Goal: Task Accomplishment & Management: Manage account settings

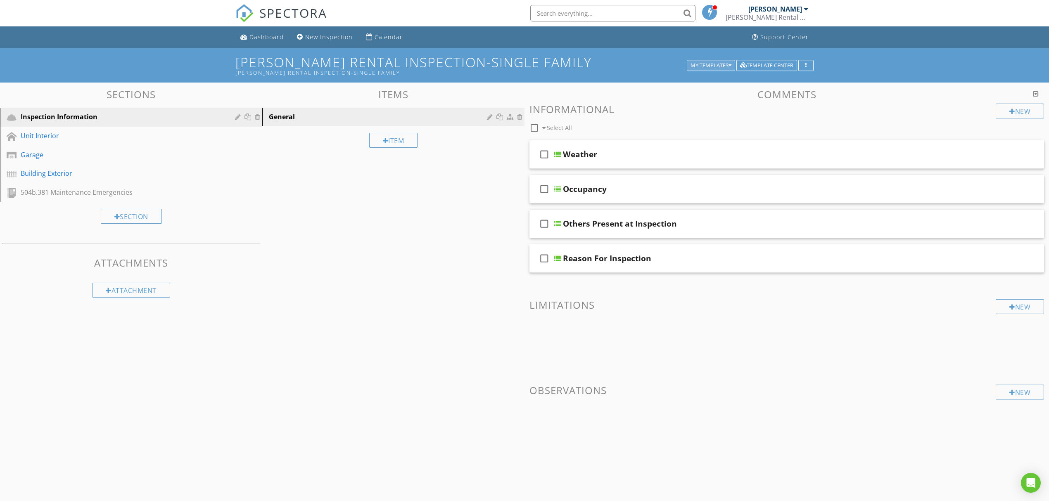
click at [724, 65] on div "My Templates" at bounding box center [710, 66] width 41 height 6
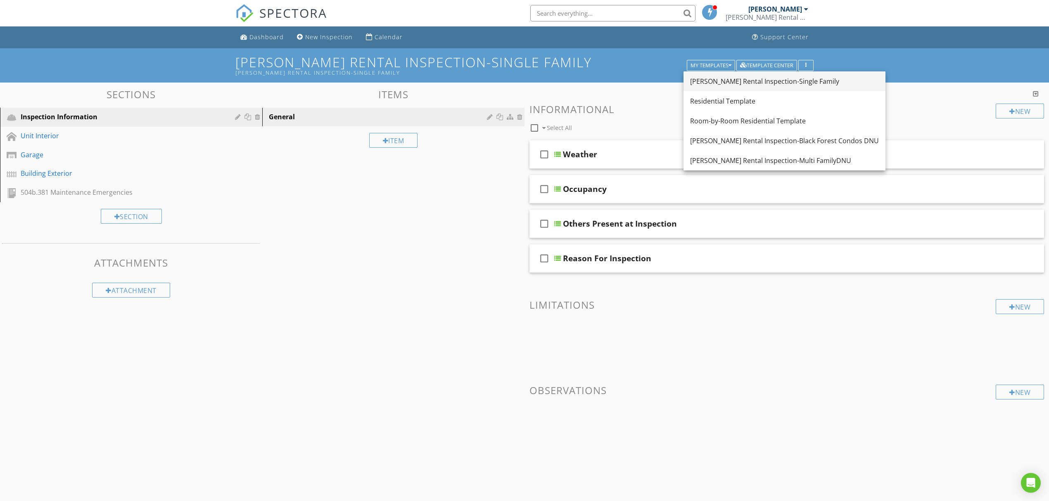
click at [824, 88] on link "[PERSON_NAME] Rental Inspection-Single Family" at bounding box center [784, 81] width 202 height 20
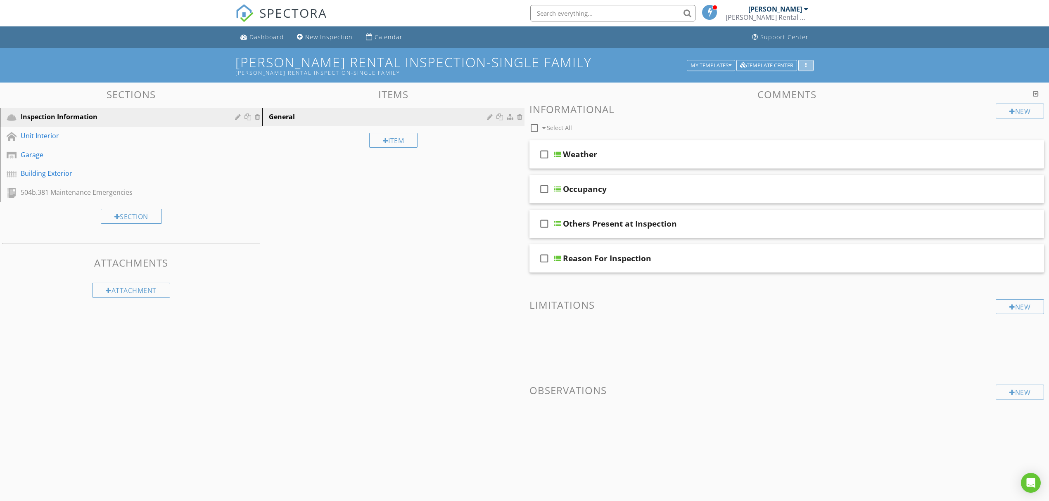
click at [802, 63] on div "button" at bounding box center [806, 66] width 8 height 6
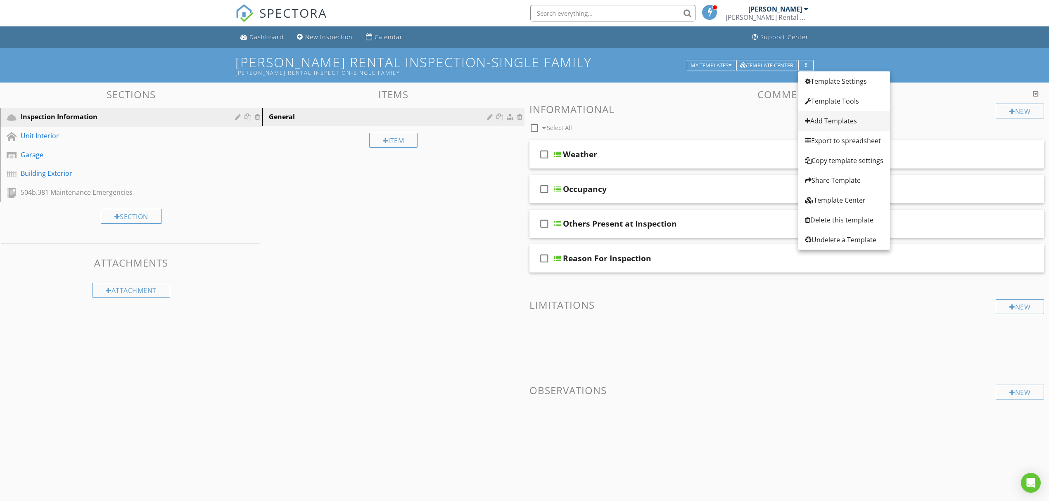
click at [841, 115] on link "Add Templates" at bounding box center [844, 121] width 92 height 20
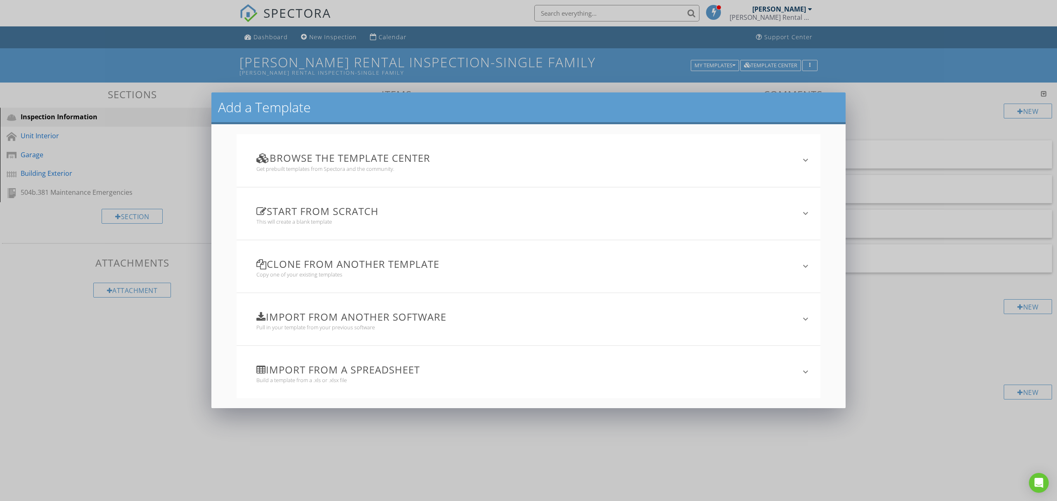
click at [450, 278] on div "Clone from another template Copy one of your existing templates" at bounding box center [523, 266] width 554 height 43
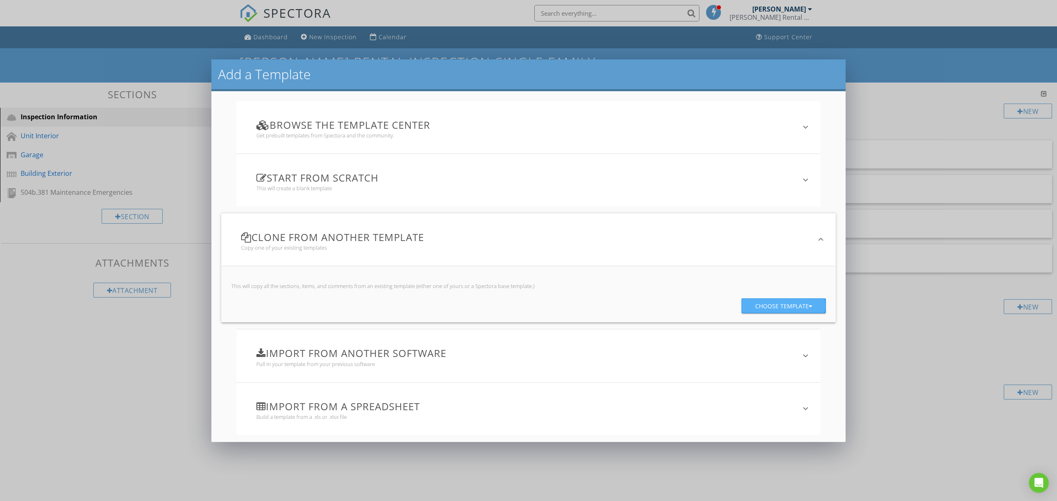
click at [797, 308] on div "Choose template" at bounding box center [783, 306] width 57 height 15
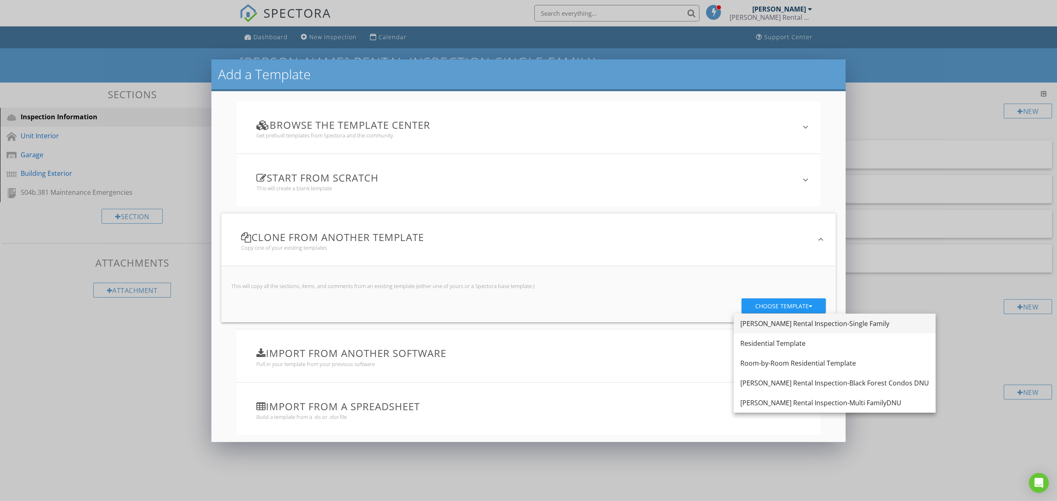
click at [841, 323] on div "[PERSON_NAME] Rental Inspection-Single Family" at bounding box center [834, 324] width 189 height 10
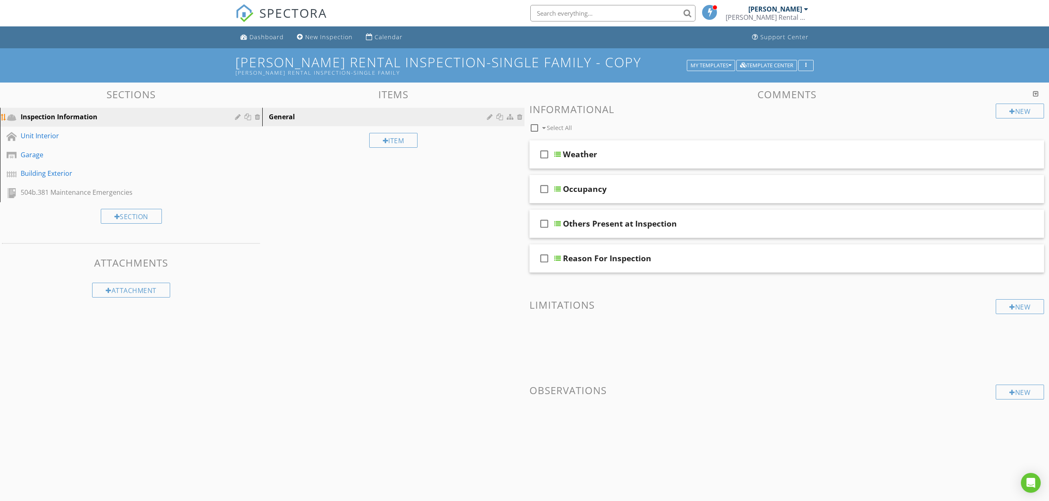
click at [260, 121] on div at bounding box center [248, 117] width 27 height 10
click at [258, 118] on div at bounding box center [258, 117] width 7 height 7
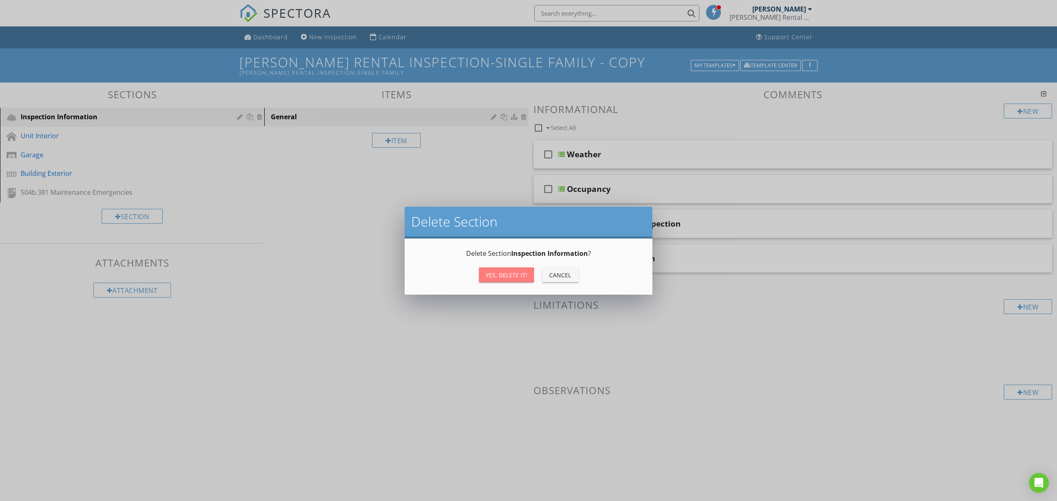
click at [521, 271] on div "Yes, Delete it!" at bounding box center [506, 275] width 42 height 9
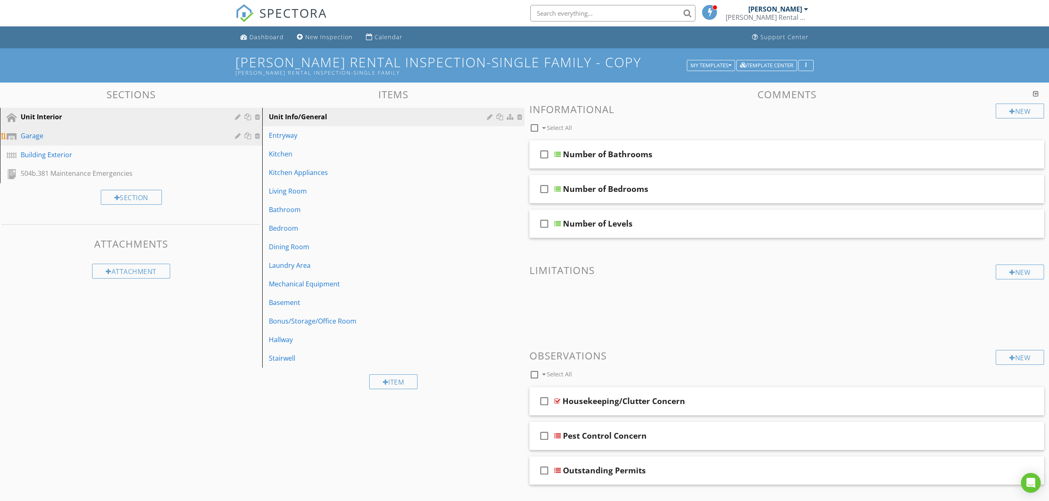
click at [258, 137] on div at bounding box center [258, 136] width 7 height 7
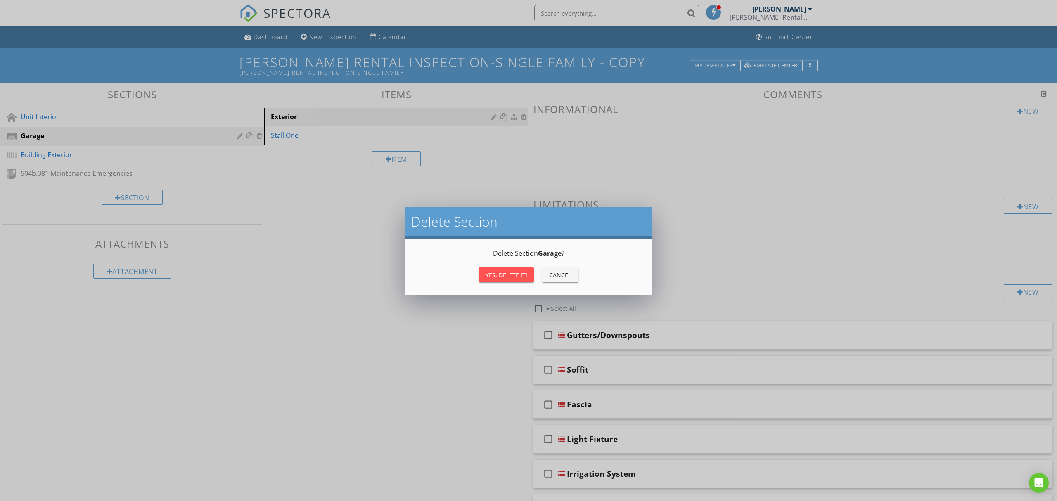
click at [493, 272] on div "Yes, Delete it!" at bounding box center [506, 275] width 42 height 9
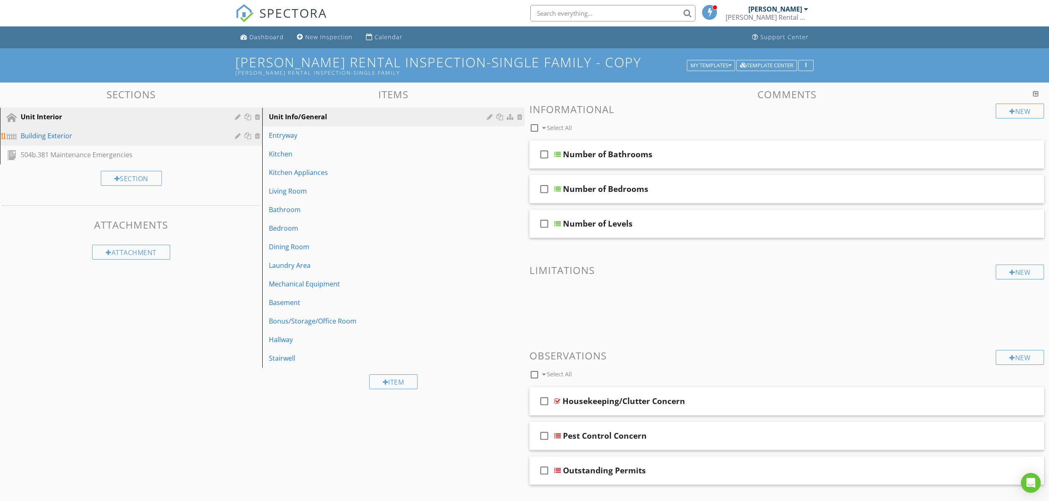
click at [258, 134] on div at bounding box center [258, 136] width 7 height 7
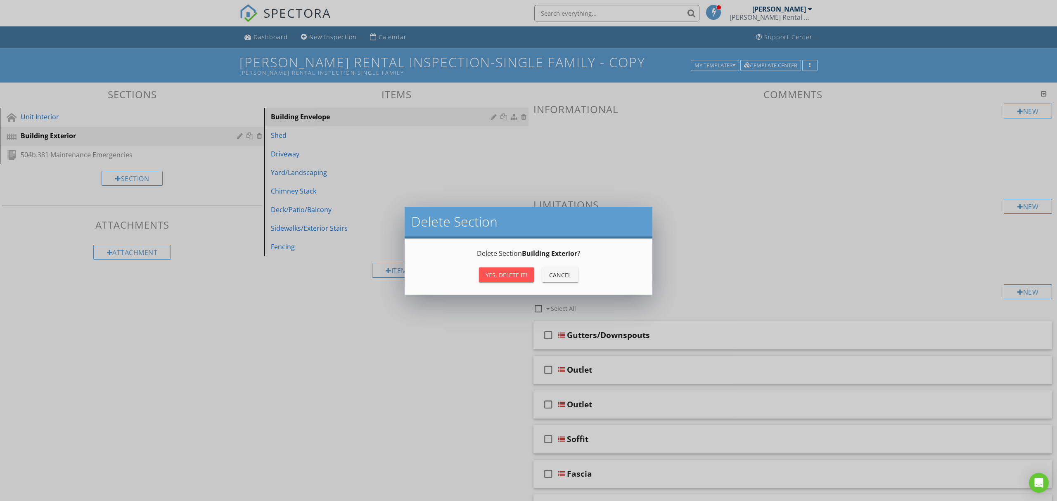
click at [512, 273] on div "Yes, Delete it!" at bounding box center [506, 275] width 42 height 9
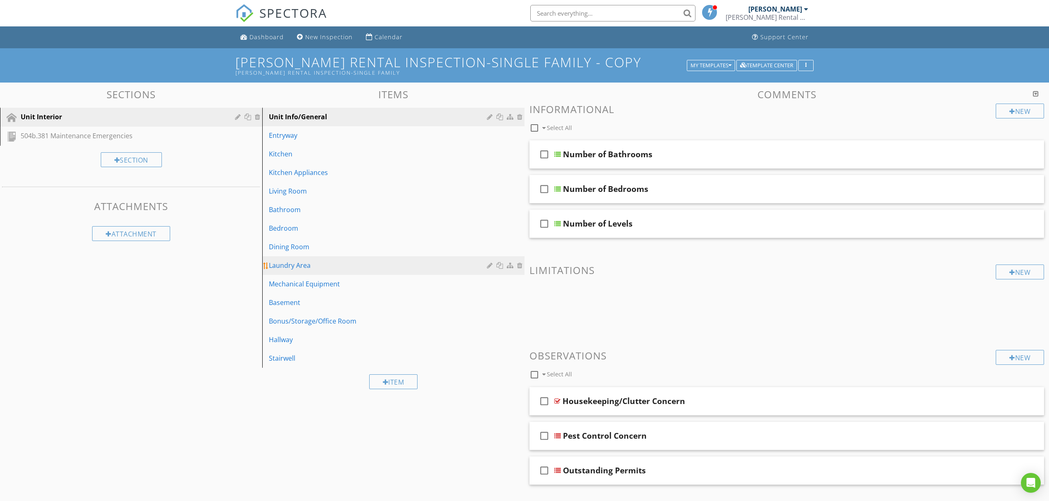
click at [522, 268] on div at bounding box center [520, 265] width 7 height 7
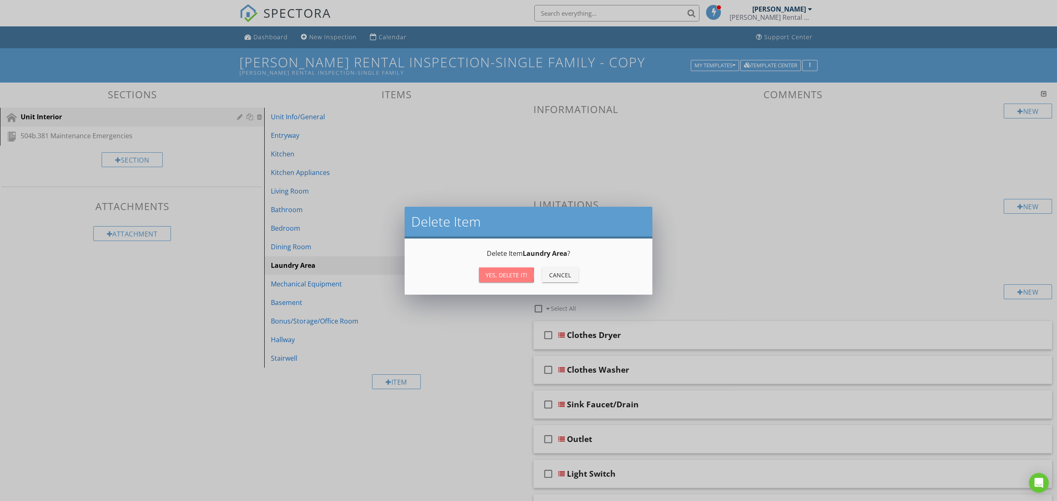
click at [517, 271] on div "Yes, Delete it!" at bounding box center [506, 275] width 42 height 9
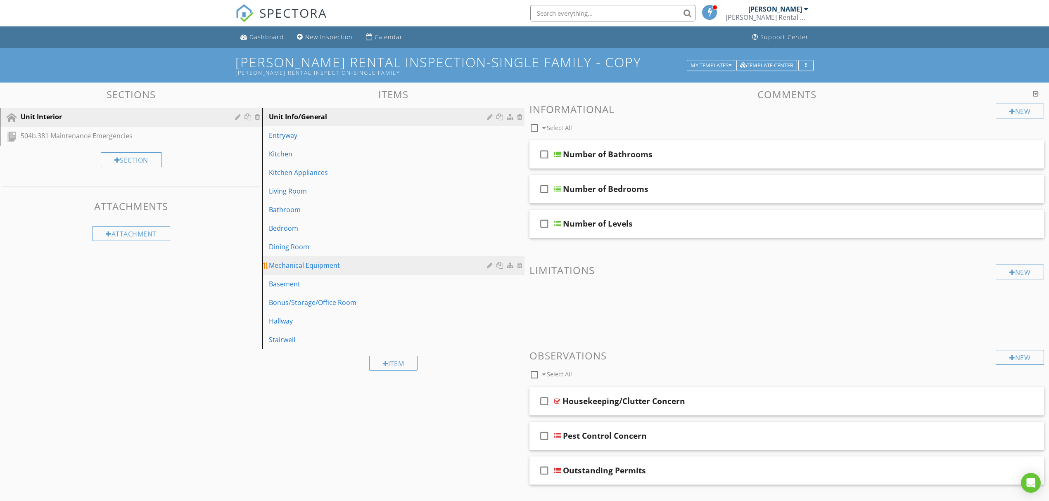
click at [519, 263] on div at bounding box center [520, 265] width 7 height 7
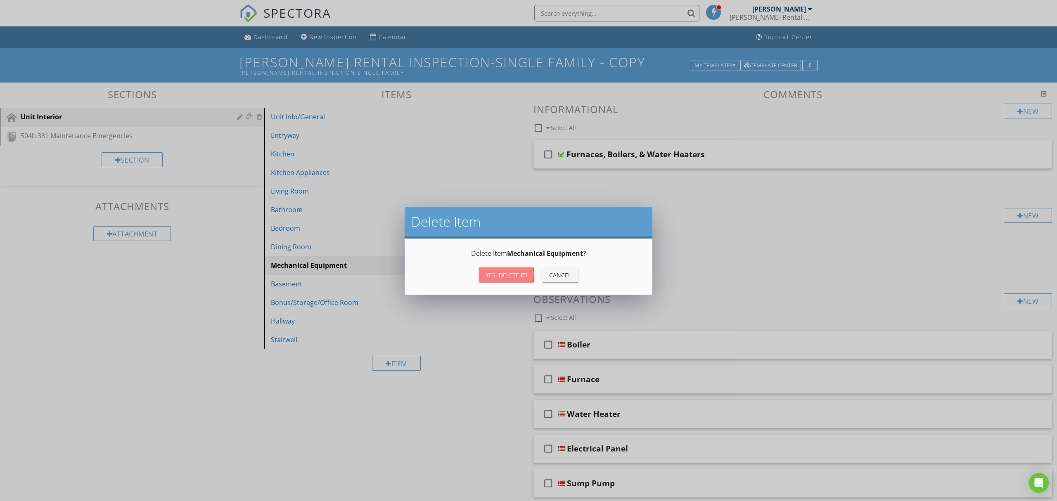
click at [503, 275] on div "Yes, Delete it!" at bounding box center [506, 275] width 42 height 9
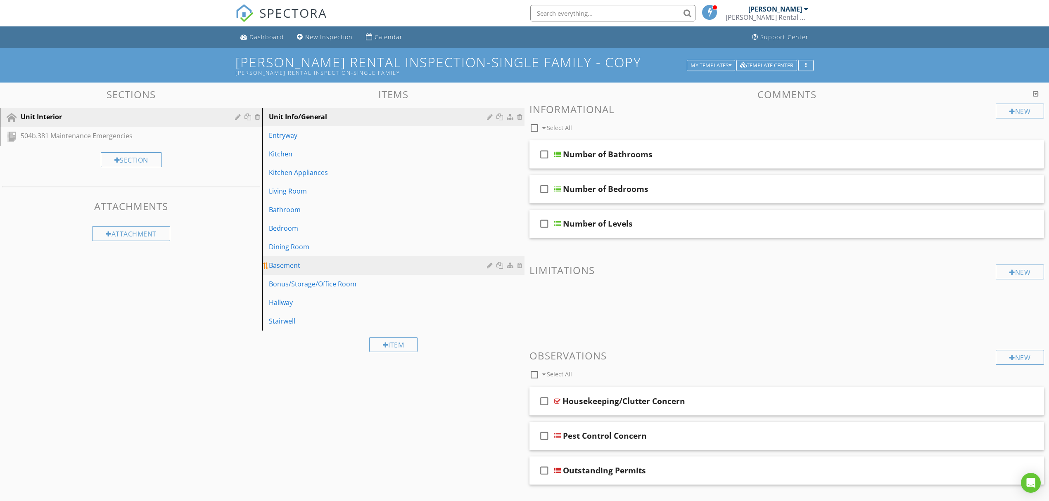
click at [516, 264] on div at bounding box center [506, 265] width 38 height 10
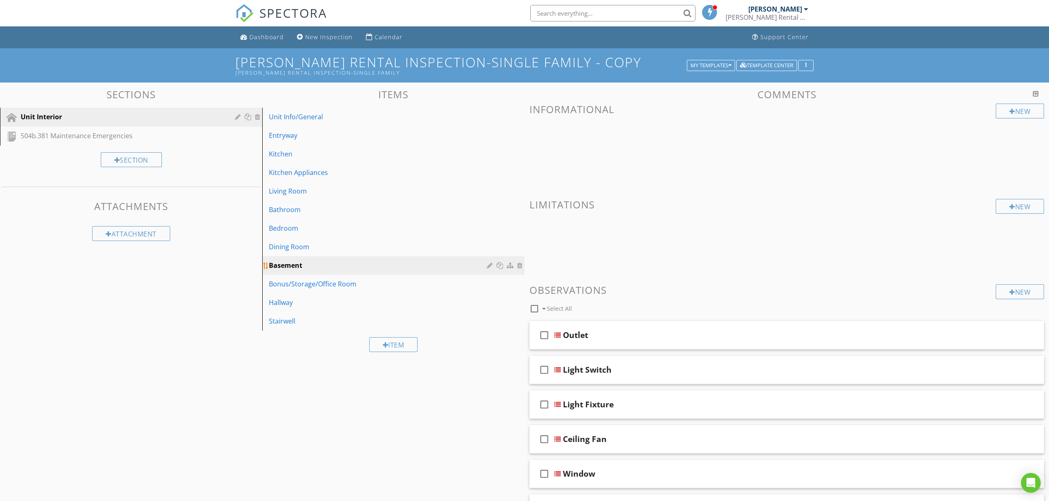
click at [517, 265] on div at bounding box center [520, 265] width 7 height 7
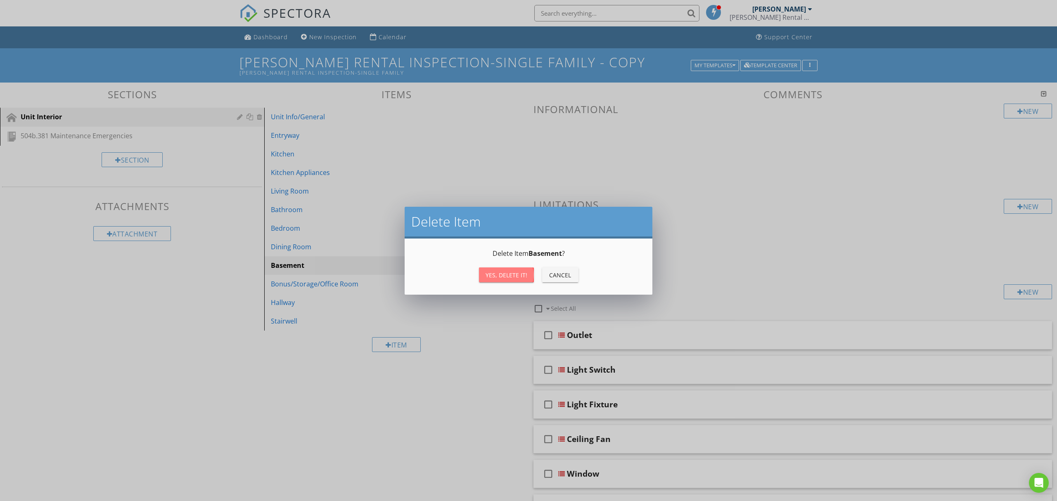
click at [519, 276] on div "Yes, Delete it!" at bounding box center [506, 275] width 42 height 9
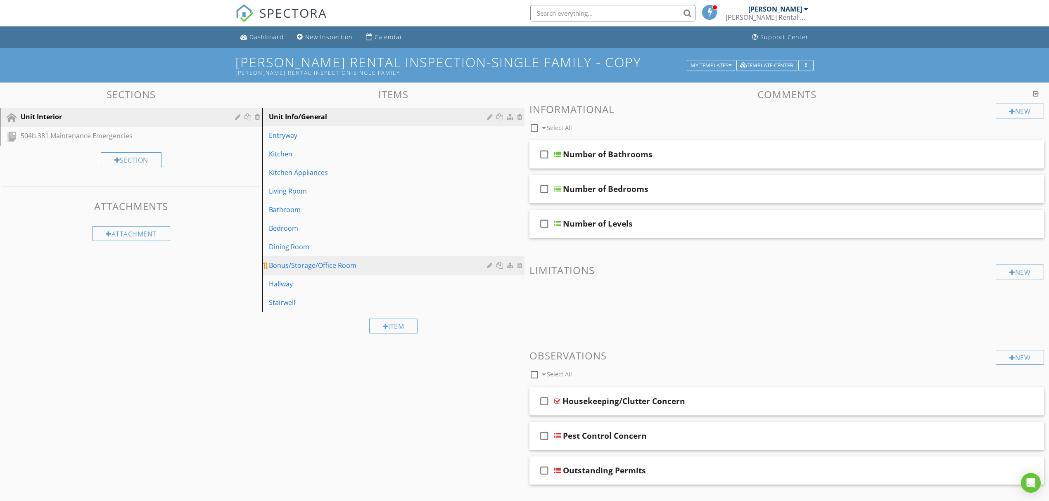
click at [520, 266] on div at bounding box center [520, 265] width 7 height 7
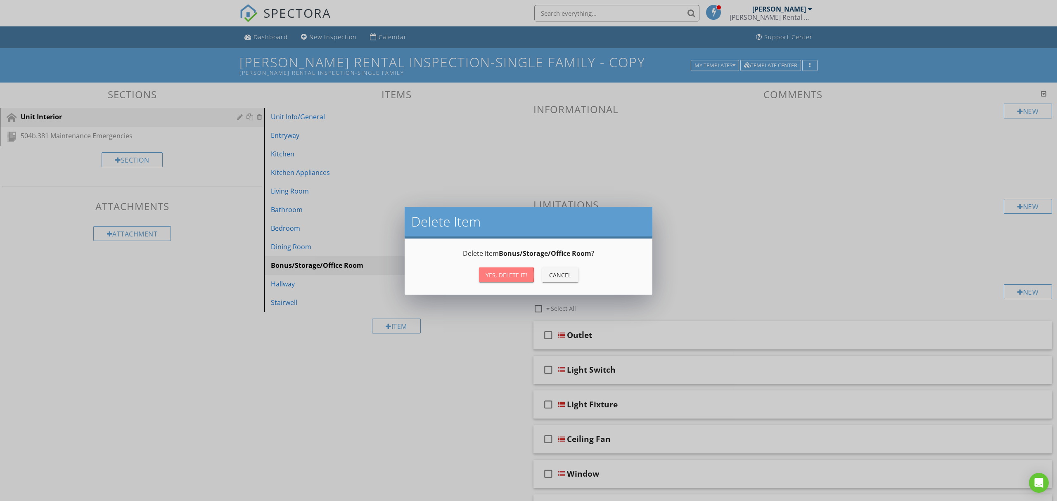
click at [504, 269] on button "Yes, Delete it!" at bounding box center [506, 275] width 55 height 15
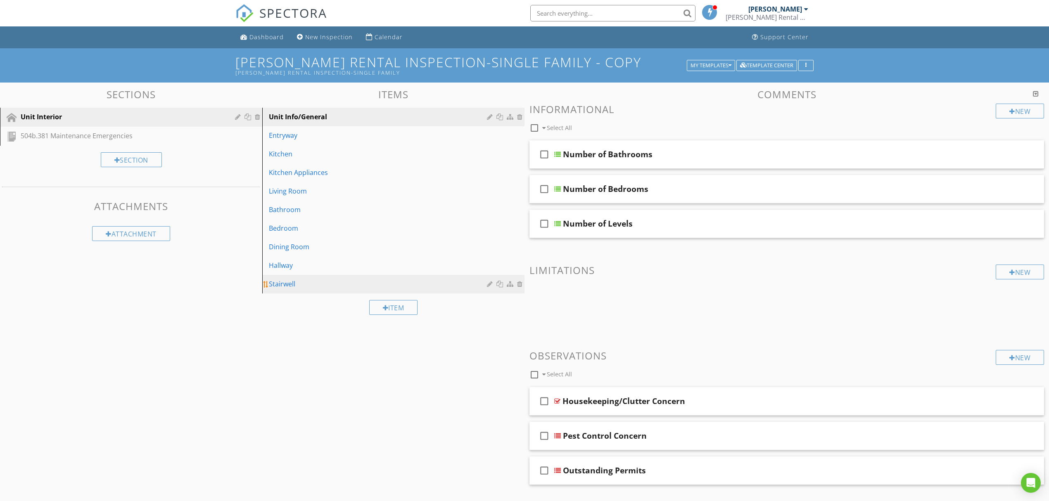
click at [521, 287] on div at bounding box center [520, 284] width 7 height 7
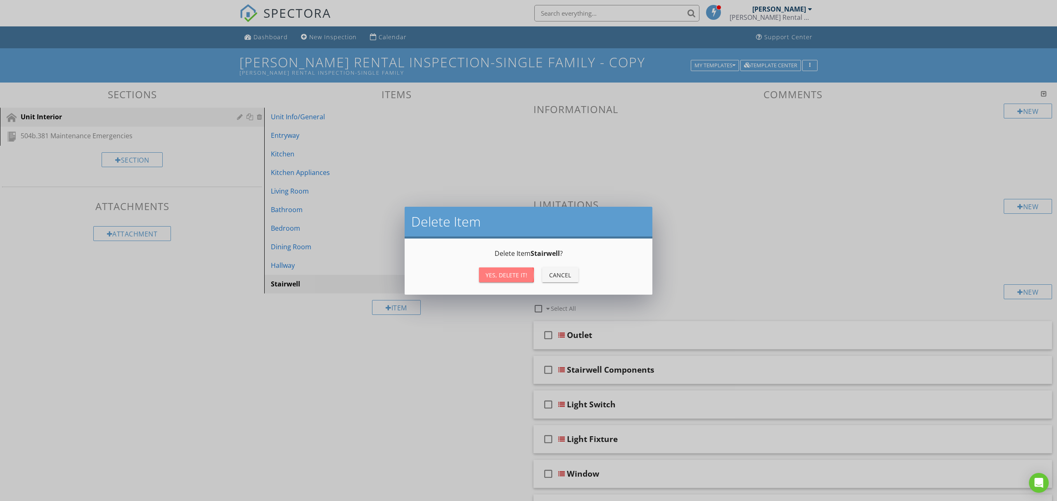
click at [519, 277] on div "Yes, Delete it!" at bounding box center [506, 275] width 42 height 9
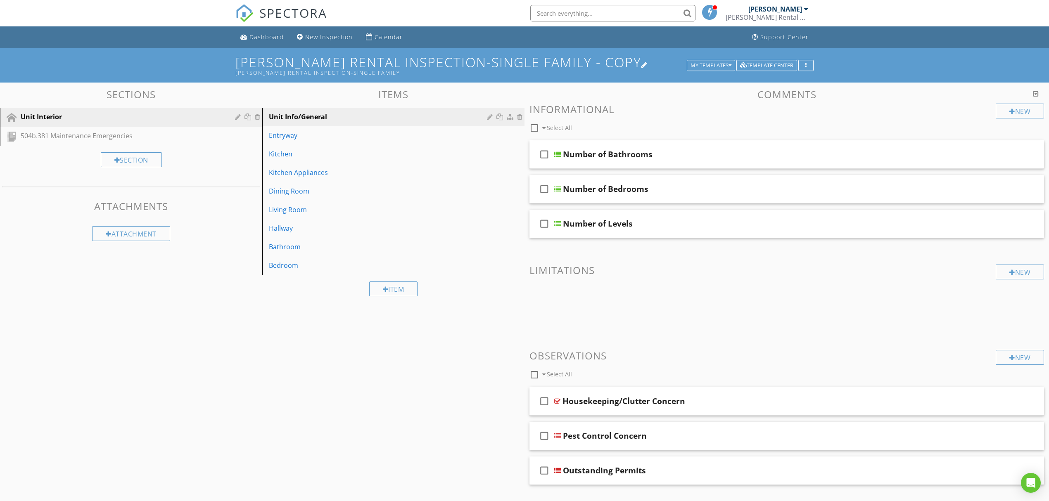
click at [641, 67] on div at bounding box center [644, 65] width 7 height 7
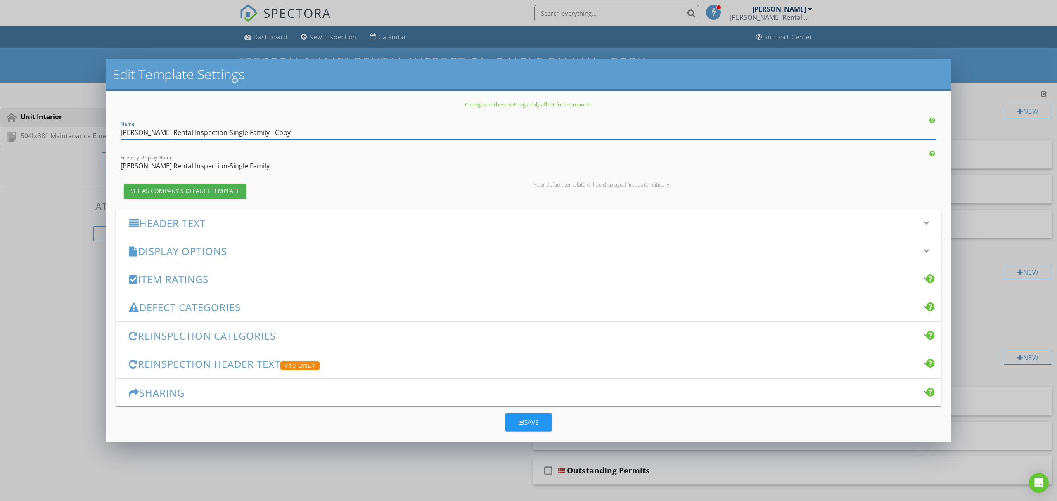
drag, startPoint x: 302, startPoint y: 130, endPoint x: 199, endPoint y: 132, distance: 103.2
click at [199, 132] on input "[PERSON_NAME] Rental Inspection-Single Family - Copy" at bounding box center [529, 133] width 816 height 14
drag, startPoint x: 282, startPoint y: 134, endPoint x: 14, endPoint y: 117, distance: 268.5
click at [14, 117] on div "Edit Template Settings Changes to these settings only affect future reports. Na…" at bounding box center [528, 250] width 1057 height 501
type input "[PERSON_NAME] Rental Inspection-Black Forest Condos"
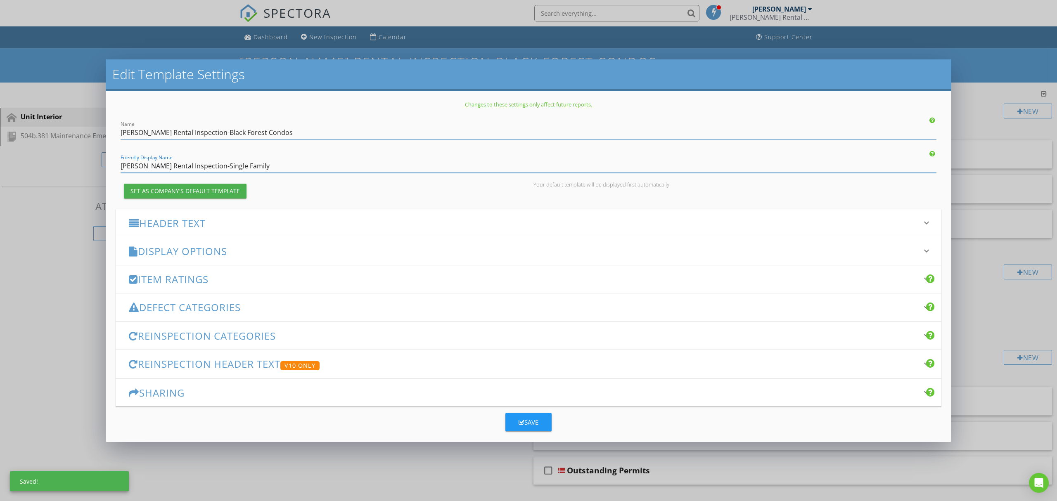
drag, startPoint x: 271, startPoint y: 170, endPoint x: 10, endPoint y: 169, distance: 261.3
click at [0, 169] on html "SPECTORA [PERSON_NAME] [PERSON_NAME] Rental Property Inspection Division Role: …" at bounding box center [528, 274] width 1057 height 549
paste input "Black Forest Condos"
type input "[PERSON_NAME] Rental Inspection-Black Forest Condos"
click at [526, 422] on div "Save" at bounding box center [529, 422] width 20 height 9
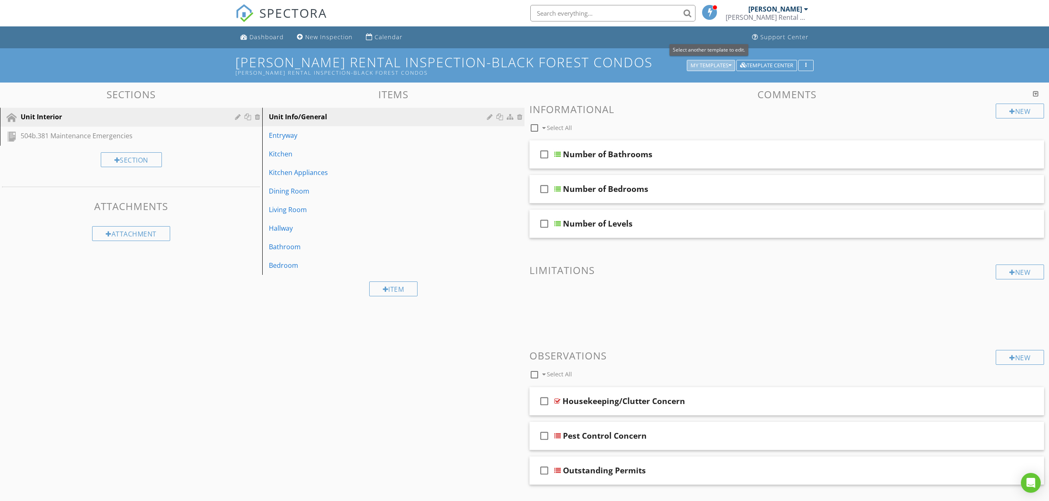
click at [716, 64] on div "My Templates" at bounding box center [710, 66] width 41 height 6
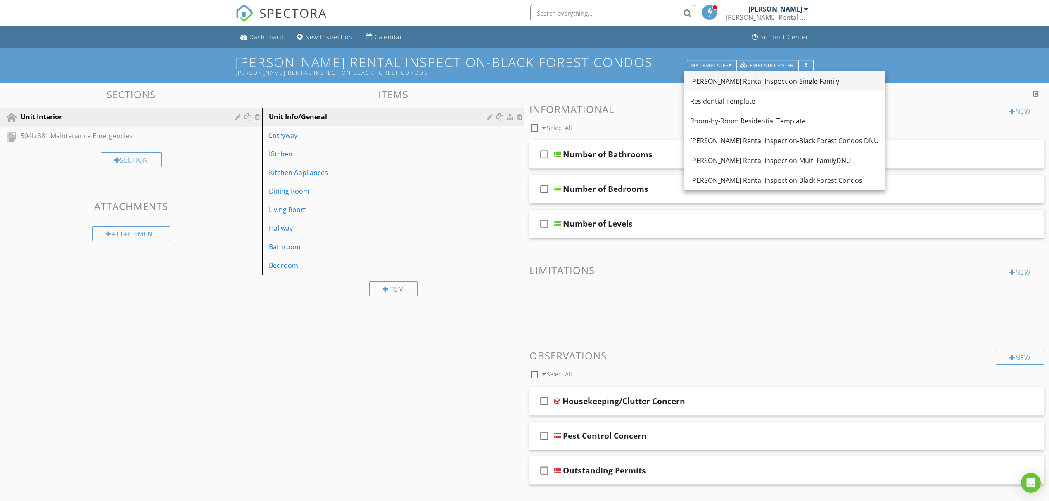
click at [740, 80] on div "[PERSON_NAME] Rental Inspection-Single Family" at bounding box center [784, 81] width 189 height 10
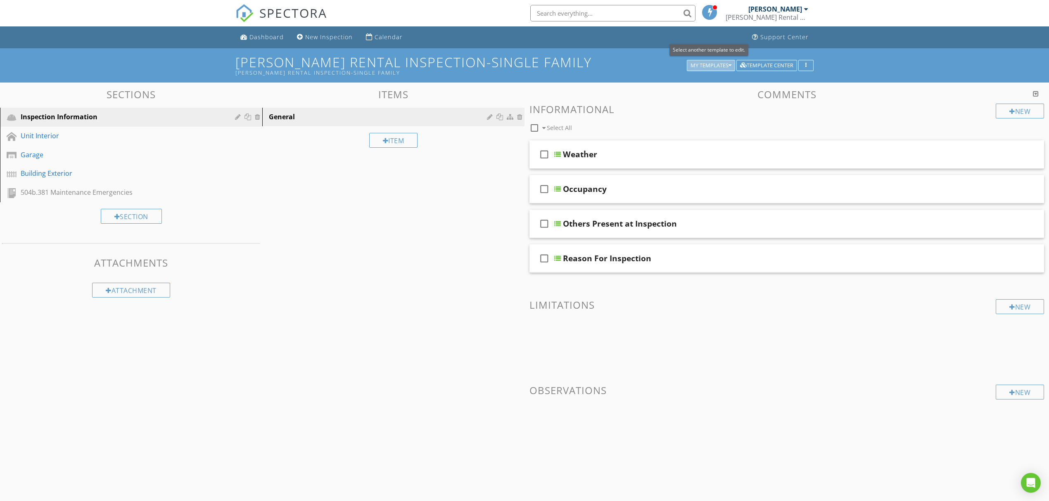
click at [692, 60] on button "My Templates" at bounding box center [711, 66] width 48 height 12
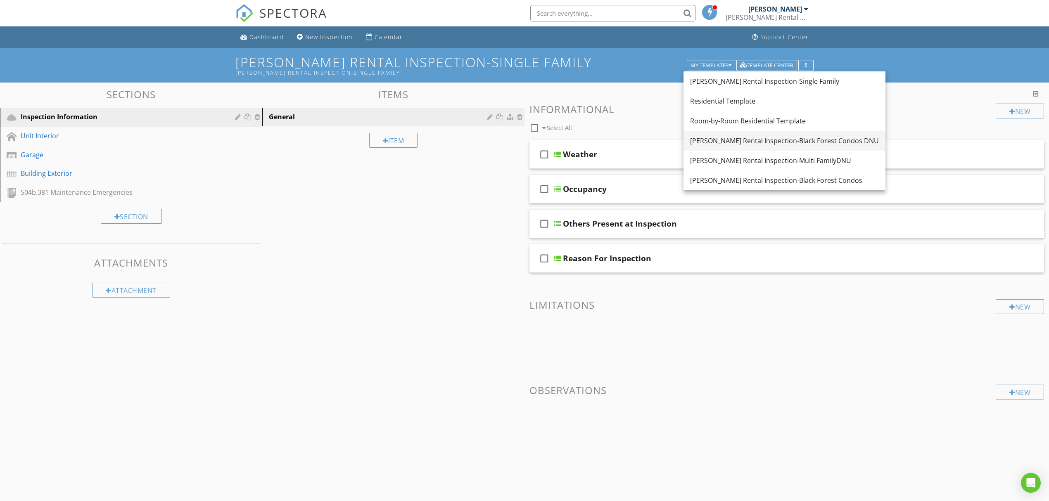
click at [722, 144] on div "[PERSON_NAME] Rental Inspection-Black Forest Condos DNU" at bounding box center [784, 141] width 189 height 10
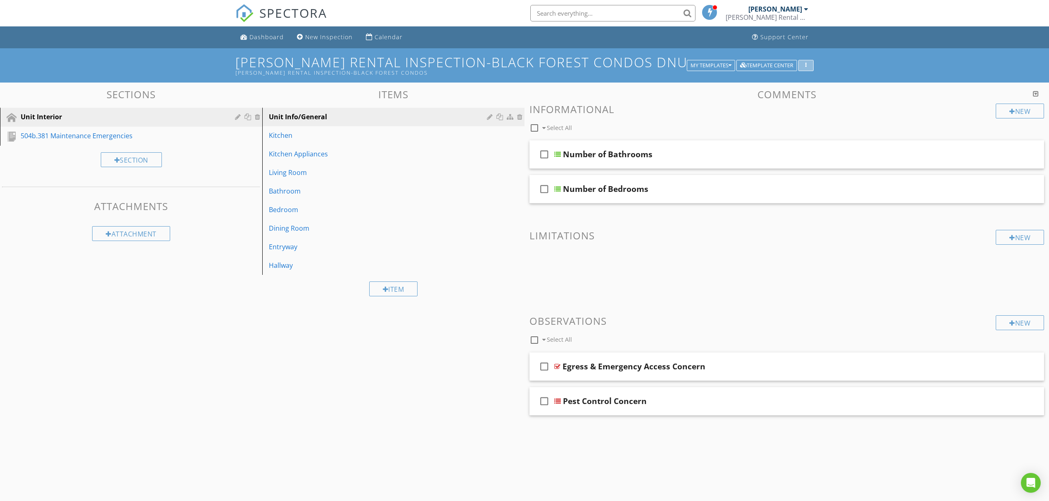
click at [813, 65] on button "button" at bounding box center [805, 66] width 15 height 12
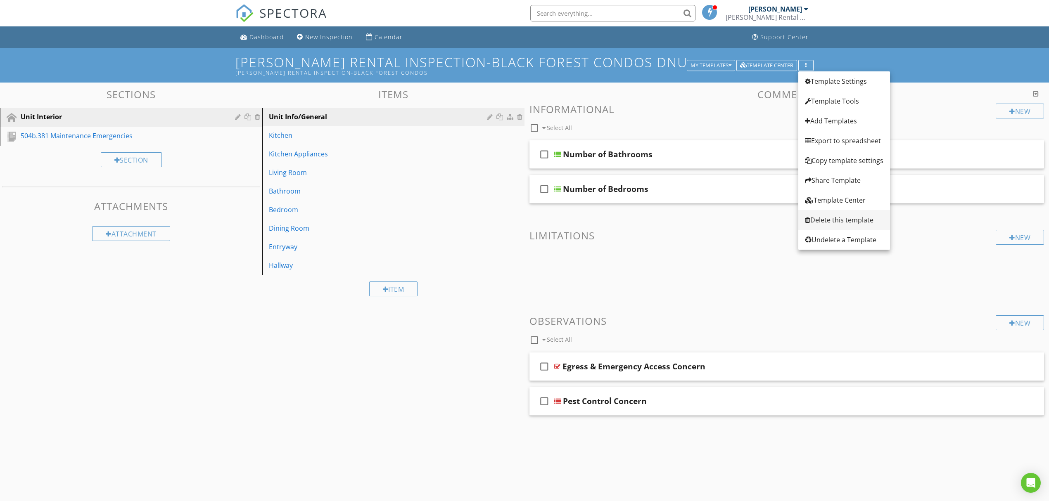
click at [836, 218] on div "Delete this template" at bounding box center [844, 220] width 78 height 10
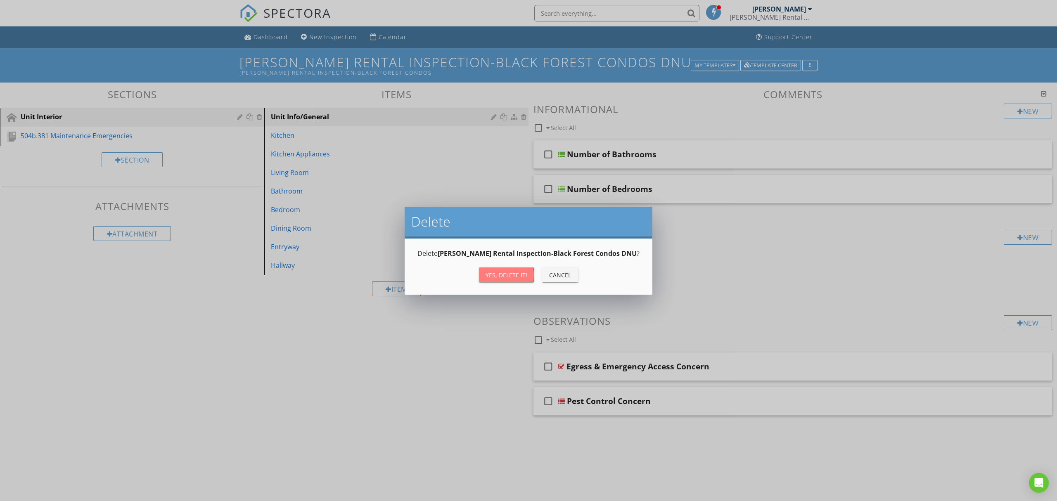
click at [502, 271] on div "Yes, Delete it!" at bounding box center [506, 275] width 42 height 9
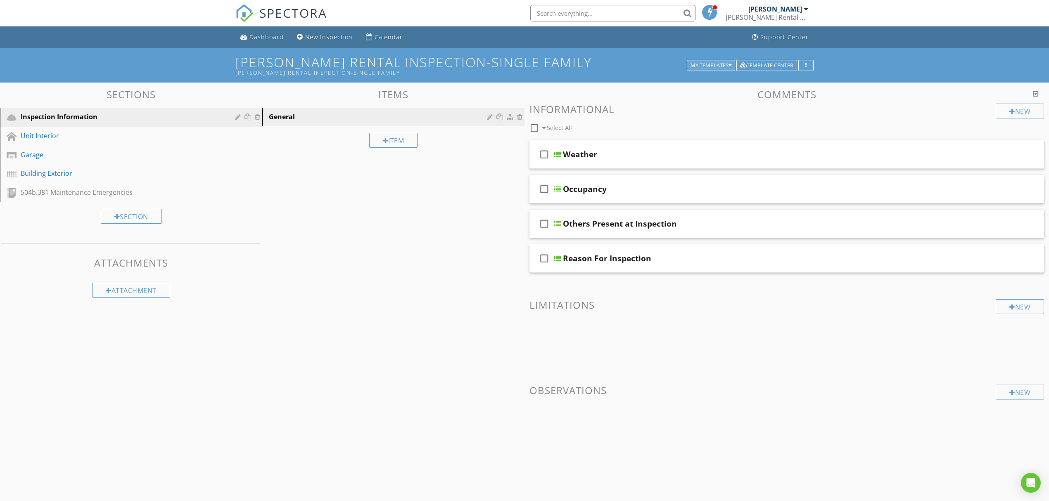
click at [706, 70] on button "My Templates" at bounding box center [711, 66] width 48 height 12
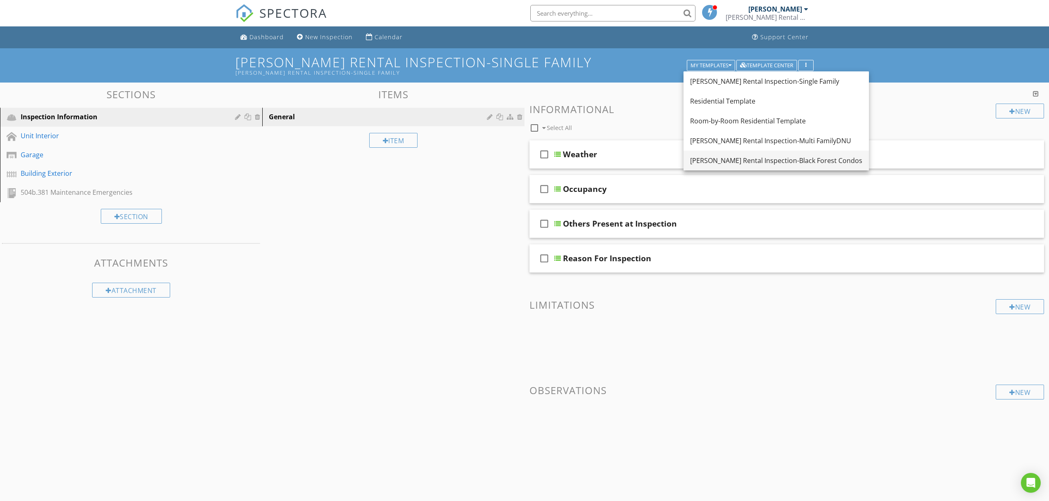
click at [717, 154] on link "[PERSON_NAME] Rental Inspection-Black Forest Condos" at bounding box center [775, 161] width 185 height 20
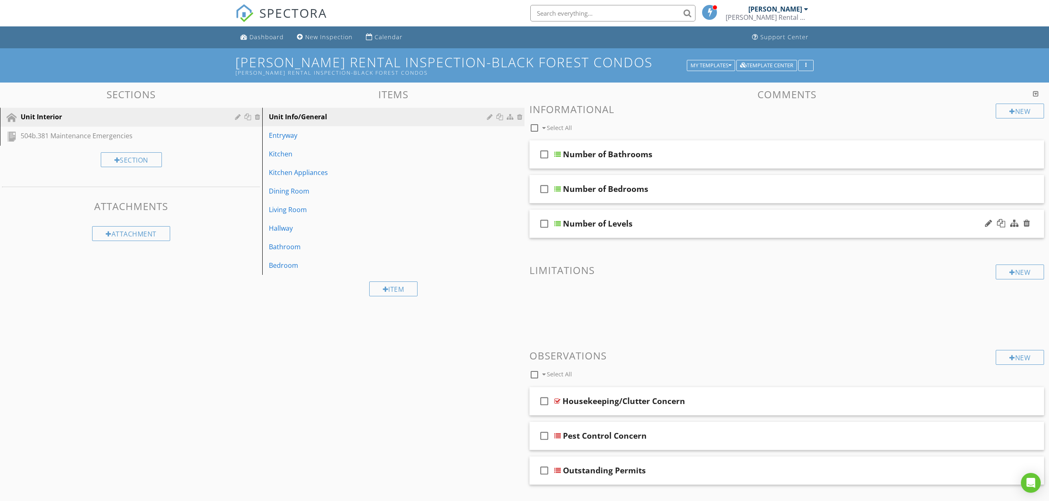
click at [1030, 223] on div at bounding box center [1007, 224] width 48 height 20
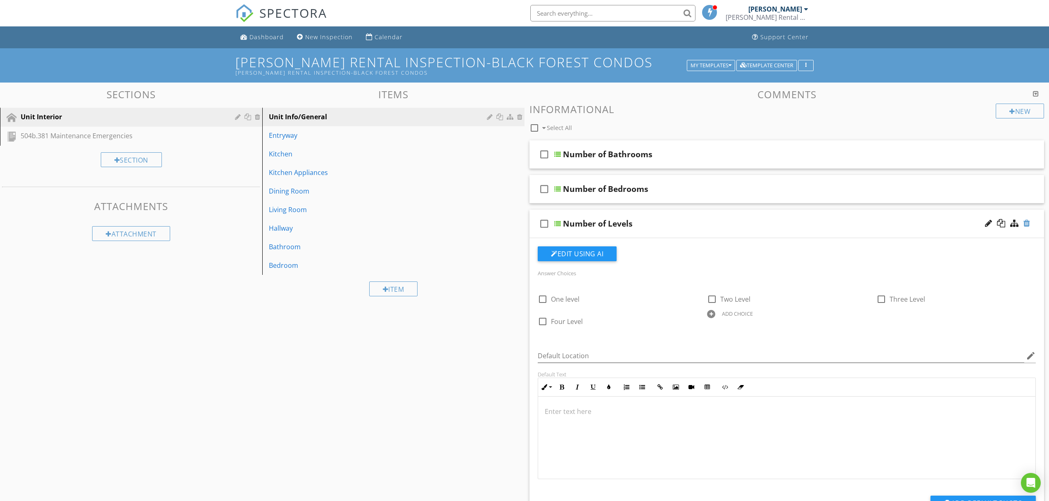
click at [1025, 223] on div at bounding box center [1026, 223] width 7 height 8
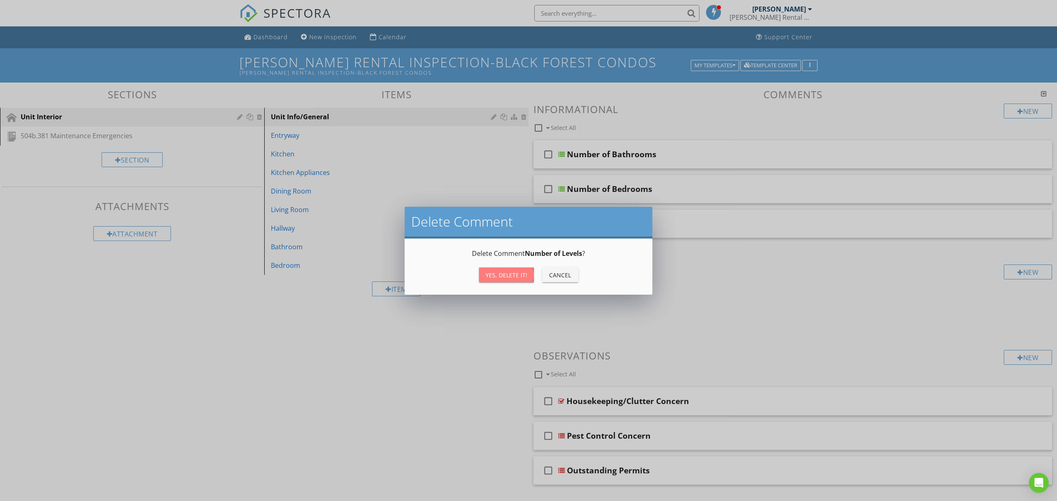
click at [496, 271] on div "Yes, Delete it!" at bounding box center [506, 275] width 42 height 9
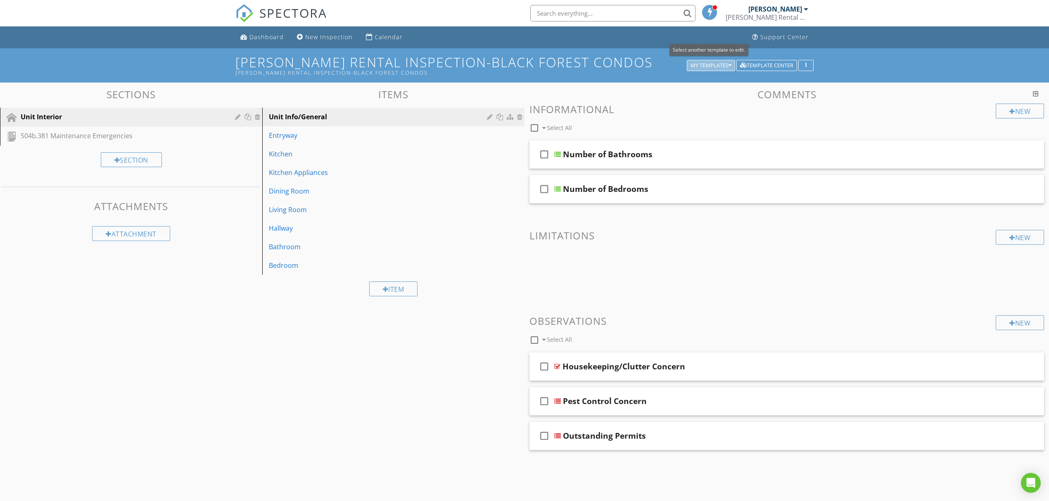
click at [722, 63] on div "My Templates" at bounding box center [710, 66] width 41 height 6
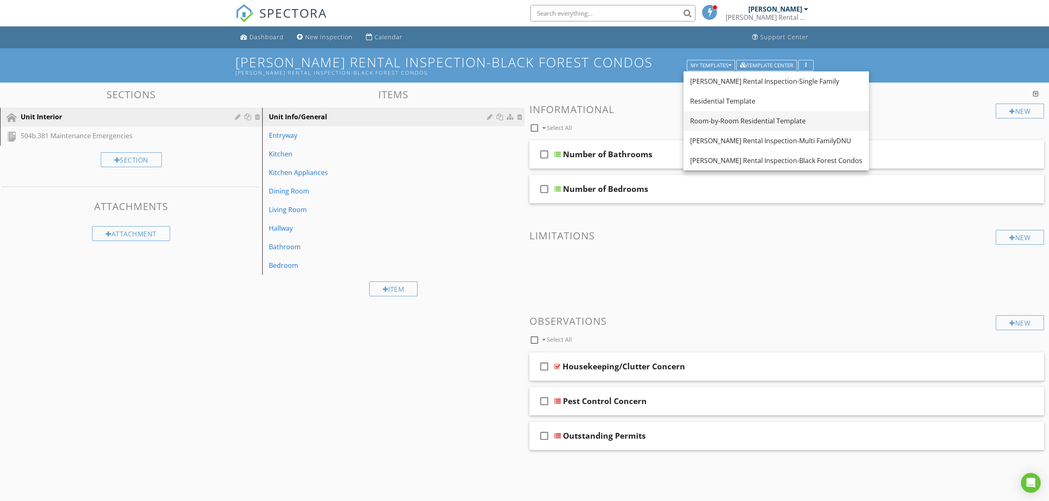
click at [752, 128] on link "Room-by-Room Residential Template" at bounding box center [775, 121] width 185 height 20
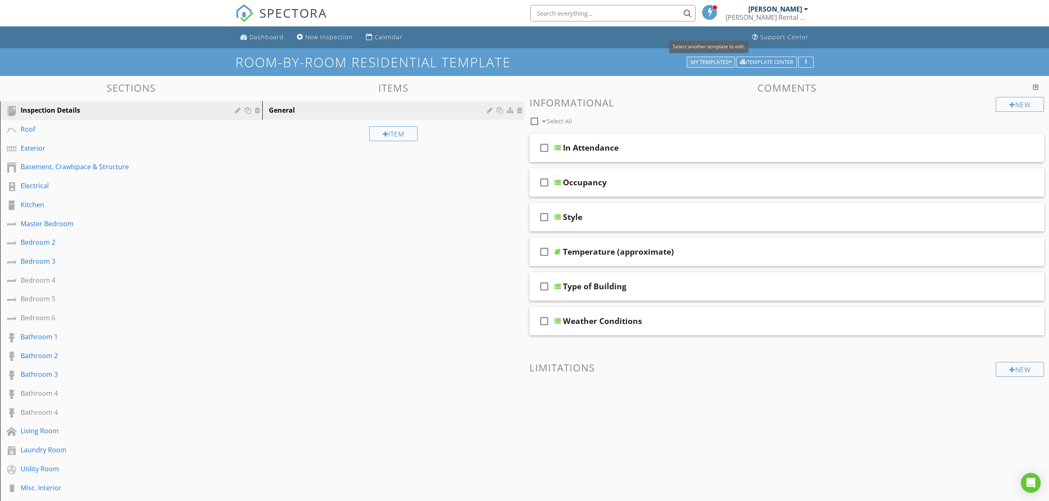
click at [722, 61] on div "My Templates" at bounding box center [710, 62] width 41 height 6
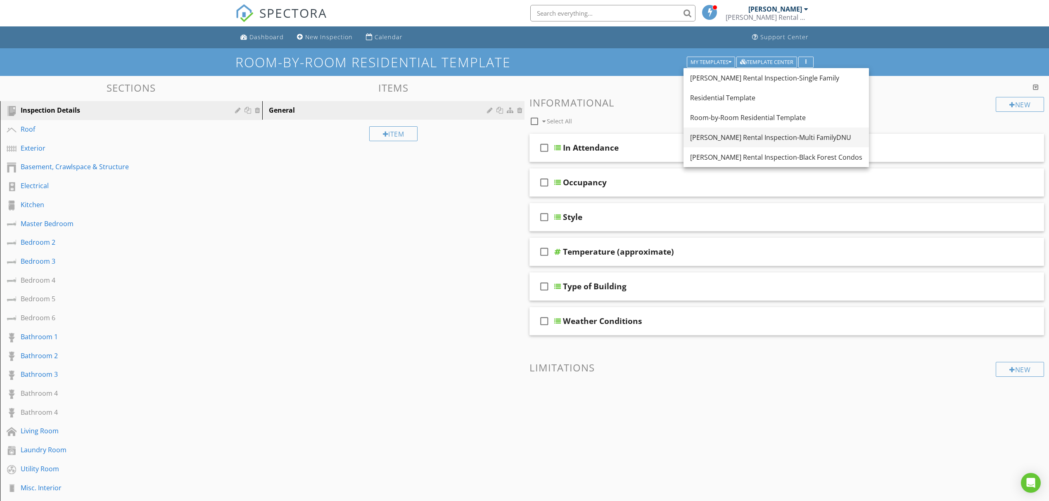
drag, startPoint x: 725, startPoint y: 81, endPoint x: 730, endPoint y: 136, distance: 55.2
click at [730, 136] on div "[PERSON_NAME] Rental Inspection-Single Family Residential Template Room-by-Room…" at bounding box center [775, 117] width 185 height 99
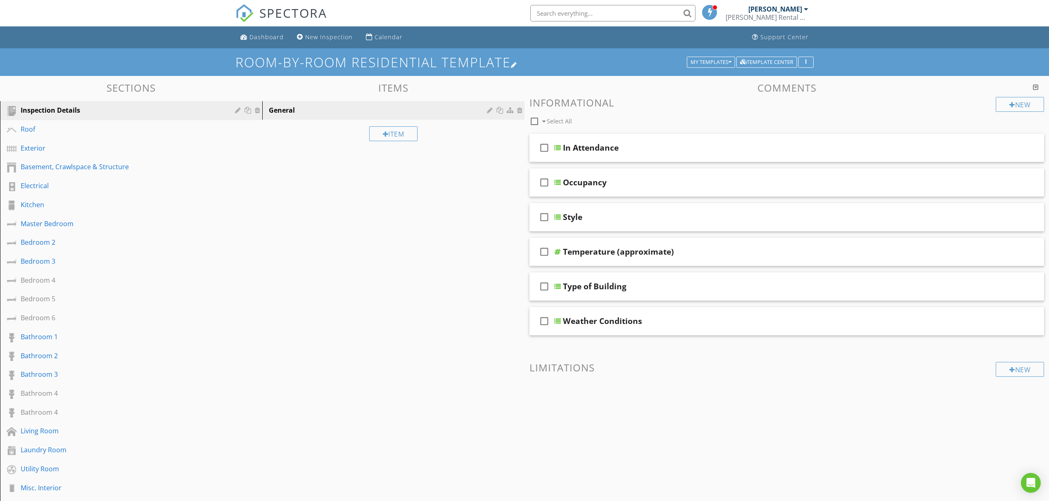
click at [812, 68] on h1 "Room-by-Room Residential Template" at bounding box center [524, 62] width 578 height 14
click at [973, 95] on div at bounding box center [528, 250] width 1057 height 501
click at [728, 60] on icon "button" at bounding box center [729, 62] width 3 height 6
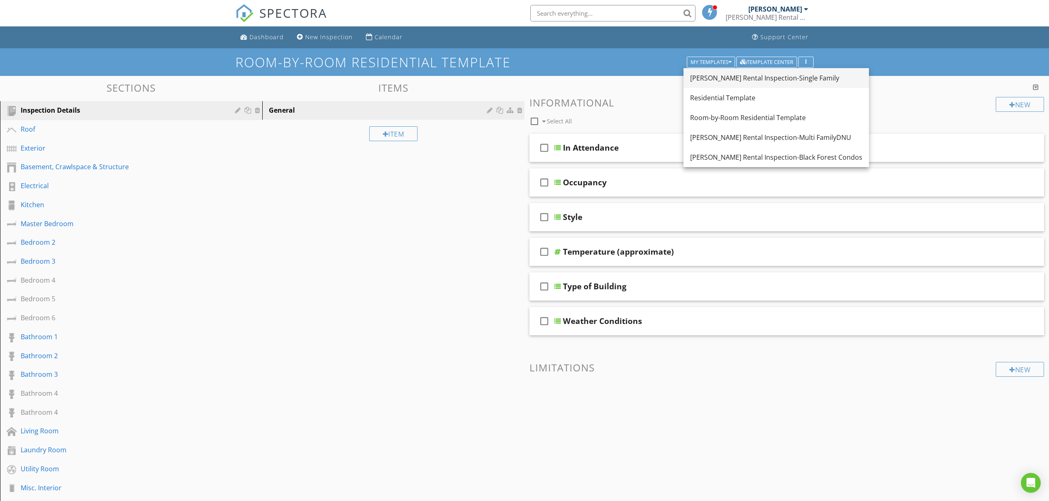
click at [775, 83] on div "[PERSON_NAME] Rental Inspection-Single Family" at bounding box center [776, 78] width 172 height 10
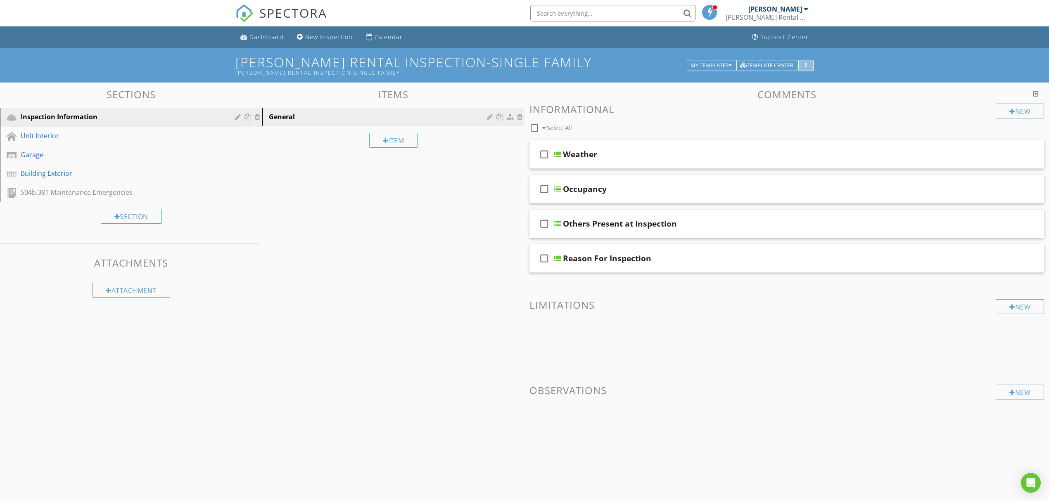
click at [811, 65] on button "button" at bounding box center [805, 66] width 15 height 12
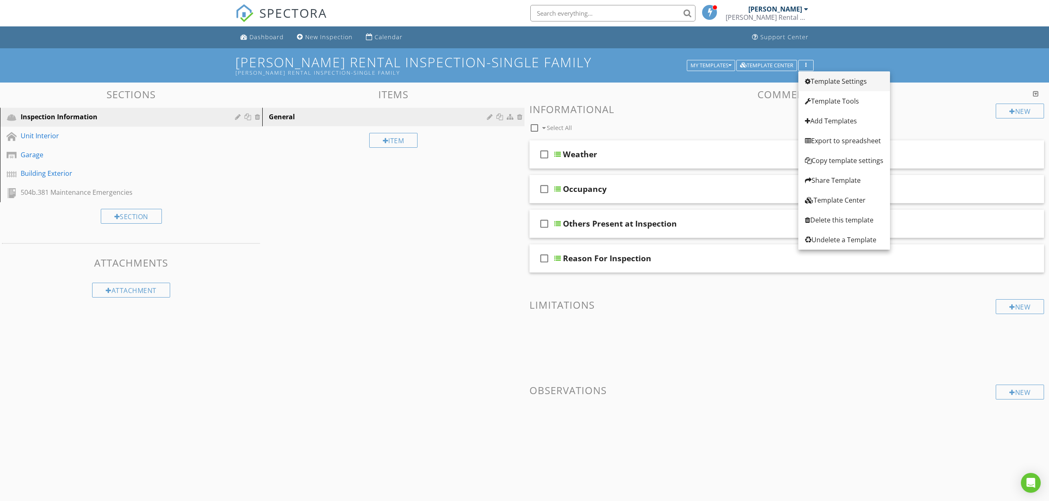
click at [818, 80] on div "Template Settings" at bounding box center [844, 81] width 78 height 10
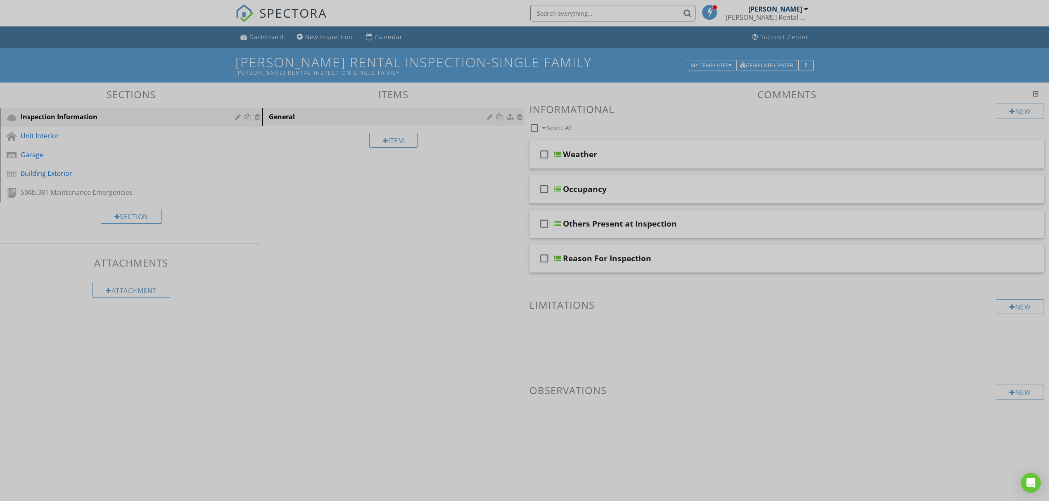
click at [958, 247] on div at bounding box center [524, 250] width 1049 height 501
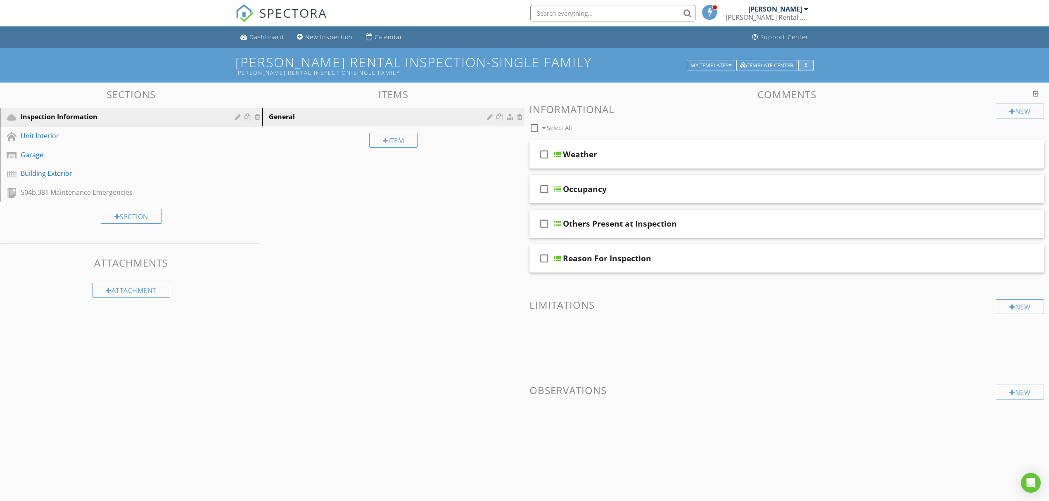
click at [812, 70] on button "button" at bounding box center [805, 66] width 15 height 12
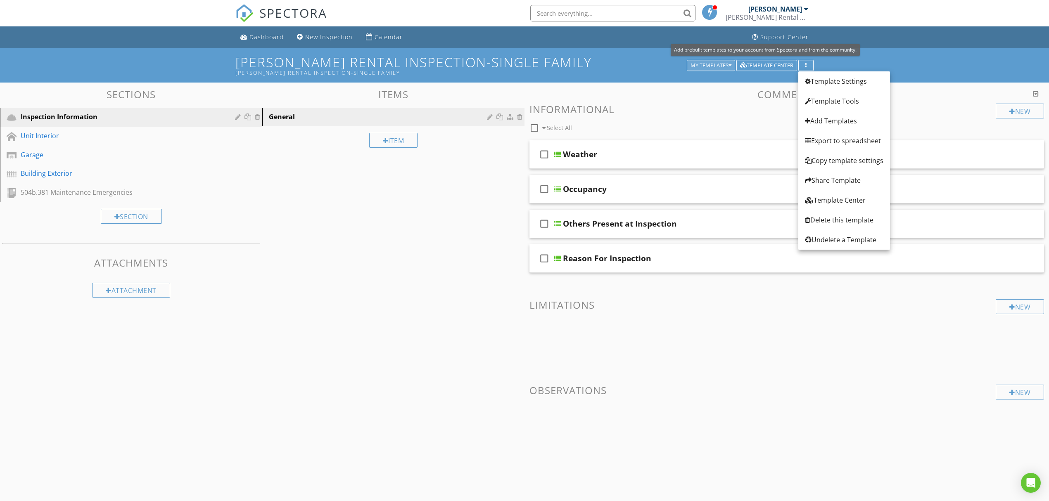
click at [721, 64] on div "My Templates" at bounding box center [710, 66] width 41 height 6
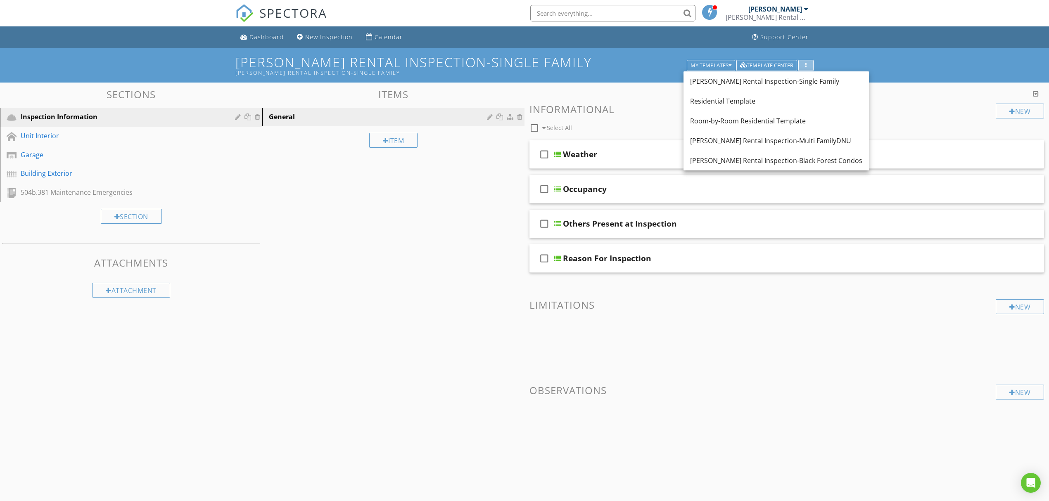
click at [806, 64] on div "button" at bounding box center [806, 66] width 8 height 6
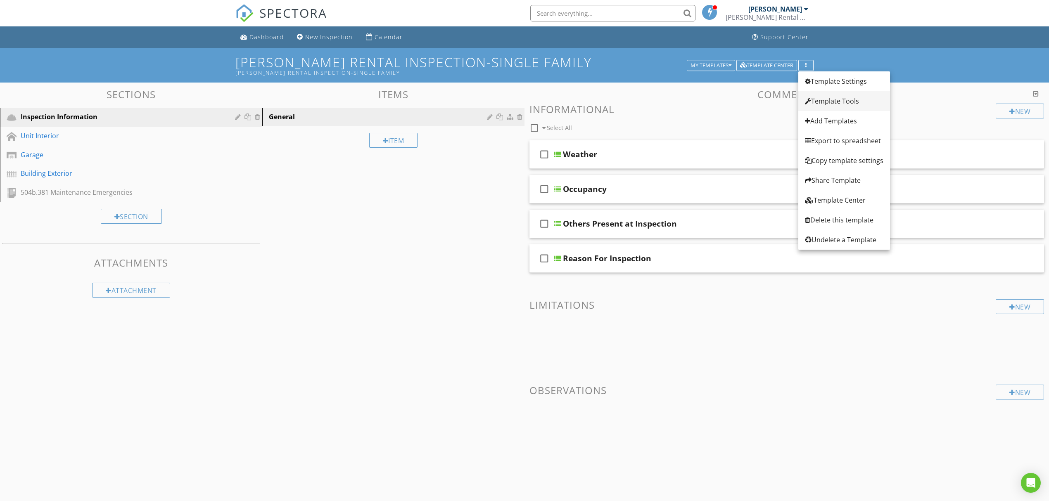
click at [834, 106] on link "Template Tools" at bounding box center [844, 101] width 92 height 20
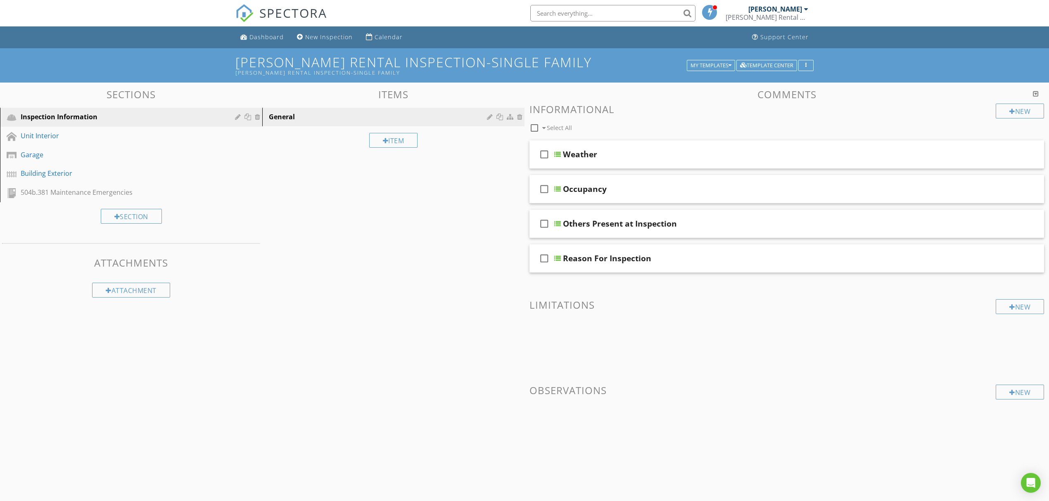
click at [877, 95] on div at bounding box center [524, 250] width 1049 height 501
click at [806, 63] on icon "button" at bounding box center [805, 66] width 1 height 6
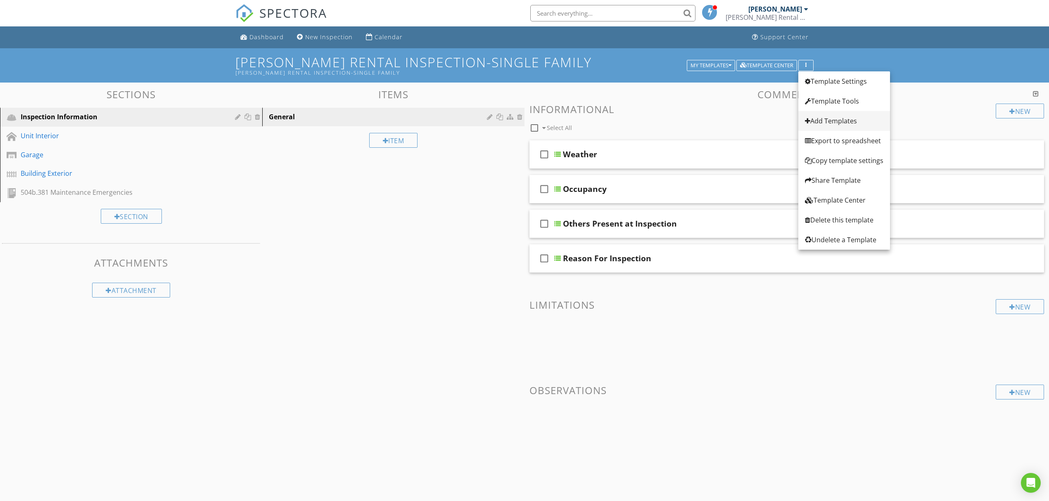
click at [830, 121] on div "Add Templates" at bounding box center [844, 121] width 78 height 10
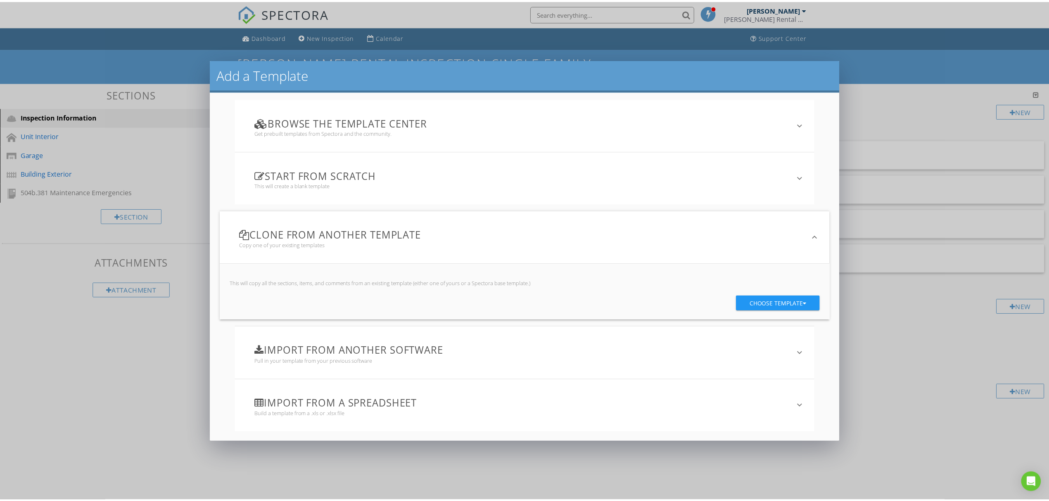
scroll to position [3, 0]
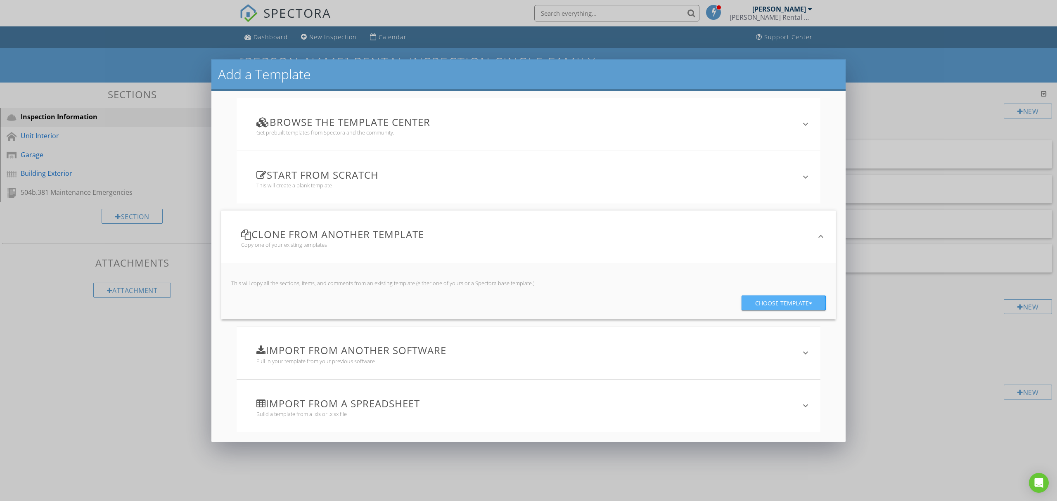
click at [755, 296] on div "Choose template" at bounding box center [783, 303] width 57 height 15
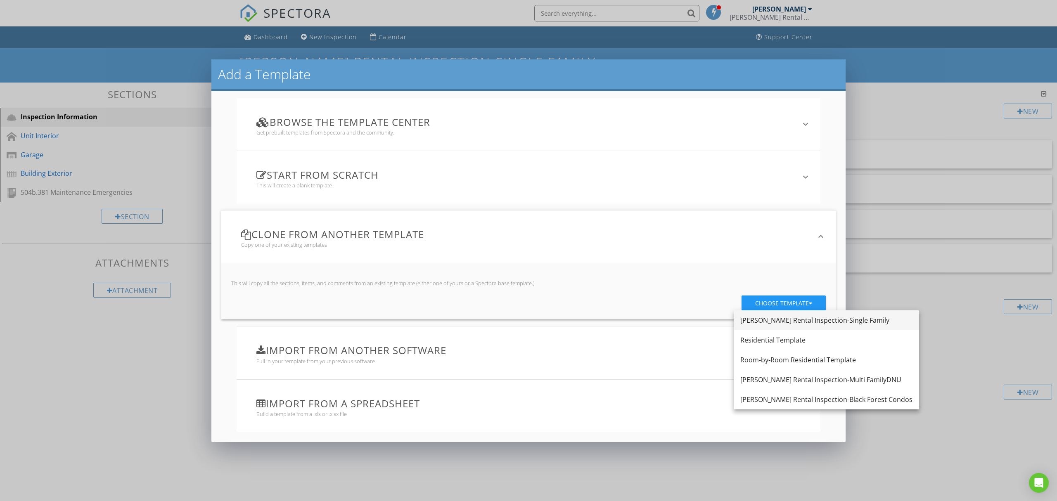
drag, startPoint x: 757, startPoint y: 320, endPoint x: 824, endPoint y: 321, distance: 67.3
click at [824, 321] on div "[PERSON_NAME] Rental Inspection-Single Family" at bounding box center [826, 320] width 172 height 10
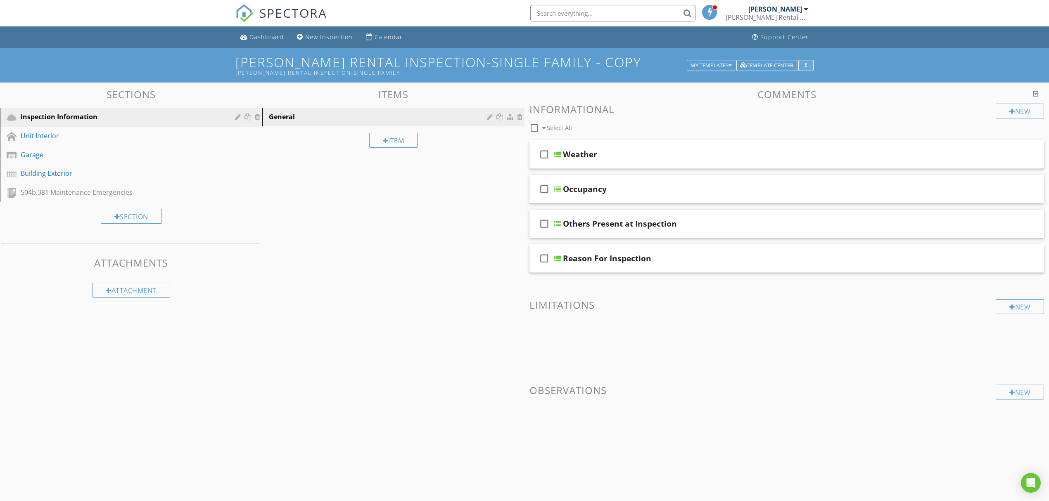
click at [810, 63] on button "button" at bounding box center [805, 66] width 15 height 12
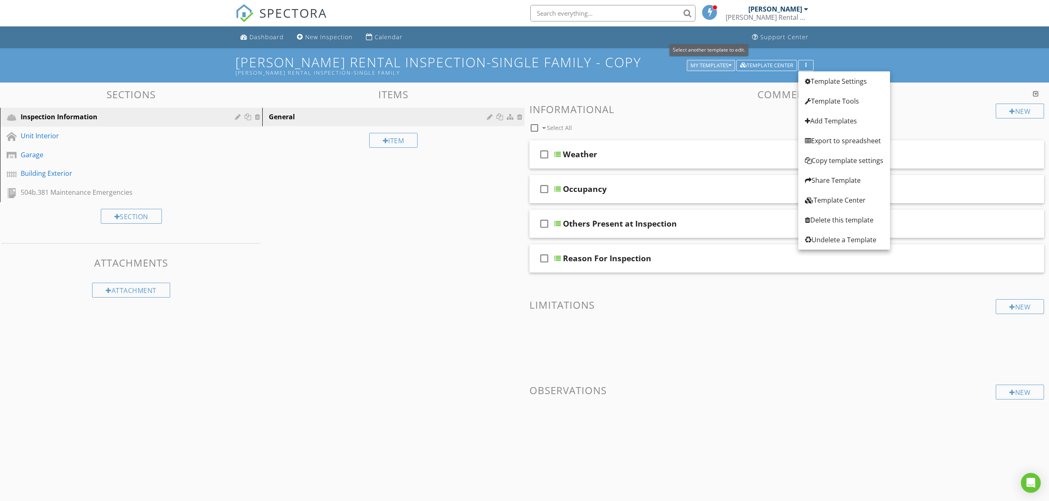
click at [708, 64] on div "My Templates" at bounding box center [710, 66] width 41 height 6
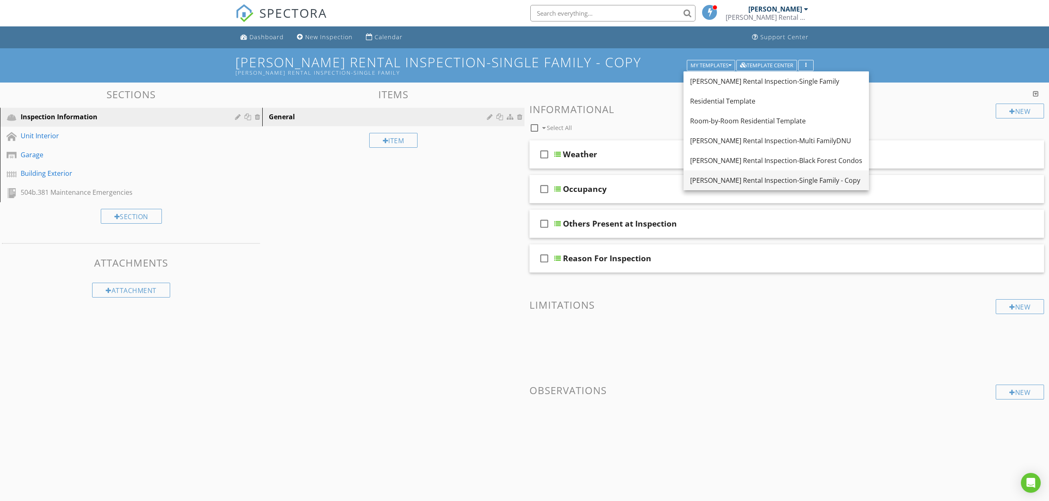
click at [736, 178] on div "[PERSON_NAME] Rental Inspection-Single Family - Copy" at bounding box center [776, 180] width 172 height 10
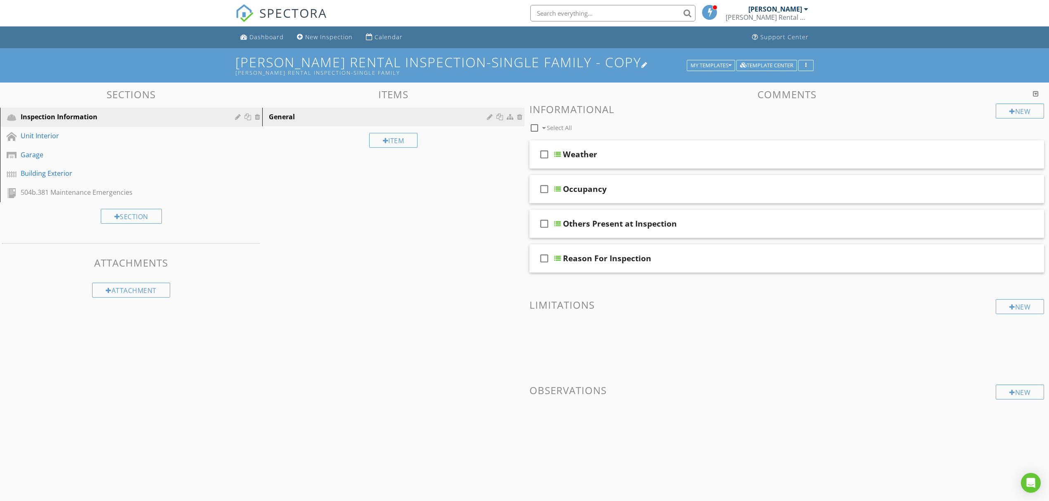
click at [641, 64] on div at bounding box center [644, 65] width 7 height 7
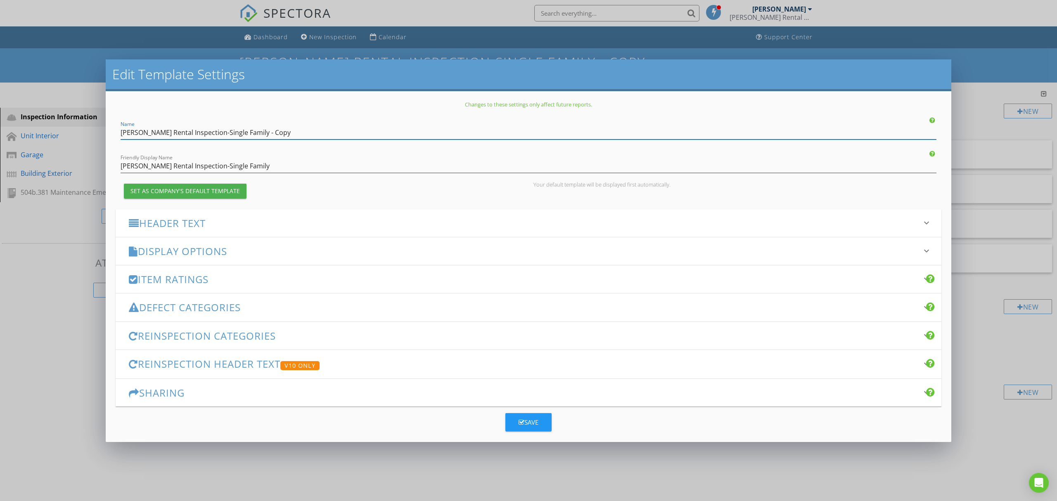
drag, startPoint x: 275, startPoint y: 133, endPoint x: 243, endPoint y: 130, distance: 32.3
click at [243, 130] on input "[PERSON_NAME] Rental Inspection-Single Family - Copy" at bounding box center [529, 133] width 816 height 14
drag, startPoint x: 301, startPoint y: 136, endPoint x: 144, endPoint y: 134, distance: 156.9
click at [144, 134] on input "[PERSON_NAME] Rental Inspection-Single Family - Multi-Family" at bounding box center [529, 133] width 816 height 14
click at [234, 132] on input "[PERSON_NAME] Rental Inspection-Single Family - Multi-Family" at bounding box center [529, 133] width 816 height 14
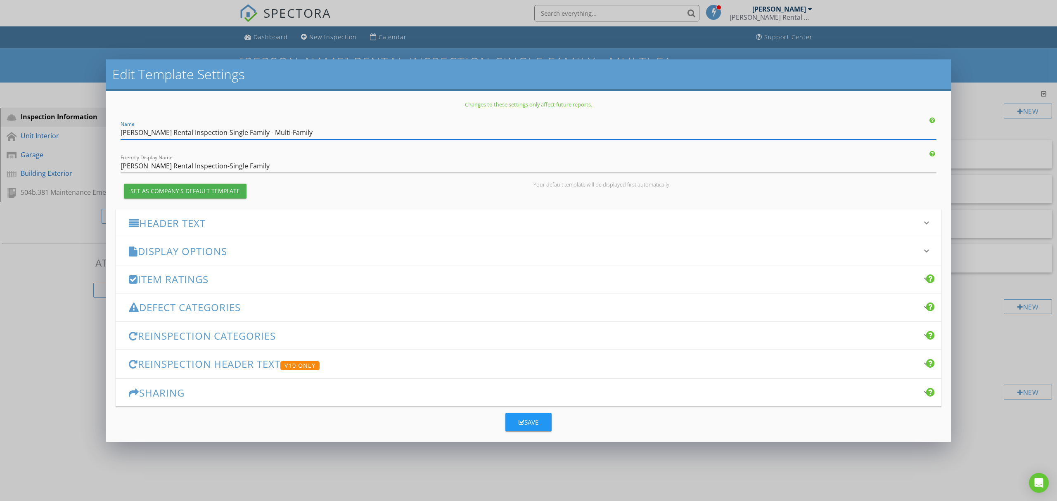
drag, startPoint x: 239, startPoint y: 132, endPoint x: 197, endPoint y: 131, distance: 42.1
click at [197, 131] on input "[PERSON_NAME] Rental Inspection-Single Family - Multi-Family" at bounding box center [529, 133] width 816 height 14
type input "[PERSON_NAME] Rental Inspection-Multi-Family"
click at [277, 149] on div "Friendly Display Name [PERSON_NAME] Rental Inspection-Single Family" at bounding box center [529, 160] width 826 height 25
click at [283, 163] on input "[PERSON_NAME] Rental Inspection-Single Family" at bounding box center [529, 166] width 816 height 14
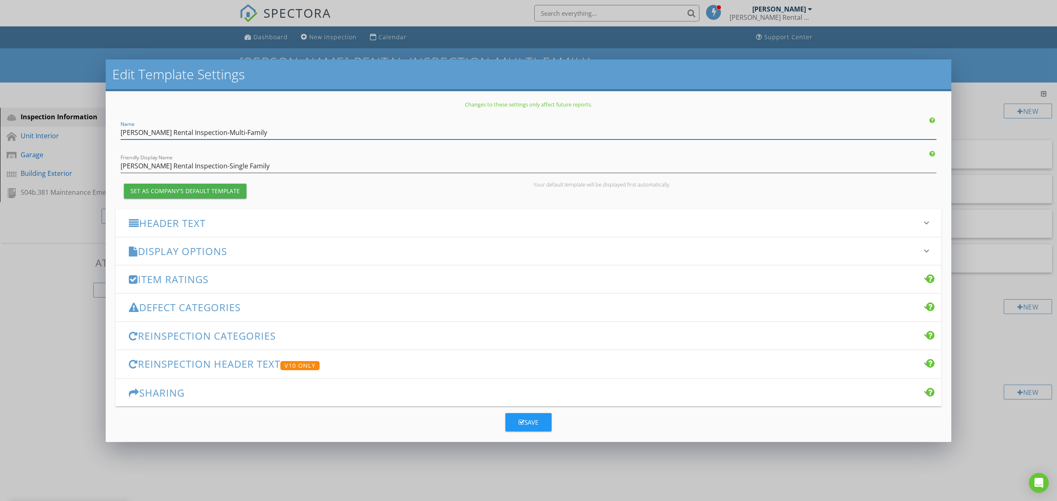
drag, startPoint x: 278, startPoint y: 129, endPoint x: 45, endPoint y: 145, distance: 233.8
click at [45, 145] on div "Edit Template Settings Changes to these settings only affect future reports. Na…" at bounding box center [528, 250] width 1057 height 501
drag, startPoint x: 312, startPoint y: 172, endPoint x: -14, endPoint y: 161, distance: 326.7
click at [0, 161] on html "SPECTORA [PERSON_NAME] [PERSON_NAME] Rental Property Inspection Division Role: …" at bounding box center [528, 274] width 1057 height 549
paste input "Multi-Family"
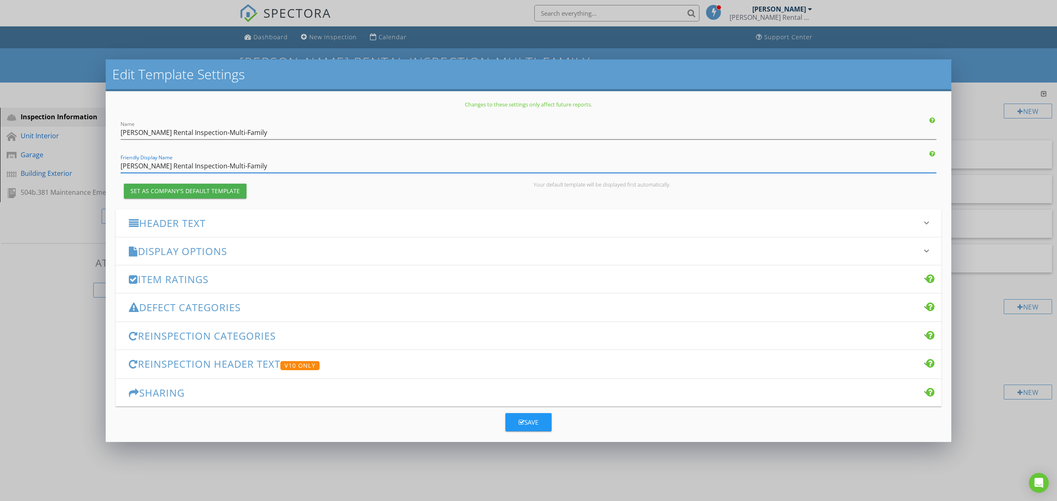
type input "[PERSON_NAME] Rental Inspection-Multi-Family"
click at [538, 420] on button "Save" at bounding box center [528, 422] width 46 height 18
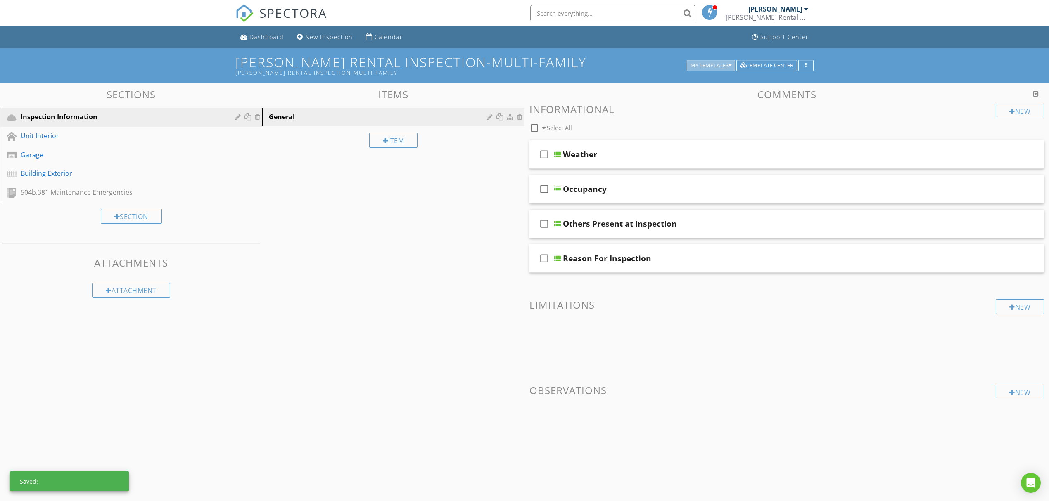
click at [722, 64] on div "My Templates" at bounding box center [710, 66] width 41 height 6
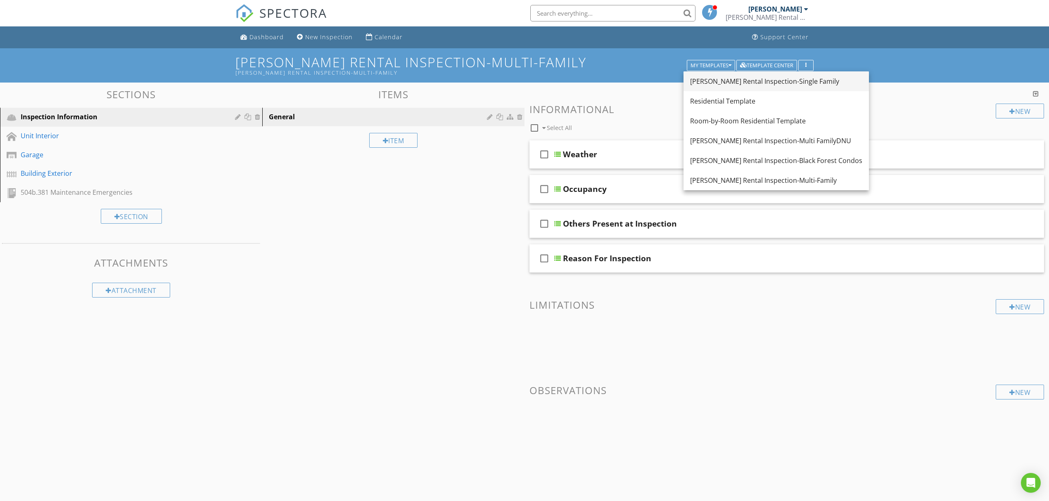
click at [732, 86] on div "[PERSON_NAME] Rental Inspection-Single Family" at bounding box center [776, 81] width 172 height 10
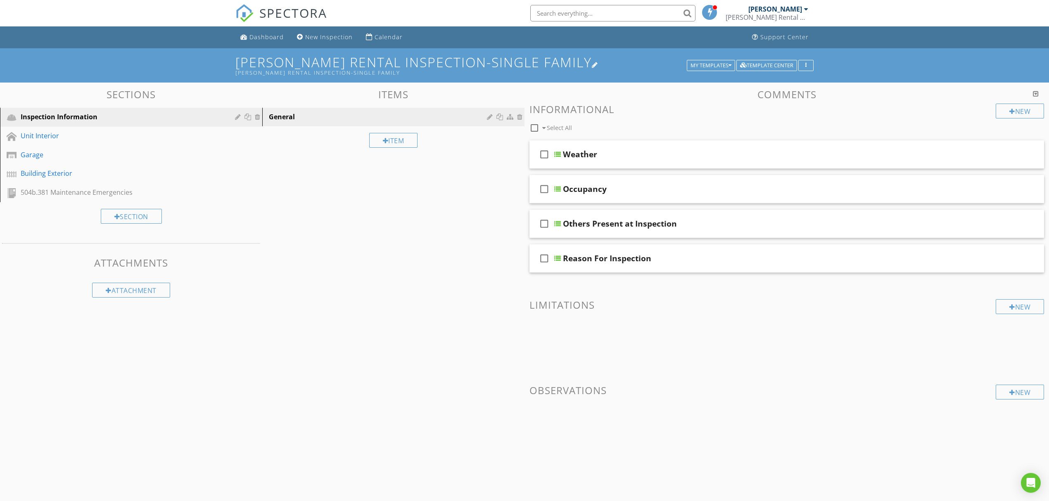
click at [725, 58] on h1 "[PERSON_NAME] Rental Inspection-Single Family [PERSON_NAME] Rental Inspection-S…" at bounding box center [524, 65] width 578 height 21
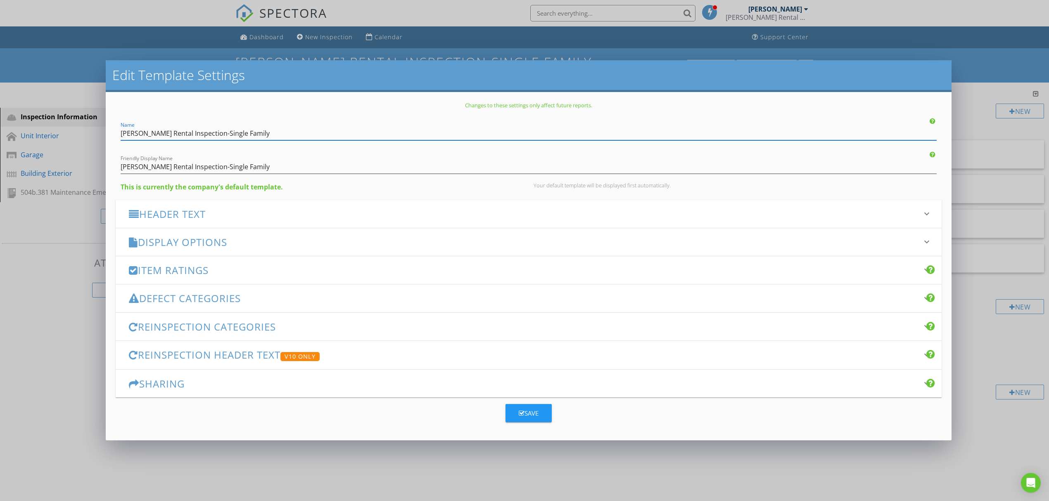
drag, startPoint x: 970, startPoint y: 64, endPoint x: 970, endPoint y: 59, distance: 5.0
click at [970, 60] on div "Edit Template Settings Changes to these settings only affect future reports. Na…" at bounding box center [524, 250] width 1049 height 501
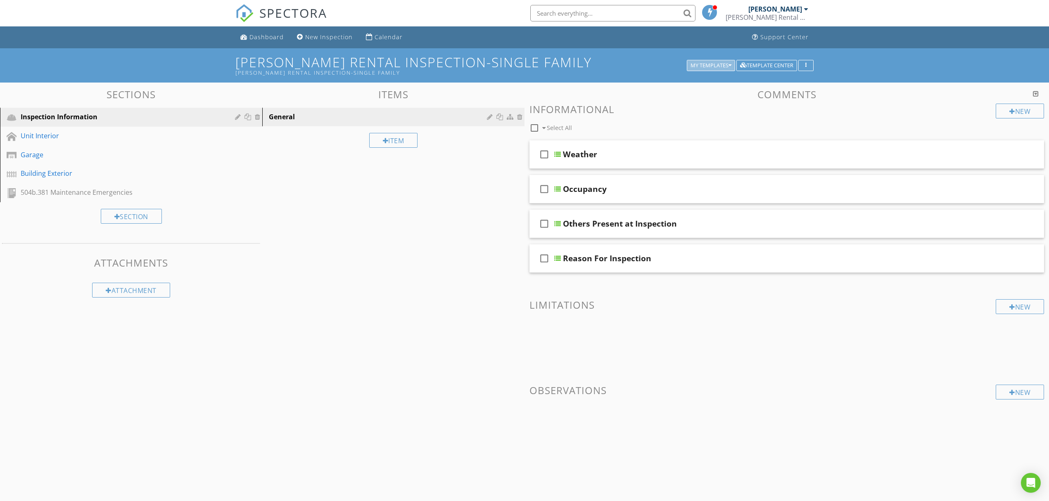
click at [720, 60] on button "My Templates" at bounding box center [711, 66] width 48 height 12
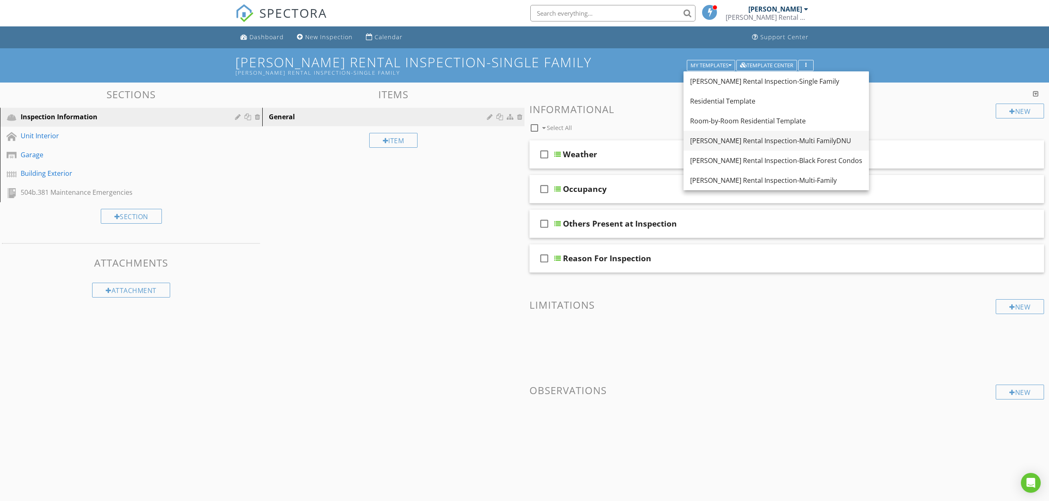
click at [753, 140] on div "[PERSON_NAME] Rental Inspection-Multi FamilyDNU" at bounding box center [776, 141] width 172 height 10
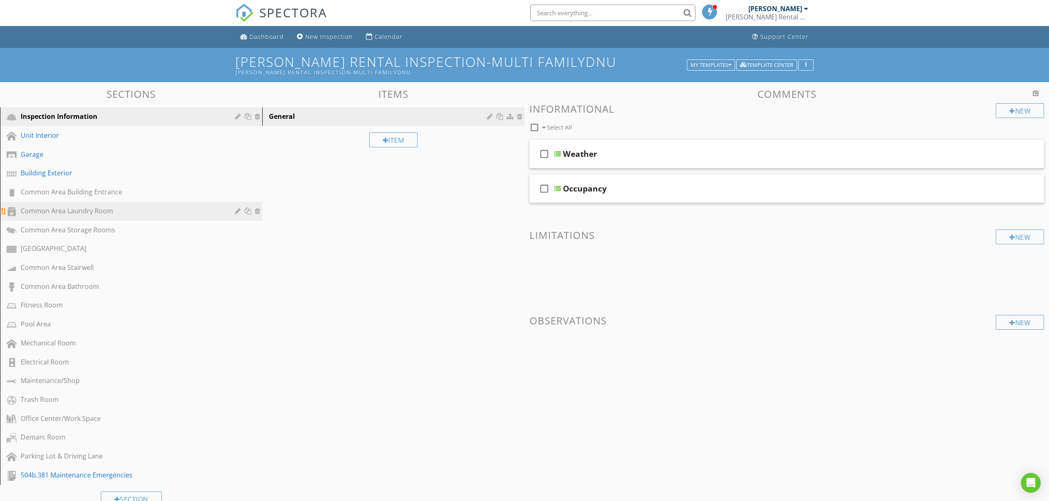
scroll to position [0, 0]
click at [246, 190] on div at bounding box center [248, 192] width 9 height 7
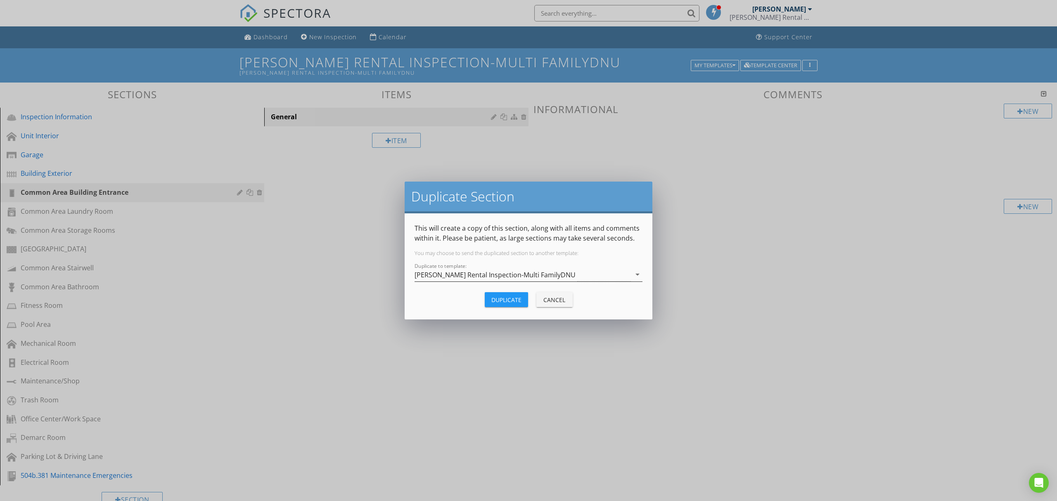
click at [469, 277] on div "[PERSON_NAME] Rental Inspection-Multi FamilyDNU" at bounding box center [494, 274] width 161 height 7
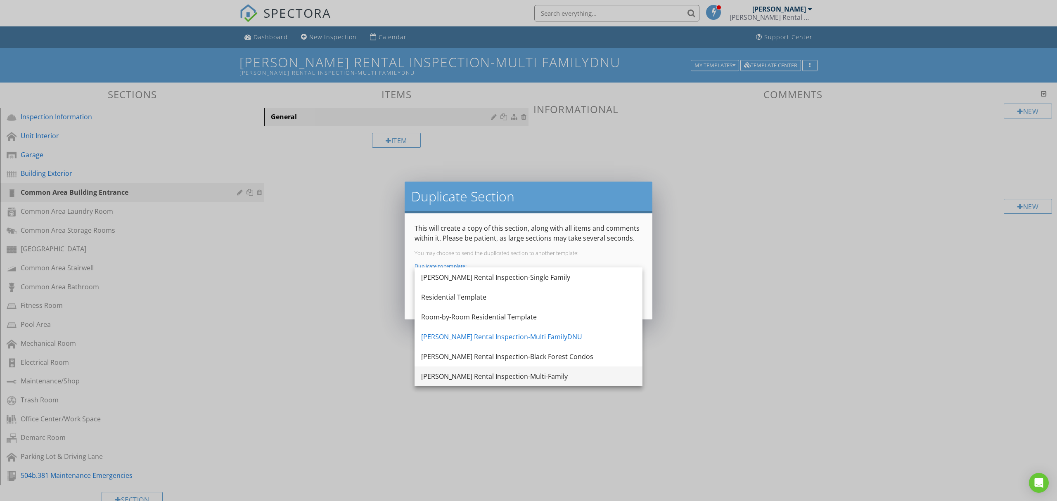
click at [490, 369] on div "[PERSON_NAME] Rental Inspection-Multi-Family" at bounding box center [528, 377] width 215 height 20
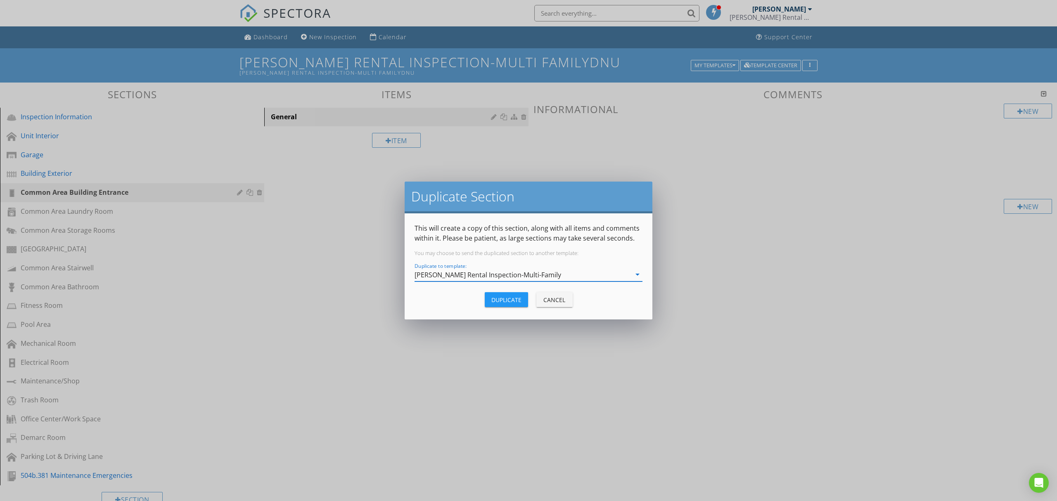
click at [557, 303] on div "Cancel" at bounding box center [554, 300] width 23 height 9
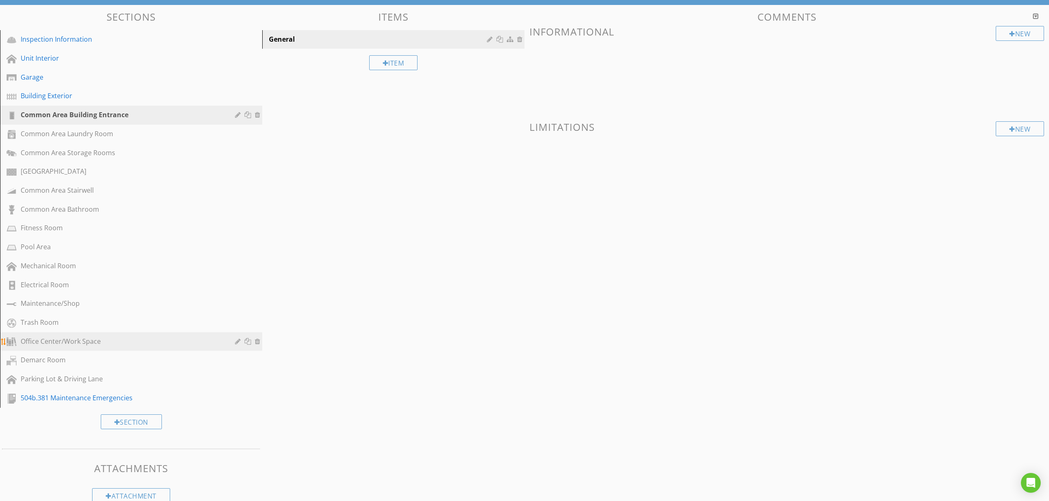
scroll to position [88, 0]
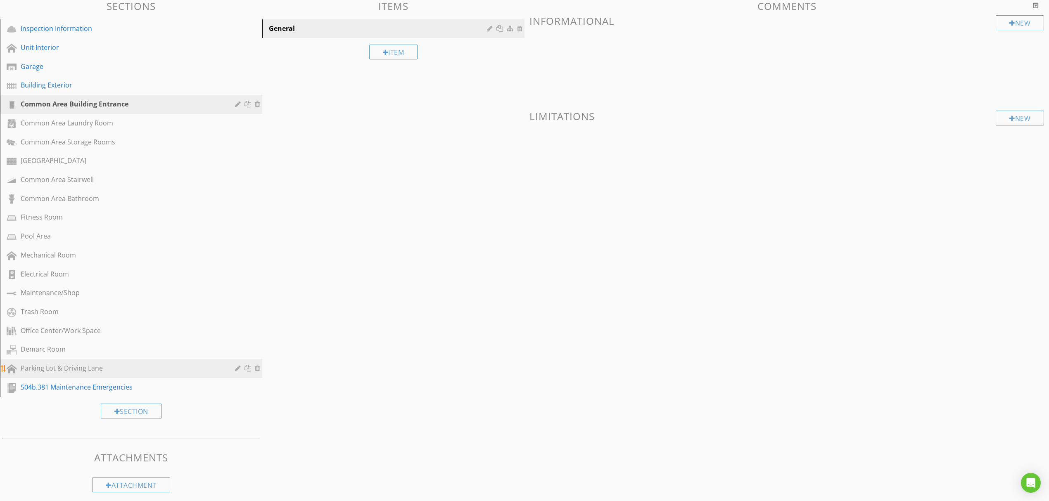
click at [129, 368] on div "Parking Lot & Driving Lane" at bounding box center [137, 368] width 233 height 11
click at [142, 110] on link "Common Area Building Entrance" at bounding box center [132, 104] width 260 height 19
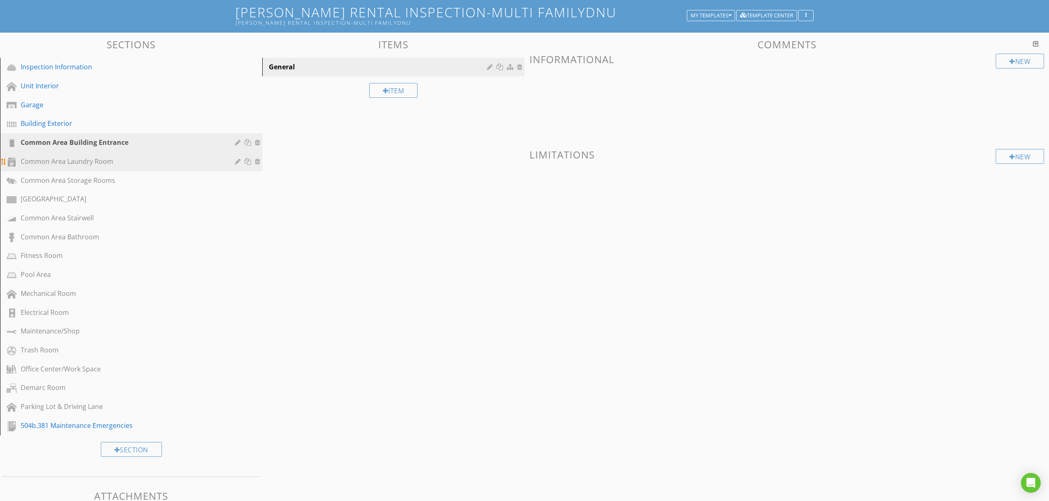
scroll to position [0, 0]
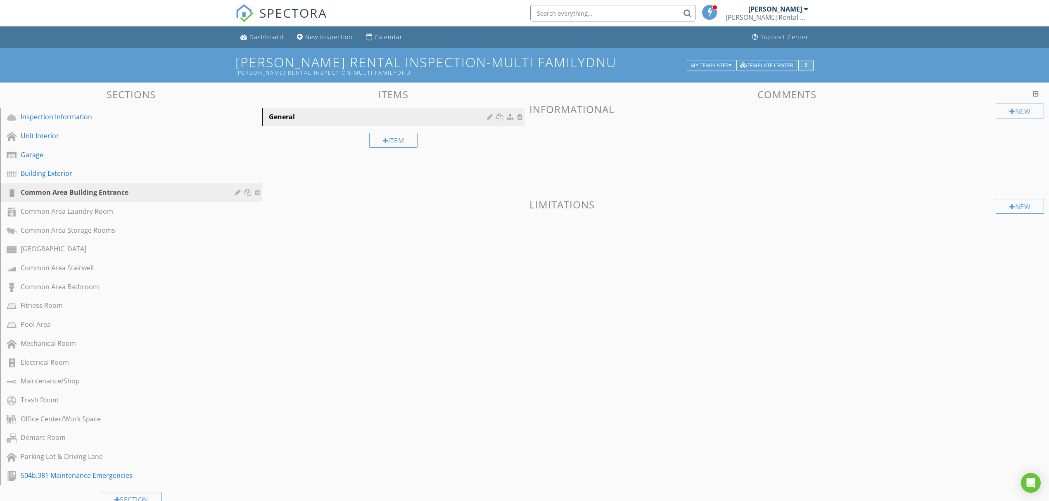
click at [809, 65] on div "button" at bounding box center [806, 66] width 8 height 6
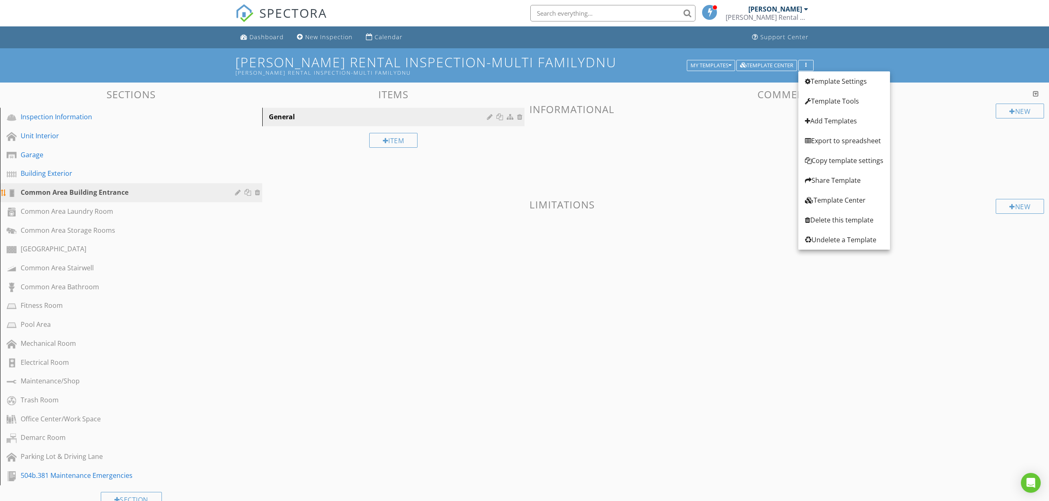
click at [250, 193] on div at bounding box center [248, 192] width 9 height 7
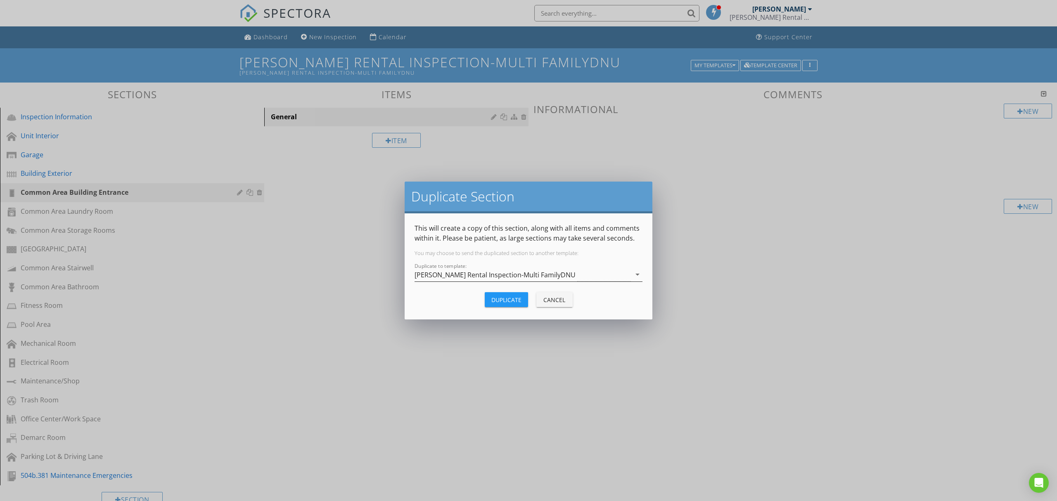
click at [524, 274] on div "[PERSON_NAME] Rental Inspection-Multi FamilyDNU" at bounding box center [494, 274] width 161 height 7
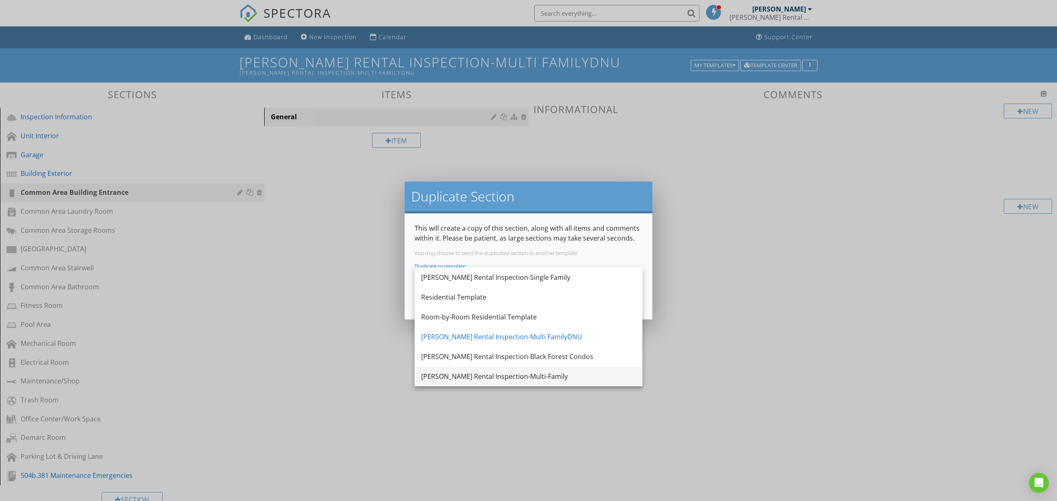
click at [528, 375] on div "[PERSON_NAME] Rental Inspection-Multi-Family" at bounding box center [528, 377] width 215 height 10
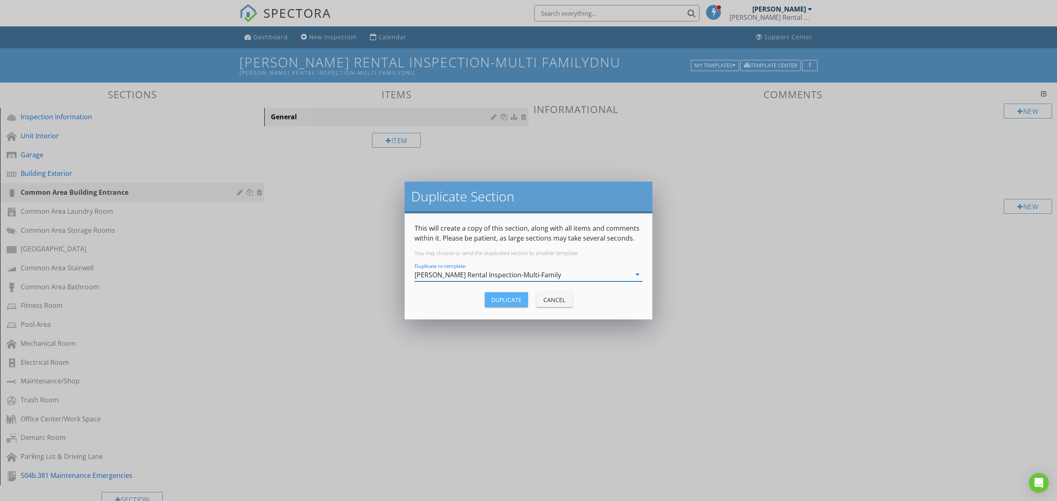
click at [500, 303] on div "Duplicate" at bounding box center [506, 300] width 30 height 9
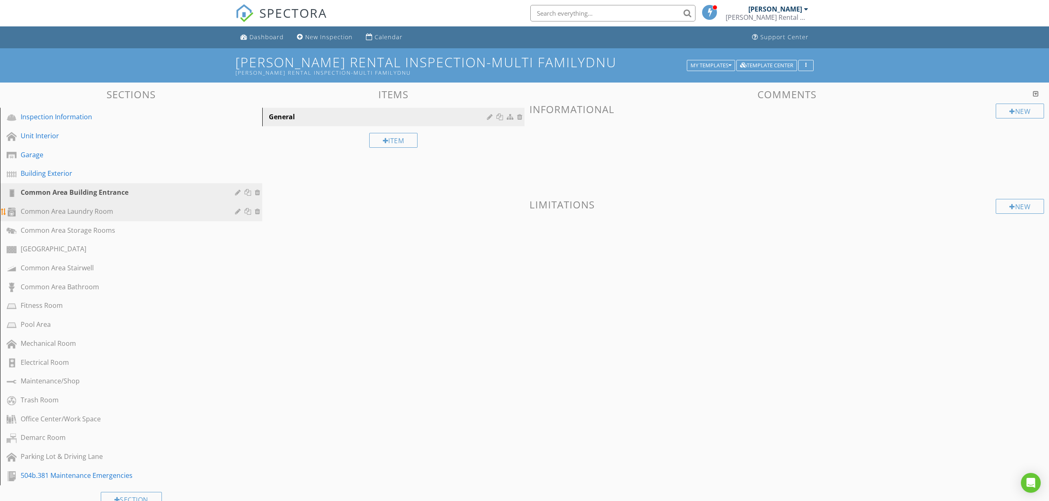
click at [247, 208] on div at bounding box center [248, 211] width 9 height 7
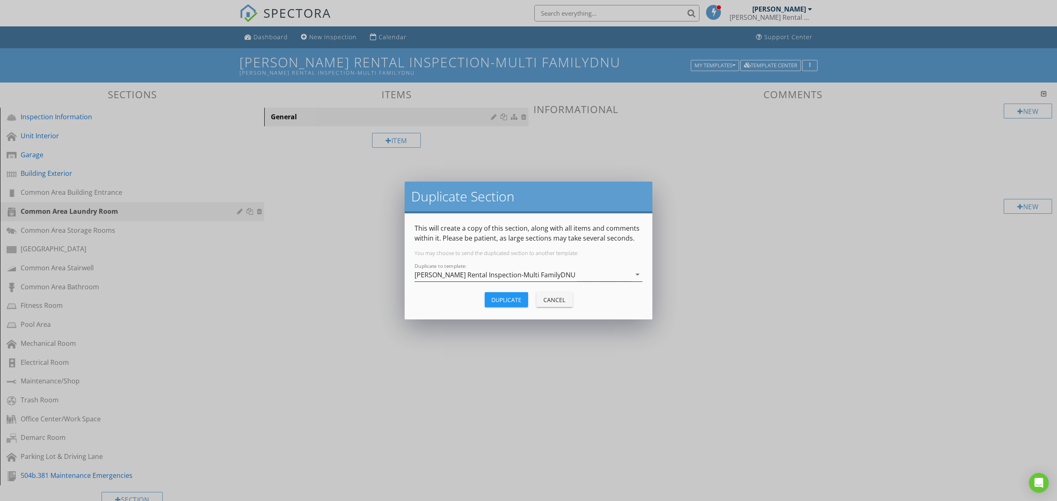
click at [495, 276] on div "[PERSON_NAME] Rental Inspection-Multi FamilyDNU" at bounding box center [494, 274] width 161 height 7
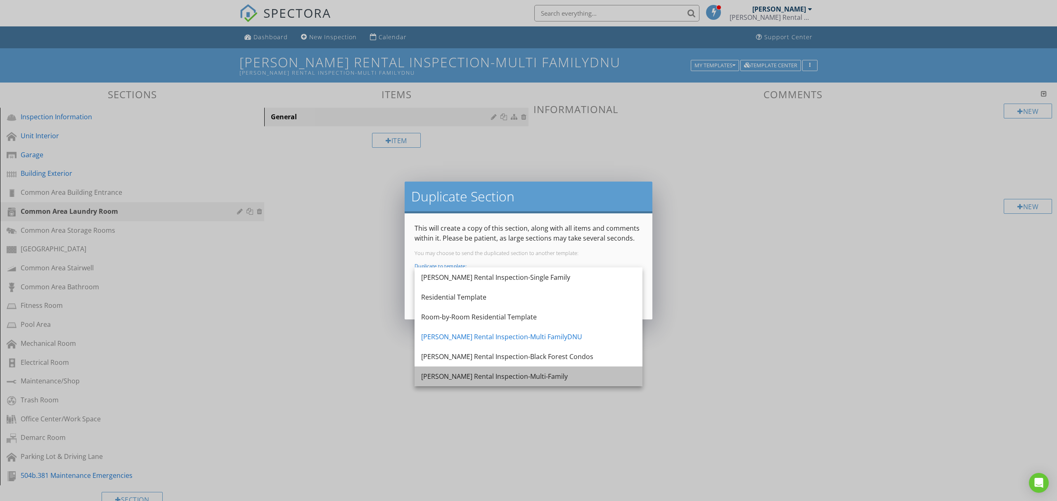
click at [507, 369] on div "[PERSON_NAME] Rental Inspection-Multi-Family" at bounding box center [528, 377] width 215 height 20
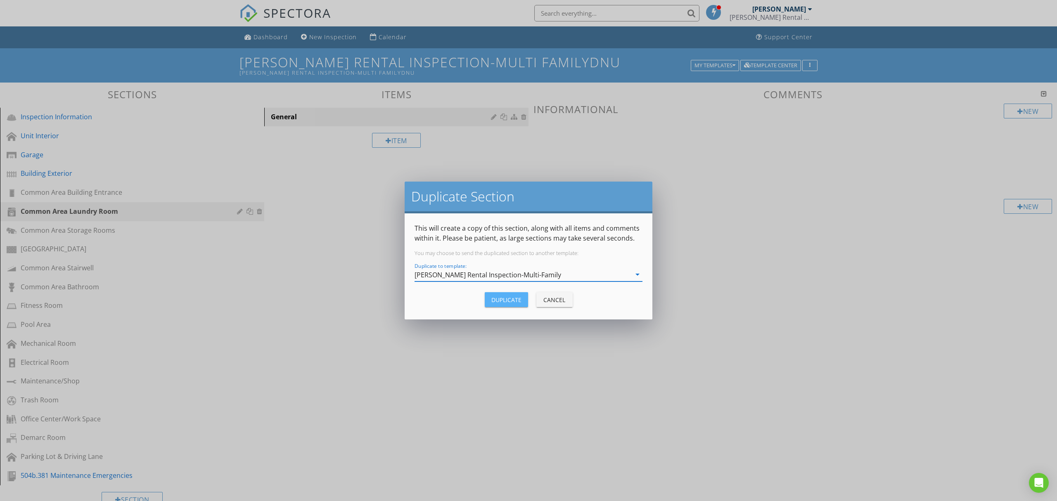
click at [512, 296] on div "Duplicate" at bounding box center [506, 300] width 30 height 9
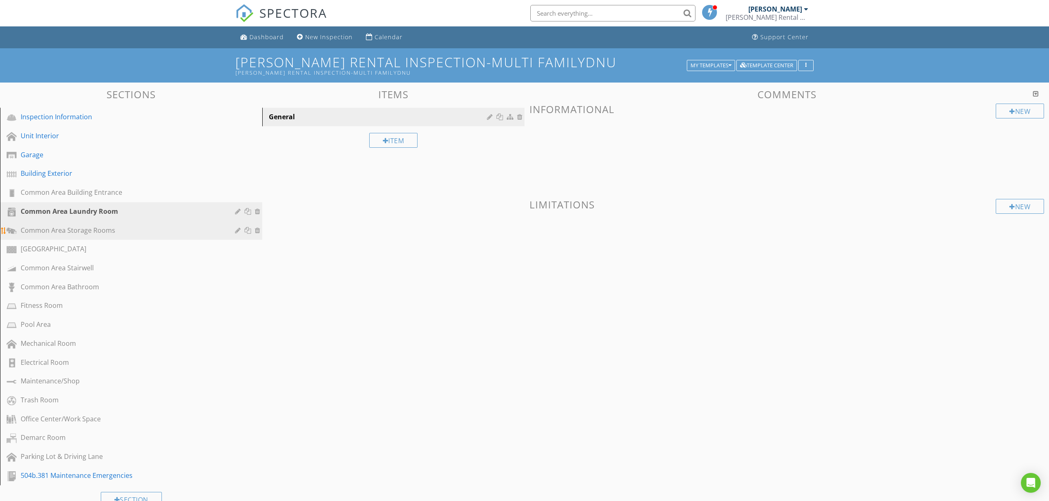
click at [248, 227] on div at bounding box center [248, 230] width 9 height 7
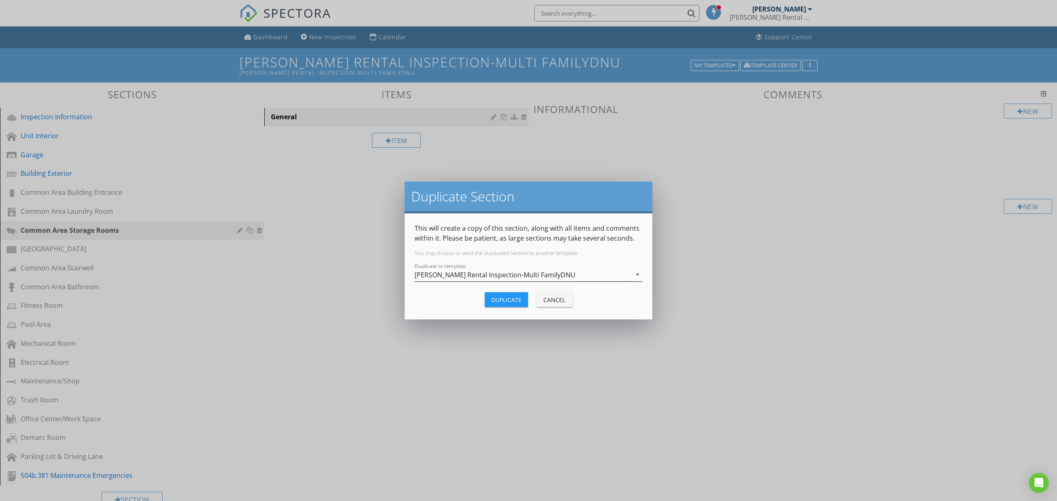
click at [510, 275] on div "[PERSON_NAME] Rental Inspection-Multi FamilyDNU" at bounding box center [494, 274] width 161 height 7
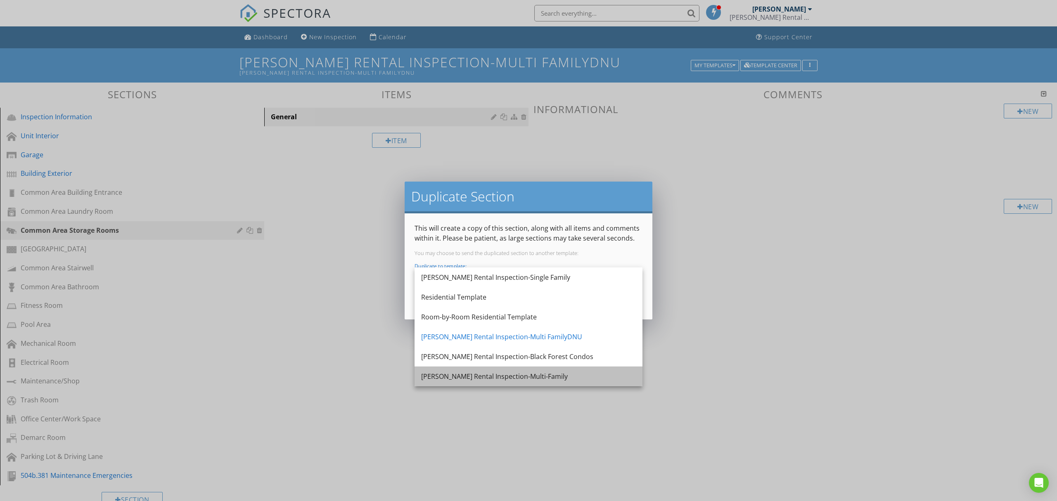
click at [509, 377] on div "[PERSON_NAME] Rental Inspection-Multi-Family" at bounding box center [528, 377] width 215 height 10
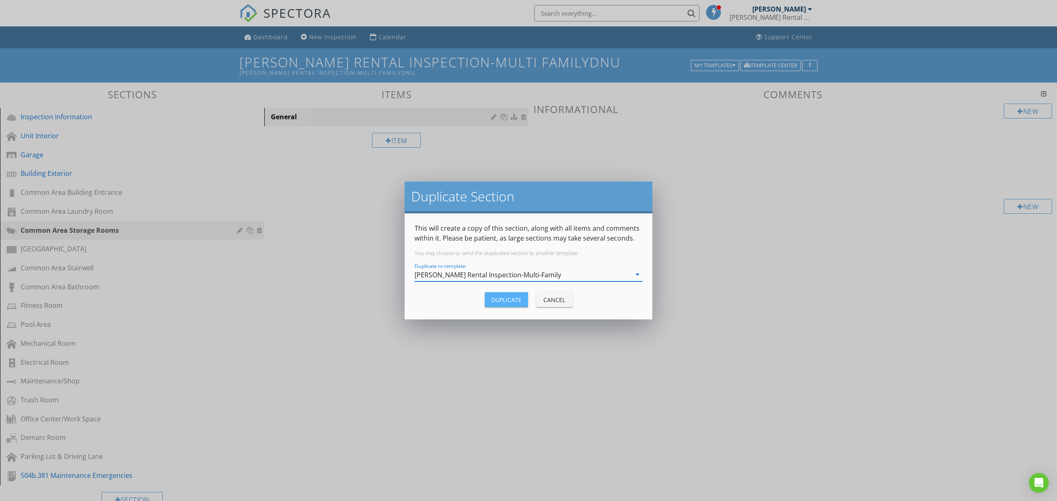
click at [511, 301] on div "Duplicate" at bounding box center [506, 300] width 30 height 9
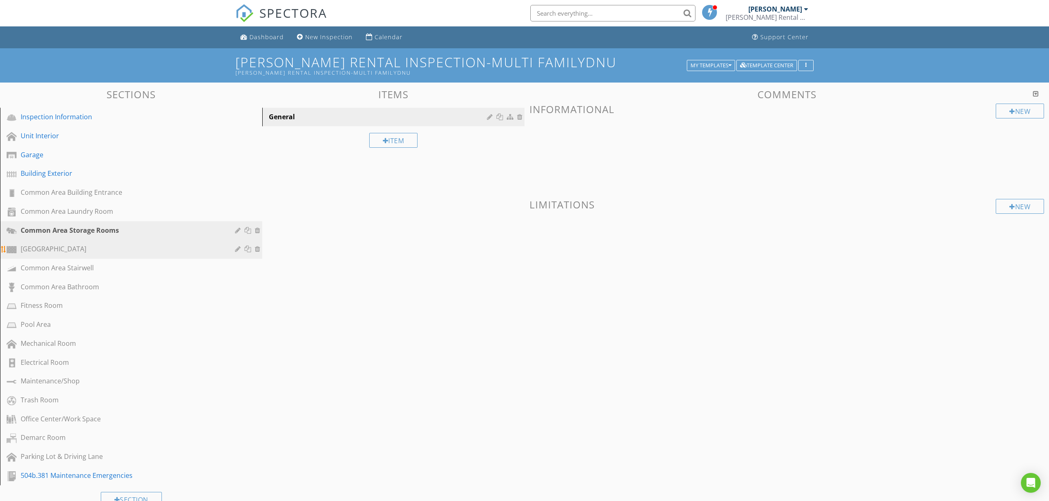
click at [251, 248] on div at bounding box center [248, 249] width 9 height 7
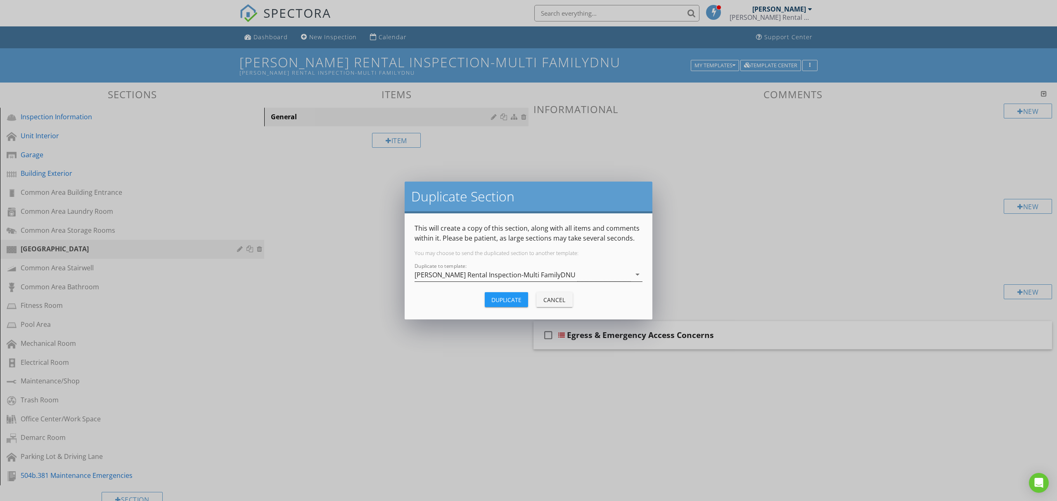
click at [575, 273] on div "[PERSON_NAME] Rental Inspection-Multi FamilyDNU" at bounding box center [522, 275] width 216 height 14
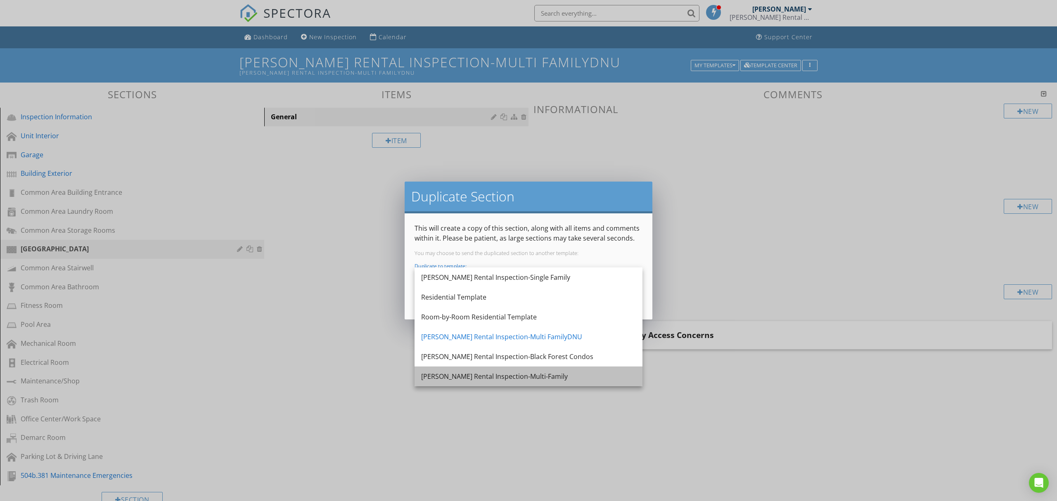
click at [557, 369] on div "[PERSON_NAME] Rental Inspection-Multi-Family" at bounding box center [528, 377] width 215 height 20
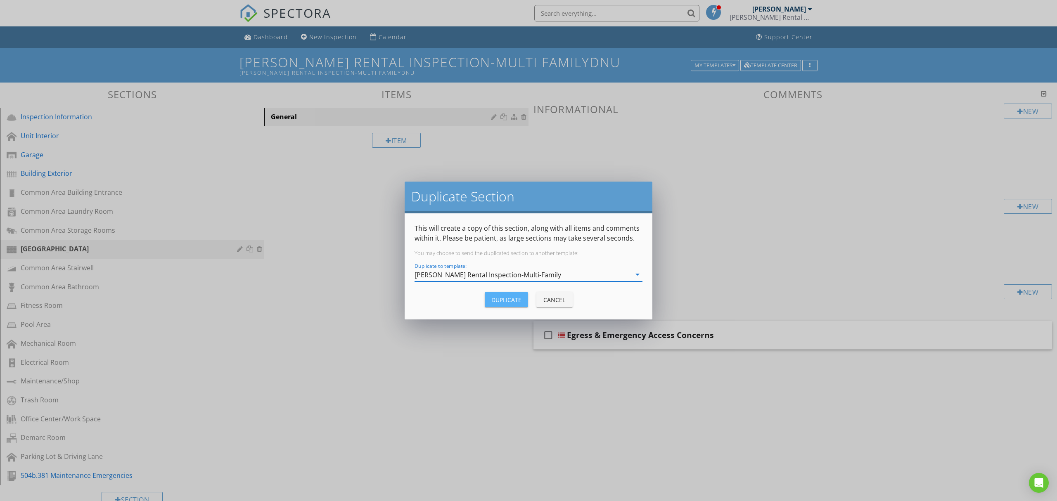
click at [504, 298] on div "Duplicate" at bounding box center [506, 300] width 30 height 9
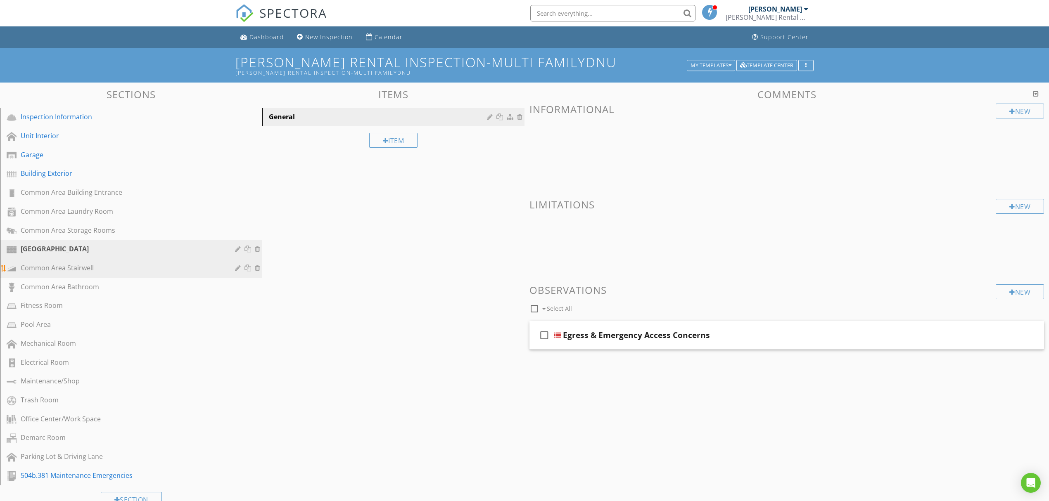
click at [249, 268] on div at bounding box center [248, 268] width 9 height 7
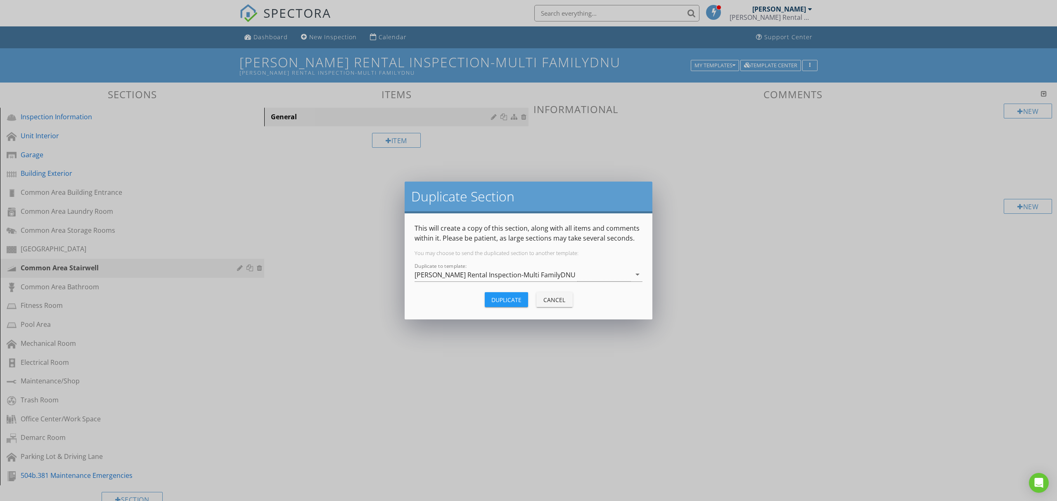
click at [474, 265] on div "Duplicate to template: [PERSON_NAME] Rental Inspection-Multi FamilyDNU arrow_dr…" at bounding box center [528, 276] width 228 height 27
click at [476, 271] on div "[PERSON_NAME] Rental Inspection-Multi FamilyDNU" at bounding box center [494, 274] width 161 height 7
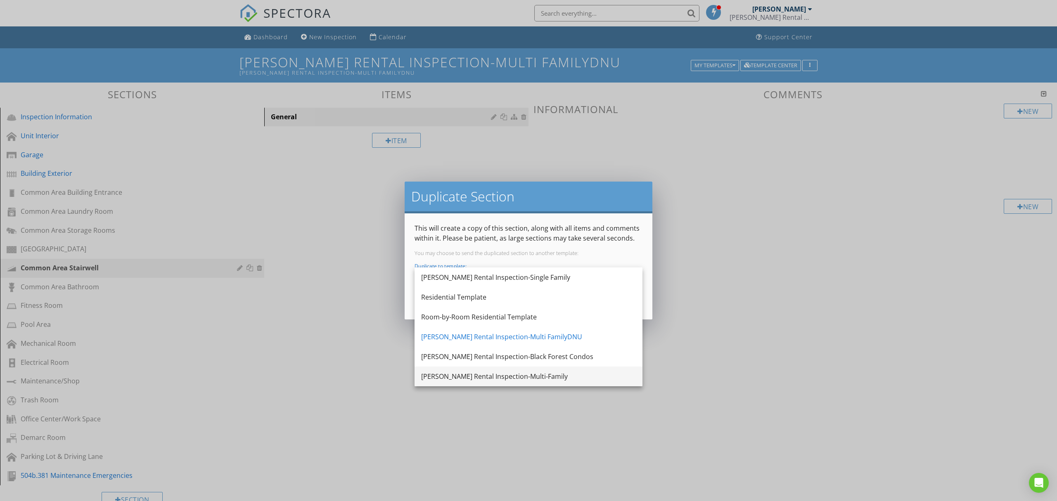
click at [521, 374] on div "[PERSON_NAME] Rental Inspection-Multi-Family" at bounding box center [528, 377] width 215 height 10
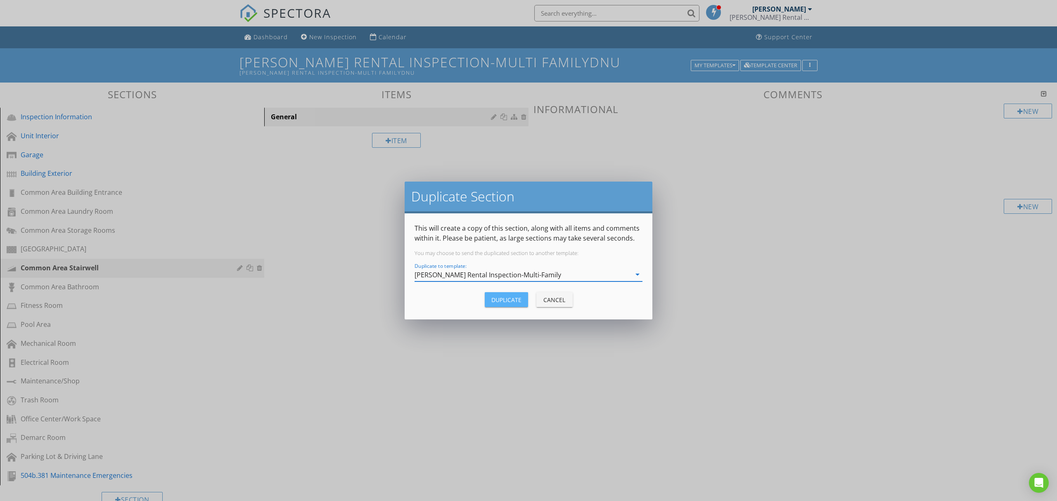
click at [506, 296] on div "Duplicate" at bounding box center [506, 300] width 30 height 9
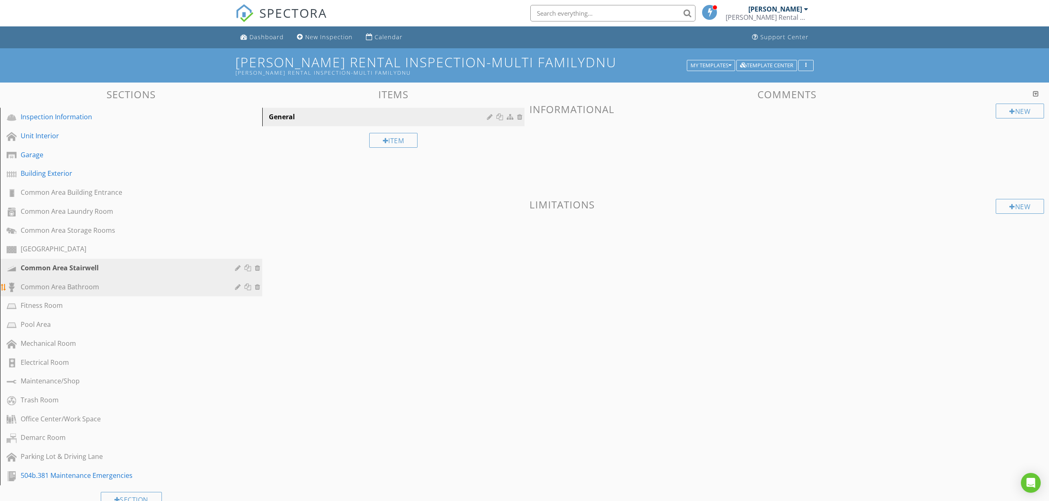
click at [249, 285] on div at bounding box center [248, 287] width 9 height 7
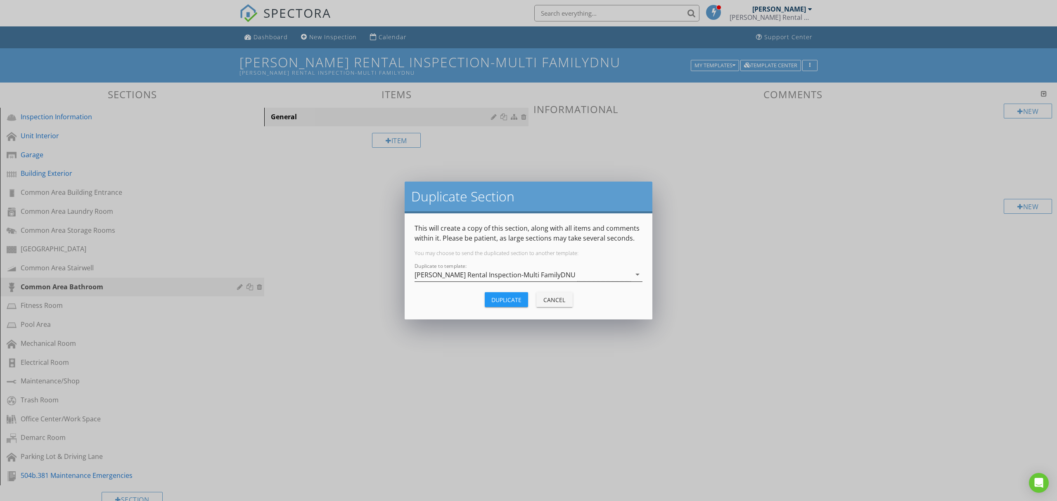
click at [501, 280] on div "[PERSON_NAME] Rental Inspection-Multi FamilyDNU" at bounding box center [522, 275] width 216 height 14
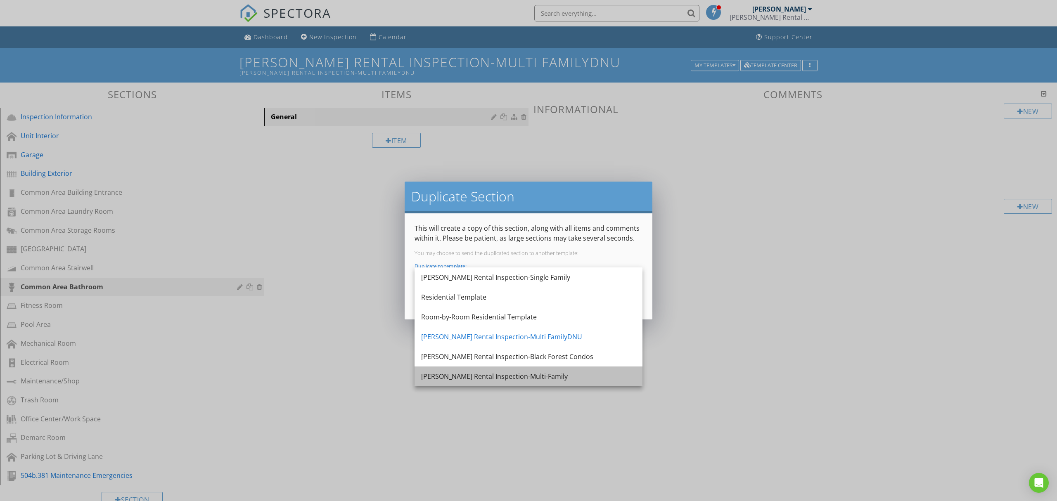
click at [542, 372] on div "[PERSON_NAME] Rental Inspection-Multi-Family" at bounding box center [528, 377] width 215 height 10
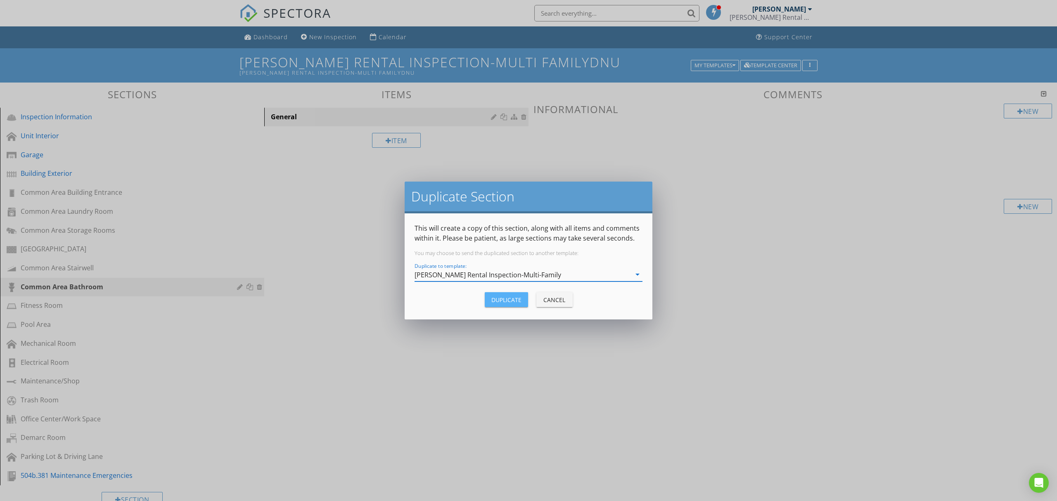
click at [507, 299] on div "Duplicate" at bounding box center [506, 300] width 30 height 9
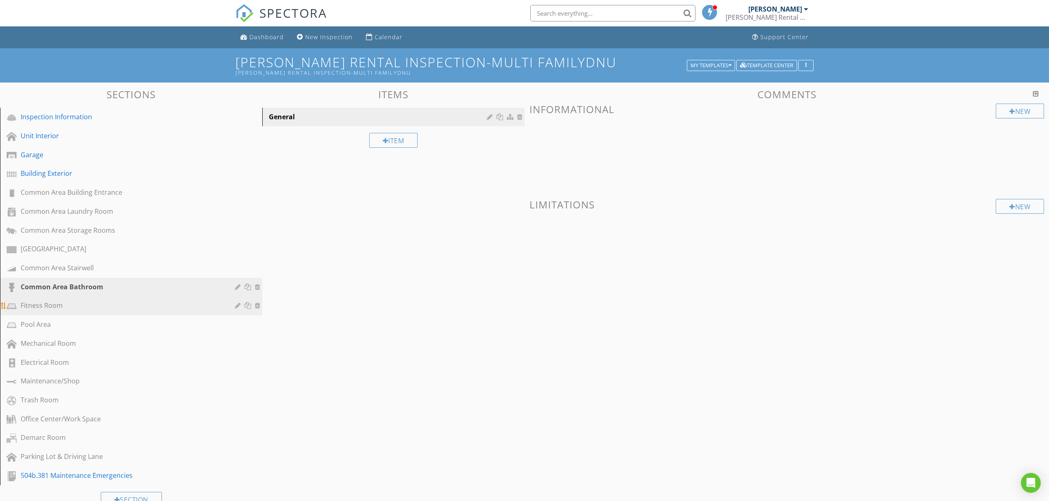
click at [250, 305] on div at bounding box center [248, 305] width 9 height 7
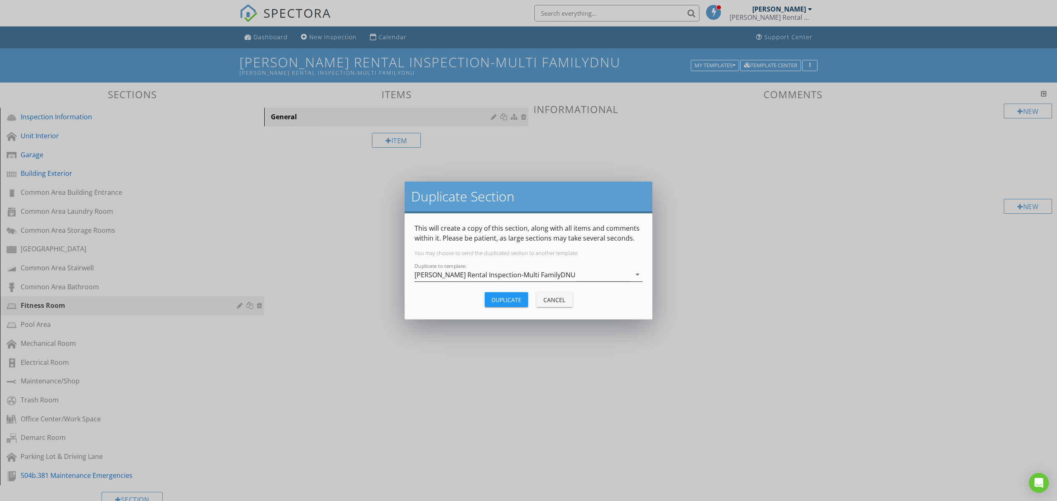
click at [530, 272] on div "[PERSON_NAME] Rental Inspection-Multi FamilyDNU" at bounding box center [494, 274] width 161 height 7
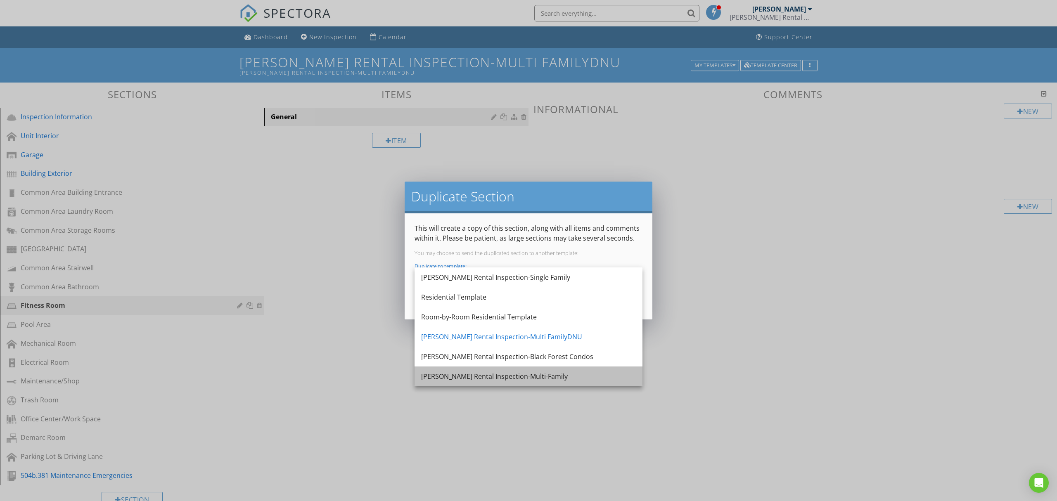
click at [509, 372] on div "[PERSON_NAME] Rental Inspection-Multi-Family" at bounding box center [528, 377] width 215 height 10
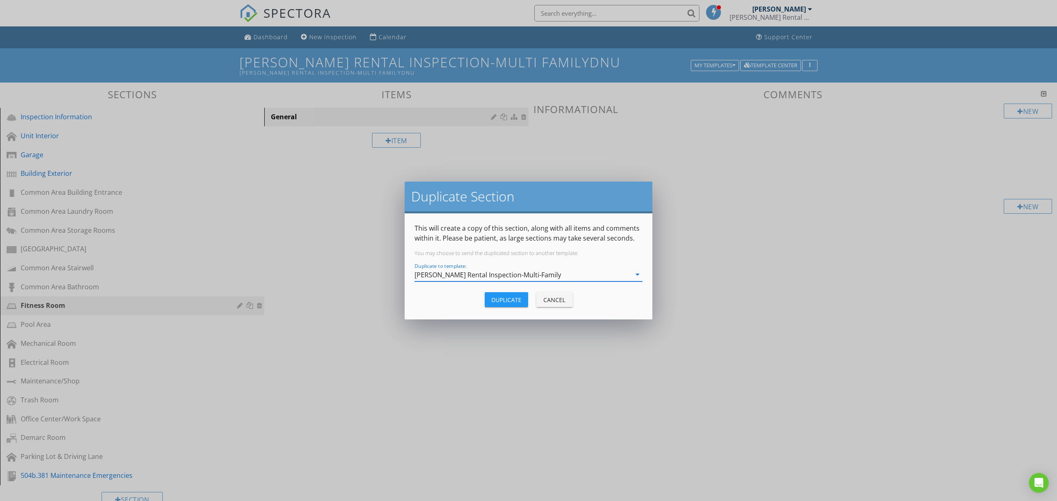
click at [512, 301] on div "Duplicate" at bounding box center [506, 300] width 30 height 9
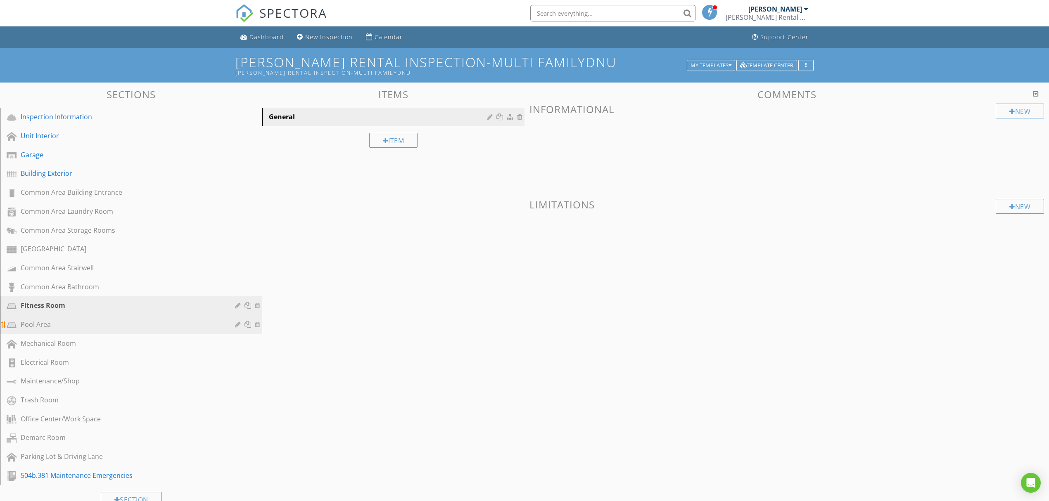
click at [249, 322] on div at bounding box center [248, 324] width 9 height 7
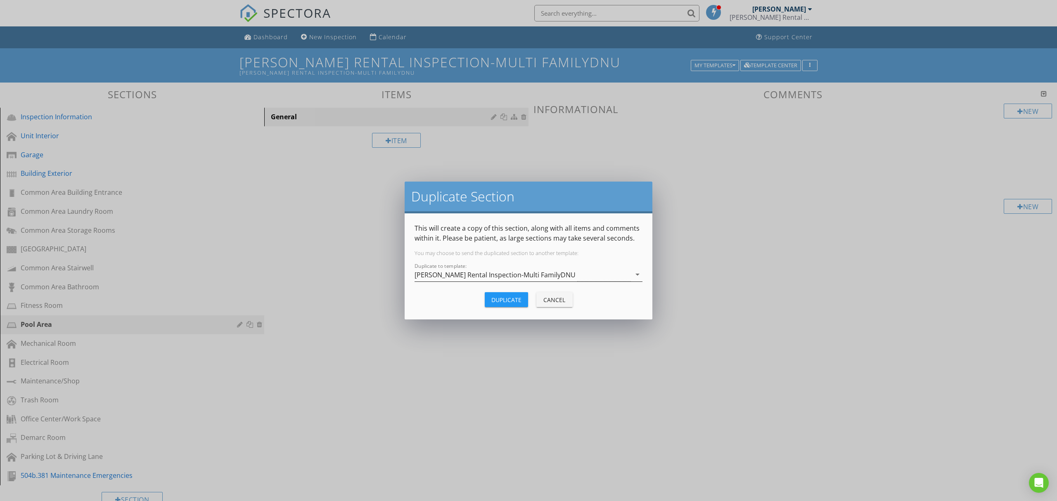
click at [523, 275] on div "[PERSON_NAME] Rental Inspection-Multi FamilyDNU" at bounding box center [494, 274] width 161 height 7
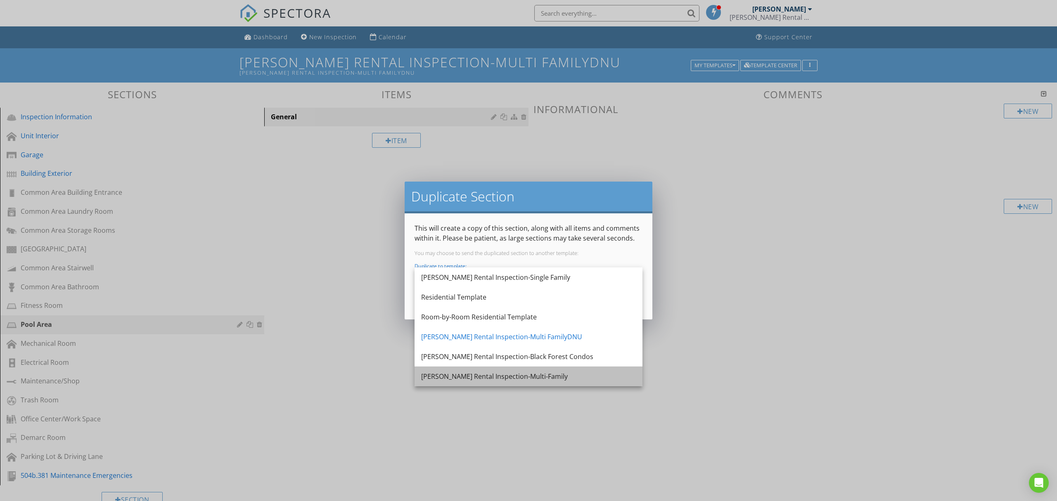
click at [519, 372] on div "[PERSON_NAME] Rental Inspection-Multi-Family" at bounding box center [528, 377] width 215 height 10
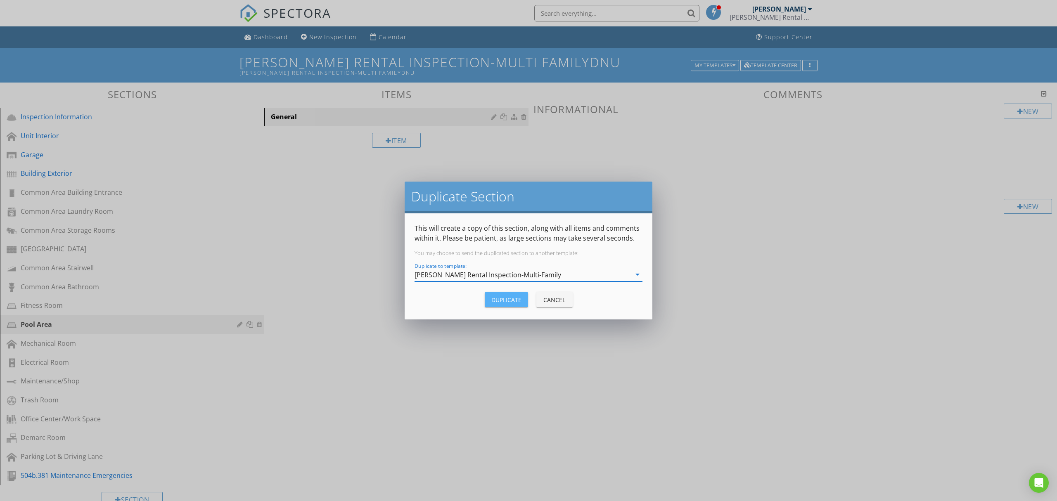
click at [509, 296] on div "Duplicate" at bounding box center [506, 300] width 30 height 9
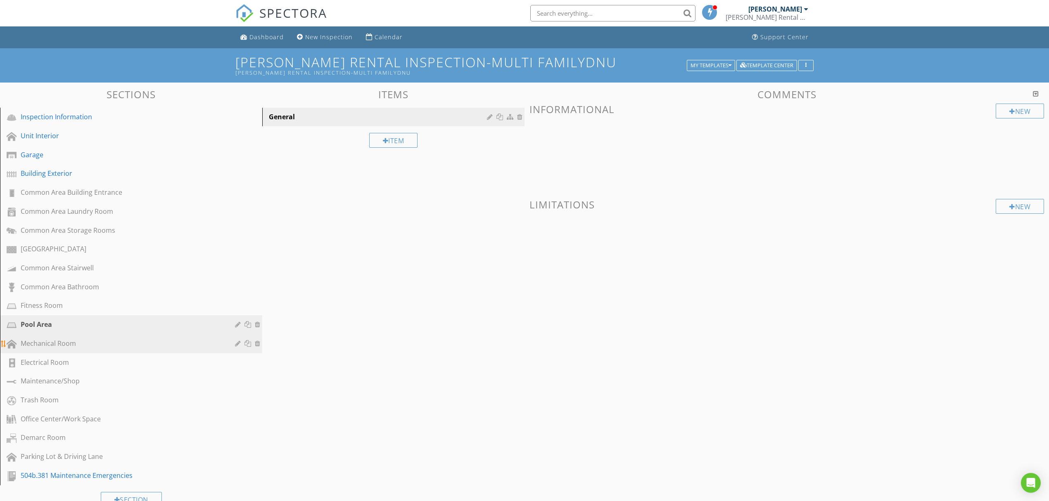
click at [246, 340] on div at bounding box center [248, 343] width 9 height 7
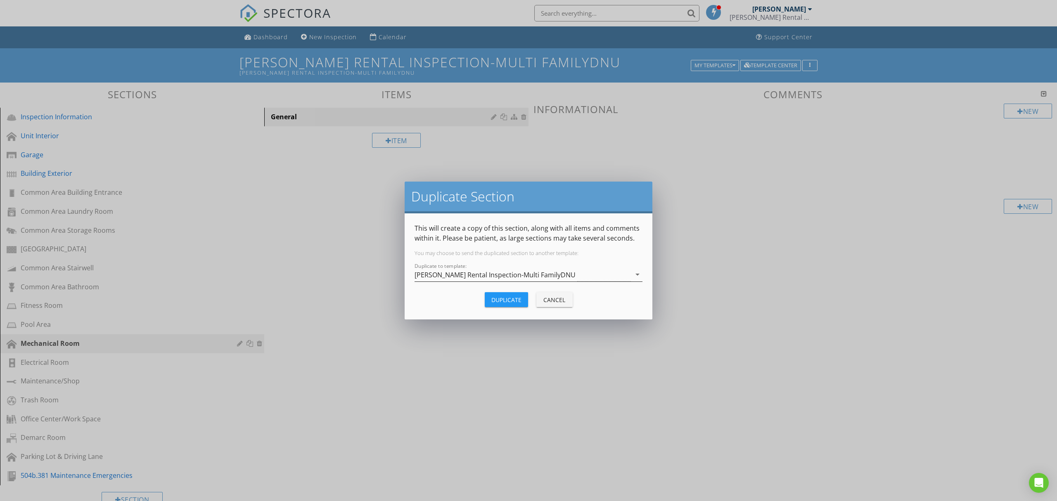
click at [511, 277] on div "[PERSON_NAME] Rental Inspection-Multi FamilyDNU" at bounding box center [494, 274] width 161 height 7
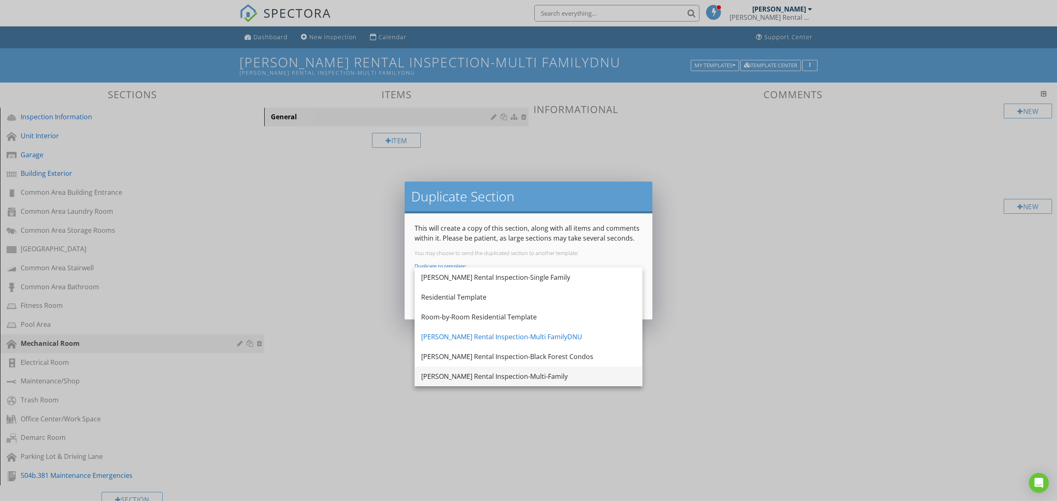
drag, startPoint x: 516, startPoint y: 365, endPoint x: 516, endPoint y: 372, distance: 7.0
click at [516, 372] on div "[PERSON_NAME] Rental Inspection-Single Family Residential Template Room-by-Room…" at bounding box center [528, 327] width 228 height 119
click at [516, 372] on div "[PERSON_NAME] Rental Inspection-Multi-Family" at bounding box center [528, 377] width 215 height 10
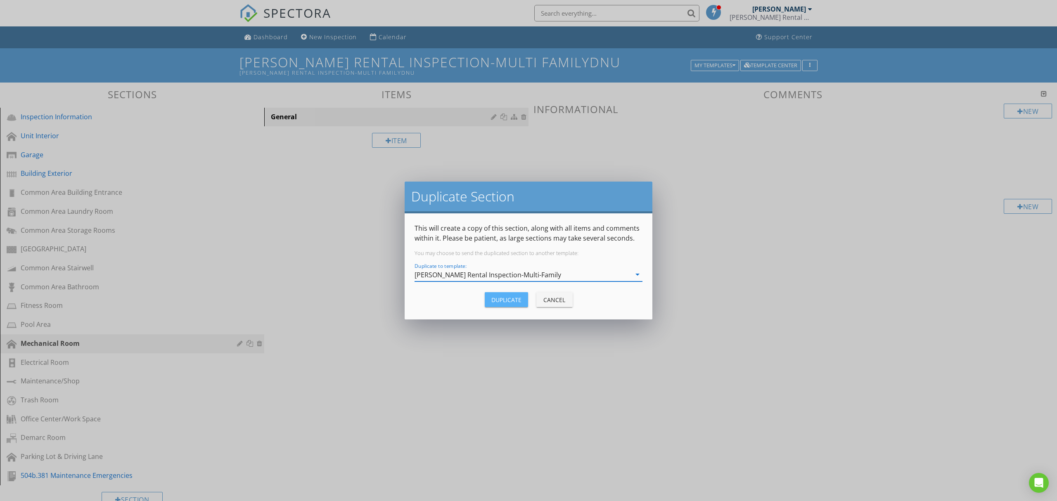
click at [518, 294] on button "Duplicate" at bounding box center [506, 299] width 43 height 15
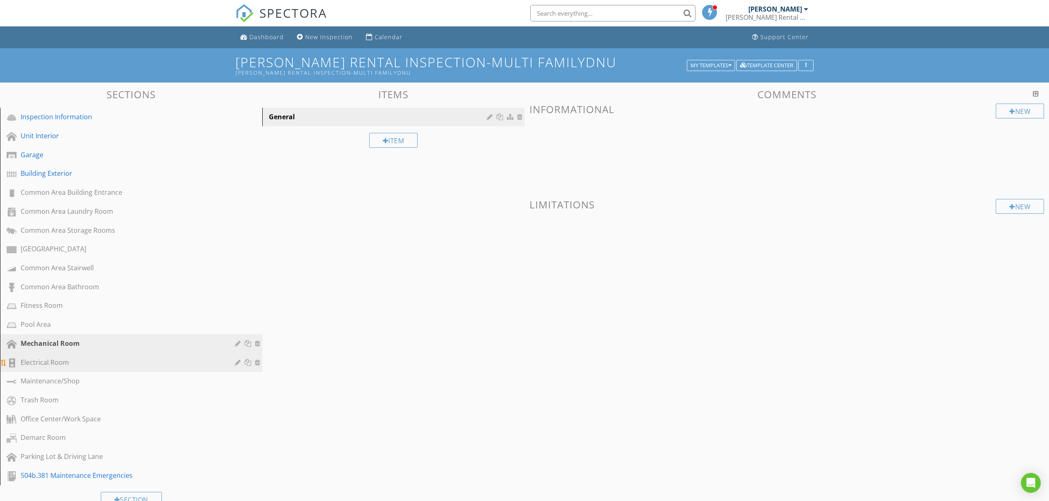
click at [247, 359] on div at bounding box center [248, 362] width 9 height 7
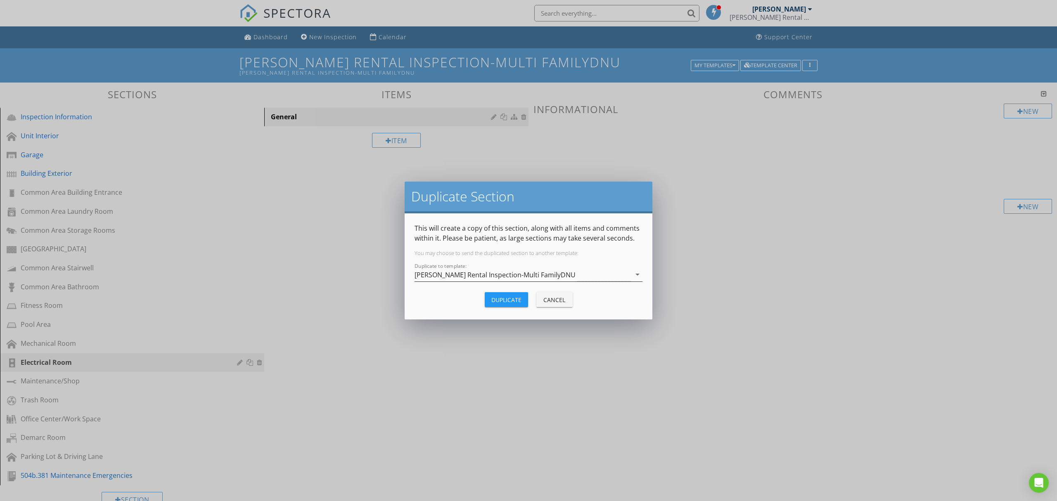
click at [508, 280] on div "[PERSON_NAME] Rental Inspection-Multi FamilyDNU" at bounding box center [522, 275] width 216 height 14
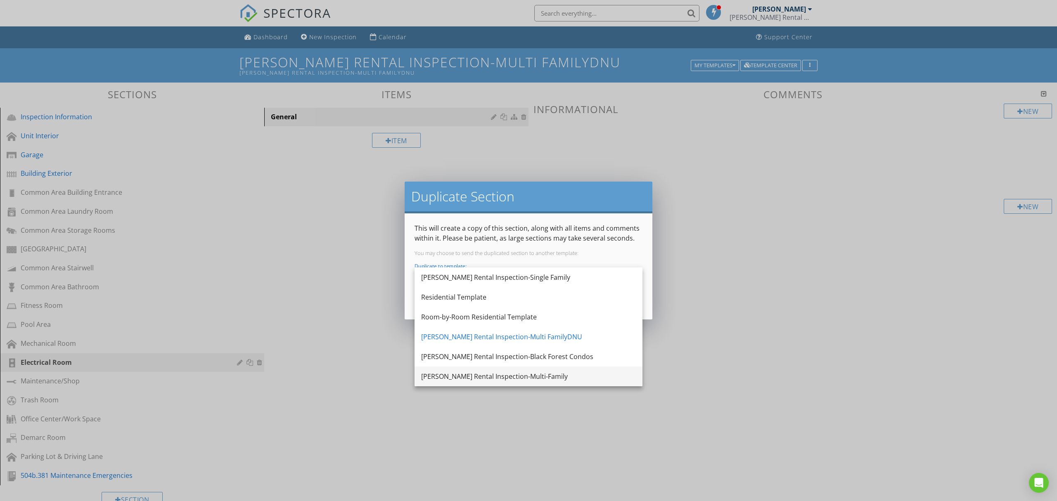
click at [501, 375] on div "[PERSON_NAME] Rental Inspection-Multi-Family" at bounding box center [528, 377] width 215 height 10
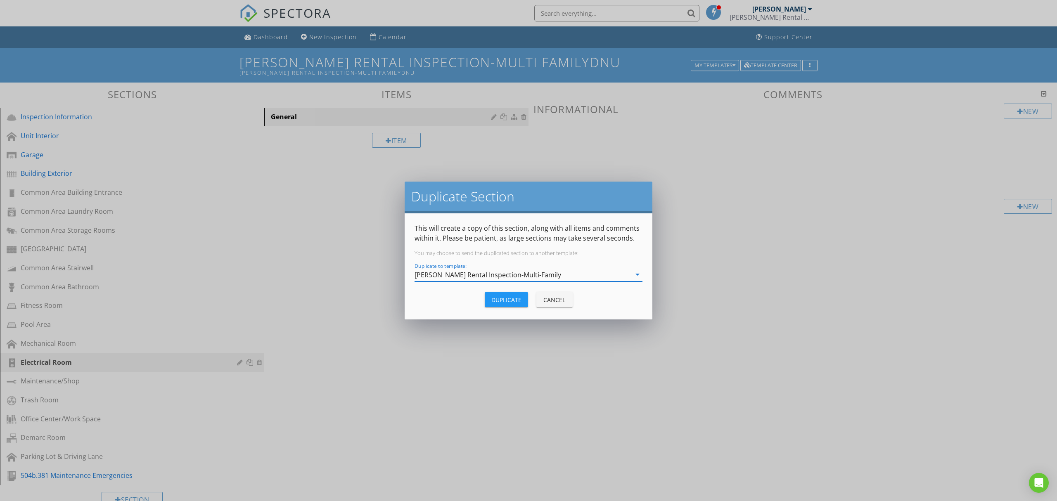
click at [514, 304] on button "Duplicate" at bounding box center [506, 299] width 43 height 15
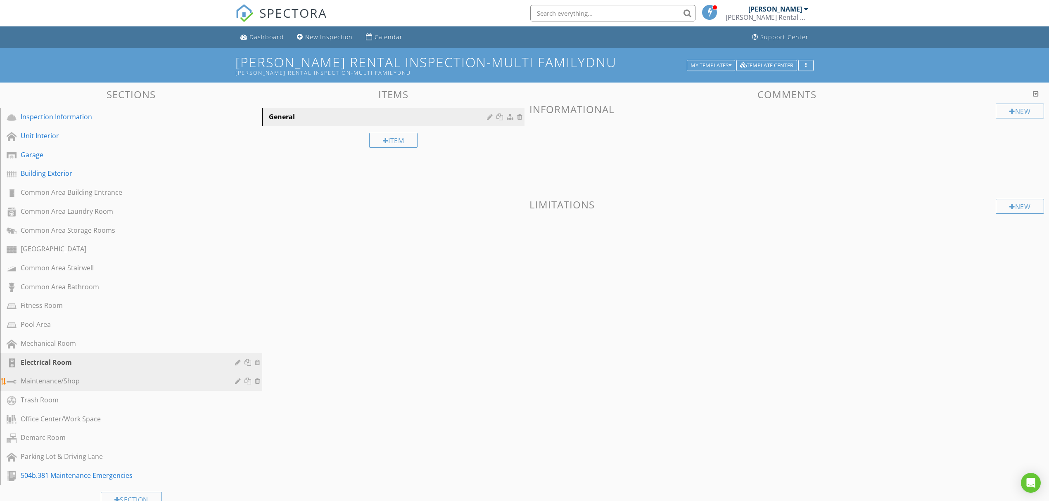
click at [250, 381] on div at bounding box center [248, 381] width 27 height 10
click at [248, 378] on div at bounding box center [248, 381] width 9 height 7
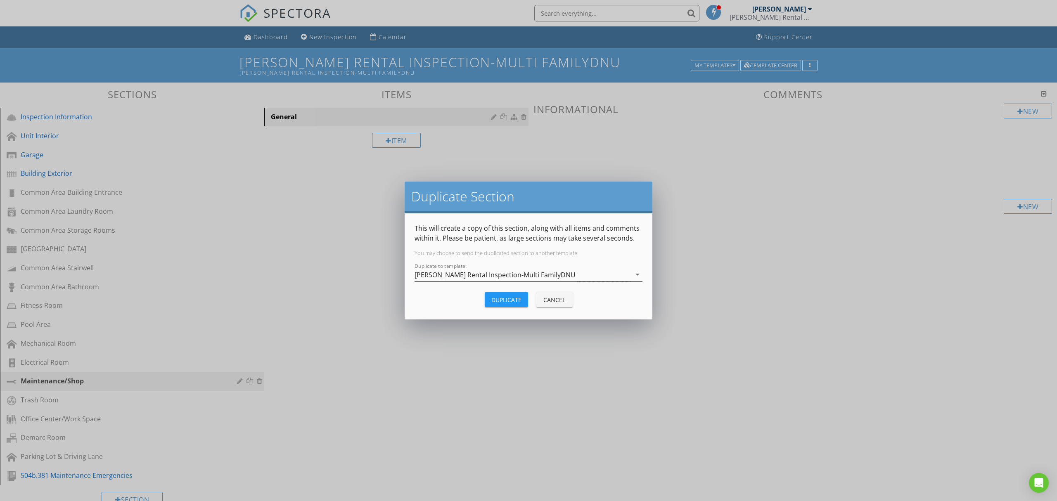
click at [502, 273] on div "[PERSON_NAME] Rental Inspection-Multi FamilyDNU" at bounding box center [494, 274] width 161 height 7
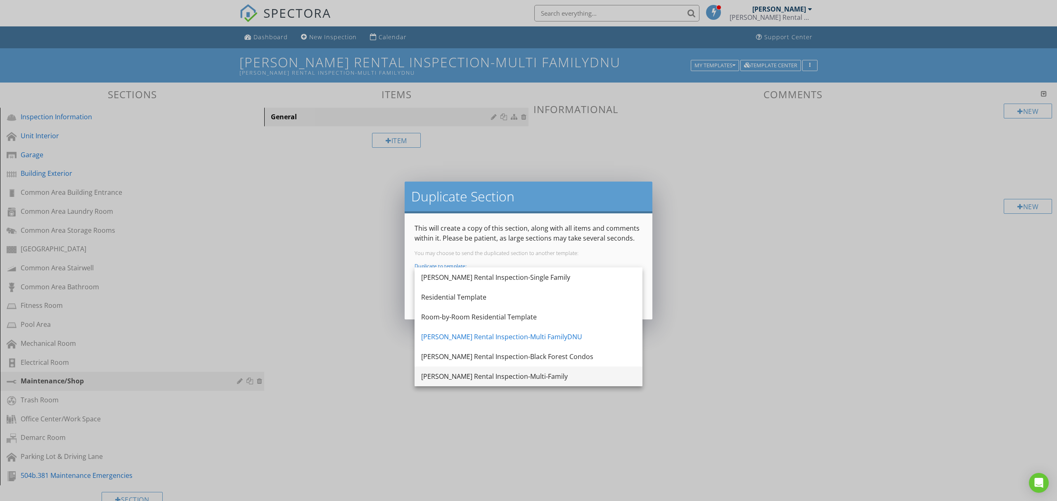
click at [501, 372] on div "[PERSON_NAME] Rental Inspection-Multi-Family" at bounding box center [528, 377] width 215 height 10
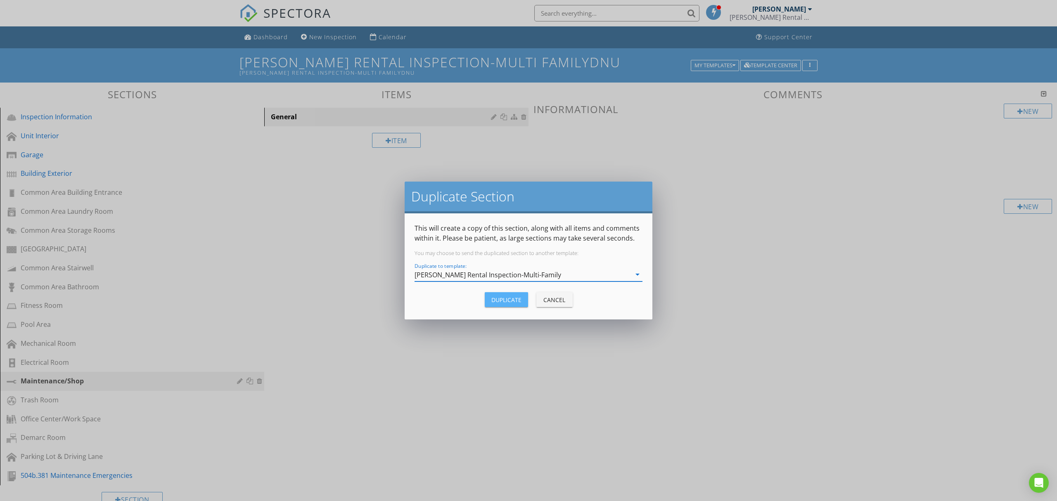
click at [497, 292] on button "Duplicate" at bounding box center [506, 299] width 43 height 15
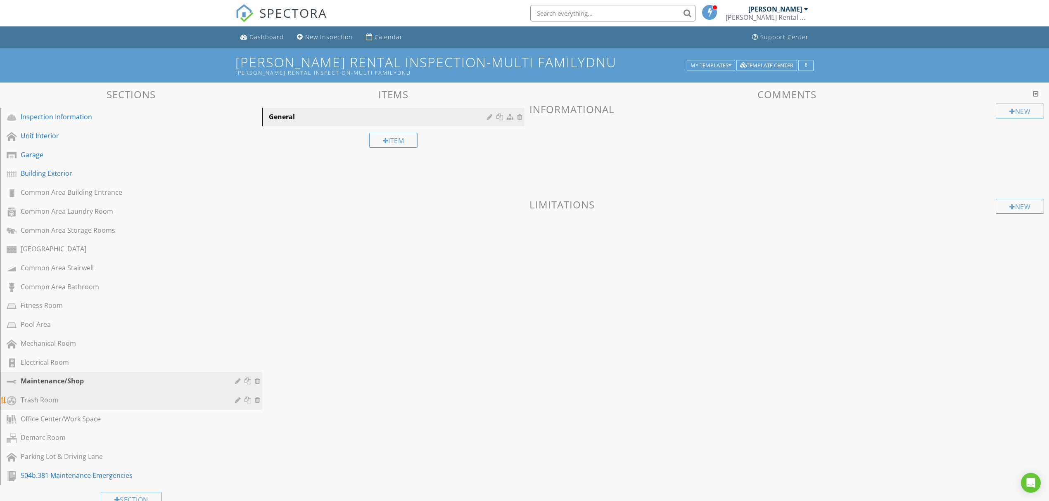
click at [251, 397] on div at bounding box center [248, 400] width 9 height 7
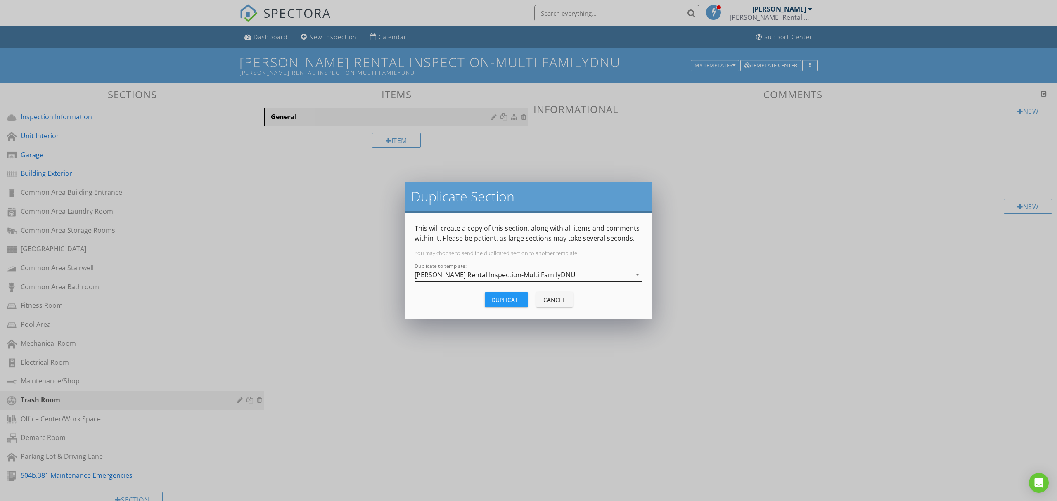
click at [552, 275] on div "[PERSON_NAME] Rental Inspection-Multi FamilyDNU" at bounding box center [522, 275] width 216 height 14
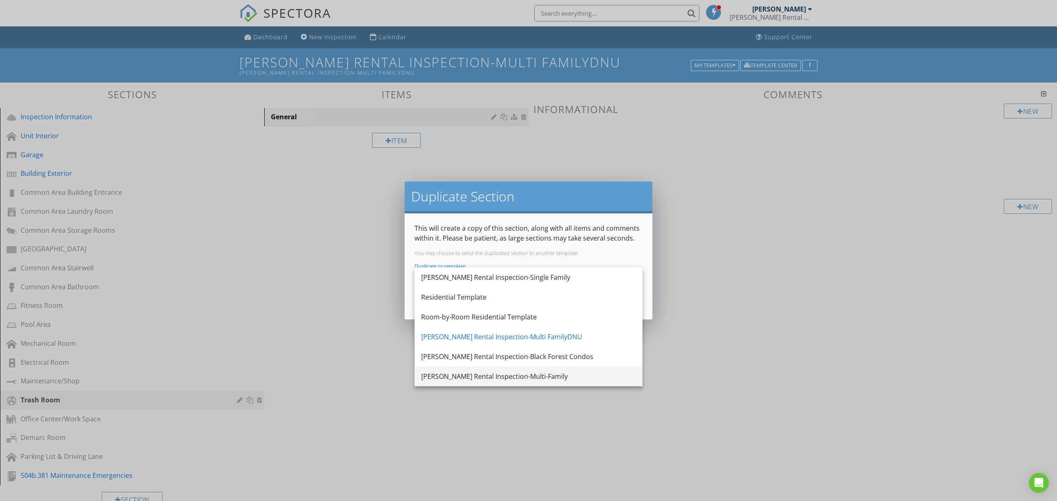
click at [527, 367] on div "[PERSON_NAME] Rental Inspection-Multi-Family" at bounding box center [528, 377] width 215 height 20
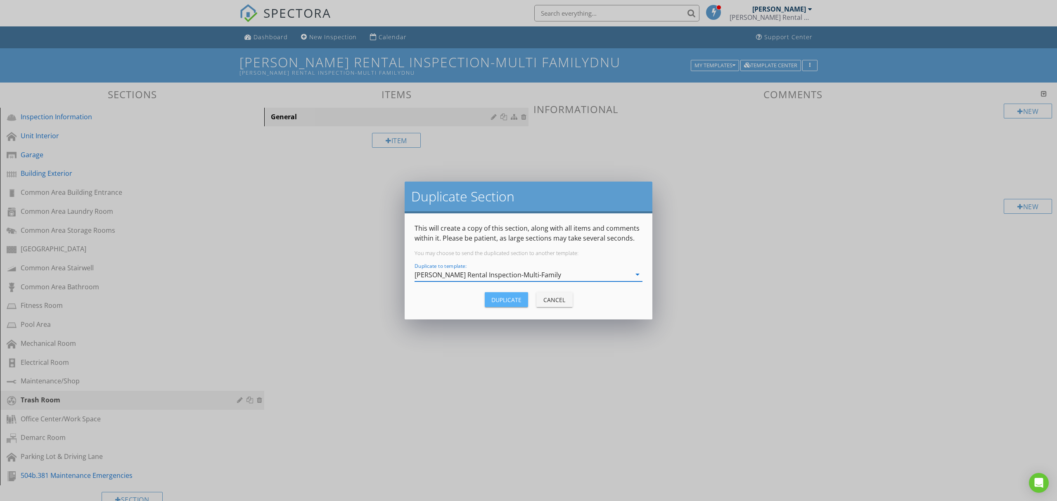
click at [508, 304] on div "Duplicate" at bounding box center [506, 300] width 30 height 9
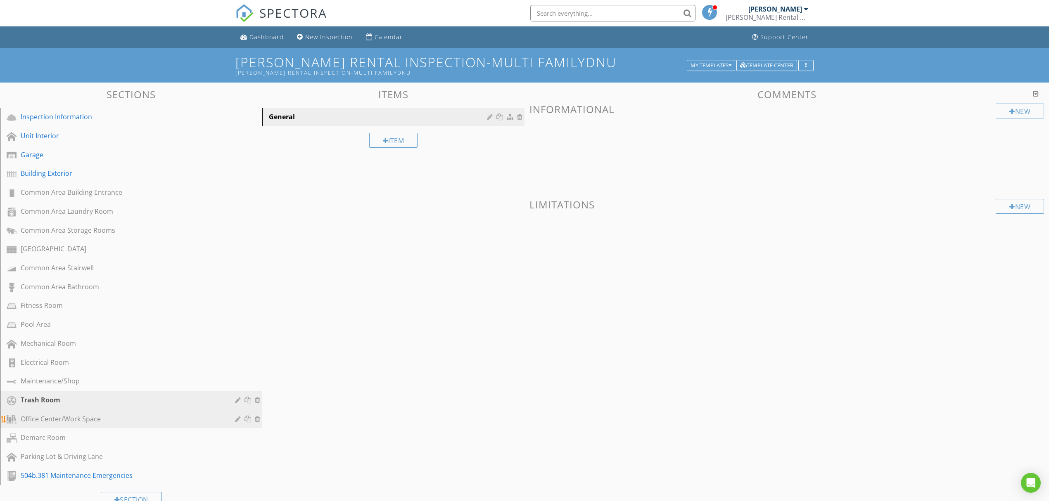
click at [249, 416] on div at bounding box center [248, 419] width 9 height 7
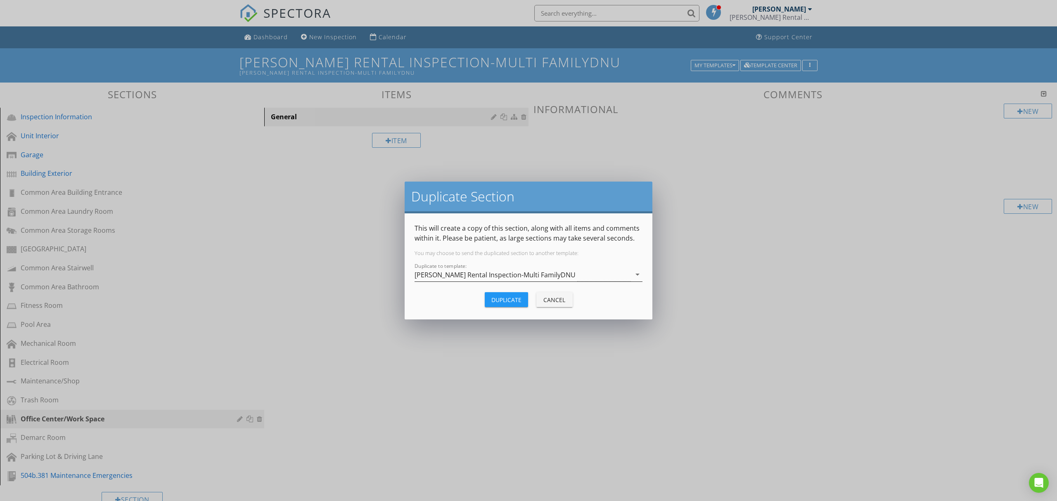
click at [547, 277] on div "[PERSON_NAME] Rental Inspection-Multi FamilyDNU" at bounding box center [522, 275] width 216 height 14
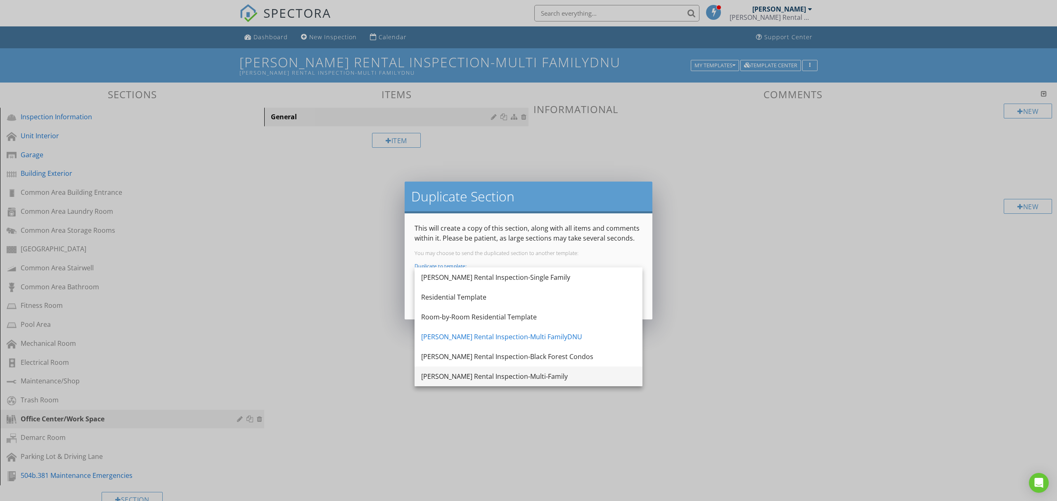
click at [507, 372] on div "[PERSON_NAME] Rental Inspection-Multi-Family" at bounding box center [528, 377] width 215 height 10
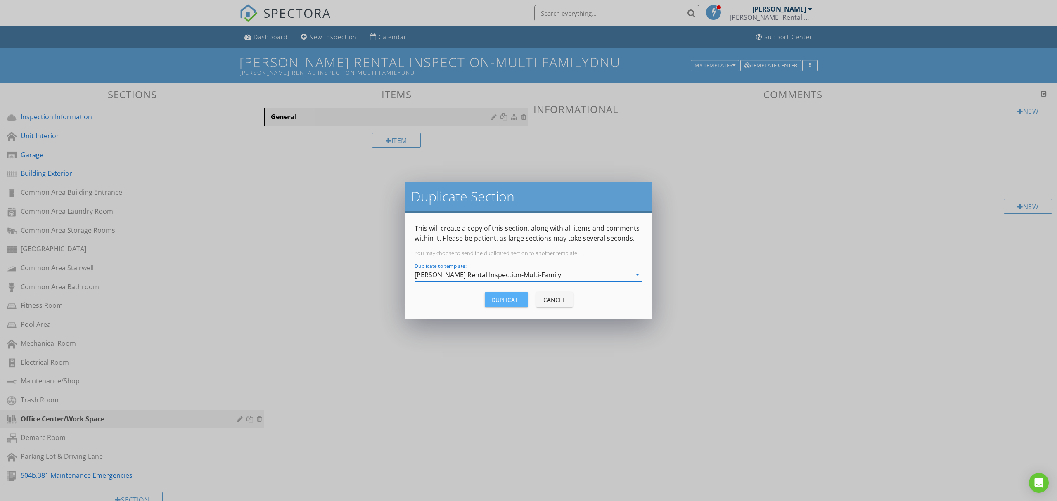
click at [514, 302] on div "Duplicate" at bounding box center [506, 300] width 30 height 9
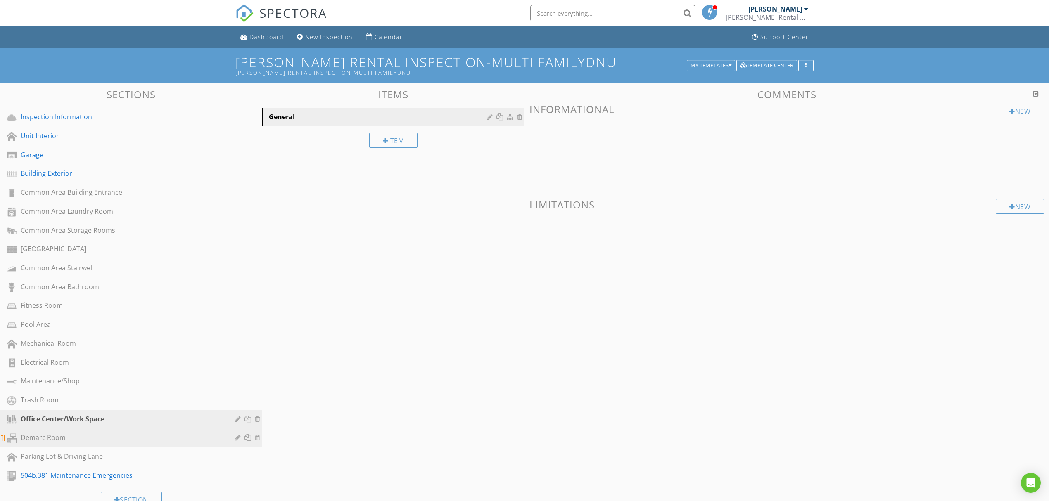
click at [248, 434] on div at bounding box center [248, 437] width 9 height 7
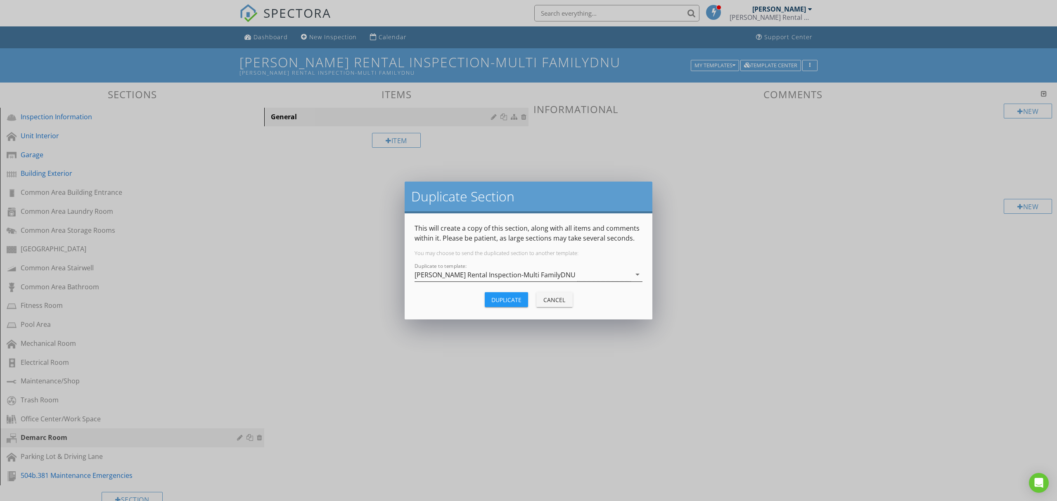
click at [591, 272] on div "[PERSON_NAME] Rental Inspection-Multi FamilyDNU" at bounding box center [522, 275] width 216 height 14
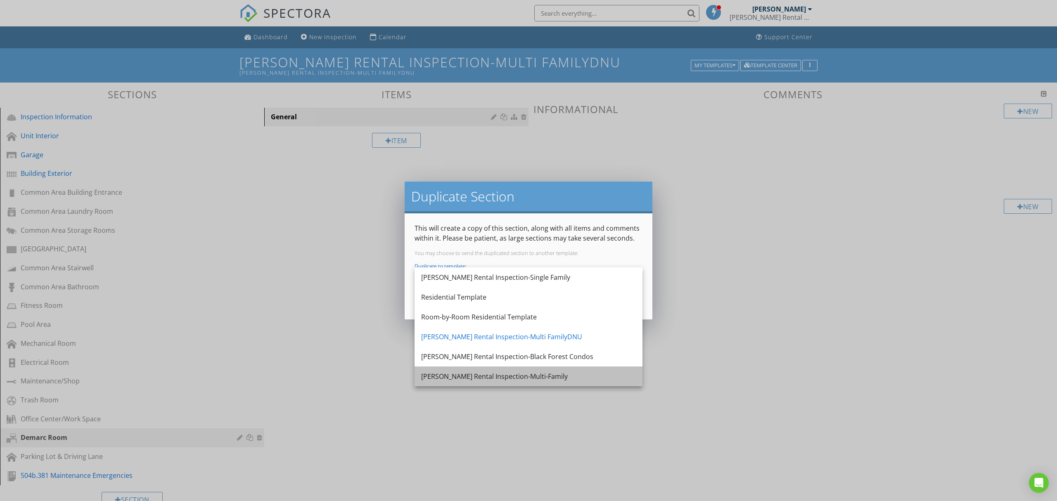
click at [530, 367] on div "[PERSON_NAME] Rental Inspection-Multi-Family" at bounding box center [528, 377] width 215 height 20
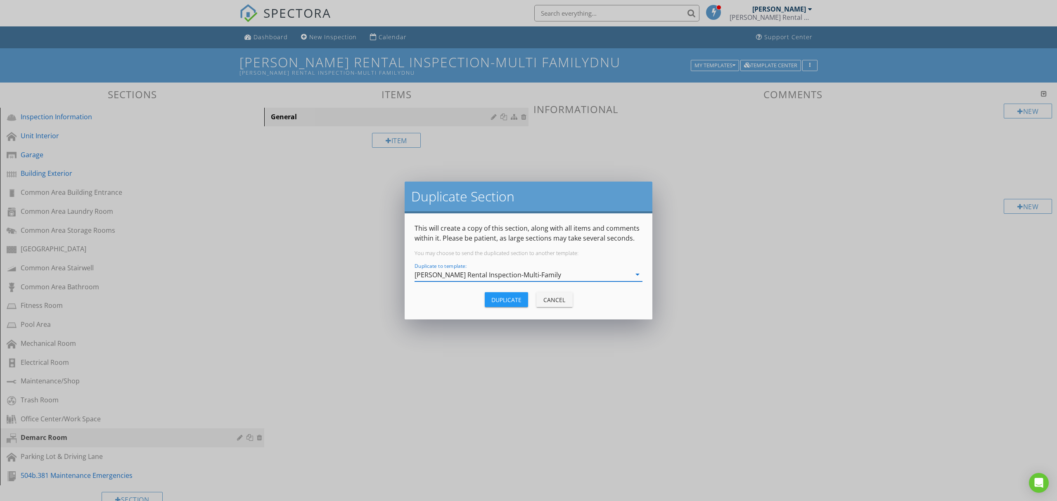
click at [496, 292] on button "Duplicate" at bounding box center [506, 299] width 43 height 15
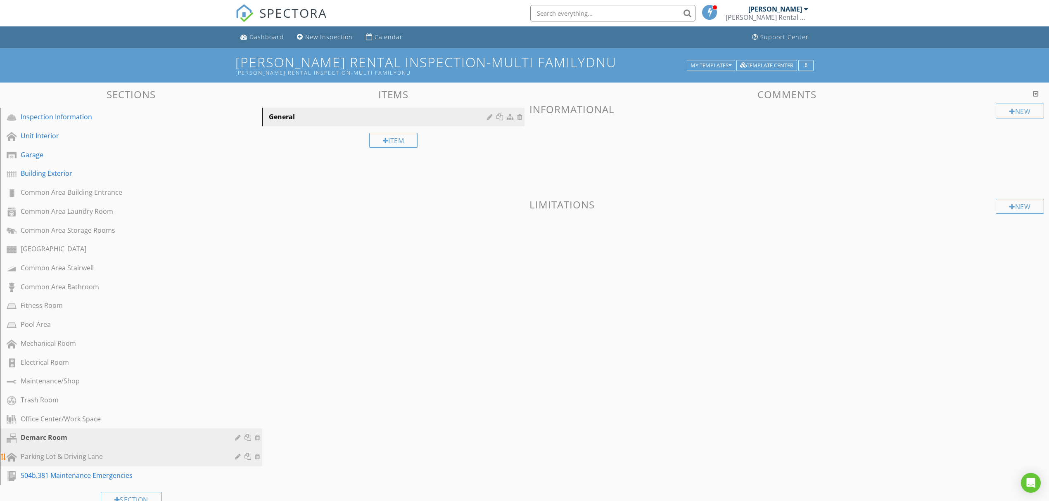
click at [248, 453] on div at bounding box center [248, 456] width 9 height 7
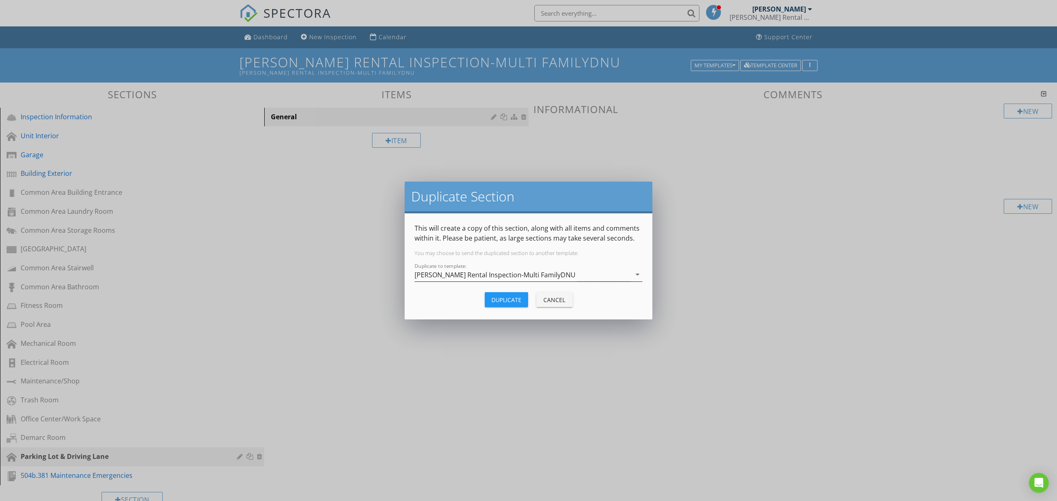
click at [557, 278] on div "[PERSON_NAME] Rental Inspection-Multi FamilyDNU" at bounding box center [522, 275] width 216 height 14
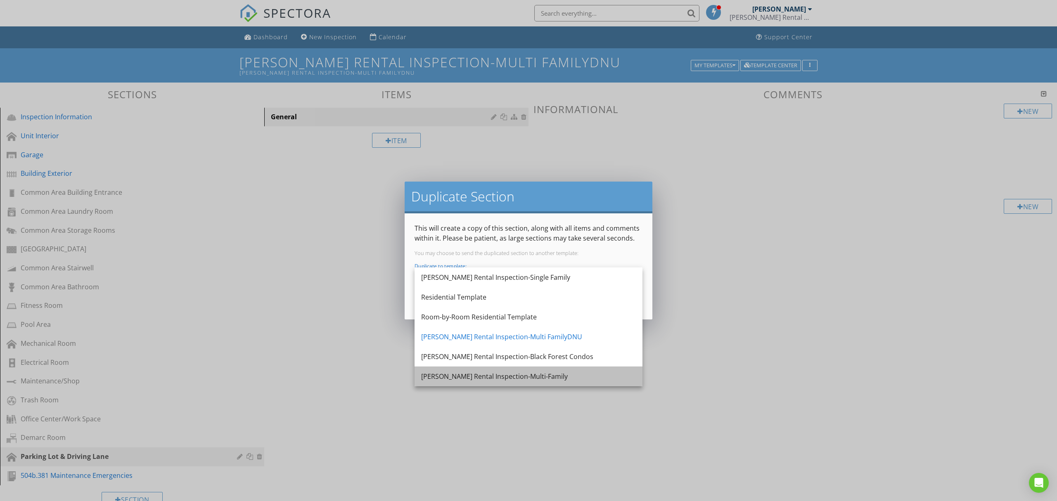
click at [505, 380] on div "[PERSON_NAME] Rental Inspection-Multi-Family" at bounding box center [528, 377] width 215 height 10
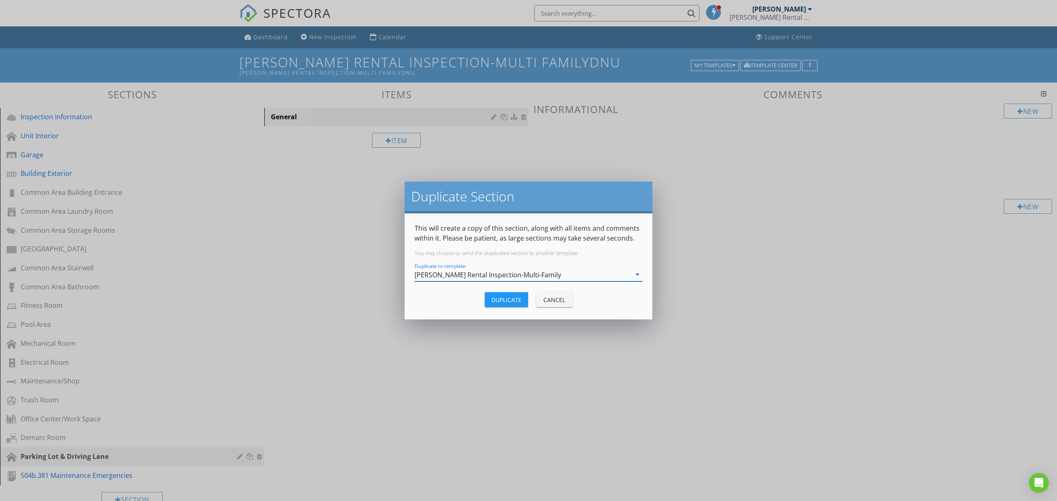
click at [506, 301] on div "Duplicate" at bounding box center [506, 300] width 30 height 9
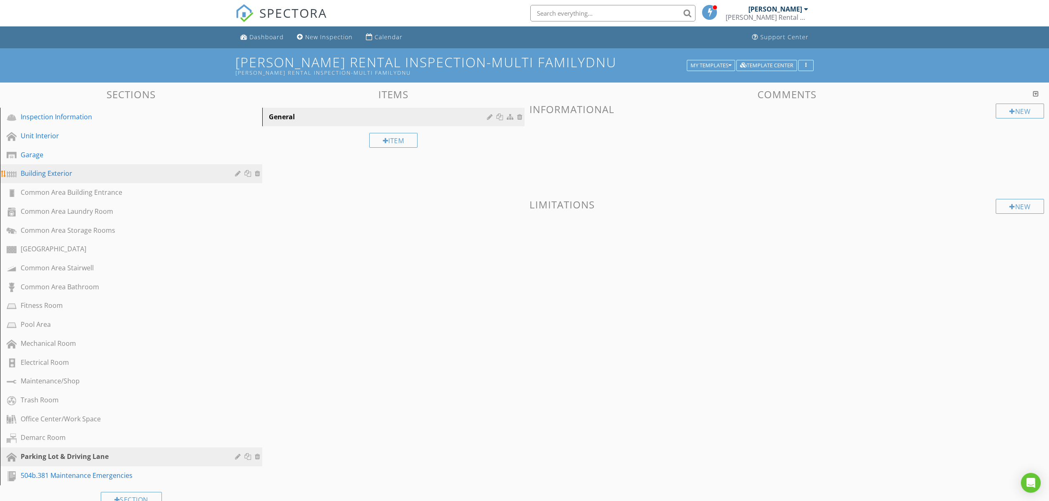
click at [107, 164] on link "Building Exterior" at bounding box center [132, 173] width 260 height 19
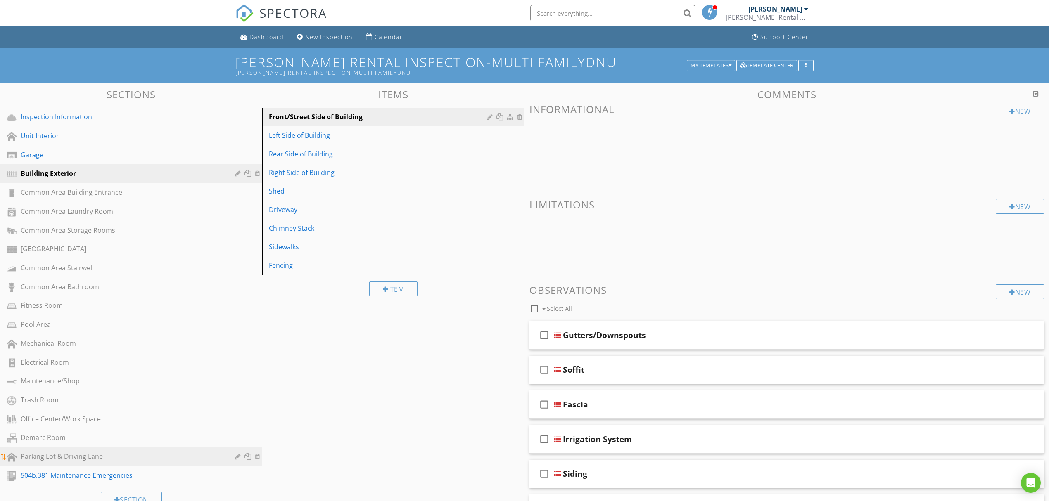
click at [149, 452] on div "Parking Lot & Driving Lane" at bounding box center [122, 457] width 202 height 10
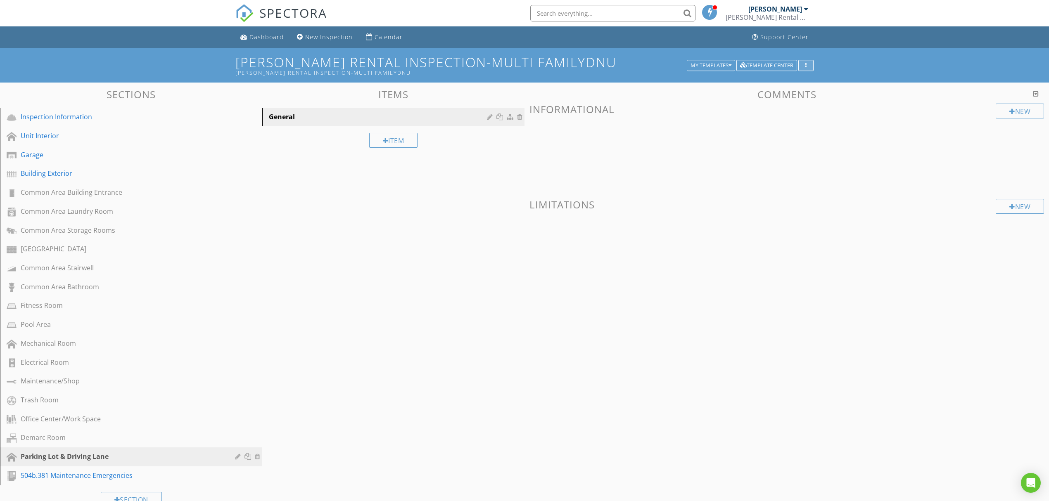
click at [803, 64] on div "button" at bounding box center [806, 66] width 8 height 6
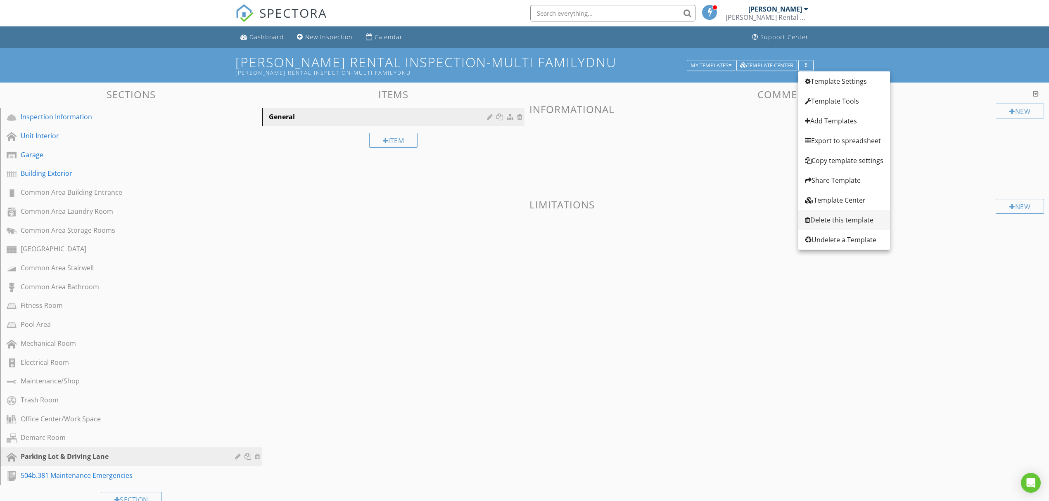
click at [849, 219] on div "Delete this template" at bounding box center [844, 220] width 78 height 10
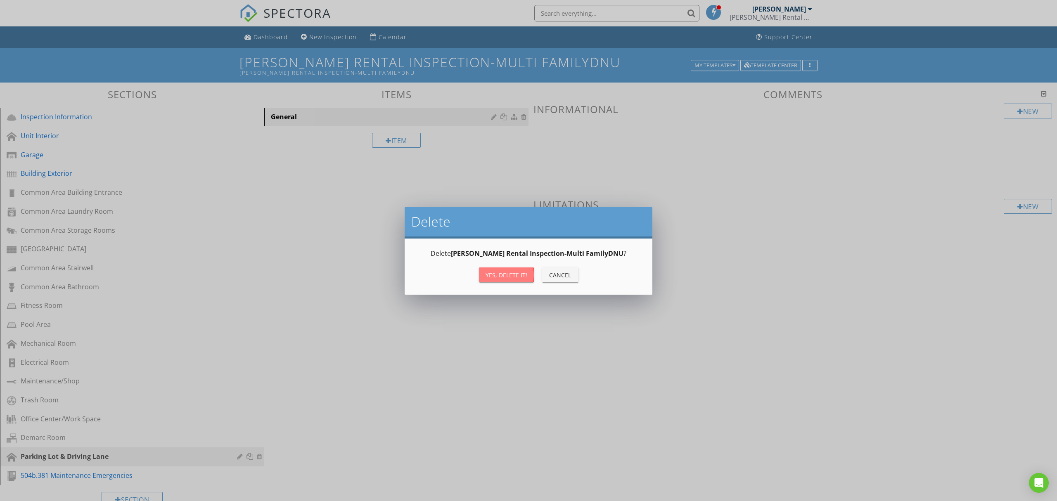
click at [504, 278] on div "Yes, Delete it!" at bounding box center [506, 275] width 42 height 9
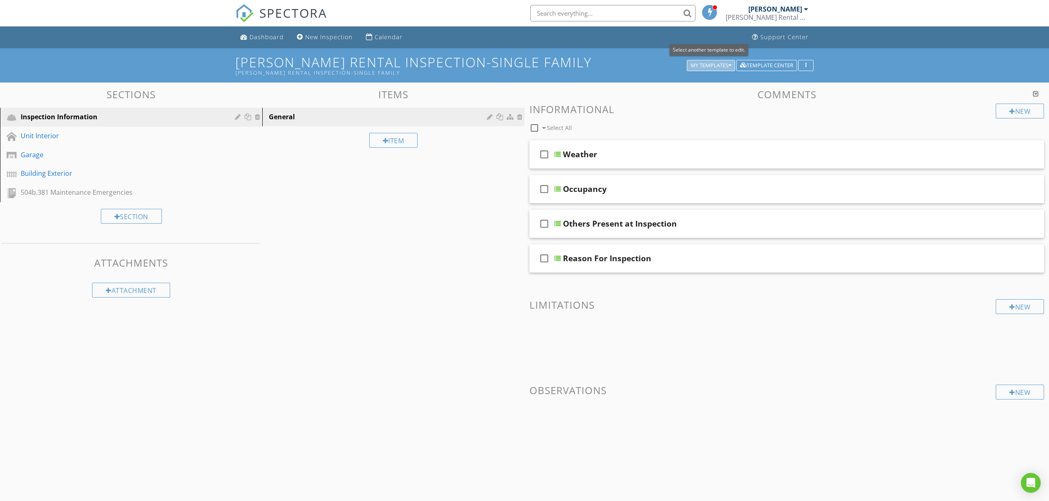
click at [716, 61] on button "My Templates" at bounding box center [711, 66] width 48 height 12
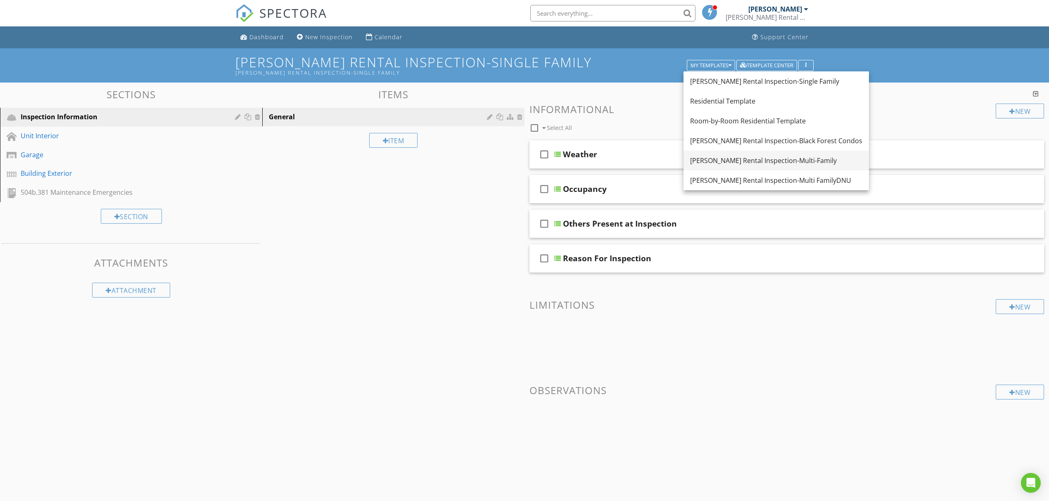
click at [735, 160] on div "[PERSON_NAME] Rental Inspection-Multi-Family" at bounding box center [776, 161] width 172 height 10
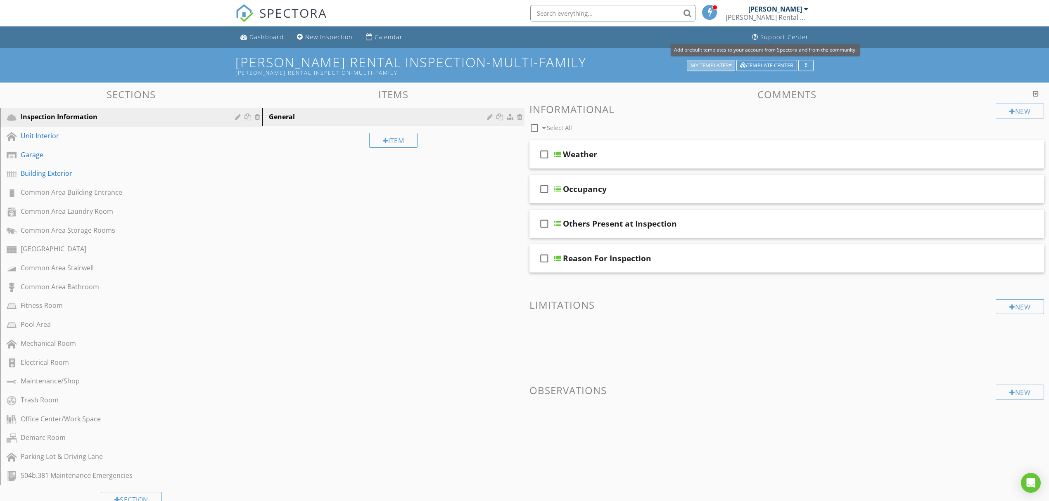
click at [724, 66] on div "My Templates" at bounding box center [710, 66] width 41 height 6
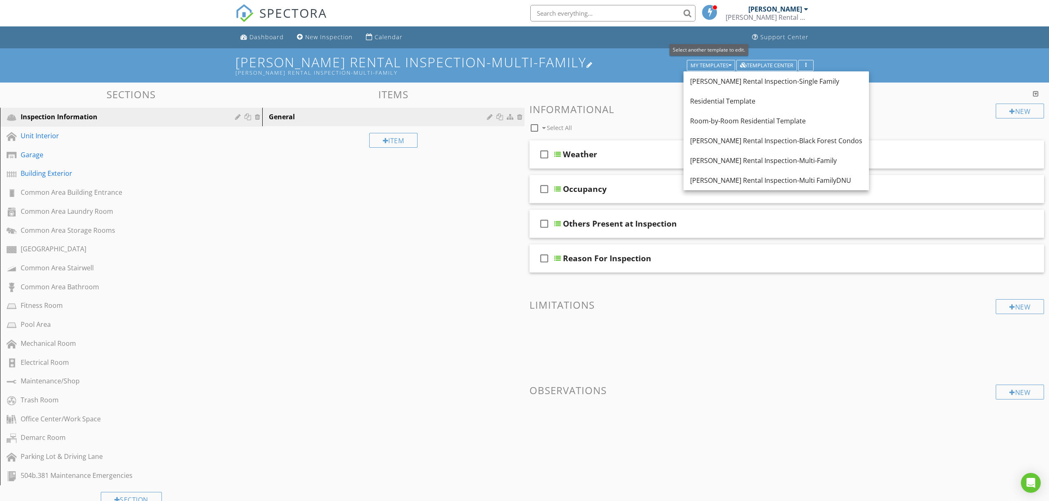
click at [617, 59] on h1 "Fridley Rental Inspection-Multi-Family Fridley Rental Inspection-Multi-Family" at bounding box center [524, 65] width 578 height 21
type input "[PERSON_NAME] Rental Inspection-Multi-Family"
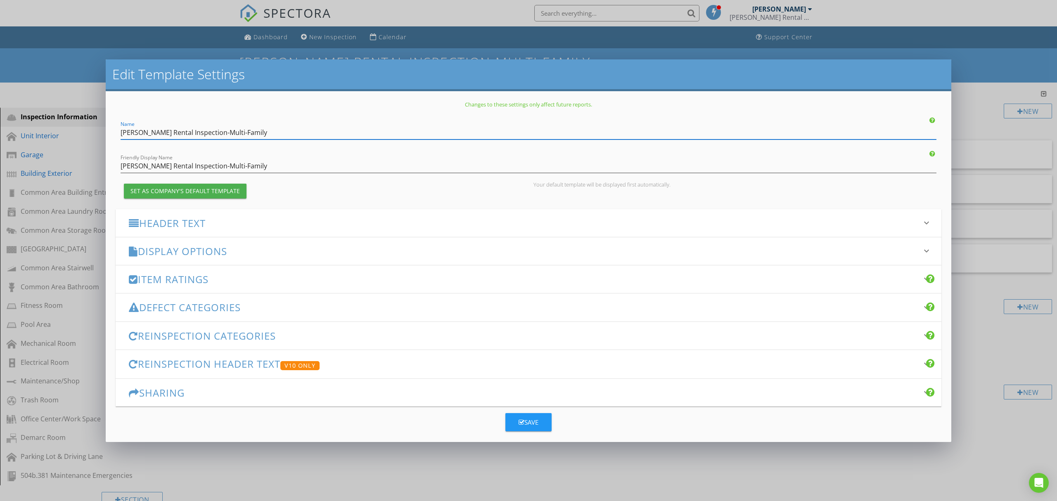
click at [1008, 69] on div "Edit Template Settings Changes to these settings only affect future reports. Na…" at bounding box center [528, 250] width 1057 height 501
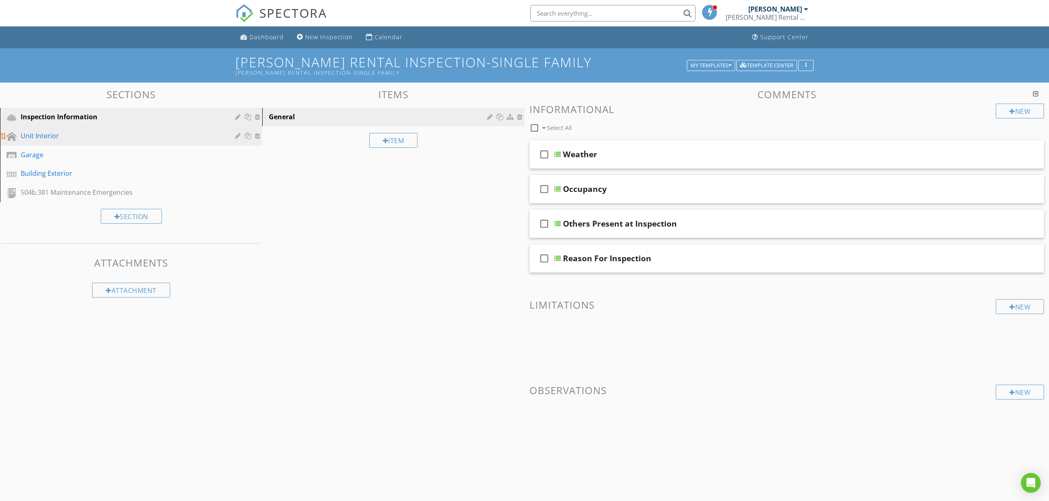
click at [83, 135] on div "Unit Interior" at bounding box center [122, 136] width 202 height 10
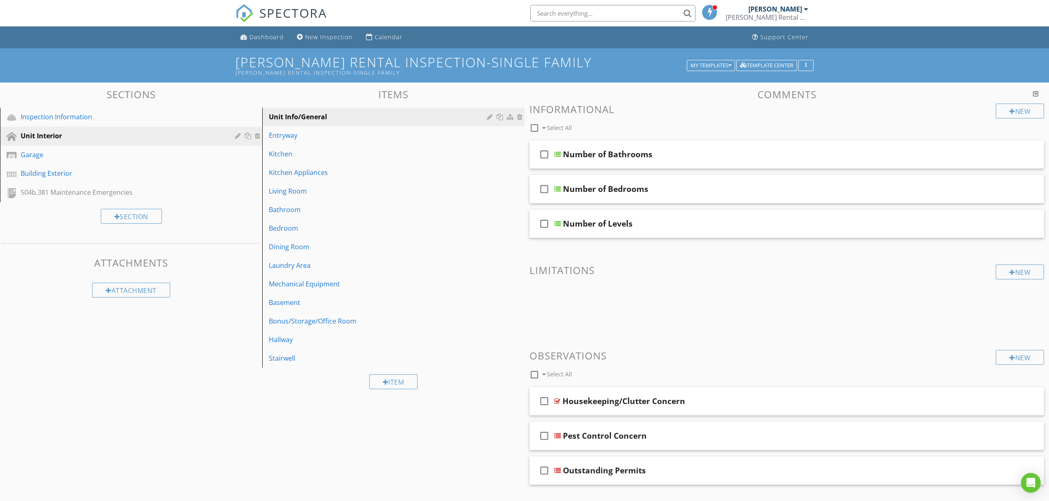
scroll to position [48, 0]
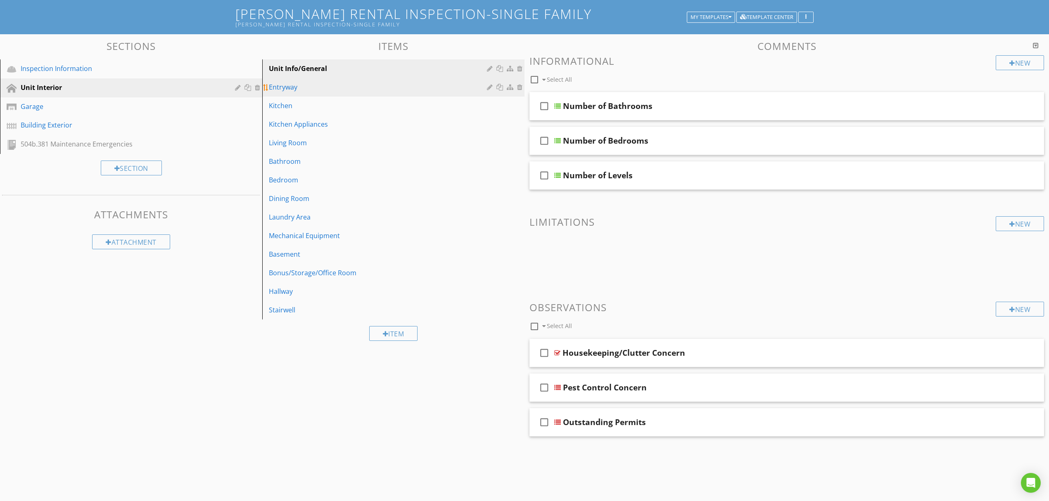
click at [283, 81] on link "Entryway" at bounding box center [395, 87] width 260 height 18
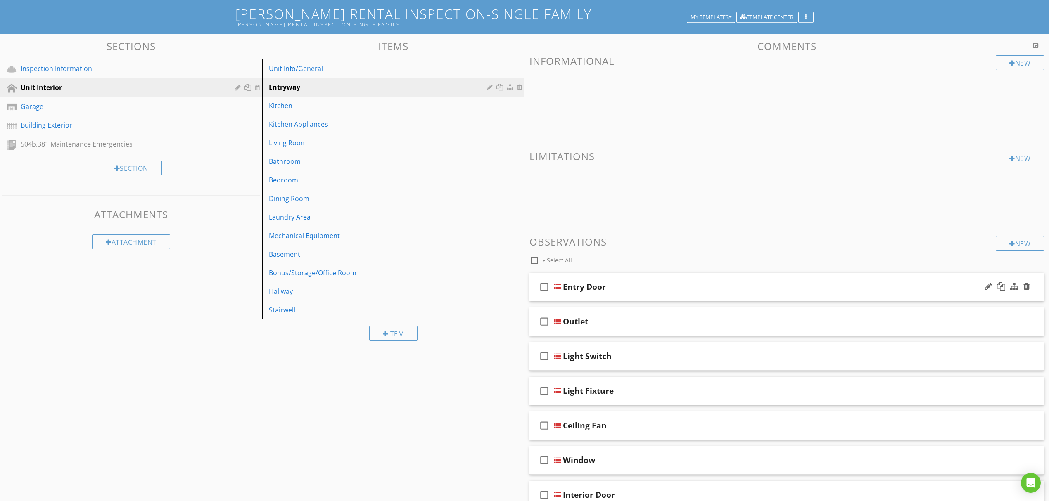
click at [606, 286] on div "Entry Door" at bounding box center [750, 287] width 374 height 10
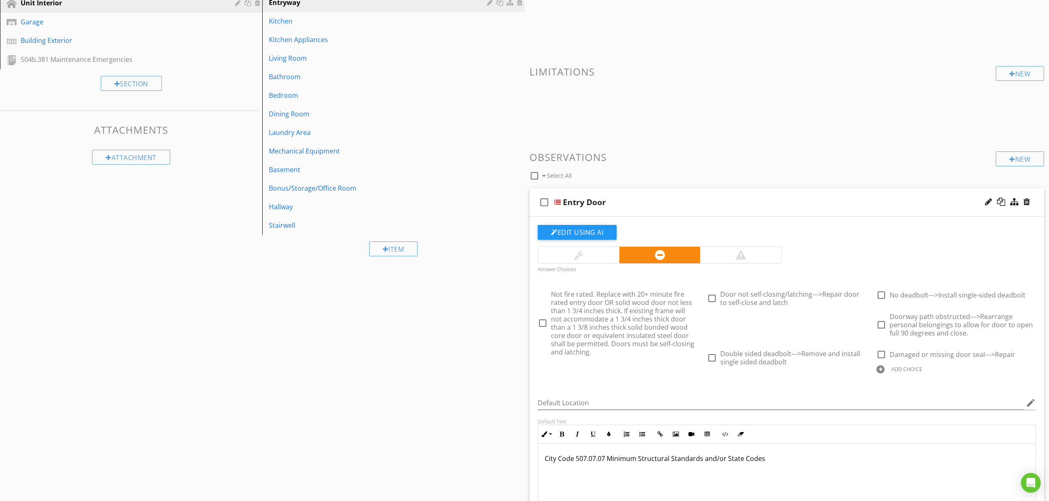
scroll to position [213, 0]
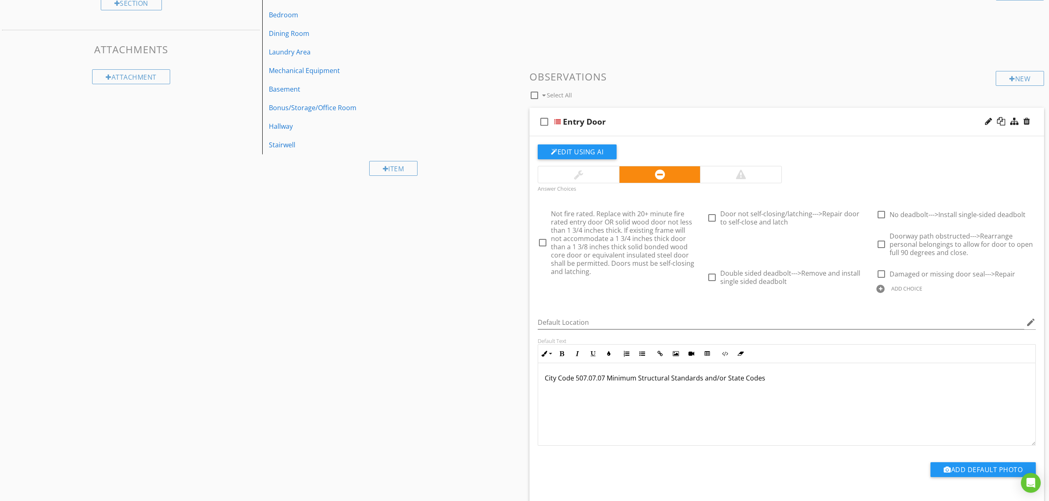
click at [887, 289] on div "ADD CHOICE" at bounding box center [955, 288] width 159 height 10
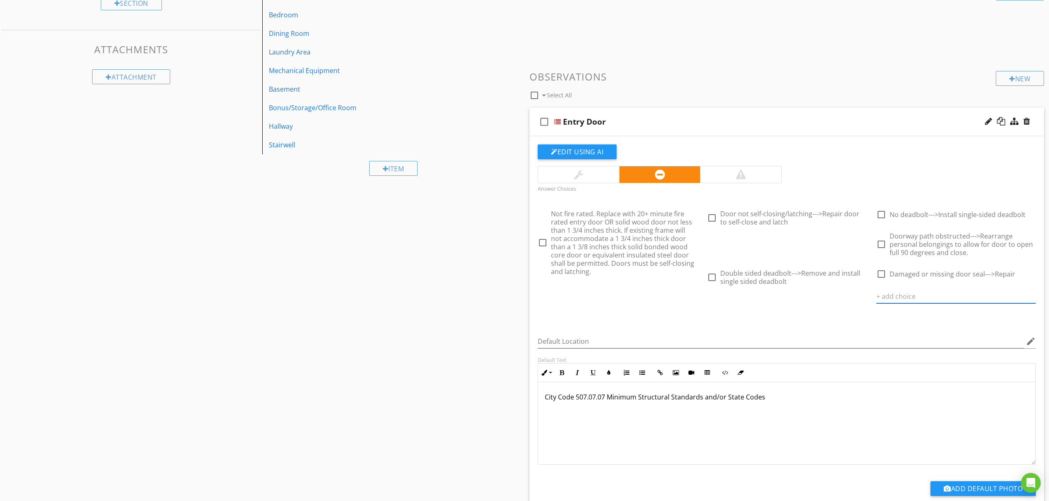
paste input "Door handle is loose--->Secure and adjust door to close and latch"
type input "Door handle is loose--->Secure and adjust door to close and latch"
click at [1030, 296] on icon at bounding box center [1031, 296] width 6 height 7
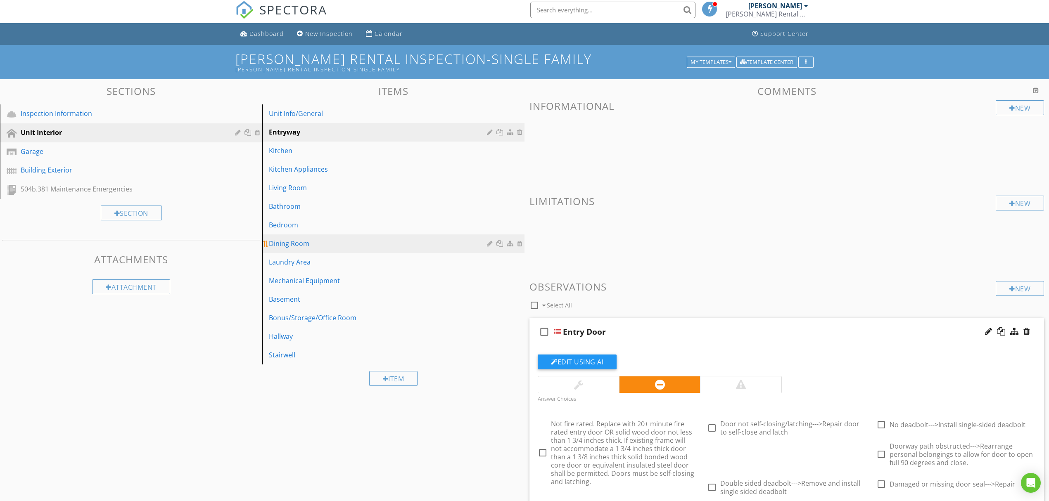
scroll to position [0, 0]
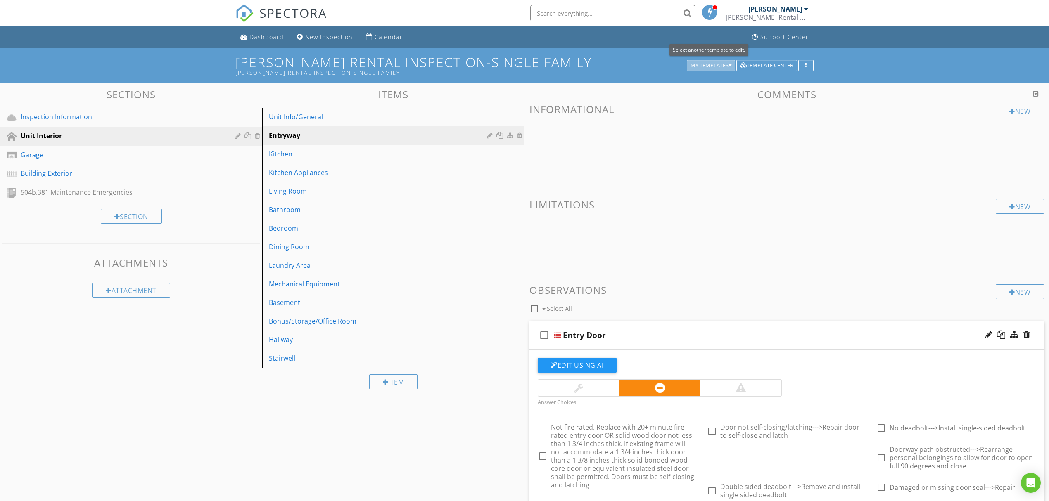
click at [711, 63] on div "My Templates" at bounding box center [710, 66] width 41 height 6
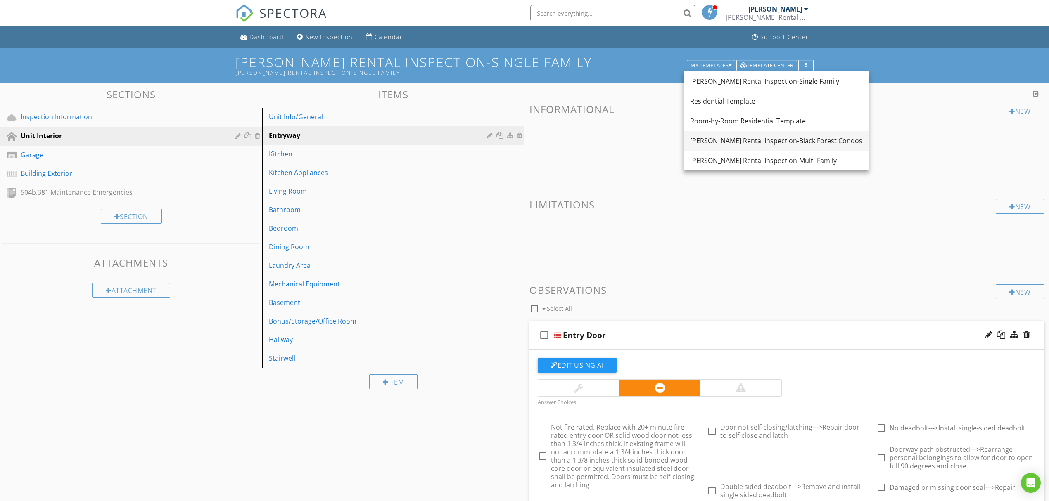
click at [759, 139] on div "[PERSON_NAME] Rental Inspection-Black Forest Condos" at bounding box center [776, 141] width 172 height 10
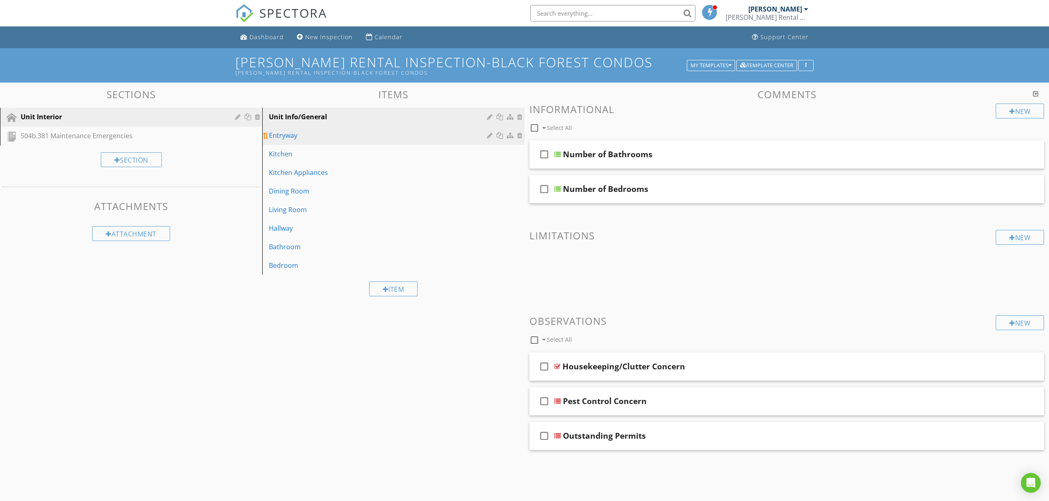
click at [326, 137] on div "Entryway" at bounding box center [379, 135] width 220 height 10
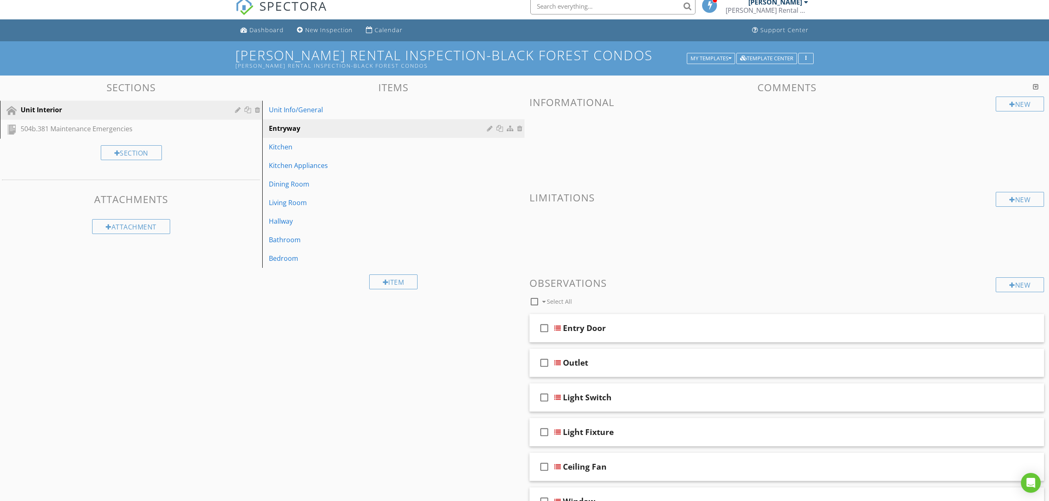
scroll to position [110, 0]
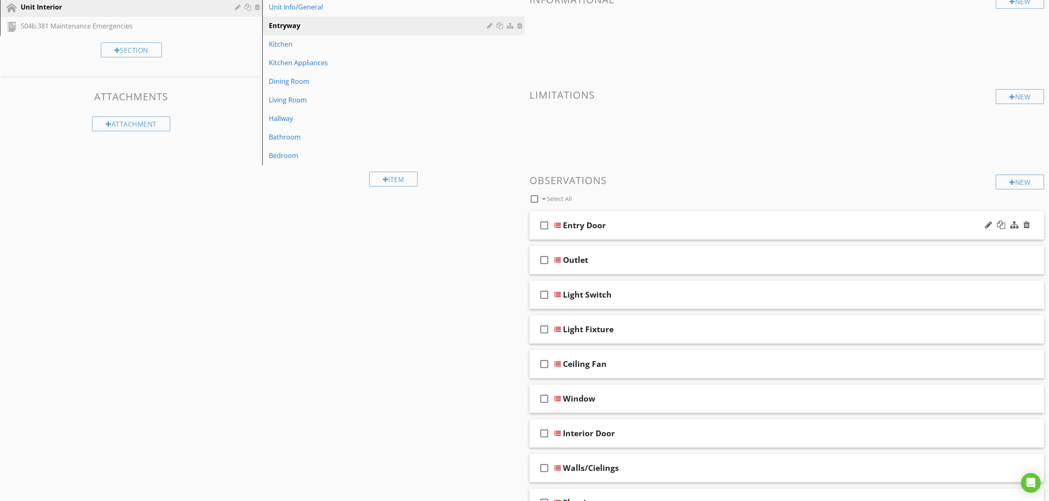
click at [560, 225] on div at bounding box center [557, 225] width 7 height 7
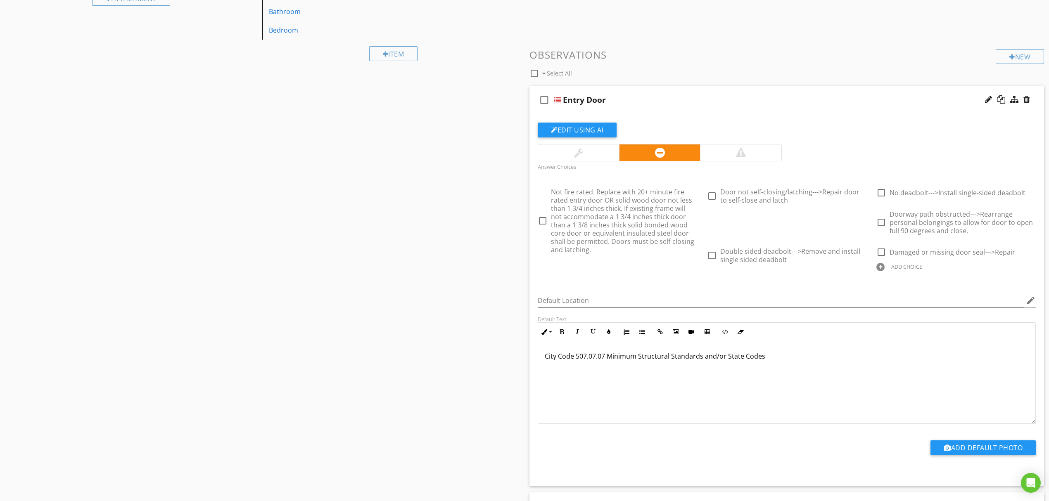
scroll to position [330, 0]
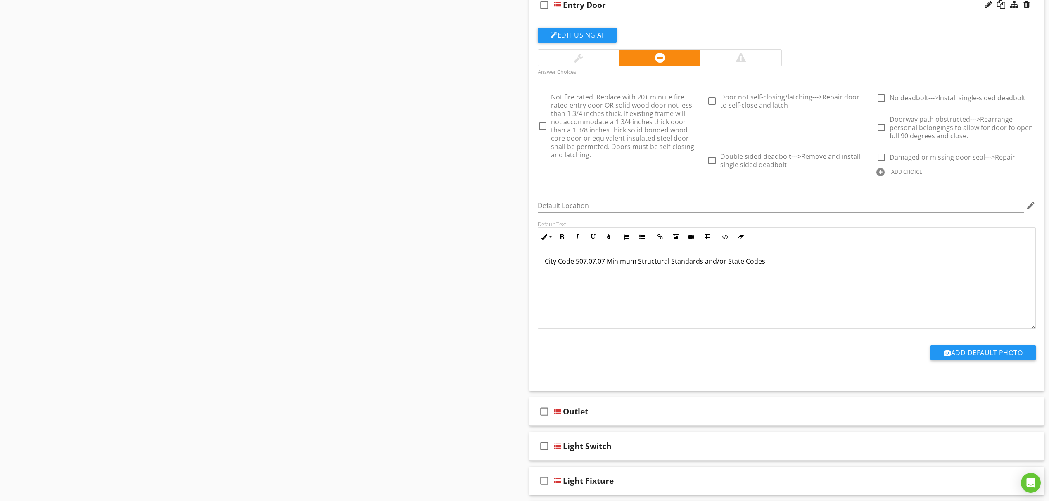
click at [882, 172] on div at bounding box center [880, 172] width 8 height 8
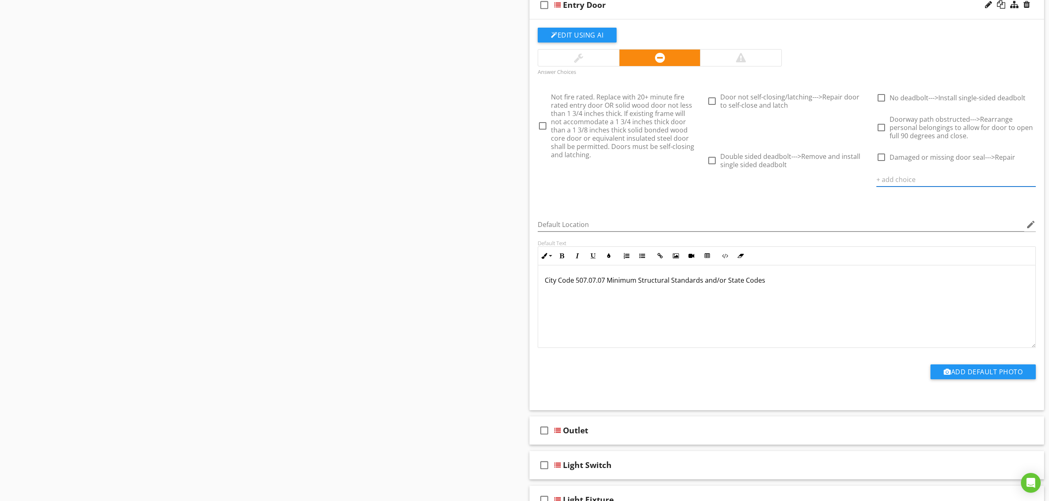
paste input "Door handle is loose--->Secure and adjust door to close and latch"
type input "Door handle is loose--->Secure and adjust door to close and latch"
click at [1028, 182] on icon at bounding box center [1031, 179] width 6 height 7
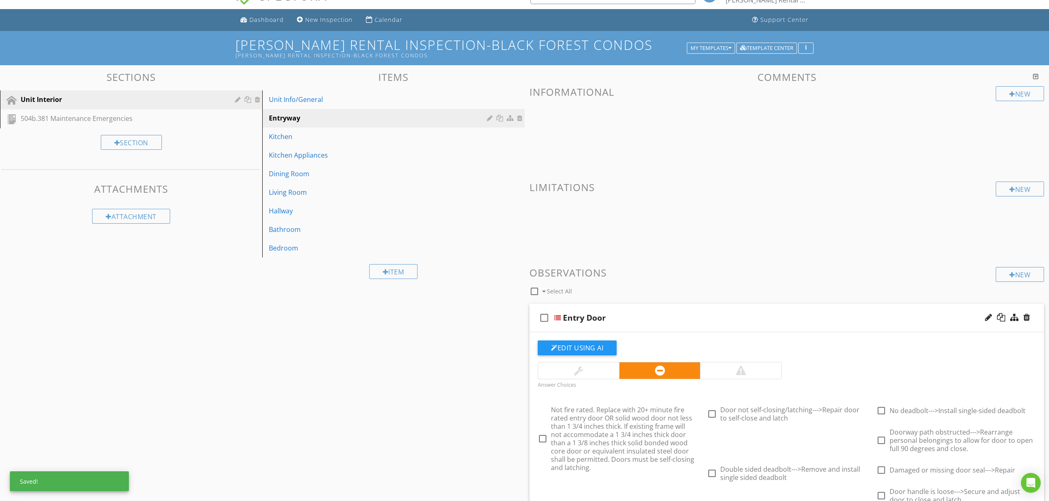
scroll to position [0, 0]
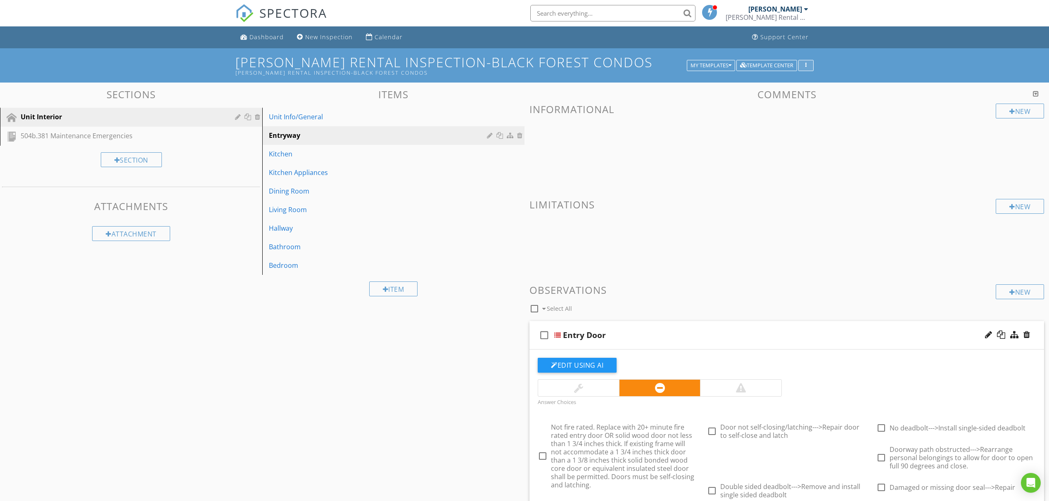
click at [808, 64] on div "button" at bounding box center [806, 66] width 8 height 6
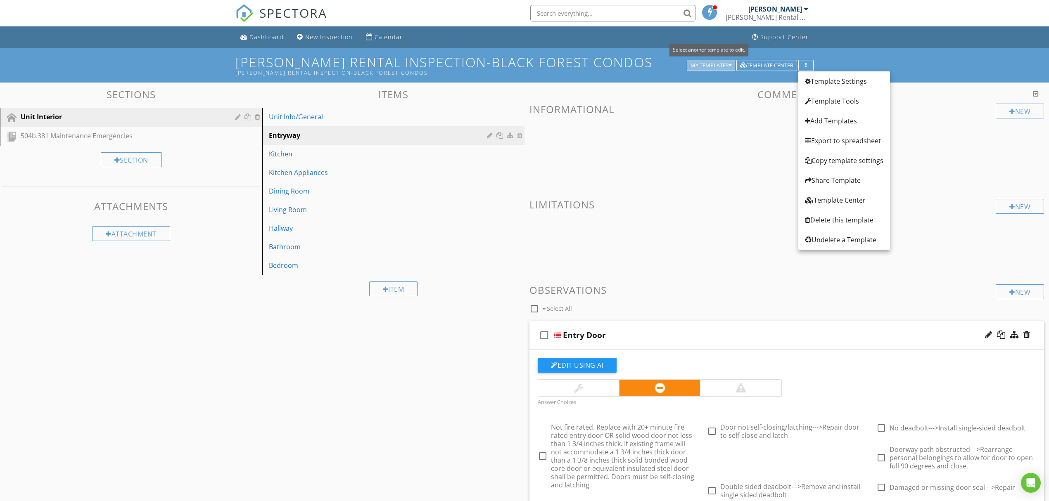
click at [714, 64] on div "My Templates" at bounding box center [710, 66] width 41 height 6
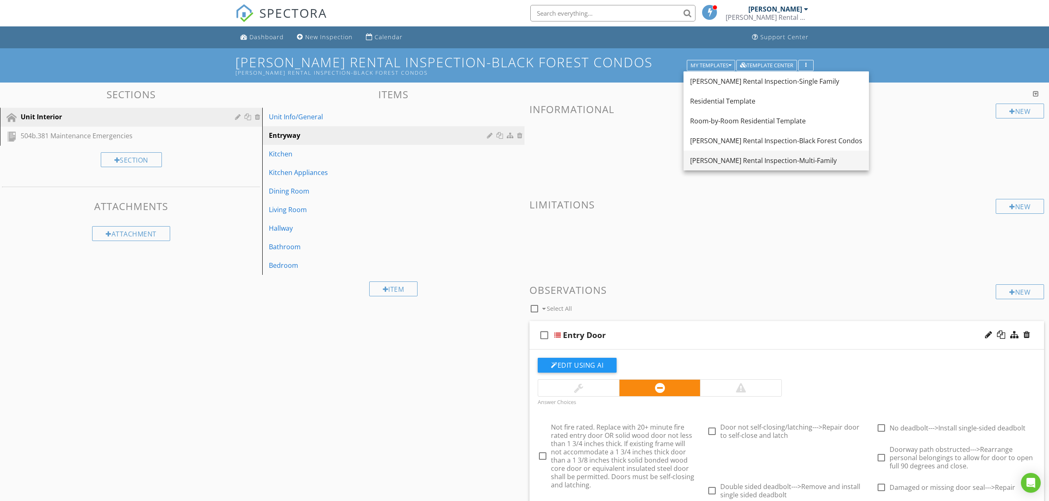
click at [749, 156] on div "[PERSON_NAME] Rental Inspection-Multi-Family" at bounding box center [776, 161] width 172 height 10
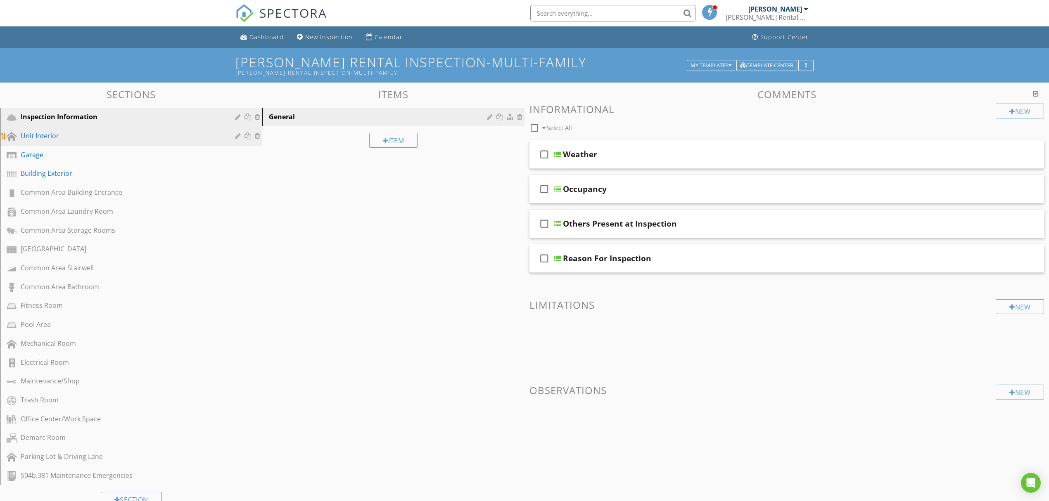
click at [174, 132] on div "Unit Interior" at bounding box center [122, 136] width 202 height 10
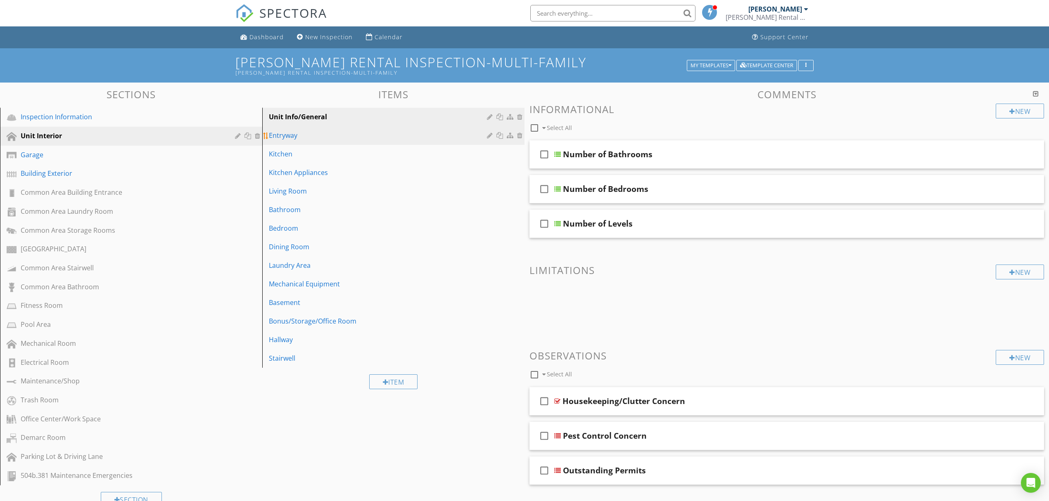
click at [354, 137] on div "Entryway" at bounding box center [379, 135] width 220 height 10
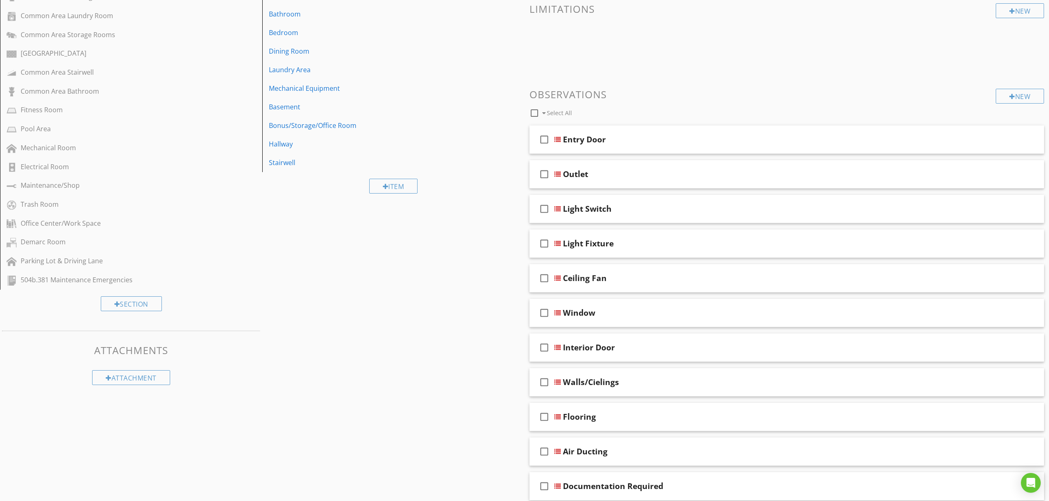
scroll to position [220, 0]
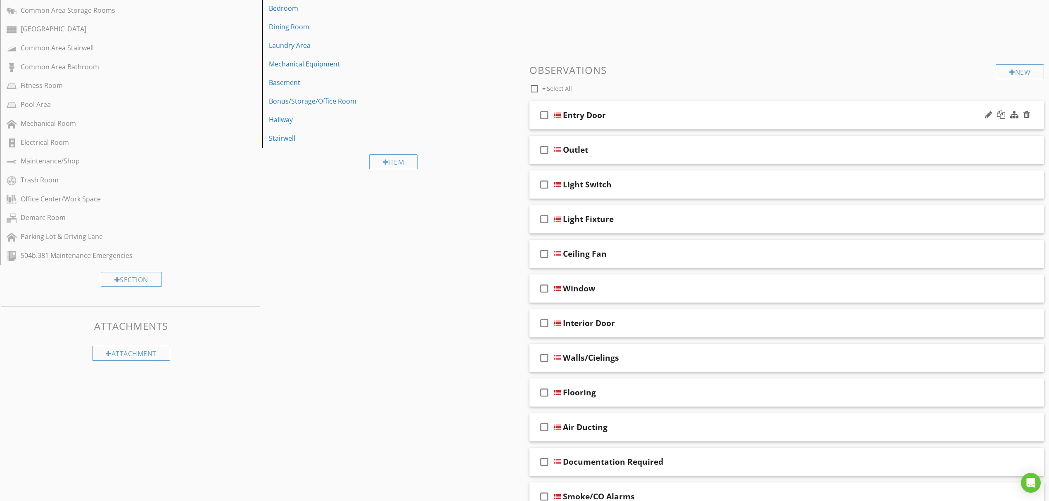
click at [695, 124] on div "check_box_outline_blank Entry Door" at bounding box center [786, 115] width 514 height 28
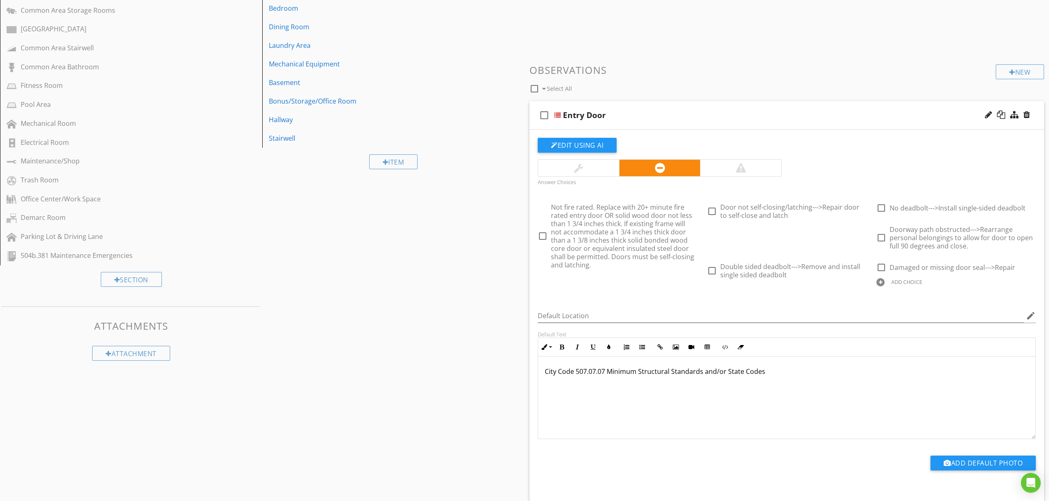
click at [891, 284] on div "ADD CHOICE" at bounding box center [906, 282] width 31 height 7
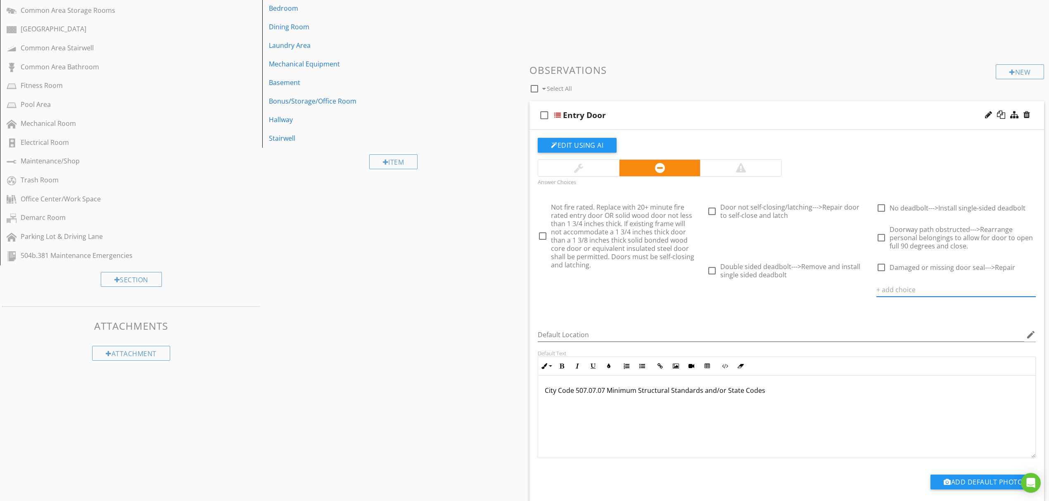
paste input "Door handle is loose--->Secure and adjust door to close and latch"
type input "Door handle is loose--->Secure and adjust door to close and latch"
click at [1030, 290] on icon at bounding box center [1031, 290] width 6 height 7
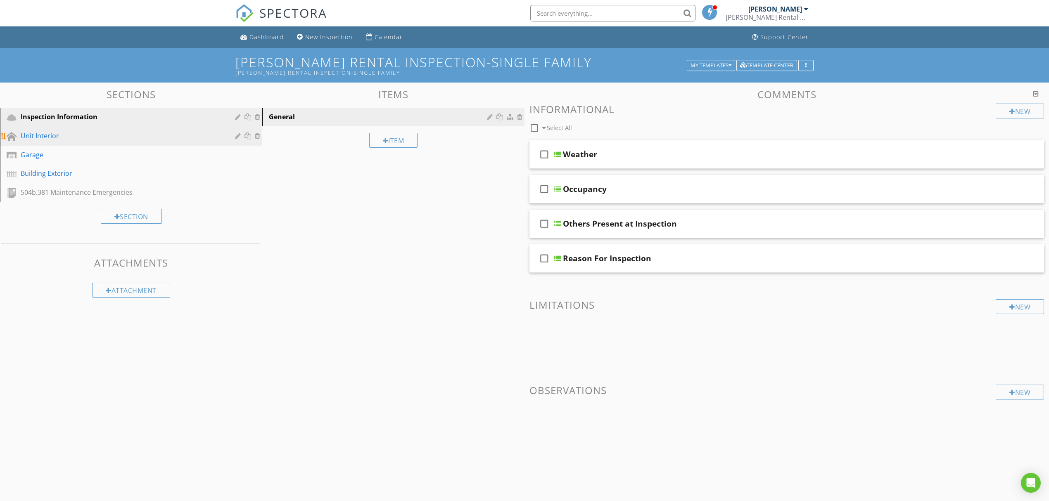
click at [77, 134] on div "Unit Interior" at bounding box center [122, 136] width 202 height 10
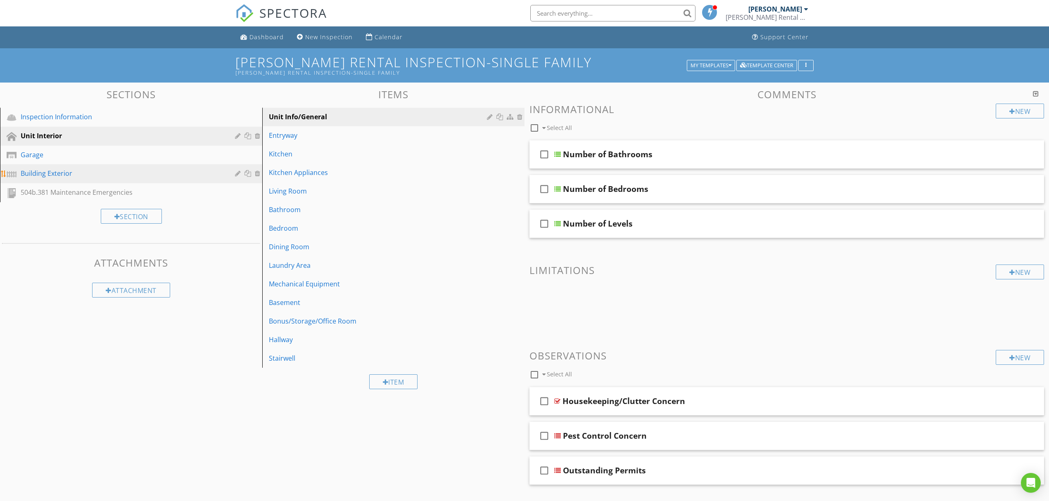
click at [109, 164] on link "Building Exterior" at bounding box center [132, 173] width 260 height 19
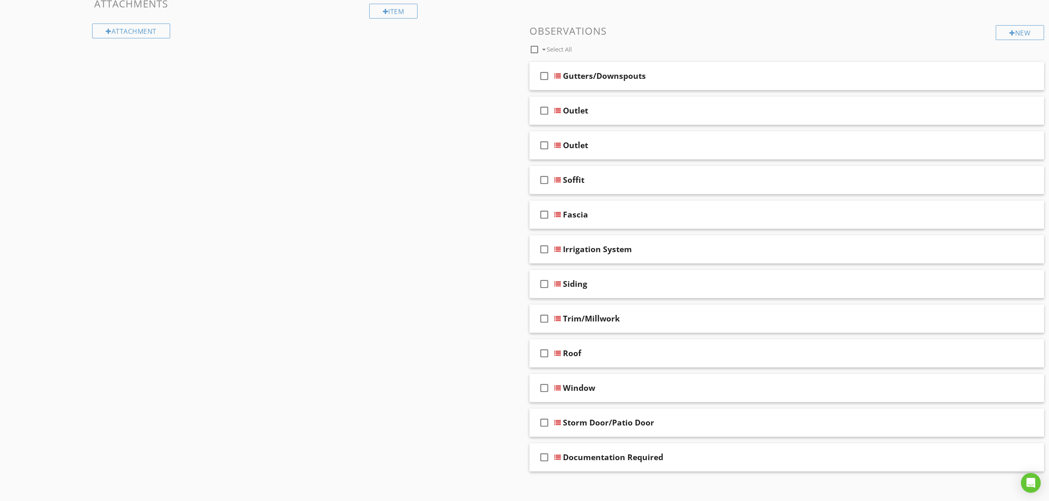
scroll to position [266, 0]
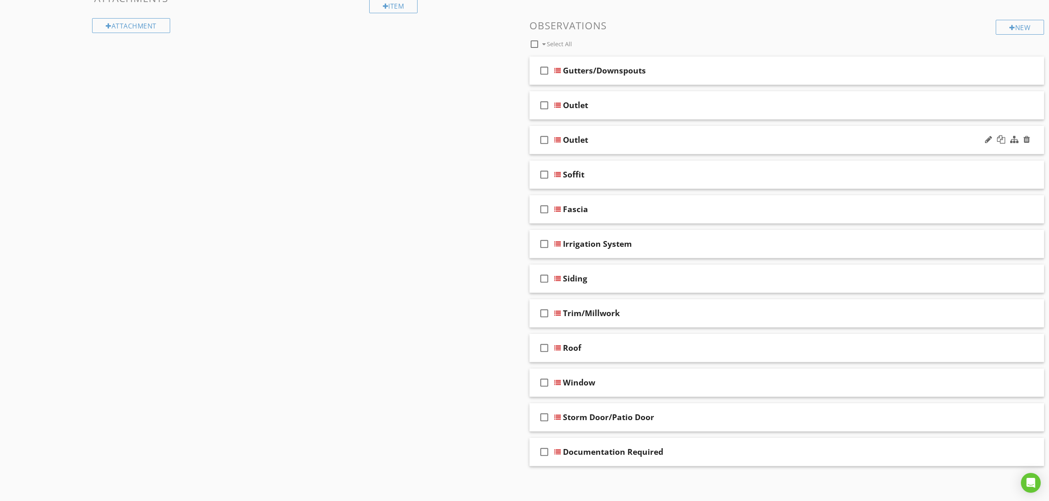
click at [559, 137] on div at bounding box center [557, 140] width 7 height 7
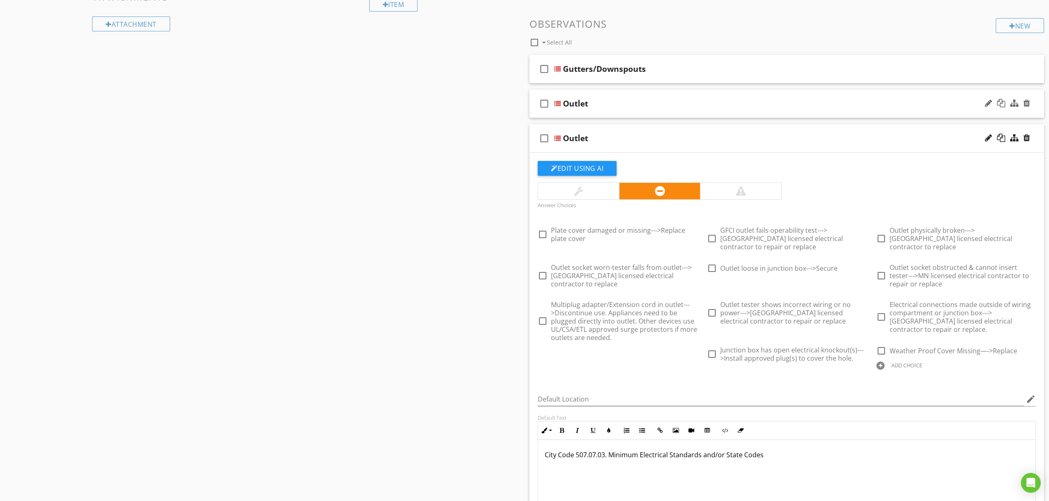
click at [560, 102] on div at bounding box center [557, 103] width 7 height 7
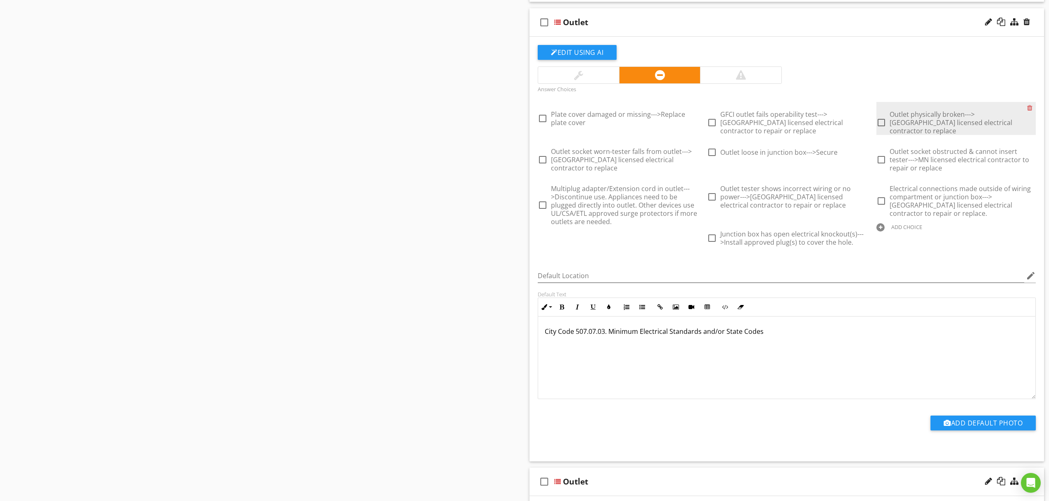
scroll to position [321, 0]
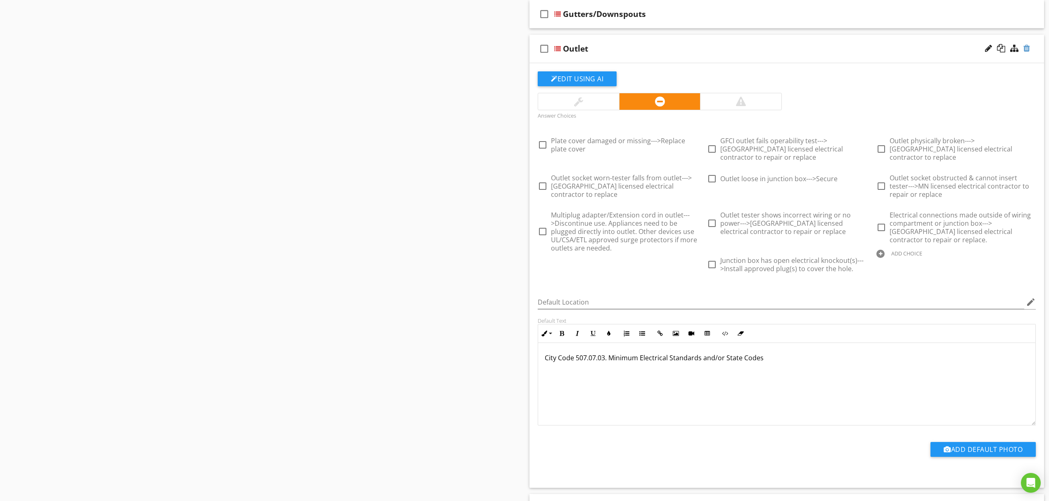
click at [1026, 50] on div at bounding box center [1026, 48] width 7 height 8
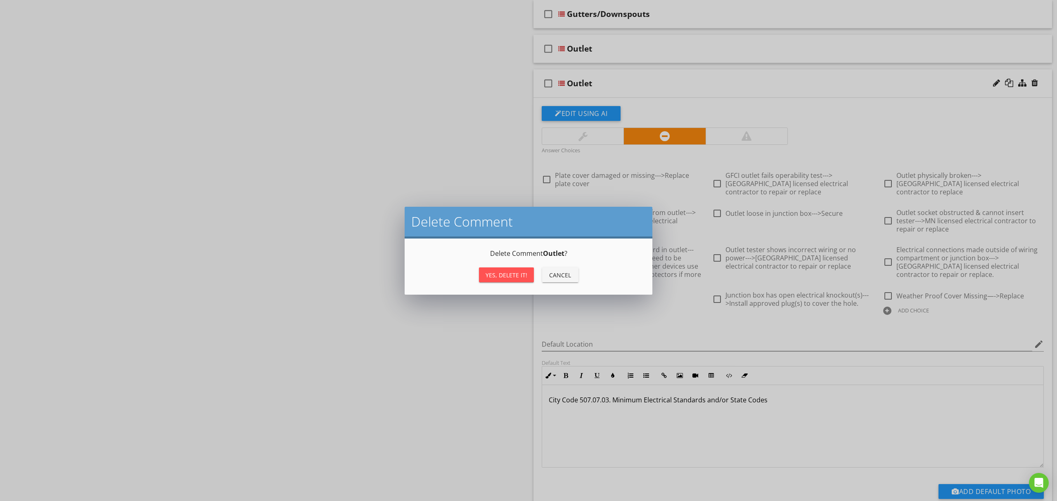
click at [512, 273] on div "Yes, Delete it!" at bounding box center [506, 275] width 42 height 9
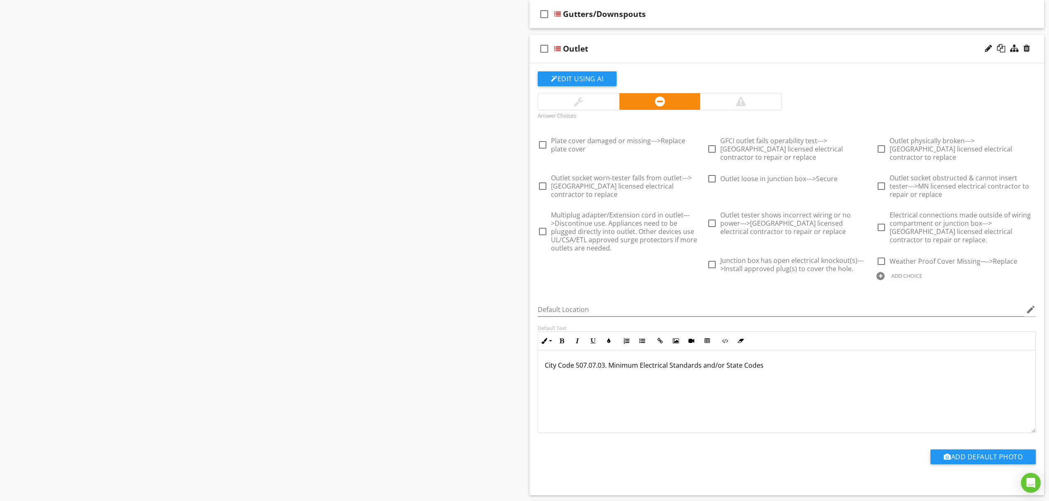
click at [874, 270] on div "ADD CHOICE" at bounding box center [955, 275] width 169 height 10
click at [880, 272] on div at bounding box center [880, 276] width 8 height 8
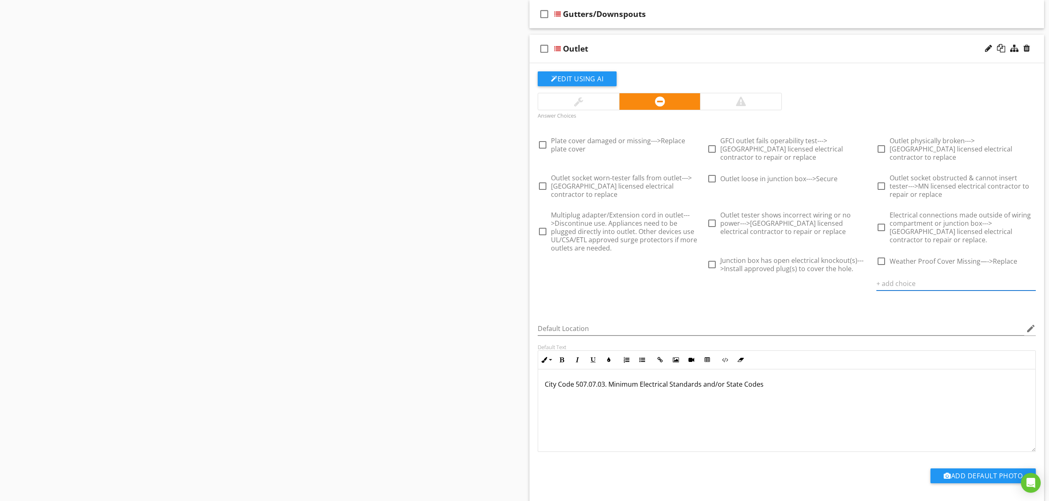
paste input "Door handle is loose--->Secure and adjust door to close and latch"
click at [962, 277] on input "Door handle is loose--->Secure and adjust door to close and latch" at bounding box center [950, 284] width 148 height 14
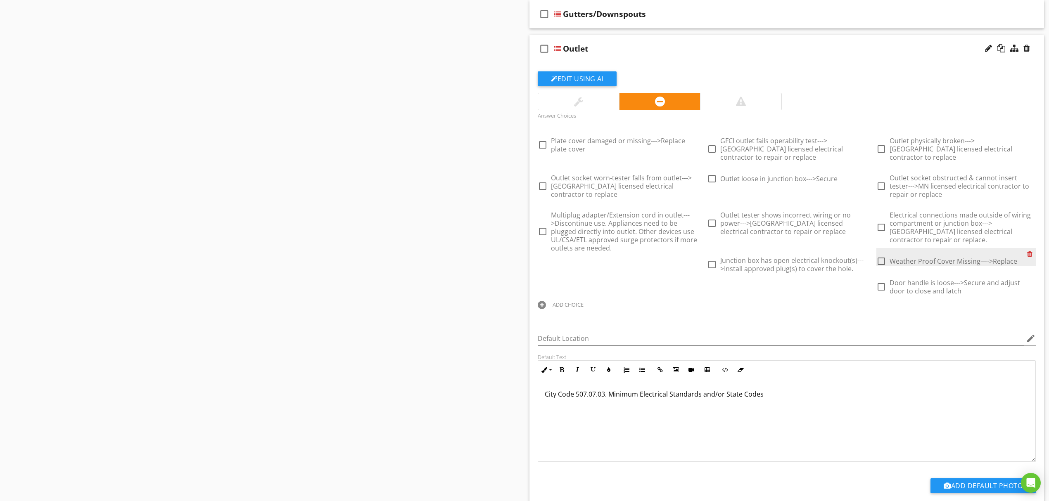
click at [1032, 248] on div at bounding box center [1031, 254] width 9 height 12
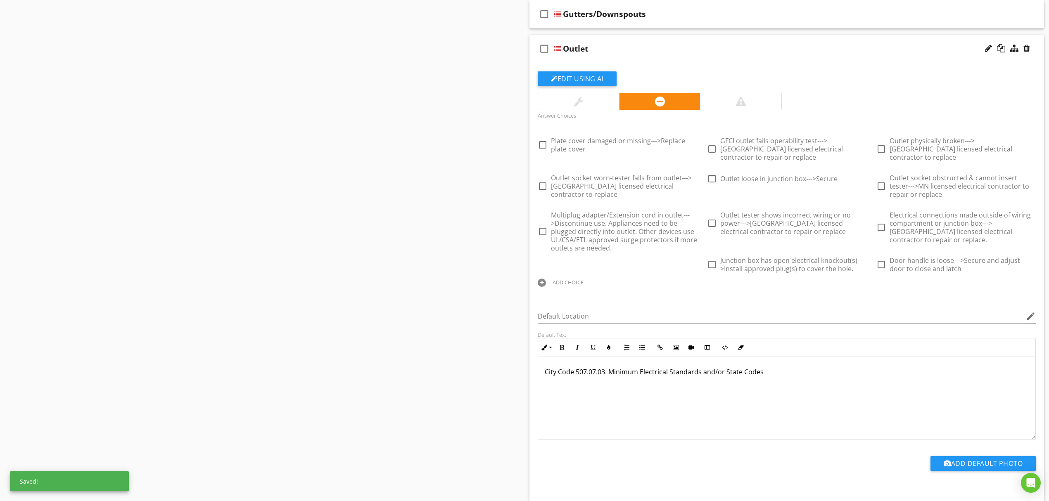
click at [588, 277] on div "ADD CHOICE" at bounding box center [616, 282] width 159 height 10
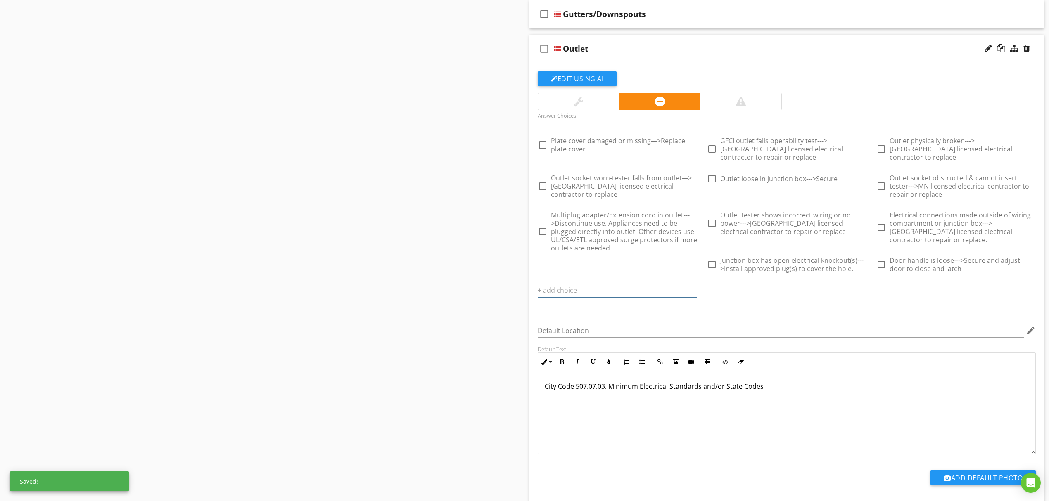
scroll to position [0, 0]
paste input "Weather proof cover damaged or missing--->Replace cover"
type input "Weather proof cover damaged or missing--->Replace cover"
click at [693, 285] on div at bounding box center [692, 290] width 10 height 10
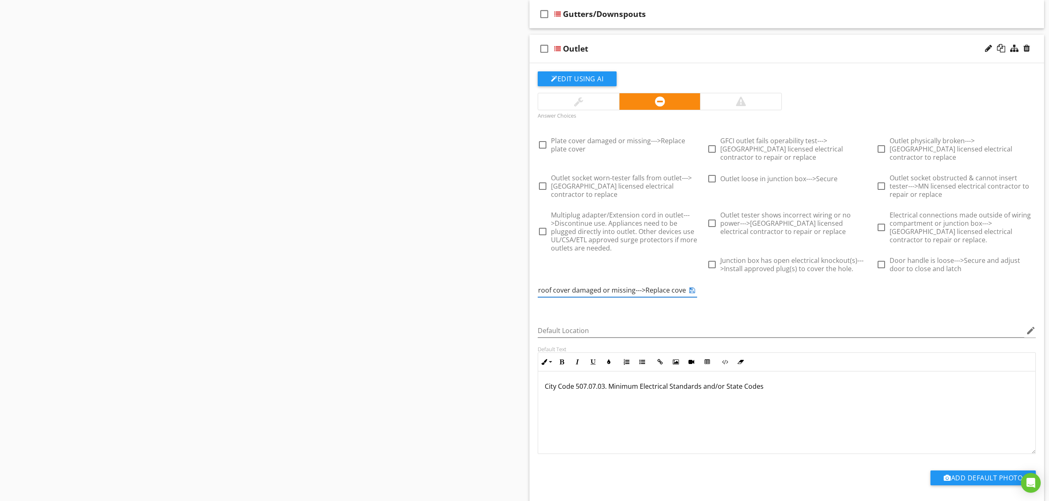
click at [692, 287] on icon at bounding box center [692, 290] width 6 height 7
click at [1029, 248] on div at bounding box center [1031, 254] width 9 height 12
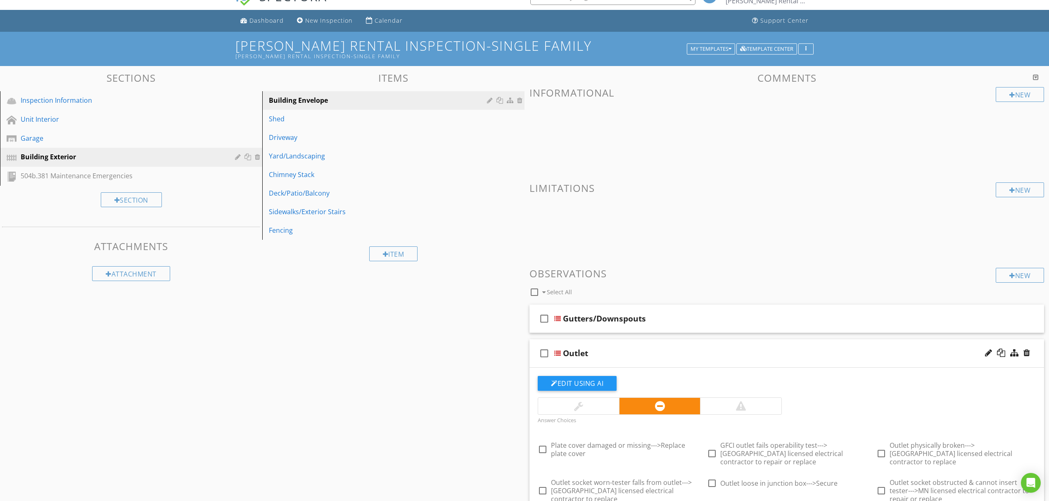
scroll to position [0, 0]
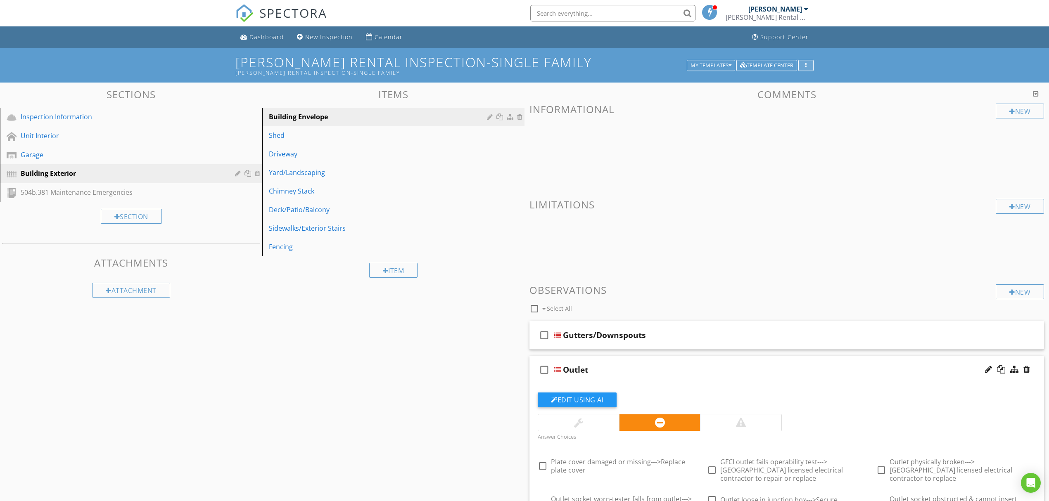
click at [803, 64] on div "button" at bounding box center [806, 66] width 8 height 6
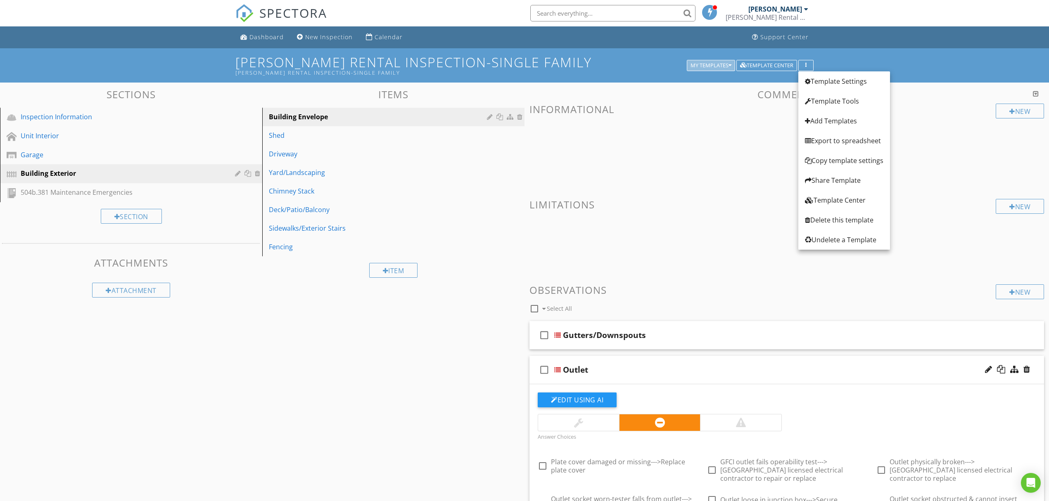
click at [722, 67] on div "My Templates" at bounding box center [710, 66] width 41 height 6
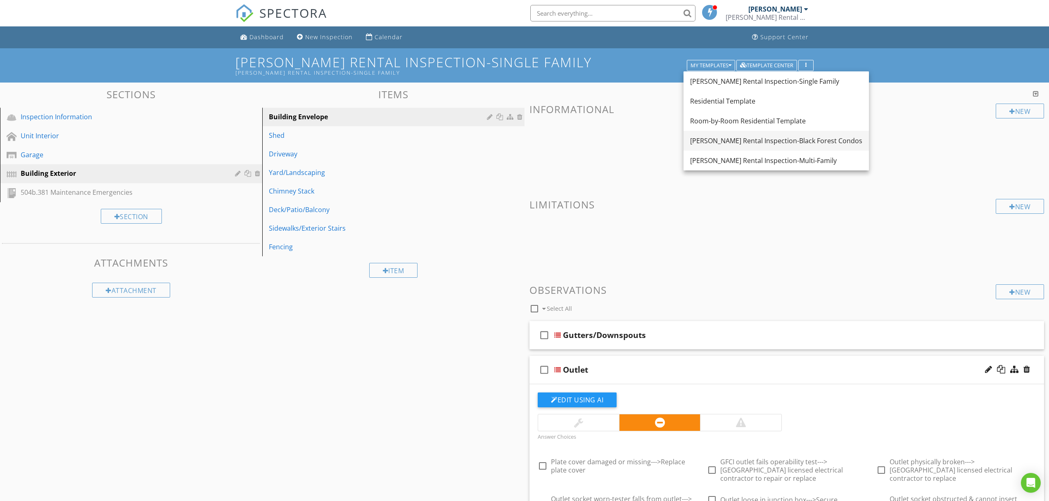
click at [736, 137] on div "[PERSON_NAME] Rental Inspection-Black Forest Condos" at bounding box center [776, 141] width 172 height 10
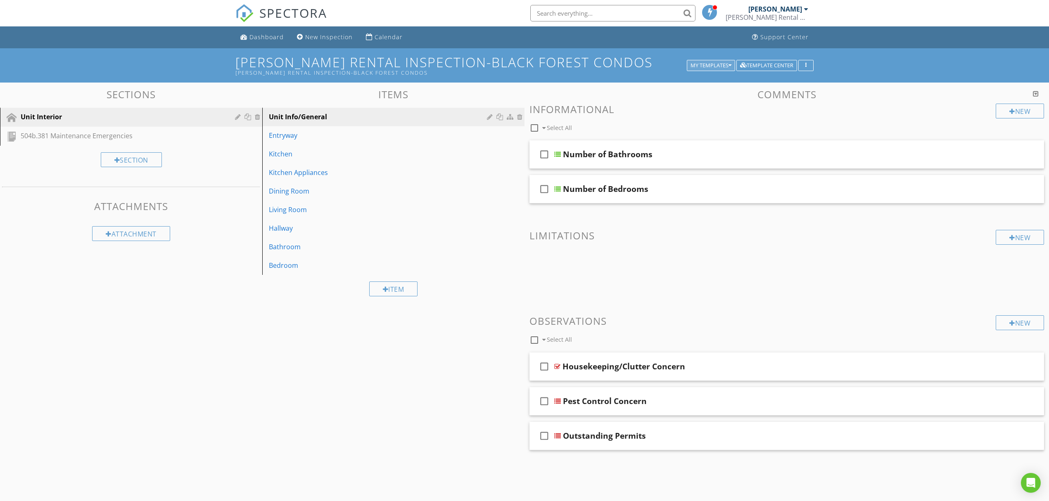
click at [718, 69] on div "My Templates" at bounding box center [710, 66] width 41 height 6
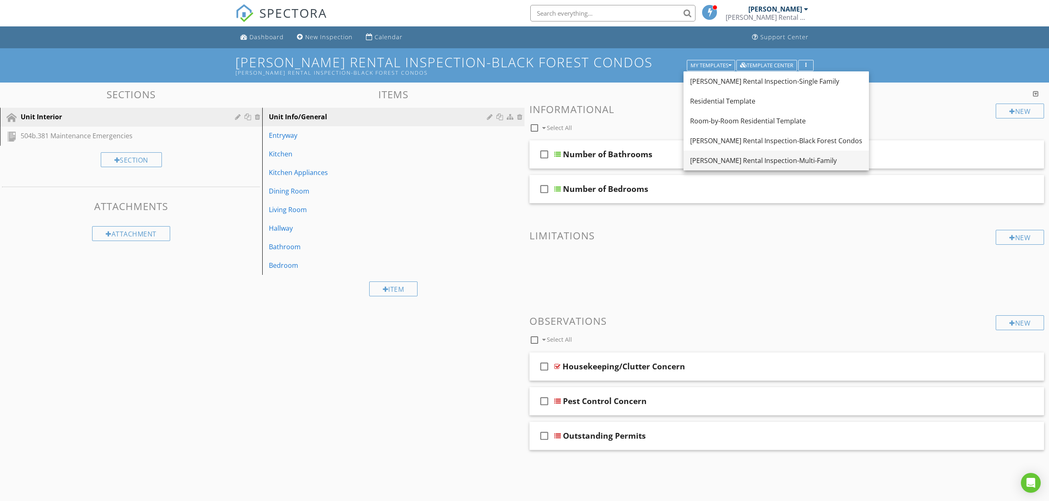
click at [727, 159] on div "[PERSON_NAME] Rental Inspection-Multi-Family" at bounding box center [776, 161] width 172 height 10
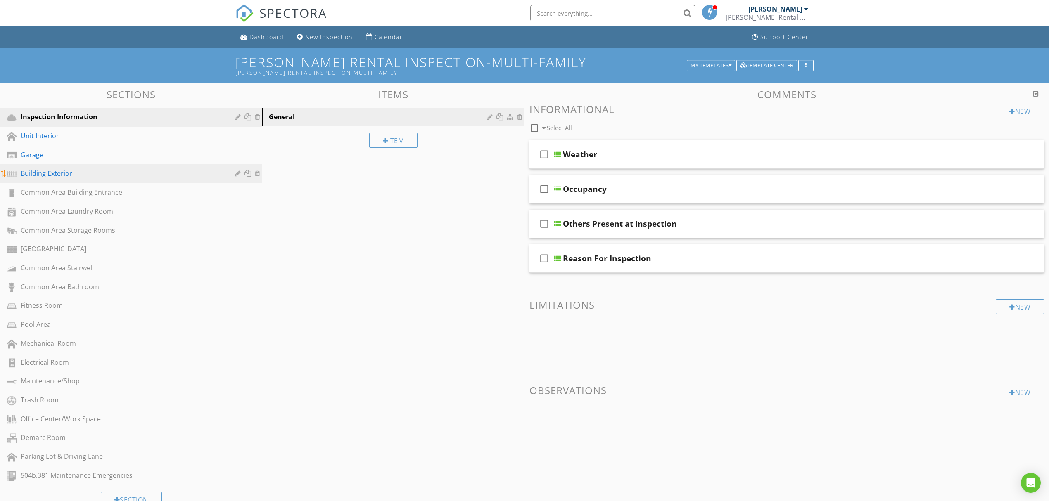
click at [94, 174] on div "Building Exterior" at bounding box center [122, 173] width 202 height 10
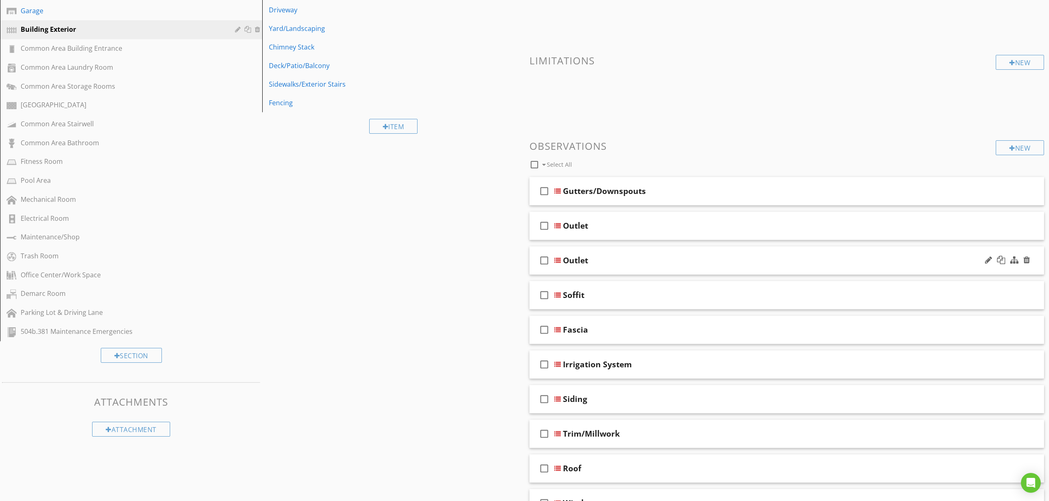
scroll to position [165, 0]
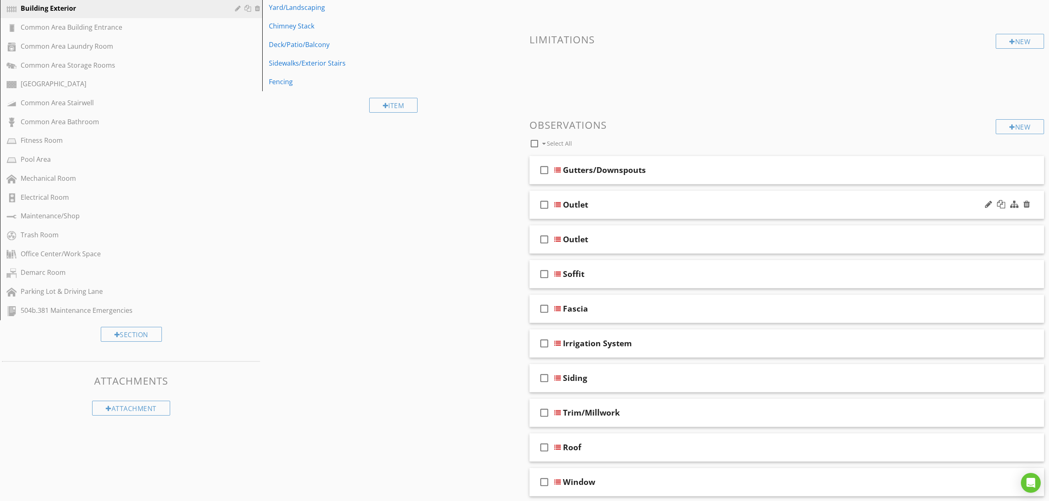
click at [559, 204] on div at bounding box center [557, 204] width 7 height 7
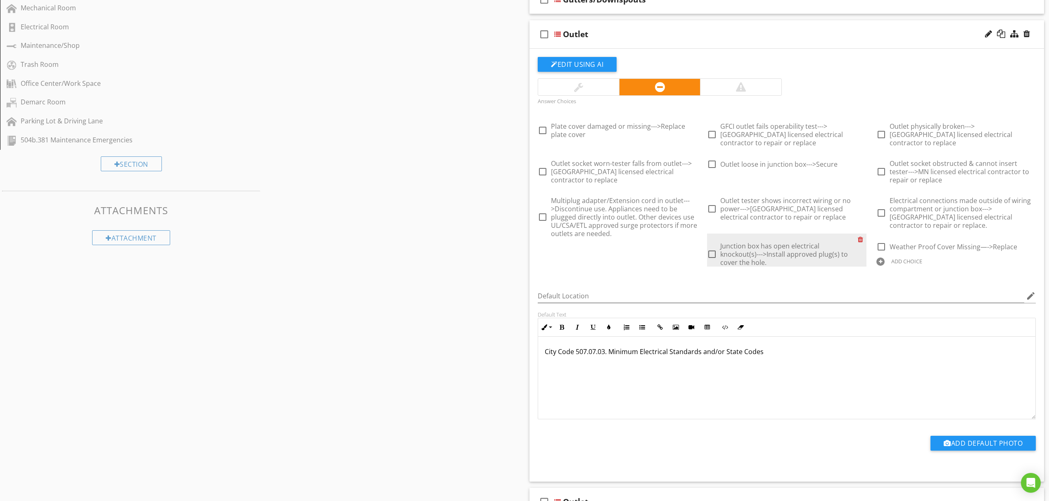
scroll to position [440, 0]
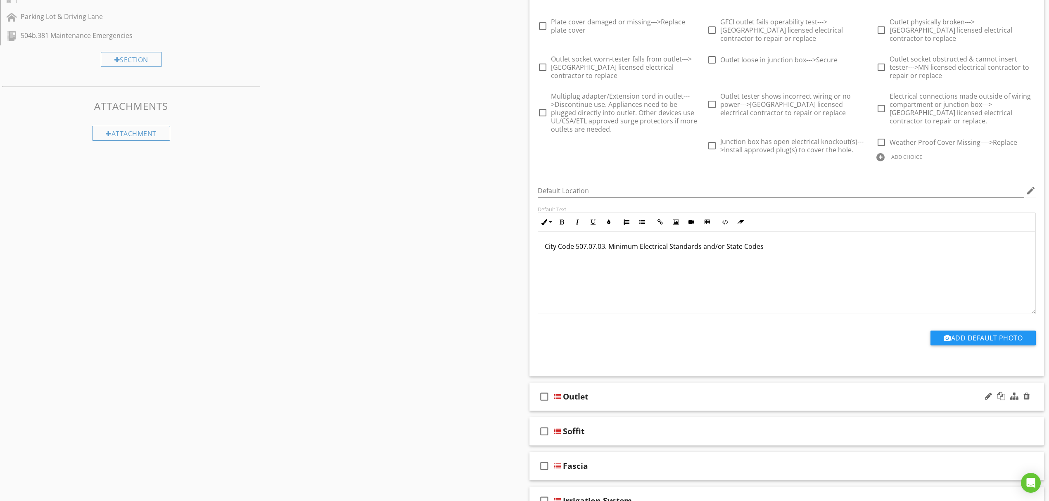
click at [839, 383] on div "check_box_outline_blank Outlet" at bounding box center [786, 397] width 514 height 28
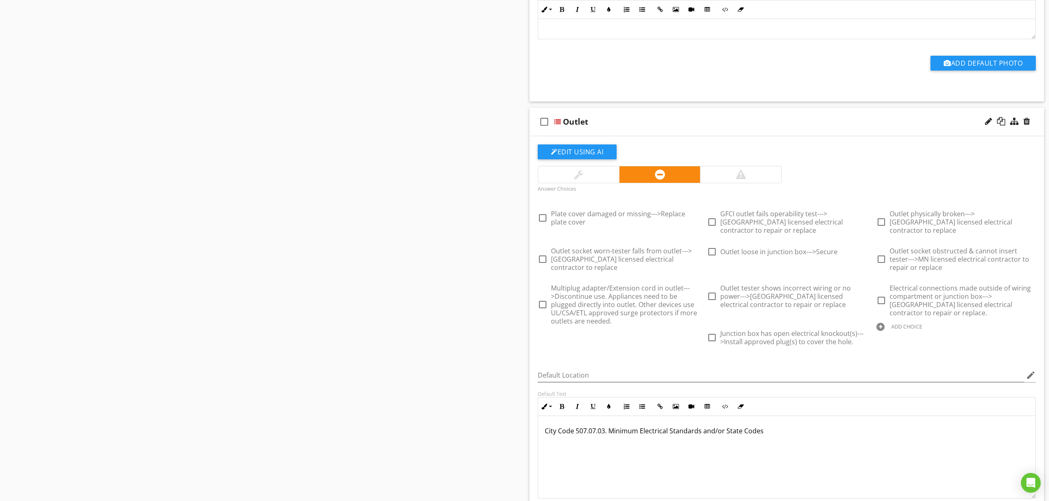
scroll to position [661, 0]
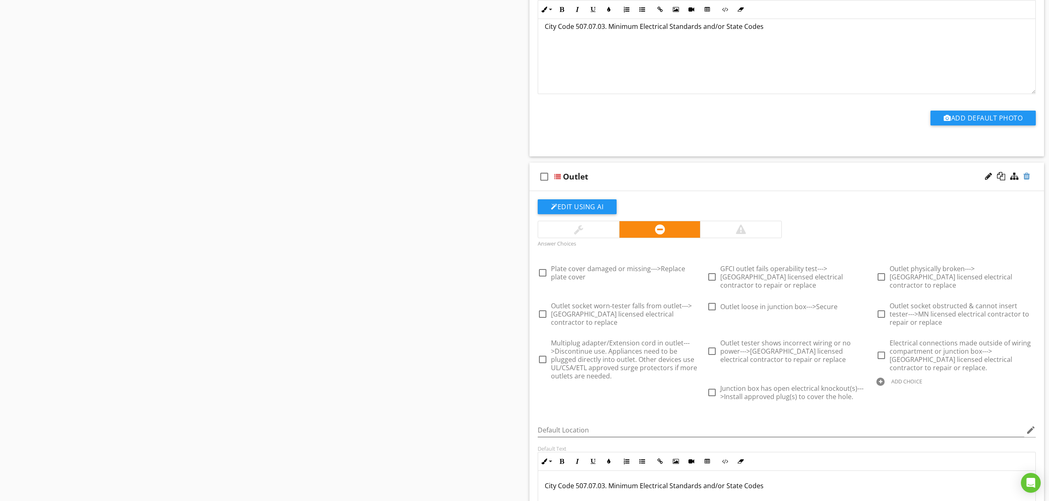
click at [1028, 172] on div at bounding box center [1026, 176] width 7 height 8
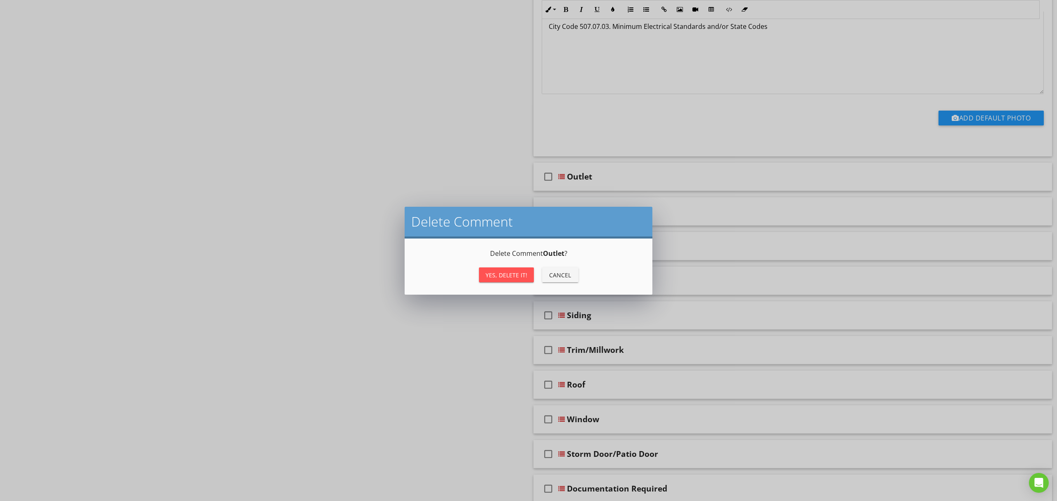
click at [516, 276] on div "Yes, Delete it!" at bounding box center [506, 275] width 42 height 9
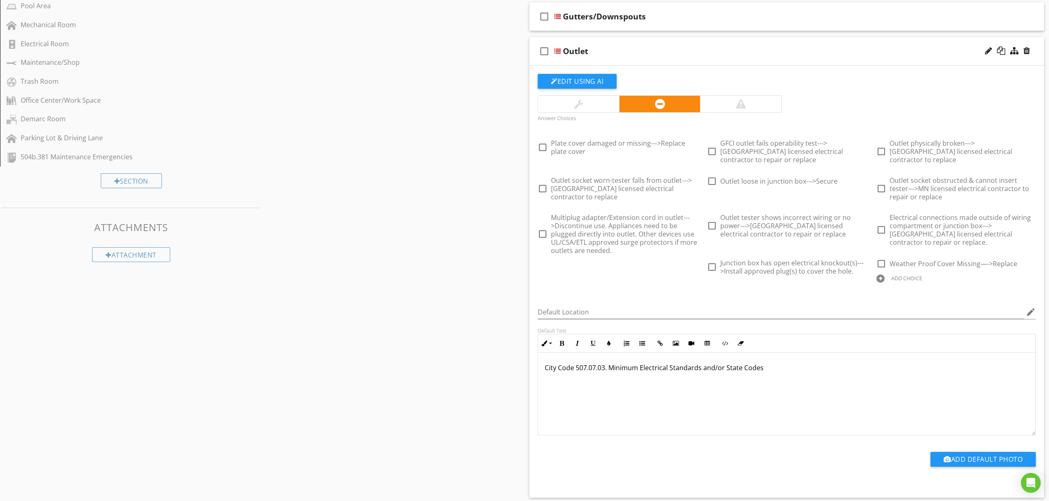
scroll to position [317, 0]
click at [897, 276] on div "ADD CHOICE" at bounding box center [906, 279] width 31 height 7
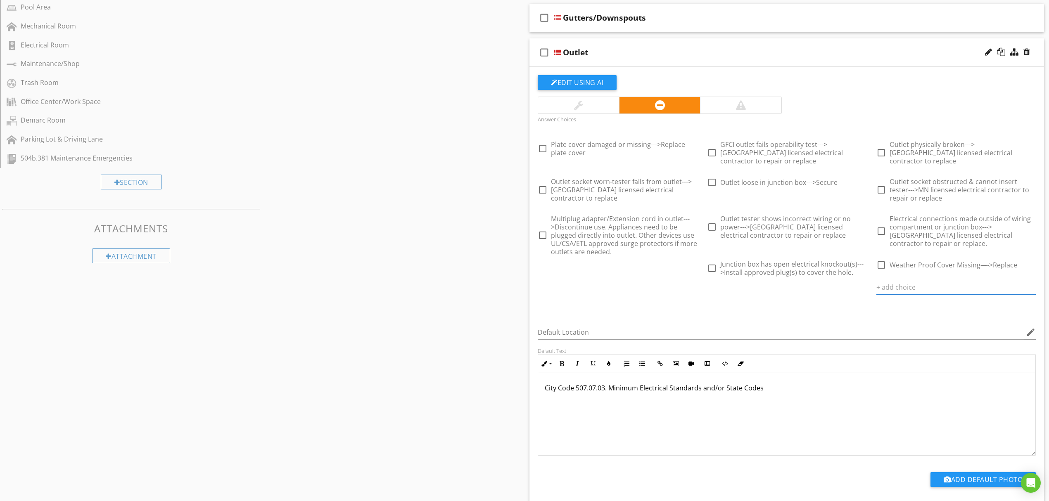
paste input "Weather proof cover damaged or missing--->Replace cover"
type input "Weather proof cover damaged or missing--->Replace cover"
click at [1029, 284] on icon at bounding box center [1031, 287] width 6 height 7
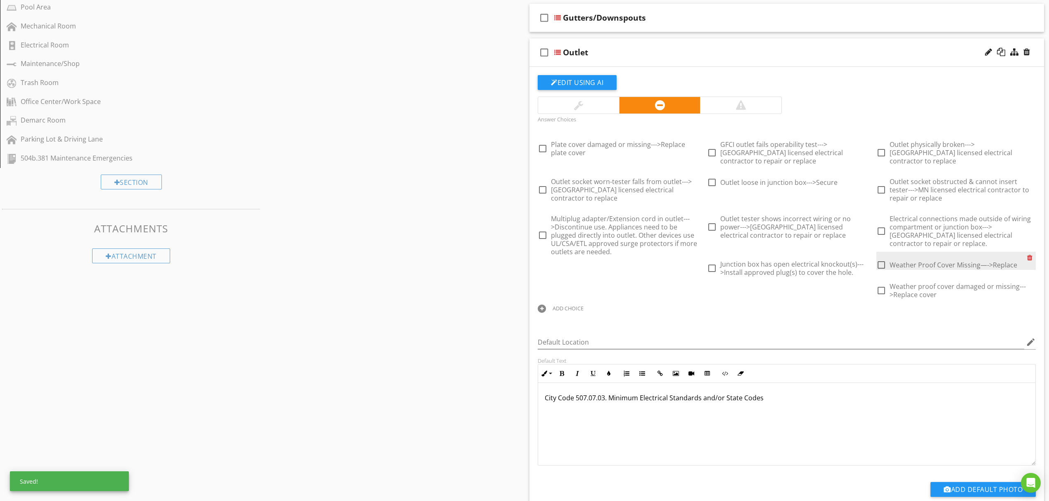
click at [1027, 252] on div at bounding box center [1031, 258] width 9 height 12
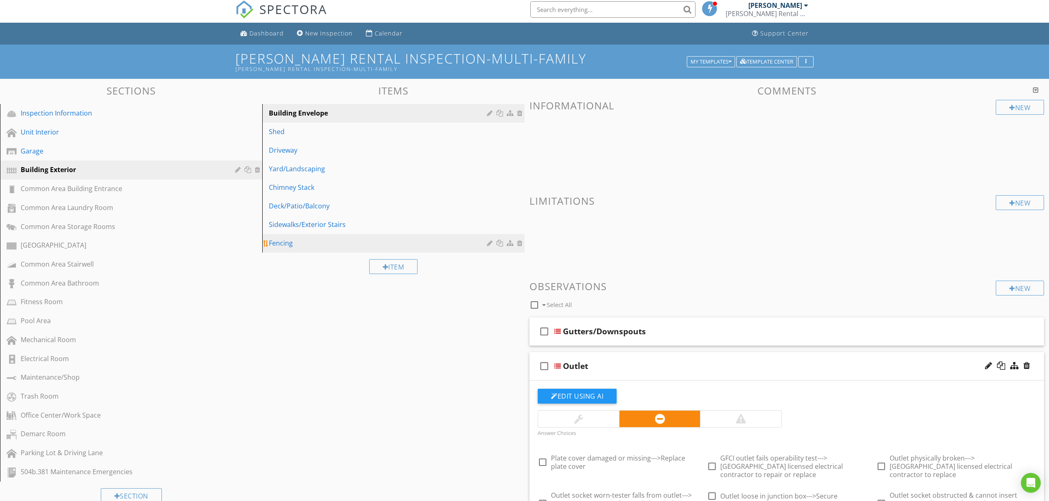
scroll to position [0, 0]
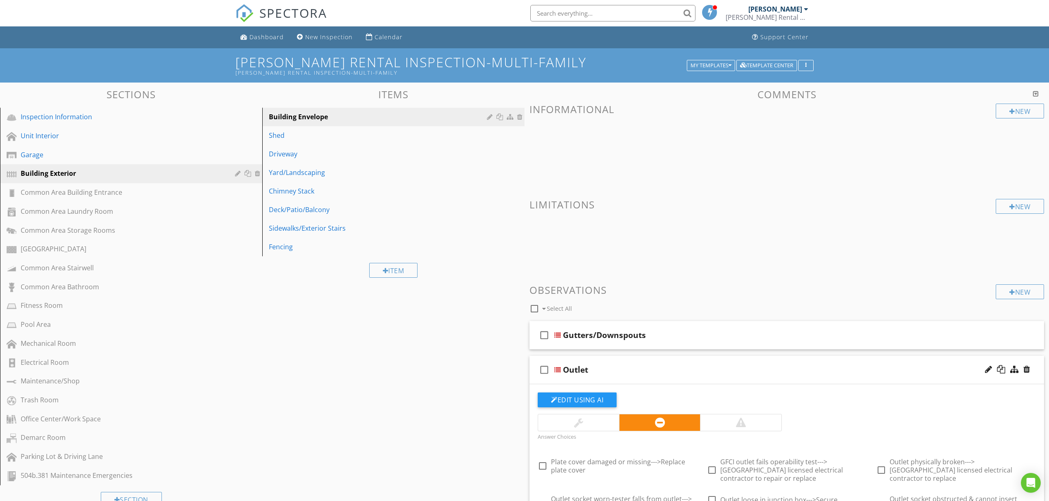
click at [603, 14] on input "text" at bounding box center [612, 13] width 165 height 17
click at [108, 132] on div "Unit Interior" at bounding box center [122, 136] width 202 height 10
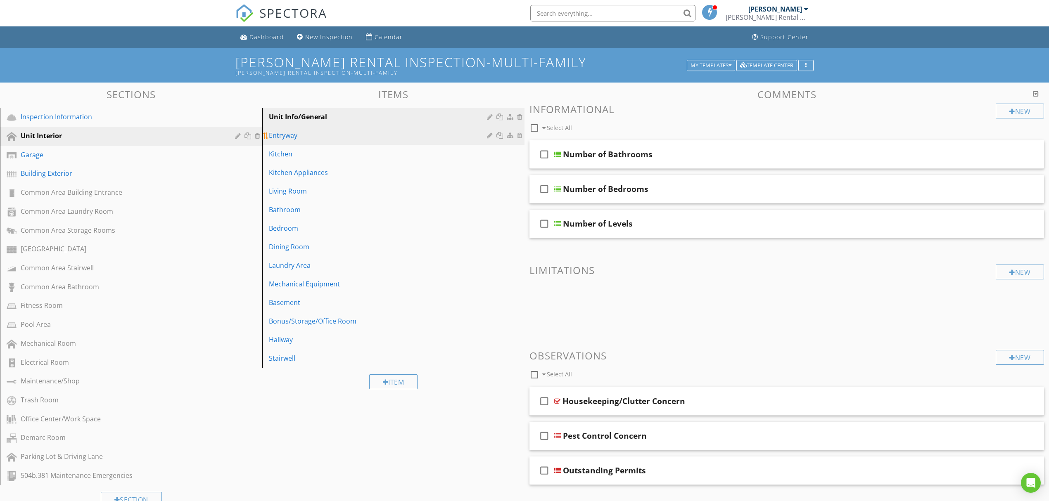
click at [377, 138] on div "Entryway" at bounding box center [379, 135] width 220 height 10
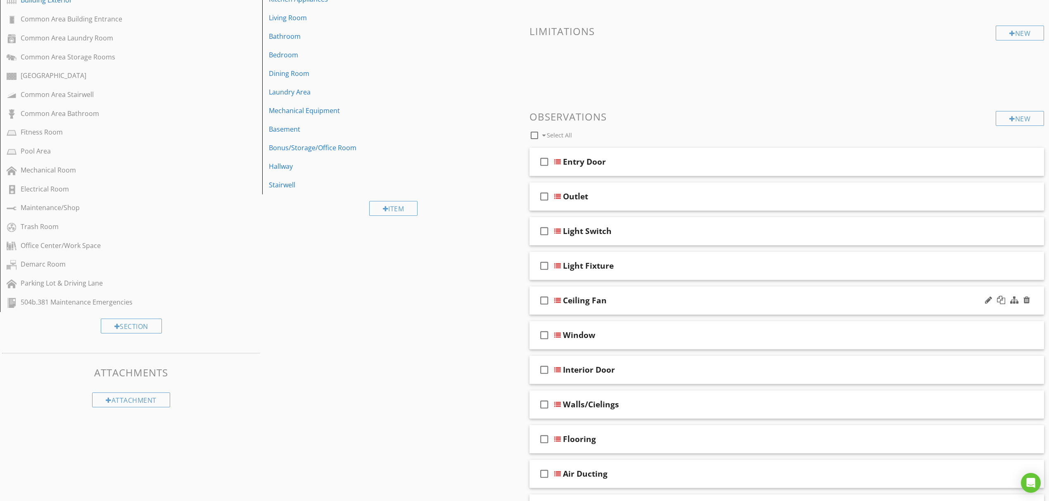
scroll to position [156, 0]
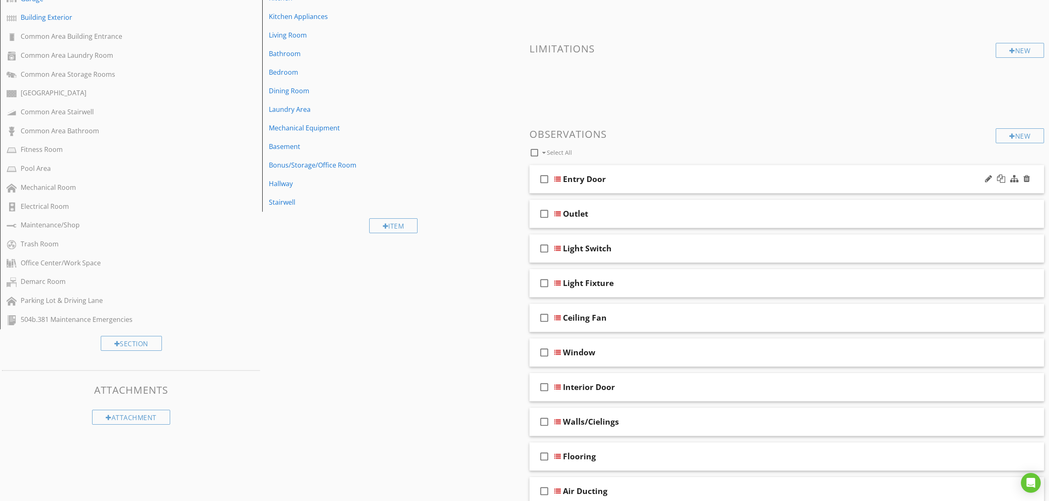
click at [559, 181] on div at bounding box center [557, 179] width 7 height 7
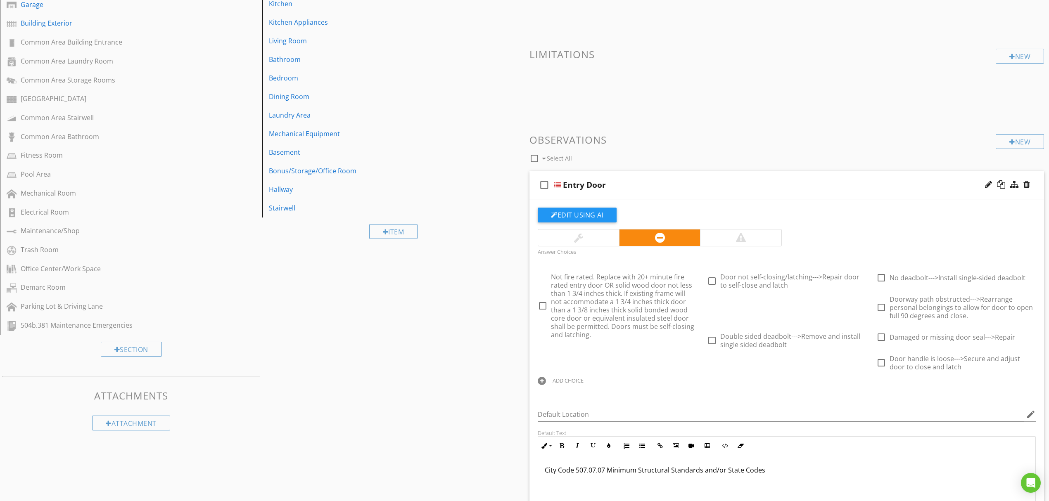
scroll to position [101, 0]
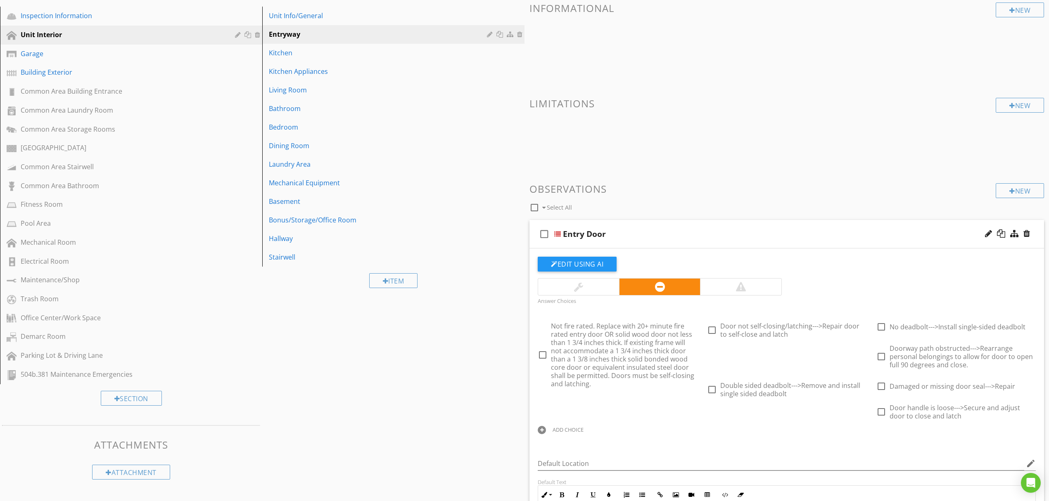
click at [559, 235] on div at bounding box center [557, 234] width 7 height 7
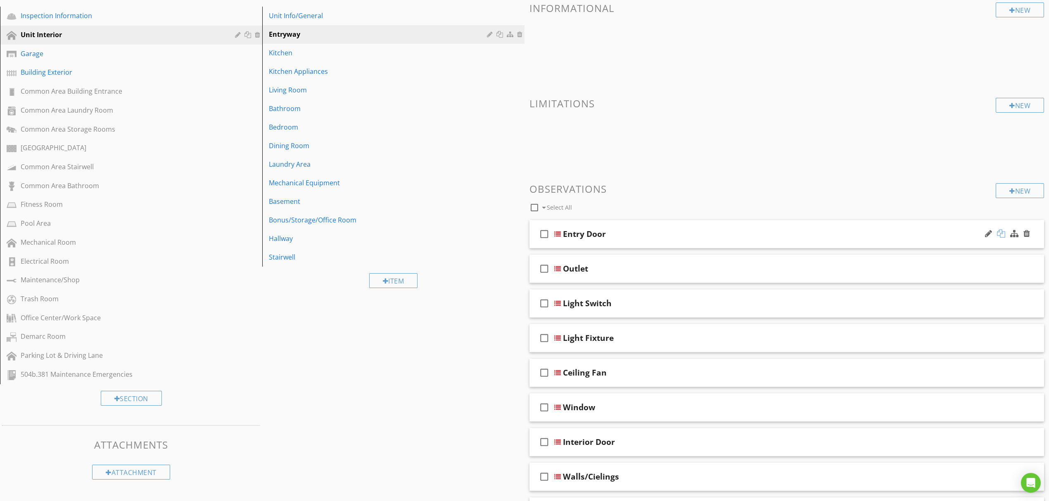
click at [1004, 235] on div at bounding box center [1001, 234] width 8 height 8
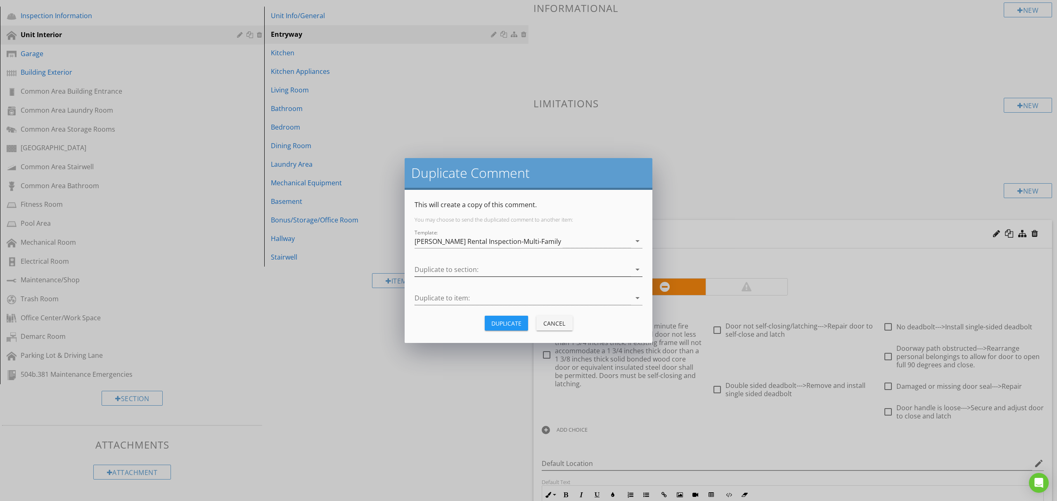
click at [554, 268] on div at bounding box center [522, 270] width 216 height 14
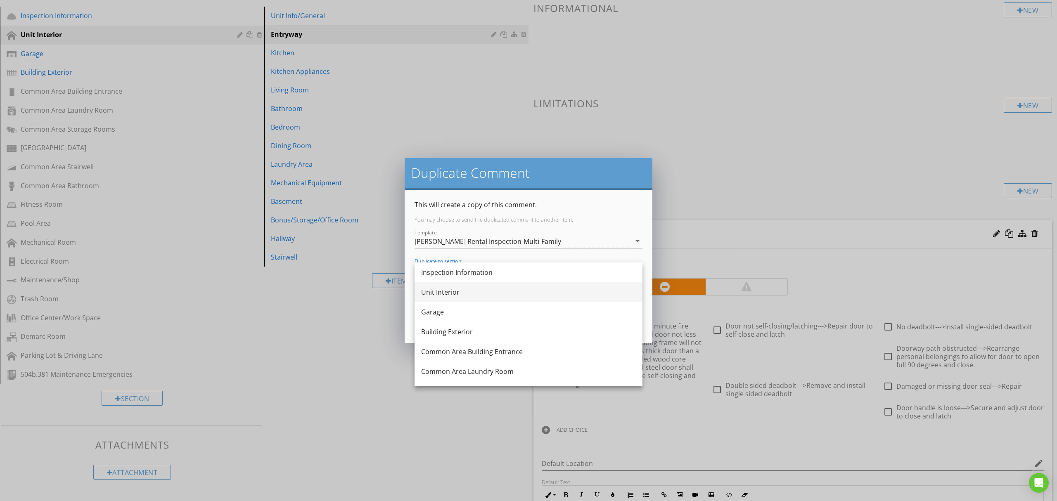
click at [516, 299] on div "Unit Interior" at bounding box center [528, 292] width 215 height 20
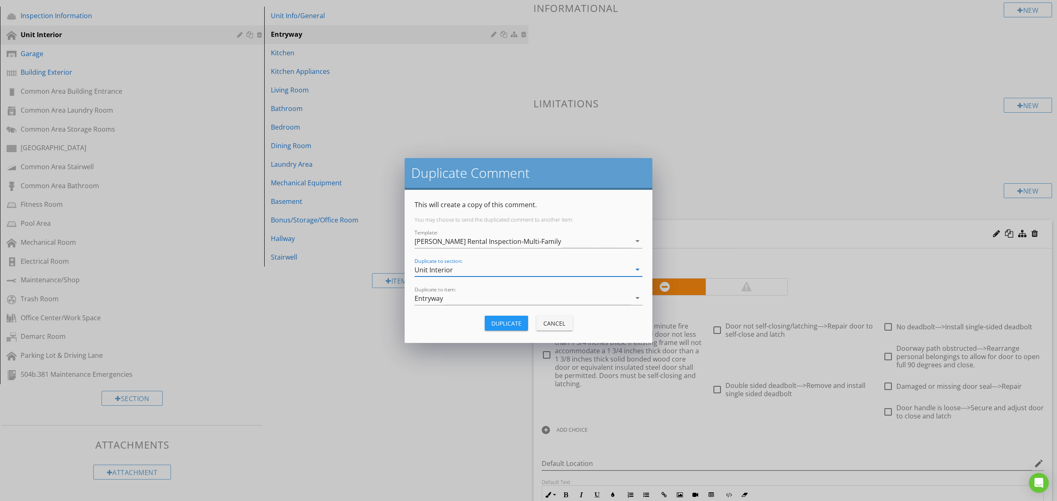
click at [501, 322] on div "Duplicate" at bounding box center [506, 323] width 30 height 9
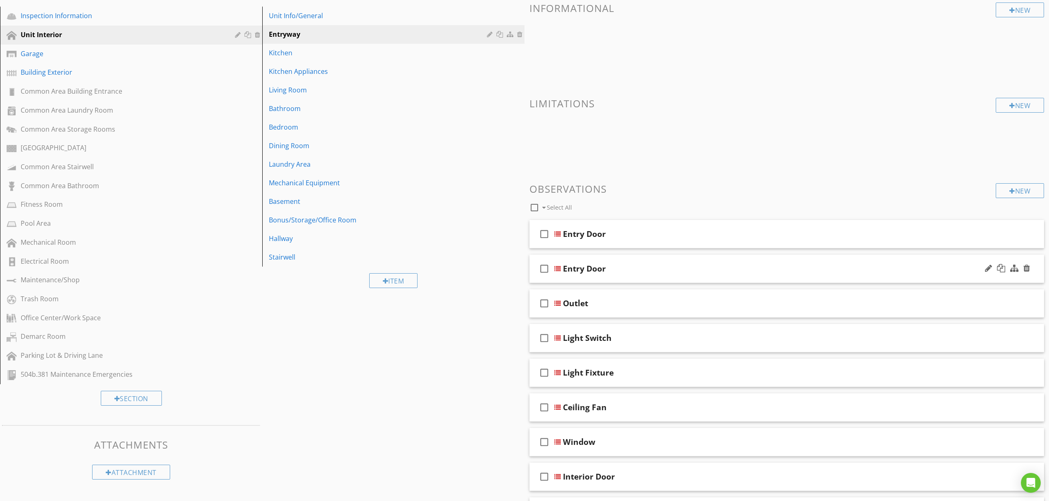
click at [576, 271] on div "Entry Door" at bounding box center [584, 269] width 43 height 10
click at [747, 272] on div "Entry Door" at bounding box center [750, 269] width 374 height 10
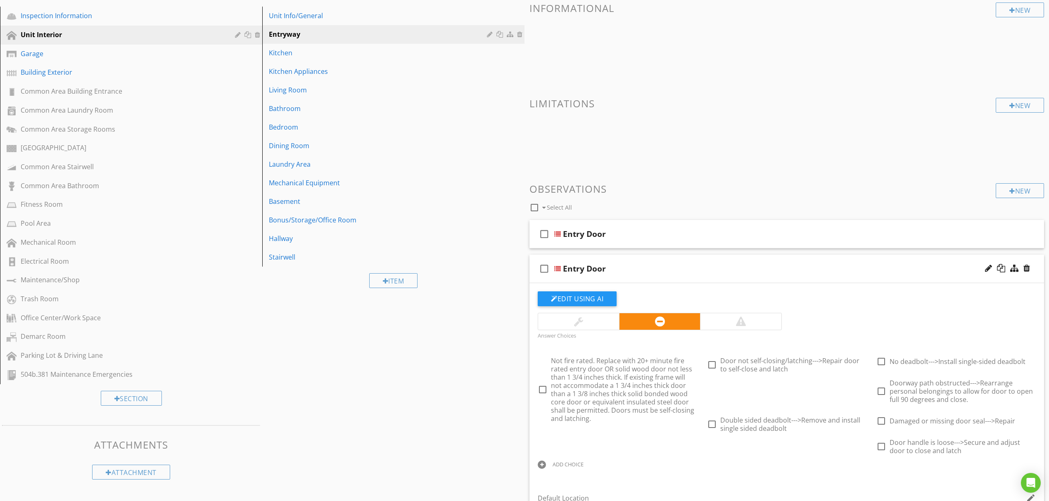
click at [575, 271] on div "Entry Door" at bounding box center [584, 269] width 43 height 10
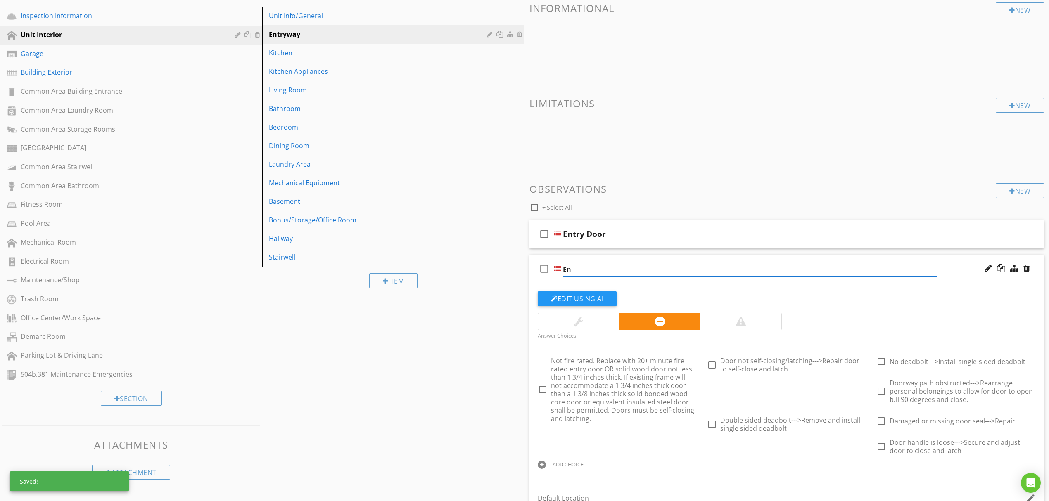
type input "E"
type input "Storm/Screen Door"
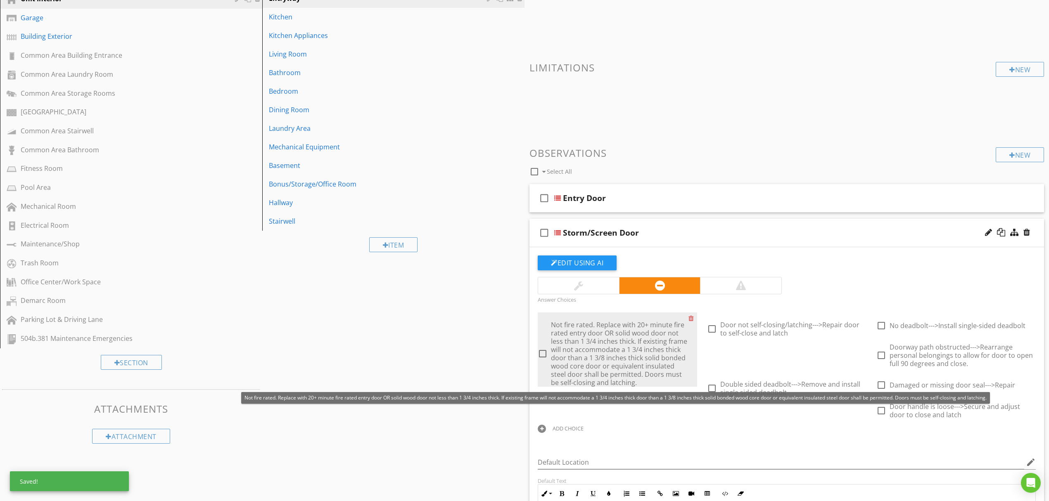
scroll to position [156, 0]
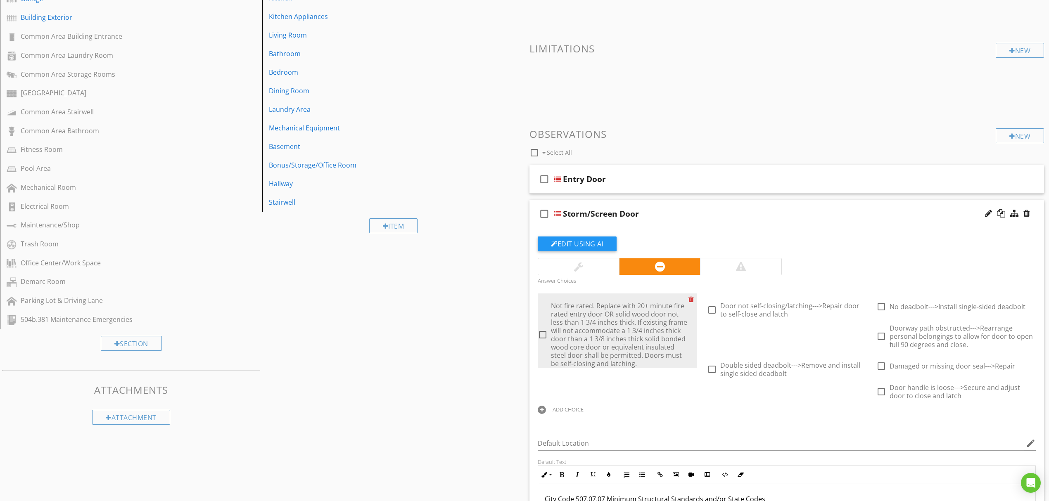
click at [690, 302] on div at bounding box center [692, 300] width 9 height 12
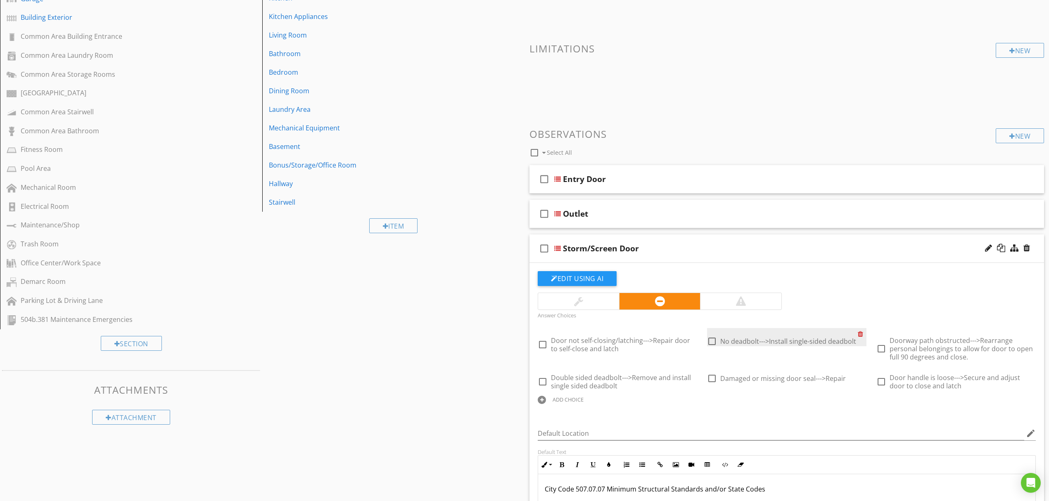
click at [862, 339] on div at bounding box center [861, 334] width 9 height 12
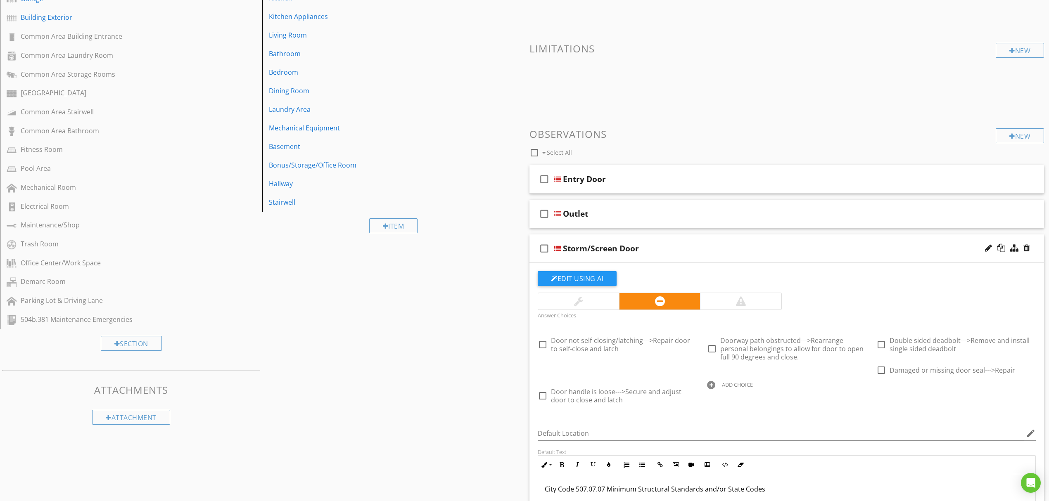
click at [716, 384] on div "ADD CHOICE" at bounding box center [786, 384] width 159 height 10
type input "S"
drag, startPoint x: 790, startPoint y: 395, endPoint x: 702, endPoint y: 395, distance: 87.9
click at [702, 395] on div "Sliding Door off track" at bounding box center [786, 393] width 169 height 28
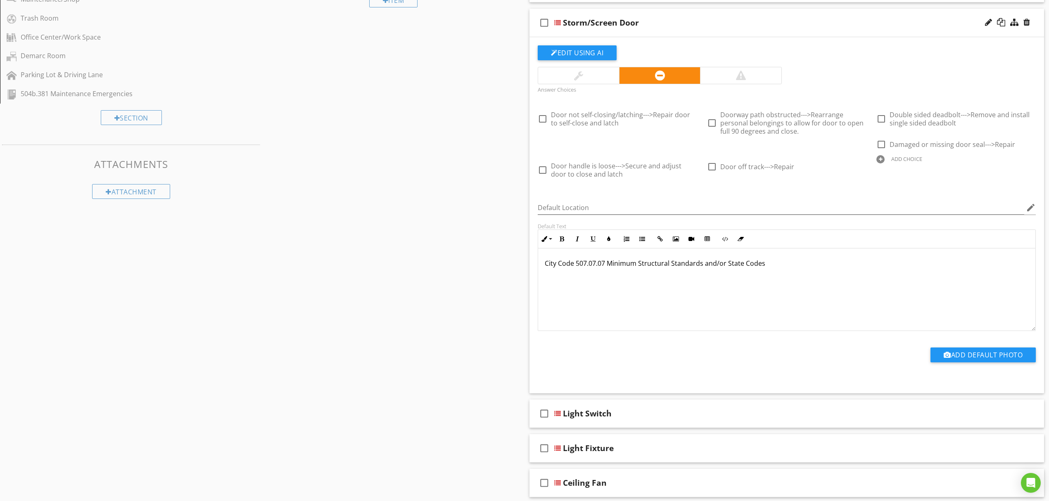
scroll to position [376, 0]
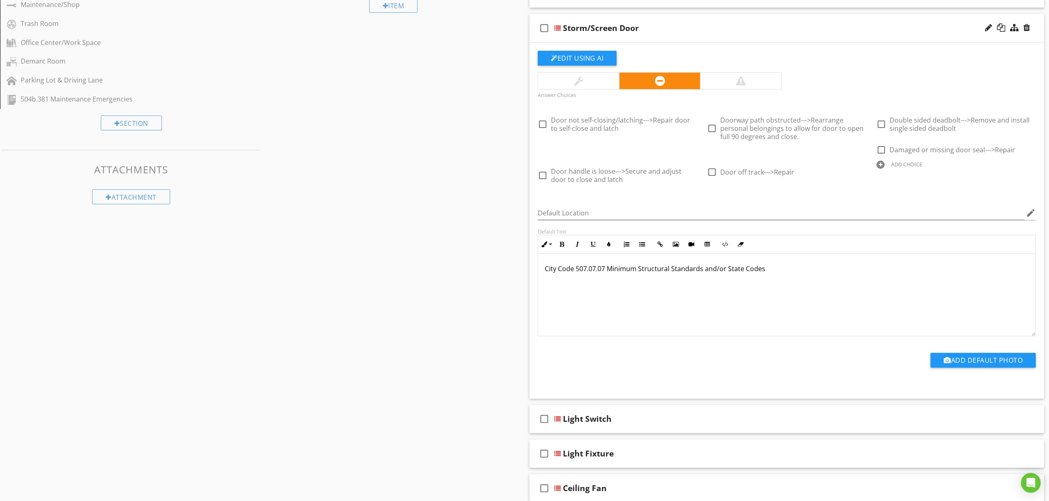
click at [880, 163] on div at bounding box center [880, 165] width 8 height 8
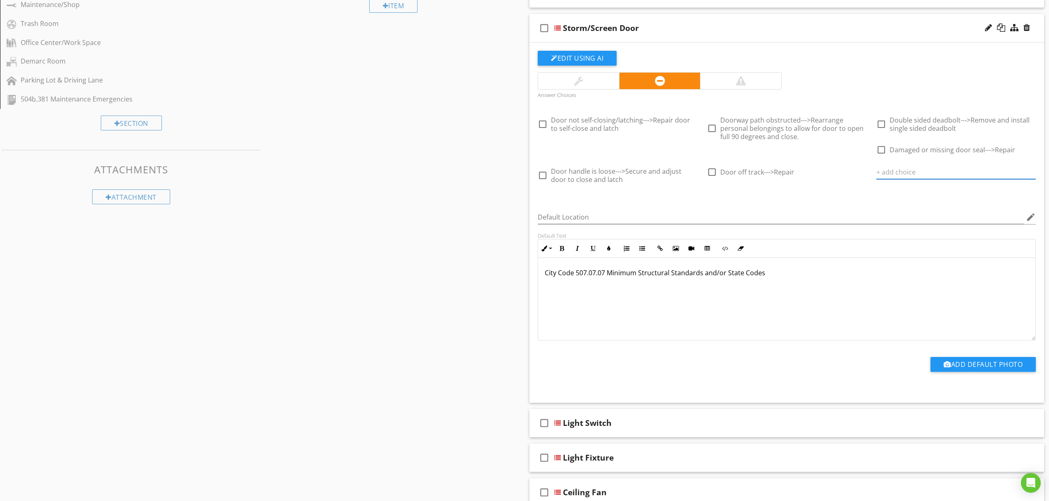
paste input "screening torn/missing/bent/damaged--->repair or replace screens."
drag, startPoint x: 913, startPoint y: 176, endPoint x: 876, endPoint y: 174, distance: 37.6
click at [876, 174] on input "screening torn/missing/bent/damaged--->repair or replace screens." at bounding box center [950, 173] width 148 height 14
click at [877, 174] on input "screening torn/missing/bent/damaged--->repair or replace screens." at bounding box center [950, 173] width 148 height 14
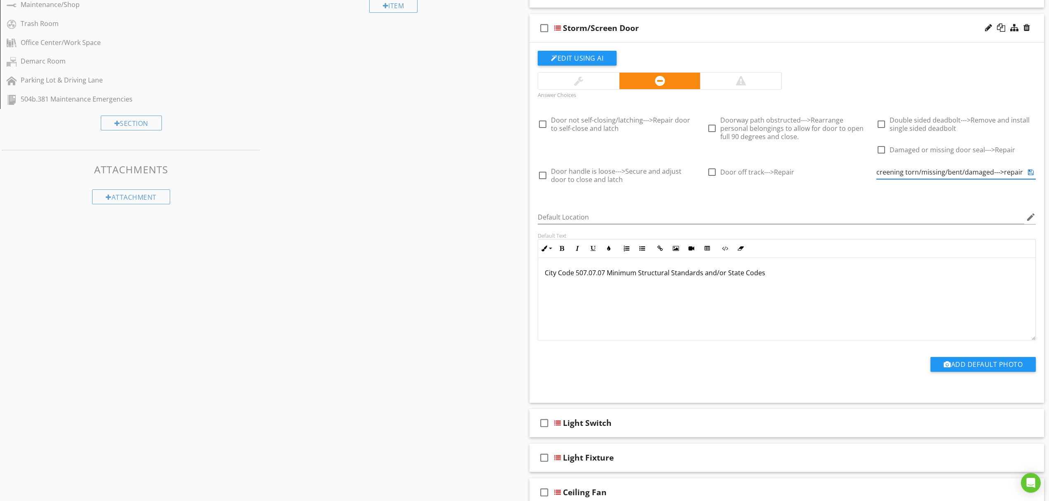
type input "Screening torn/missing/bent/damaged--->repair or replace screens."
click at [1030, 174] on icon at bounding box center [1031, 172] width 6 height 7
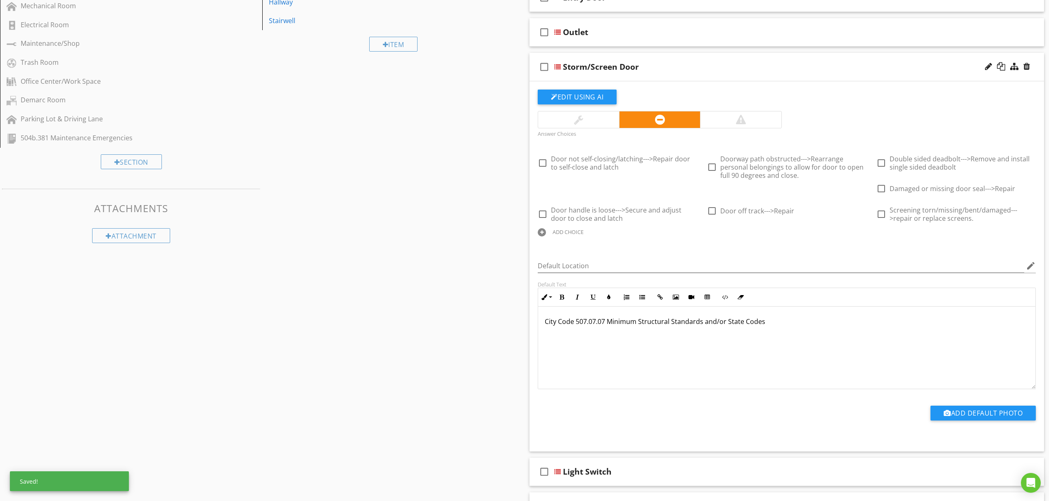
scroll to position [266, 0]
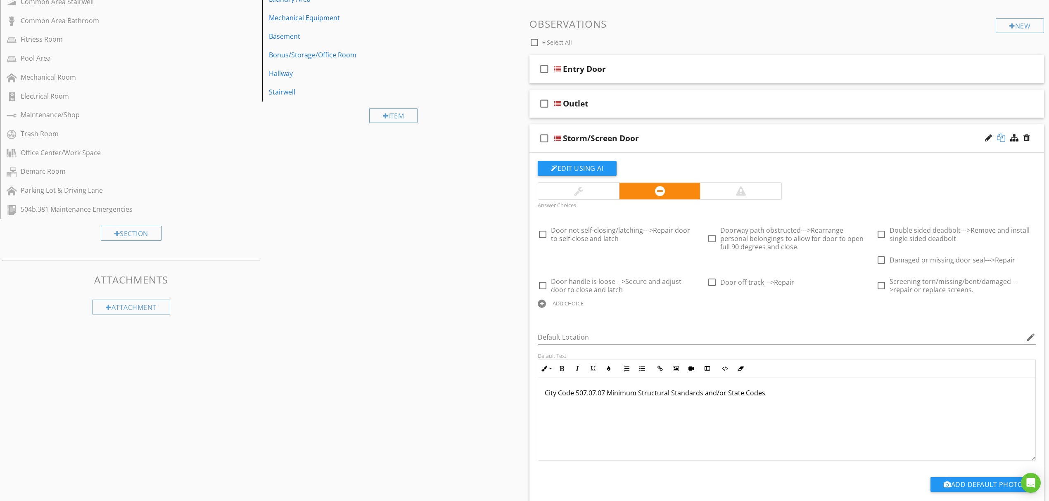
click at [1002, 138] on div at bounding box center [1001, 138] width 8 height 8
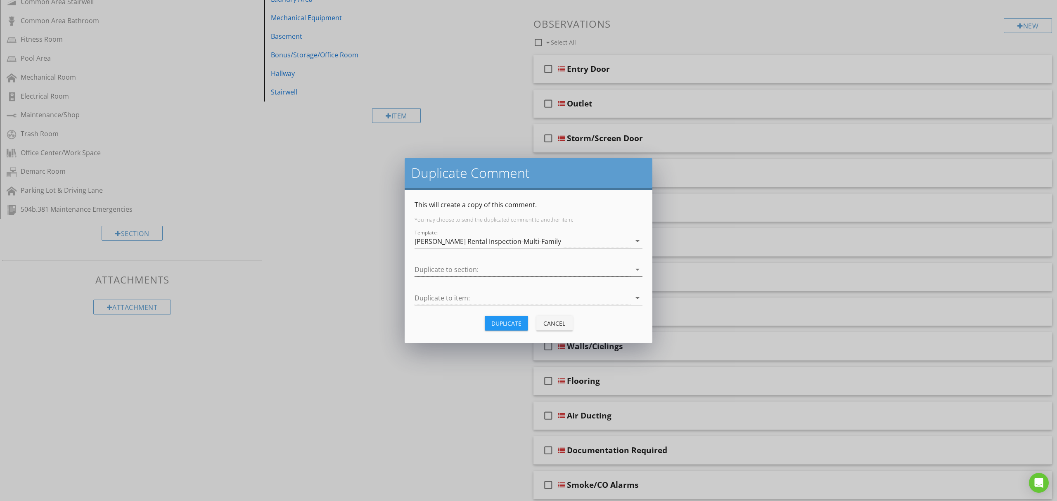
click at [511, 265] on div at bounding box center [522, 270] width 216 height 14
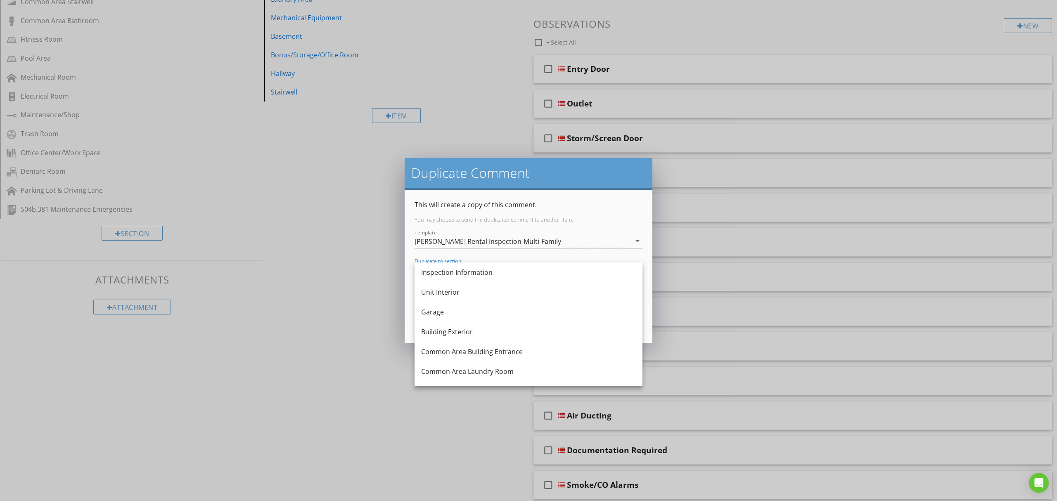
click at [529, 228] on div "This will create a copy of this comment. You may choose to send the duplicated …" at bounding box center [528, 266] width 228 height 133
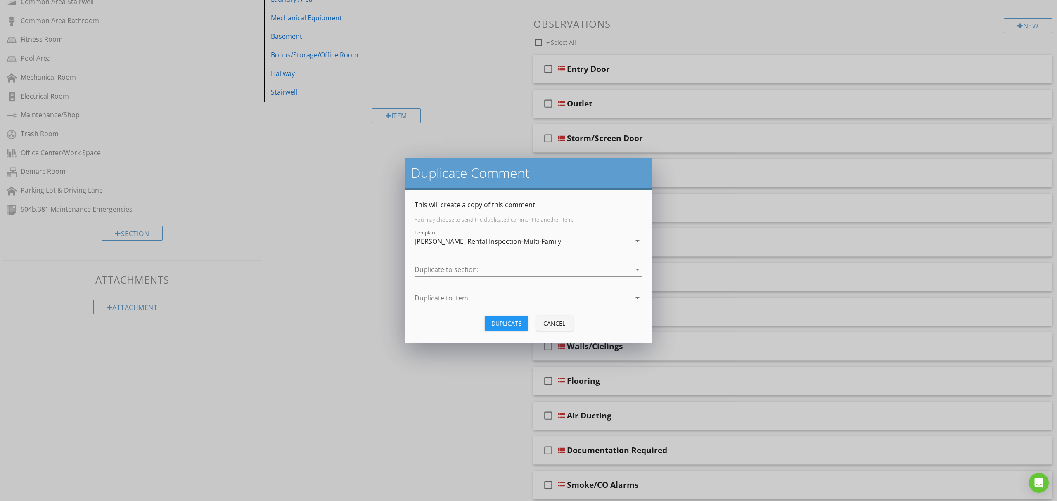
click at [529, 233] on div "Template: Fridley Rental Inspection-Multi-Family arrow_drop_down" at bounding box center [528, 243] width 228 height 27
click at [358, 243] on div "Duplicate Comment This will create a copy of this comment. You may choose to se…" at bounding box center [524, 250] width 1049 height 501
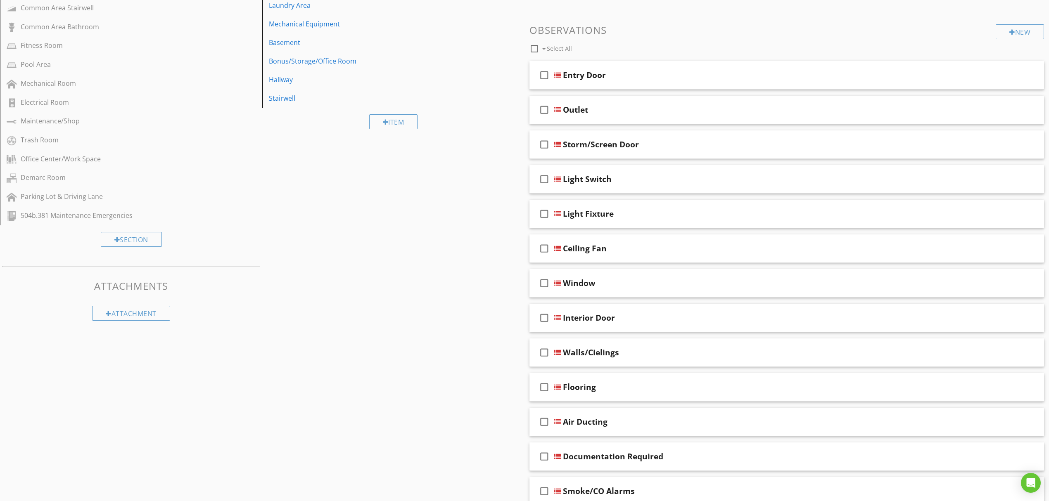
scroll to position [275, 0]
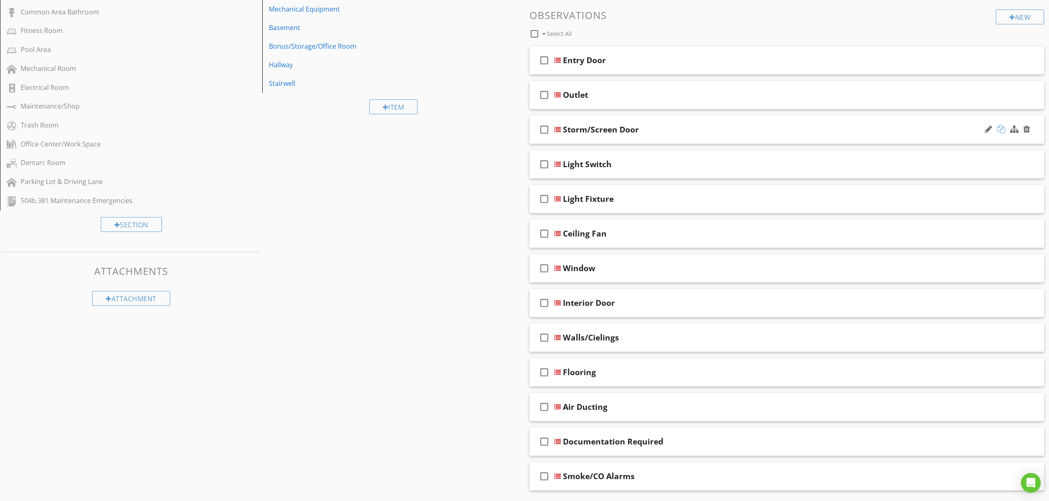
click at [1002, 130] on div at bounding box center [1001, 129] width 8 height 8
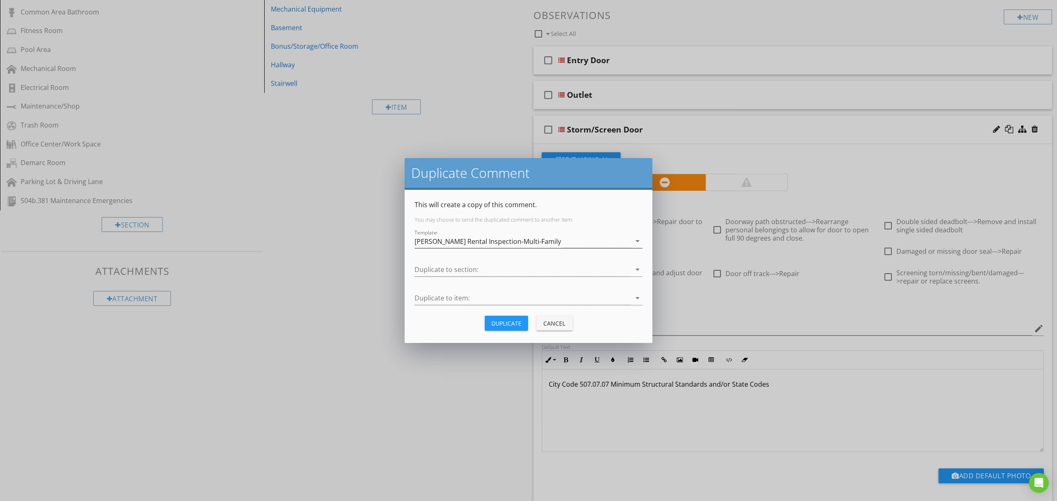
click at [512, 239] on div "[PERSON_NAME] Rental Inspection-Multi-Family" at bounding box center [487, 241] width 147 height 7
click at [527, 246] on div "[PERSON_NAME] Rental Inspection-Single Family" at bounding box center [528, 244] width 215 height 10
click at [524, 268] on div at bounding box center [522, 270] width 216 height 14
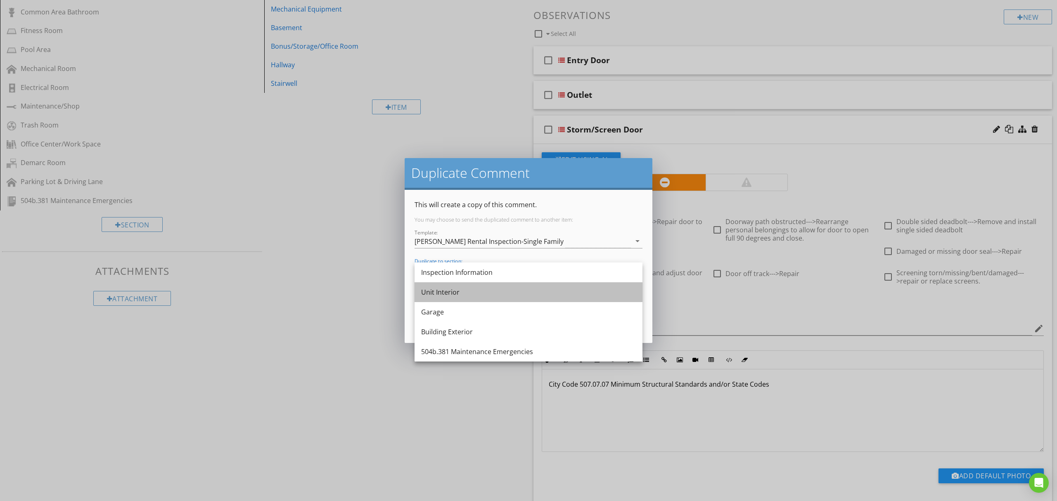
click at [510, 291] on div "Unit Interior" at bounding box center [528, 292] width 215 height 10
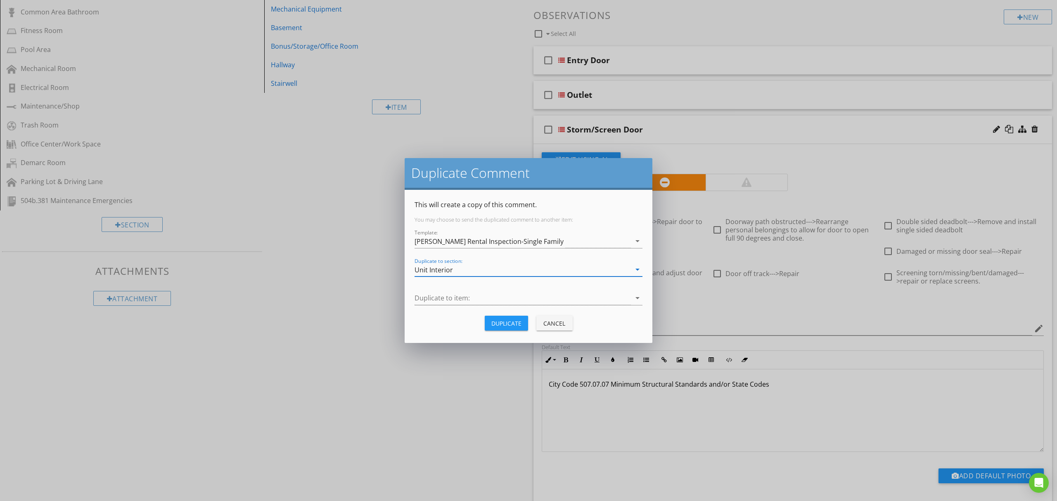
click at [510, 291] on div at bounding box center [522, 298] width 216 height 14
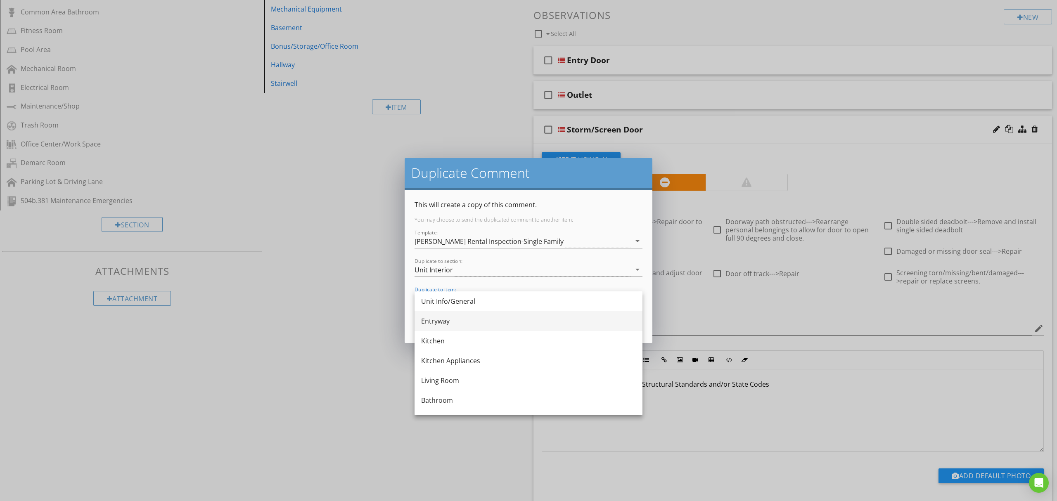
click at [490, 322] on div "Entryway" at bounding box center [528, 321] width 215 height 10
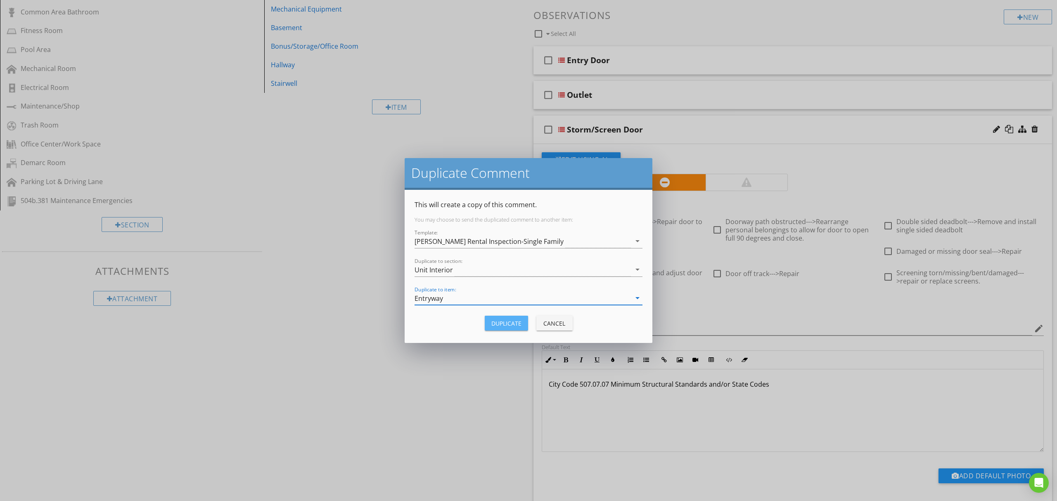
click at [490, 318] on button "Duplicate" at bounding box center [506, 323] width 43 height 15
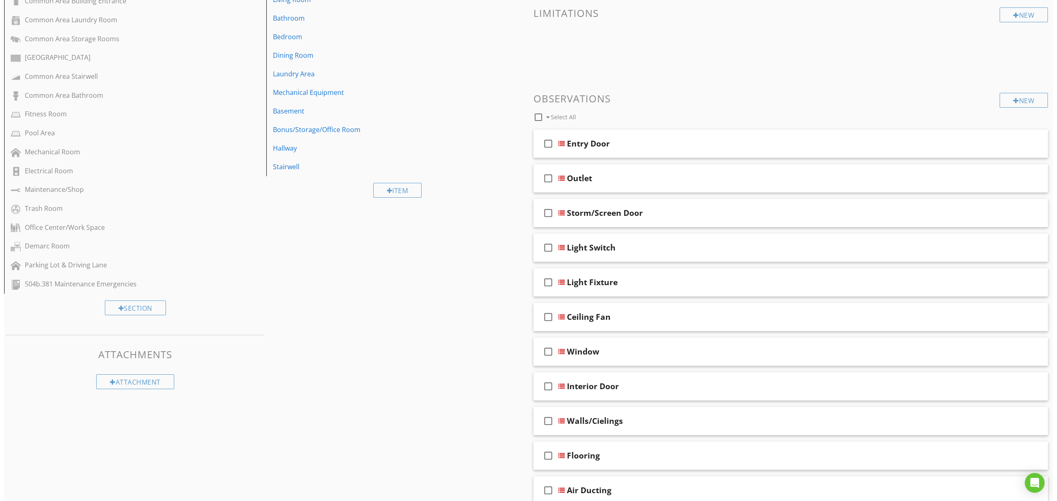
scroll to position [0, 0]
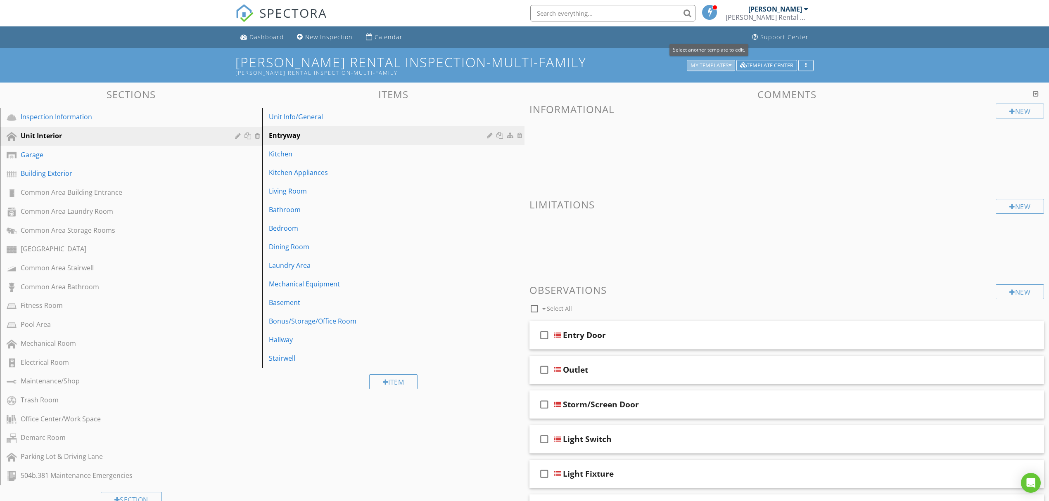
click at [706, 64] on div "My Templates" at bounding box center [710, 66] width 41 height 6
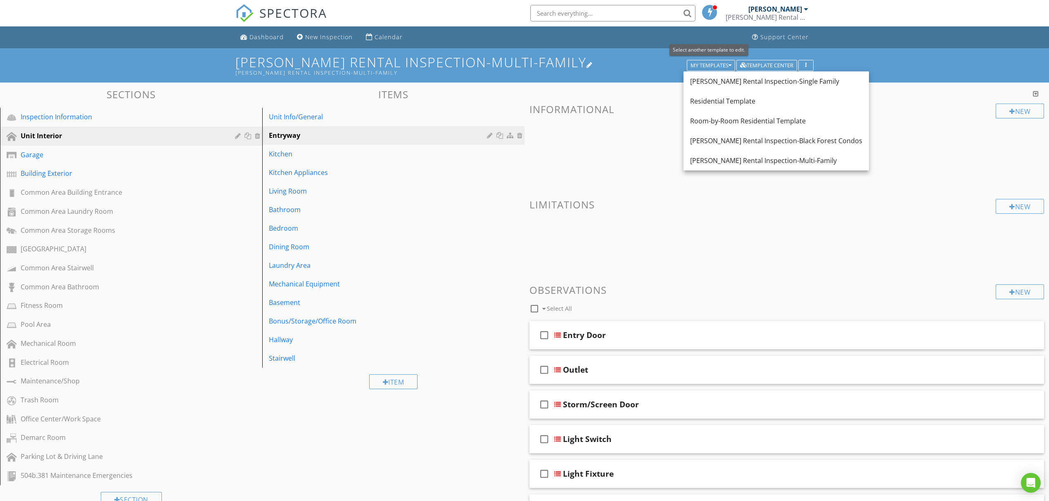
click at [643, 66] on h1 "Fridley Rental Inspection-Multi-Family Fridley Rental Inspection-Multi-Family" at bounding box center [524, 65] width 578 height 21
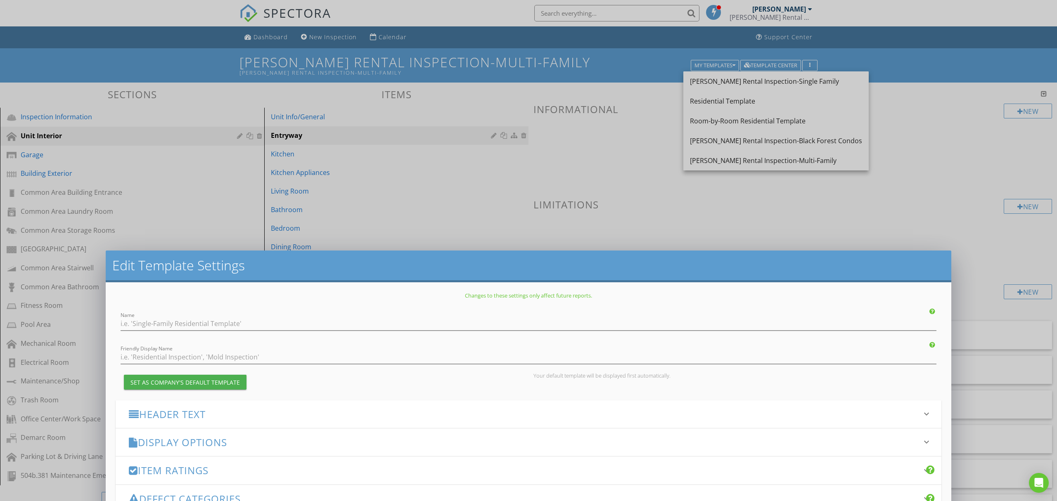
type input "[PERSON_NAME] Rental Inspection-Multi-Family"
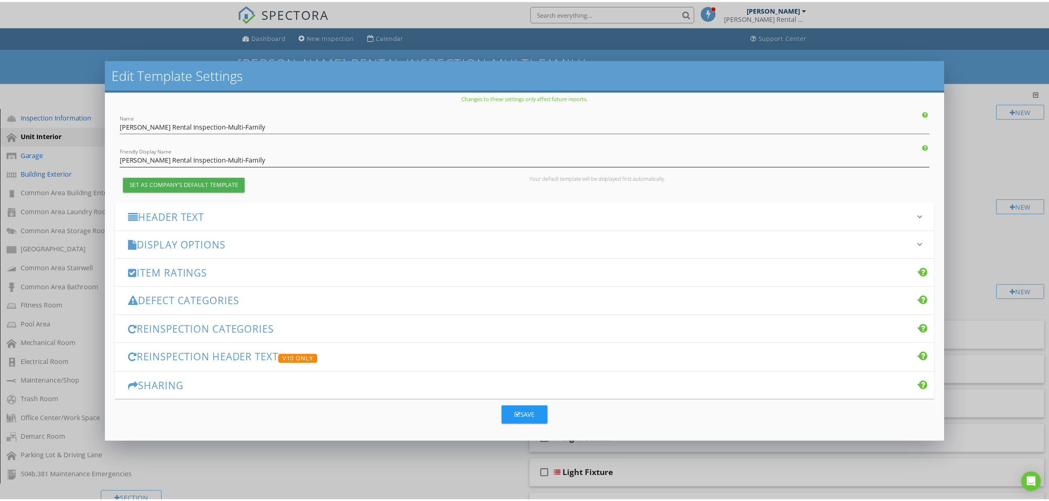
scroll to position [8, 0]
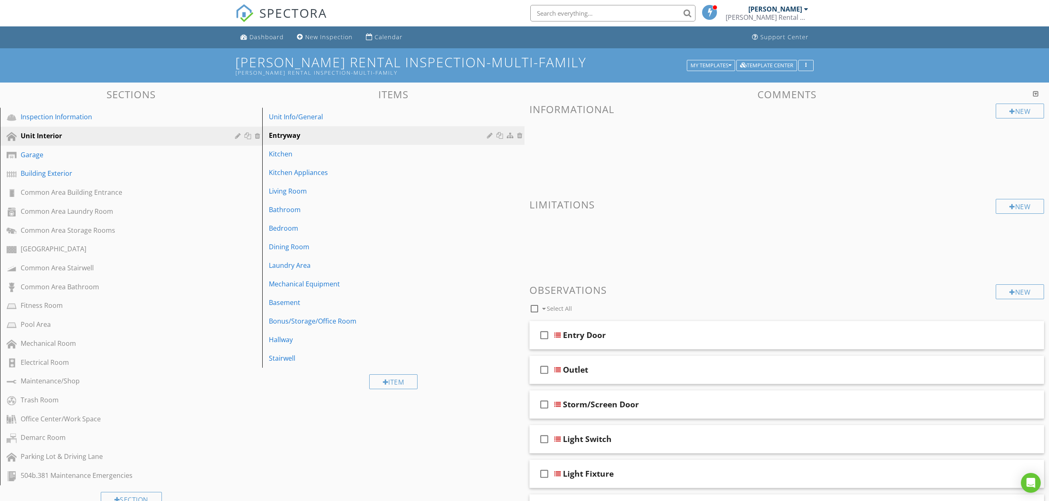
click at [973, 77] on div at bounding box center [524, 250] width 1049 height 501
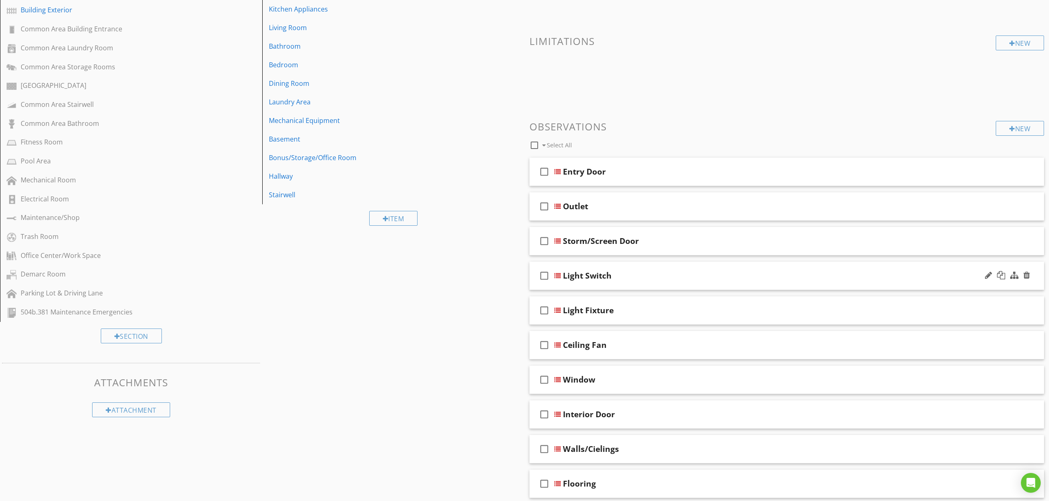
scroll to position [165, 0]
click at [1001, 239] on div at bounding box center [1001, 239] width 8 height 8
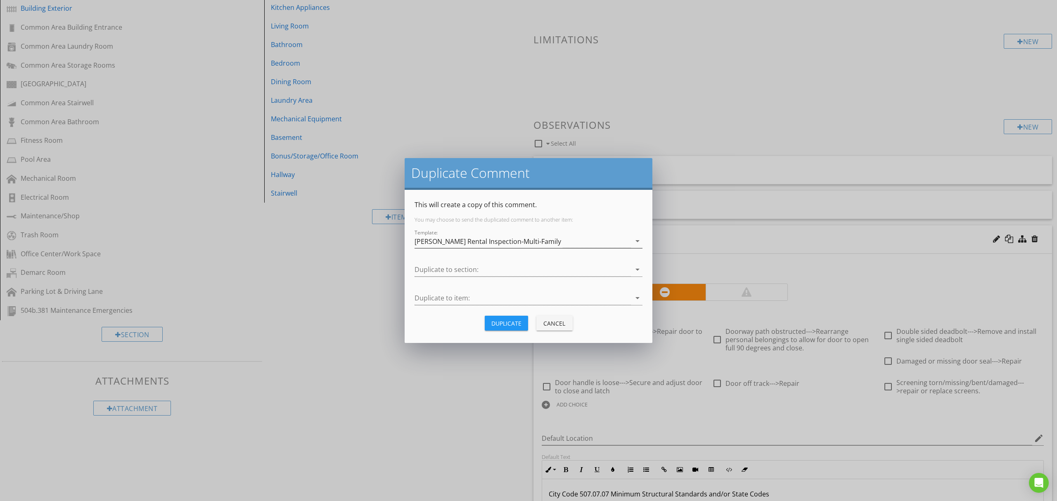
click at [566, 242] on div "[PERSON_NAME] Rental Inspection-Multi-Family" at bounding box center [522, 241] width 216 height 14
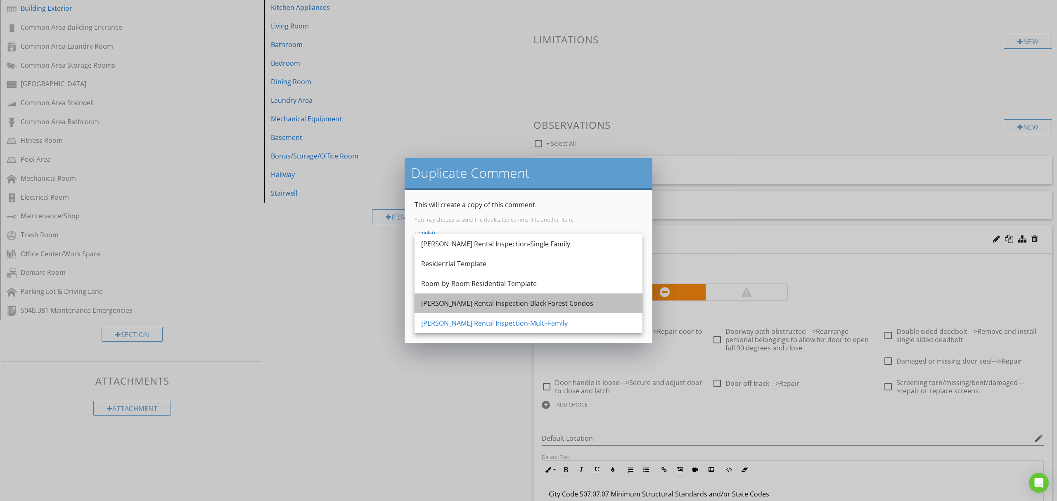
click at [552, 304] on div "[PERSON_NAME] Rental Inspection-Black Forest Condos" at bounding box center [528, 303] width 215 height 10
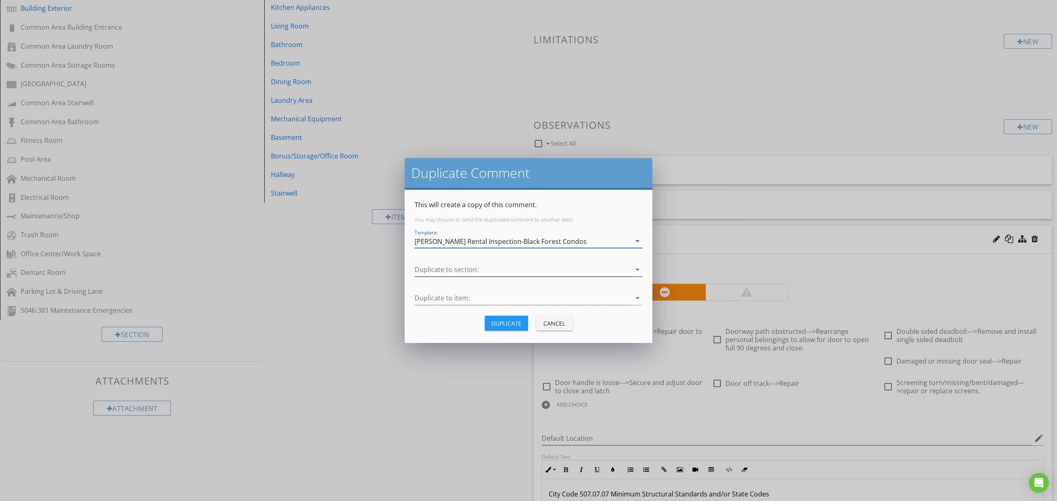
click at [568, 272] on div at bounding box center [522, 270] width 216 height 14
click at [533, 275] on div "Unit Interior" at bounding box center [528, 273] width 215 height 10
click at [529, 294] on div at bounding box center [522, 298] width 216 height 14
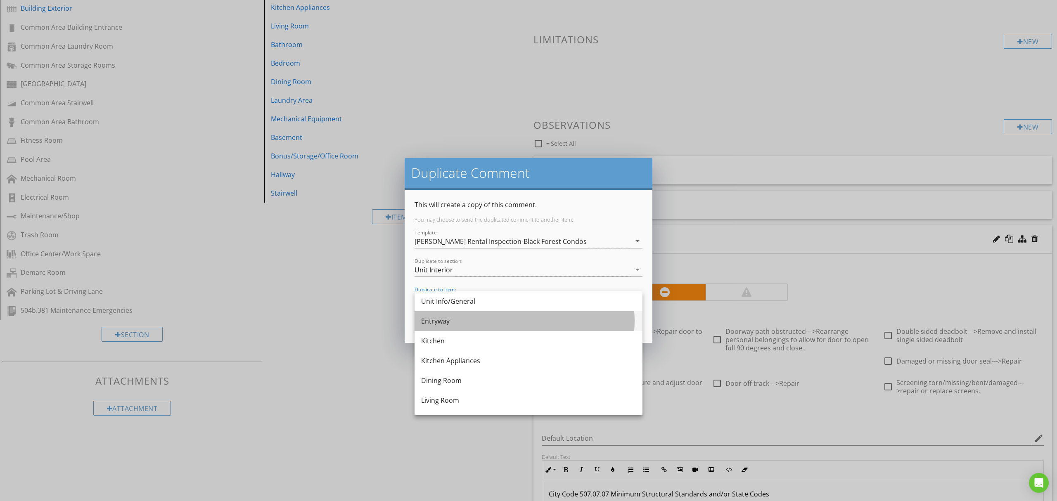
click at [514, 322] on div "Entryway" at bounding box center [528, 321] width 215 height 10
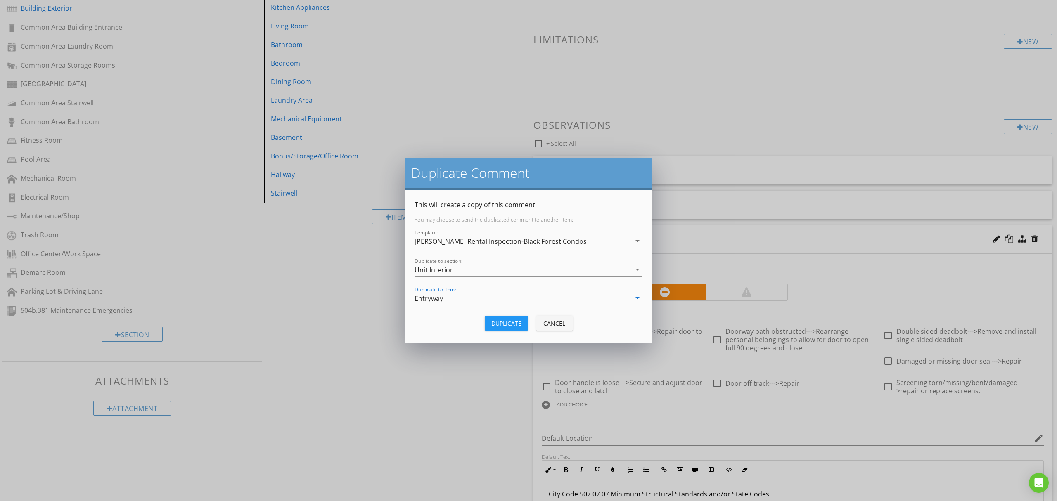
click at [514, 325] on div "Duplicate" at bounding box center [506, 323] width 30 height 9
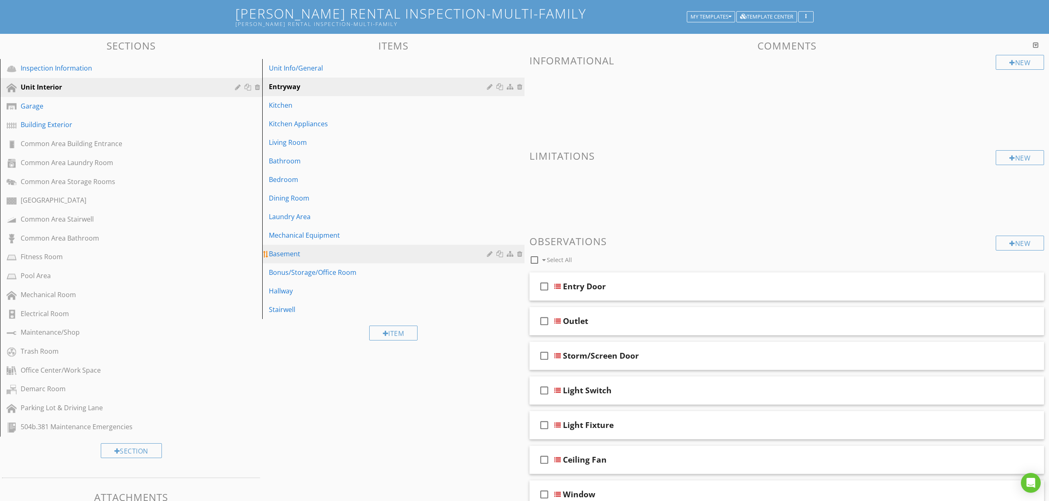
scroll to position [0, 0]
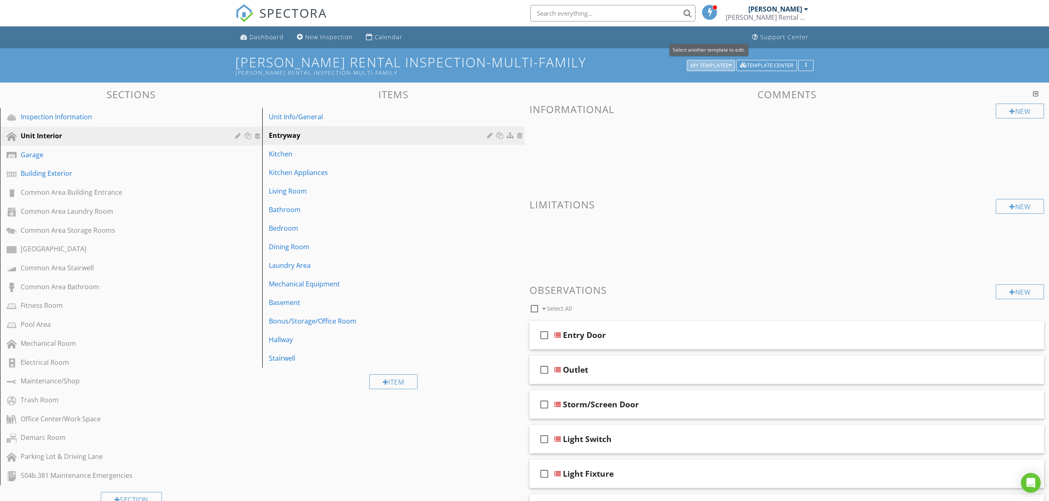
click at [699, 63] on div "My Templates" at bounding box center [710, 66] width 41 height 6
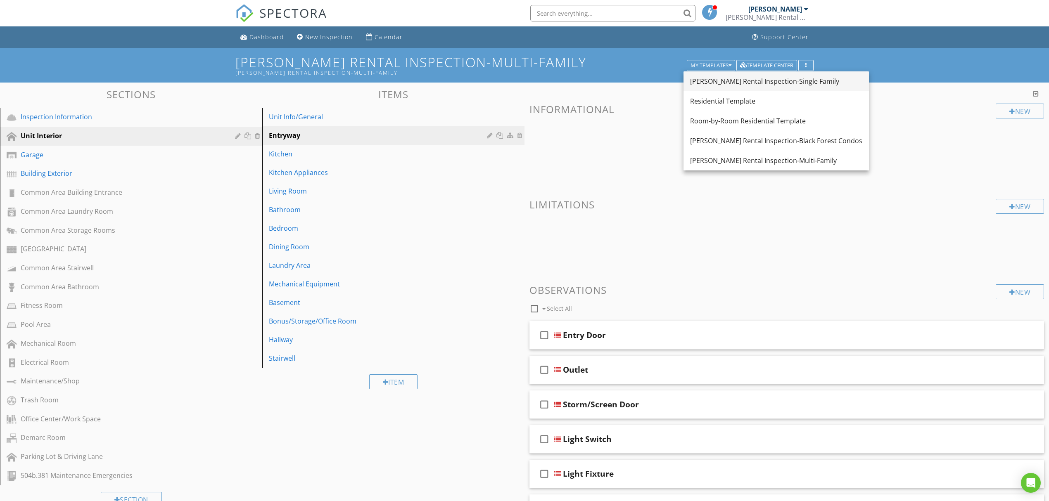
click at [715, 78] on div "[PERSON_NAME] Rental Inspection-Single Family" at bounding box center [776, 81] width 172 height 10
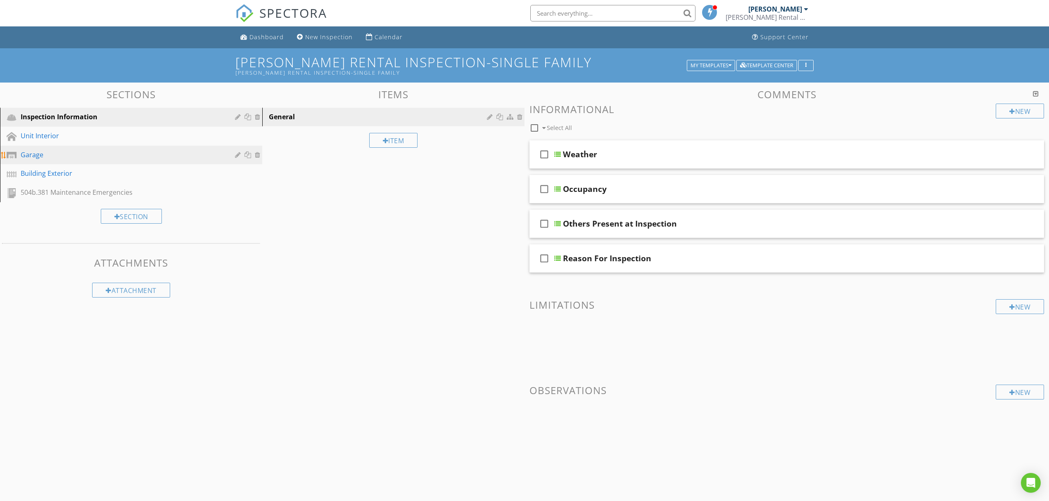
click at [193, 146] on link "Garage" at bounding box center [132, 155] width 260 height 19
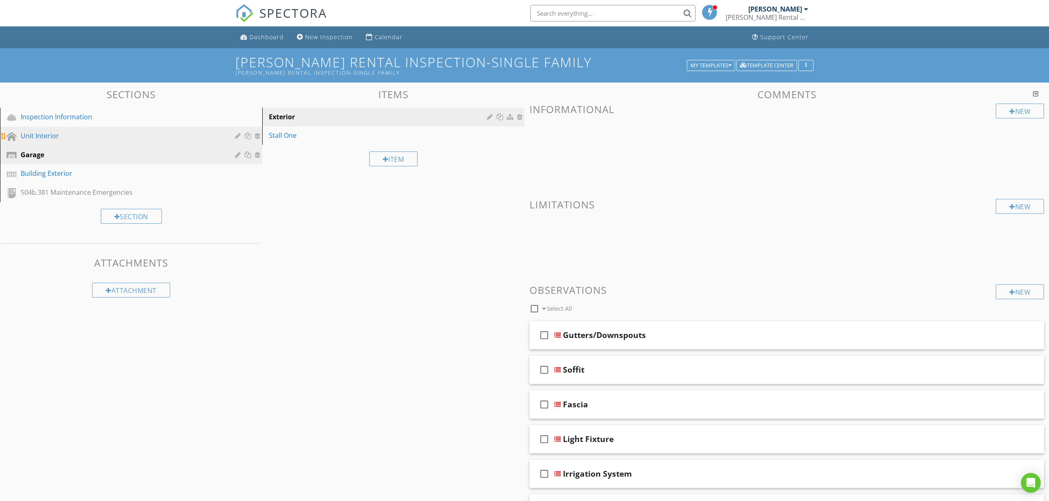
click at [191, 138] on div "Unit Interior" at bounding box center [122, 136] width 202 height 10
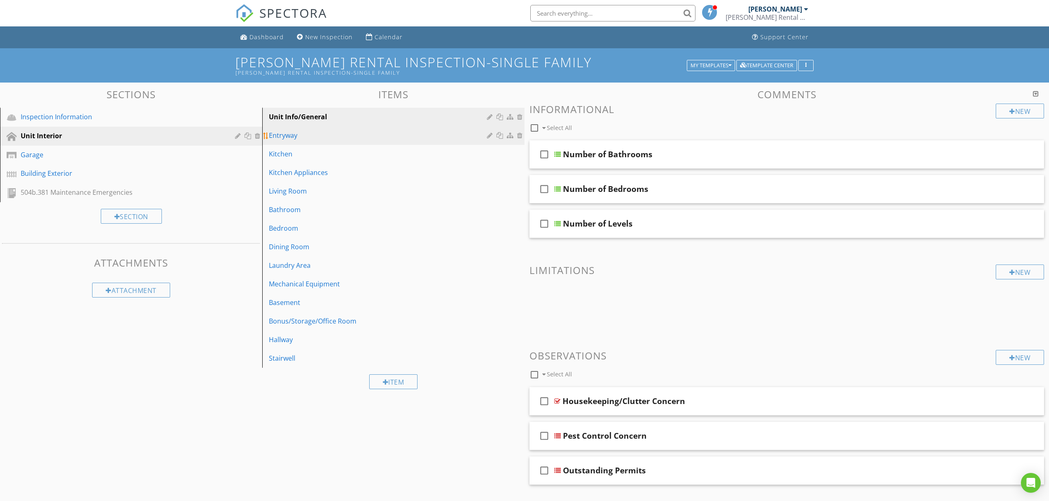
click at [370, 139] on div "Entryway" at bounding box center [379, 135] width 220 height 10
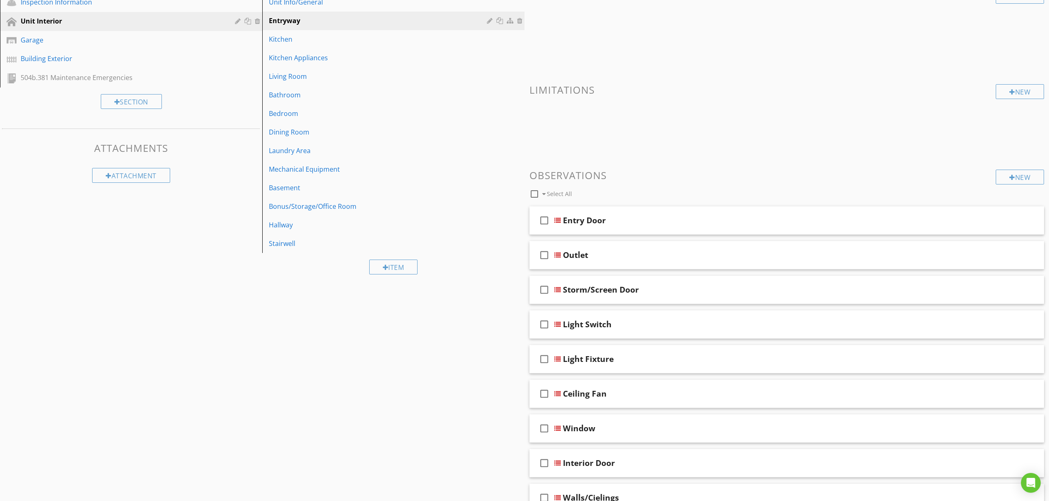
scroll to position [165, 0]
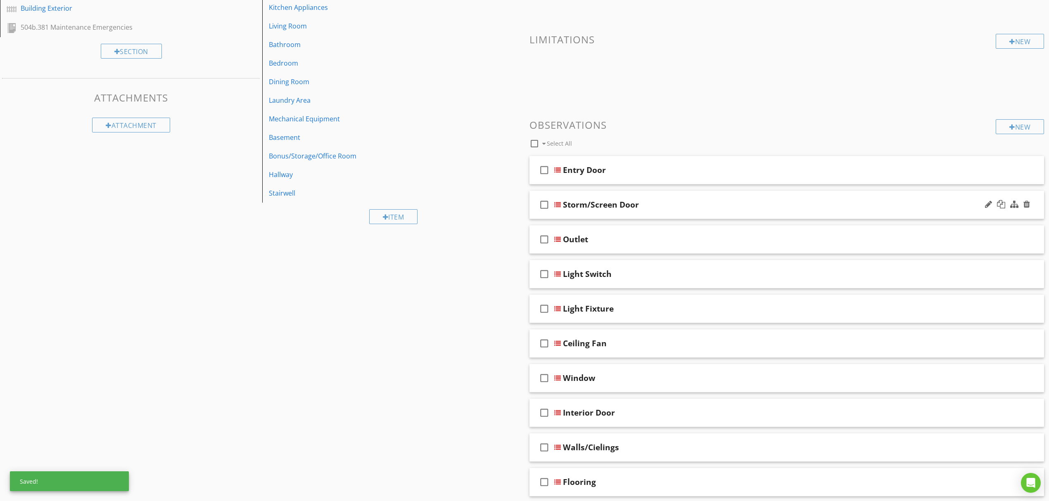
click at [712, 208] on div "Storm/Screen Door" at bounding box center [750, 205] width 374 height 10
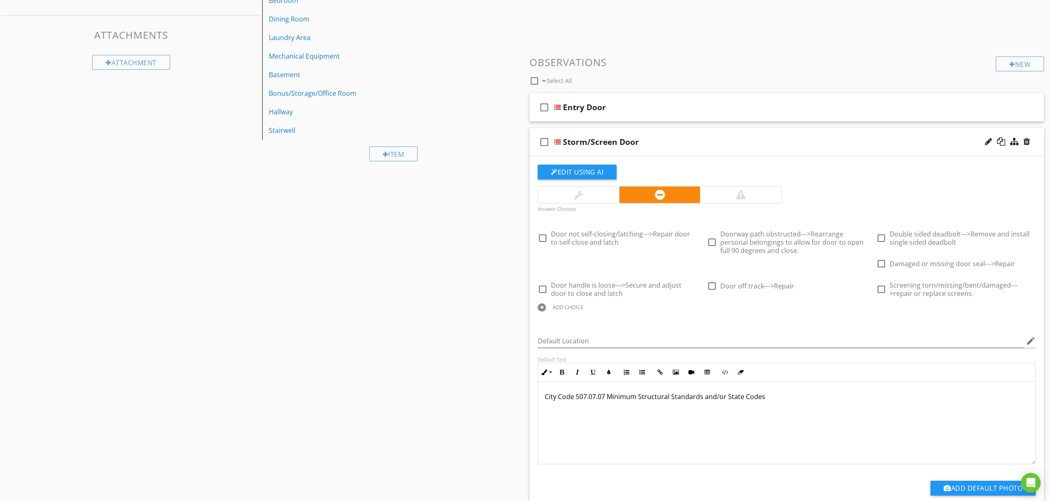
scroll to position [440, 0]
